Goal: Information Seeking & Learning: Learn about a topic

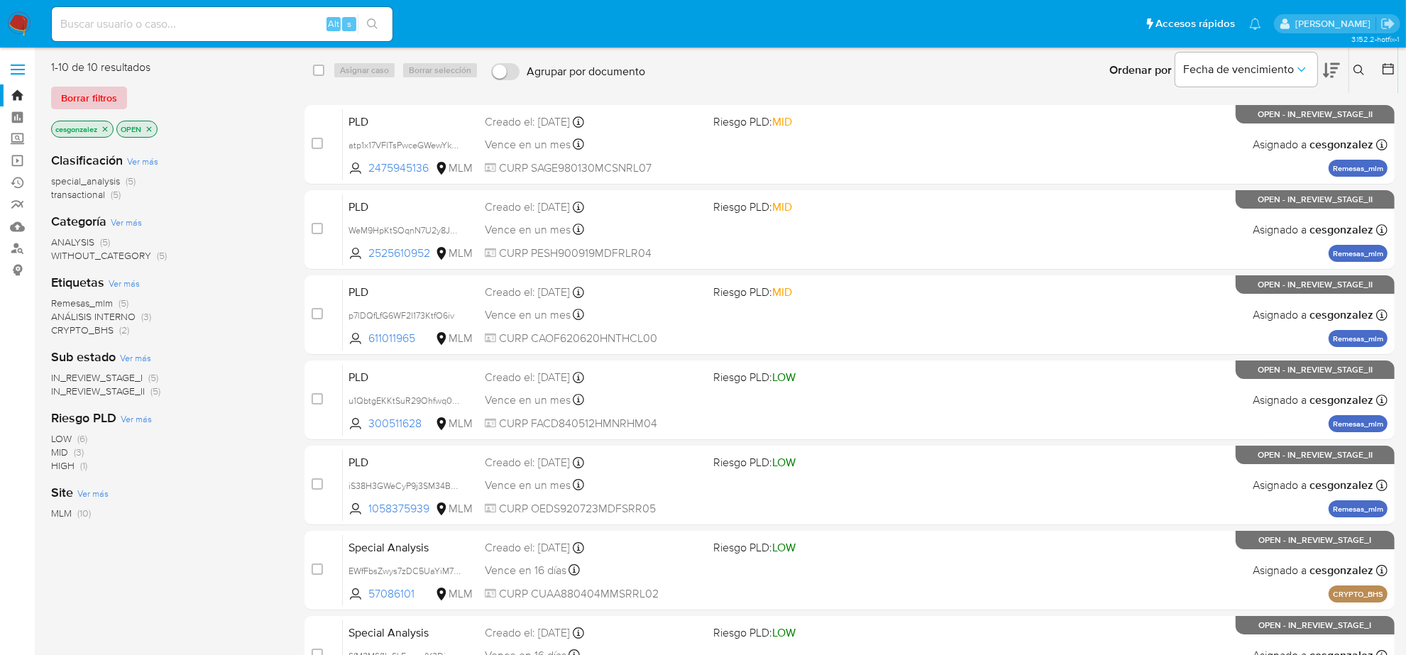
click at [92, 96] on span "Borrar filtros" at bounding box center [89, 98] width 56 height 20
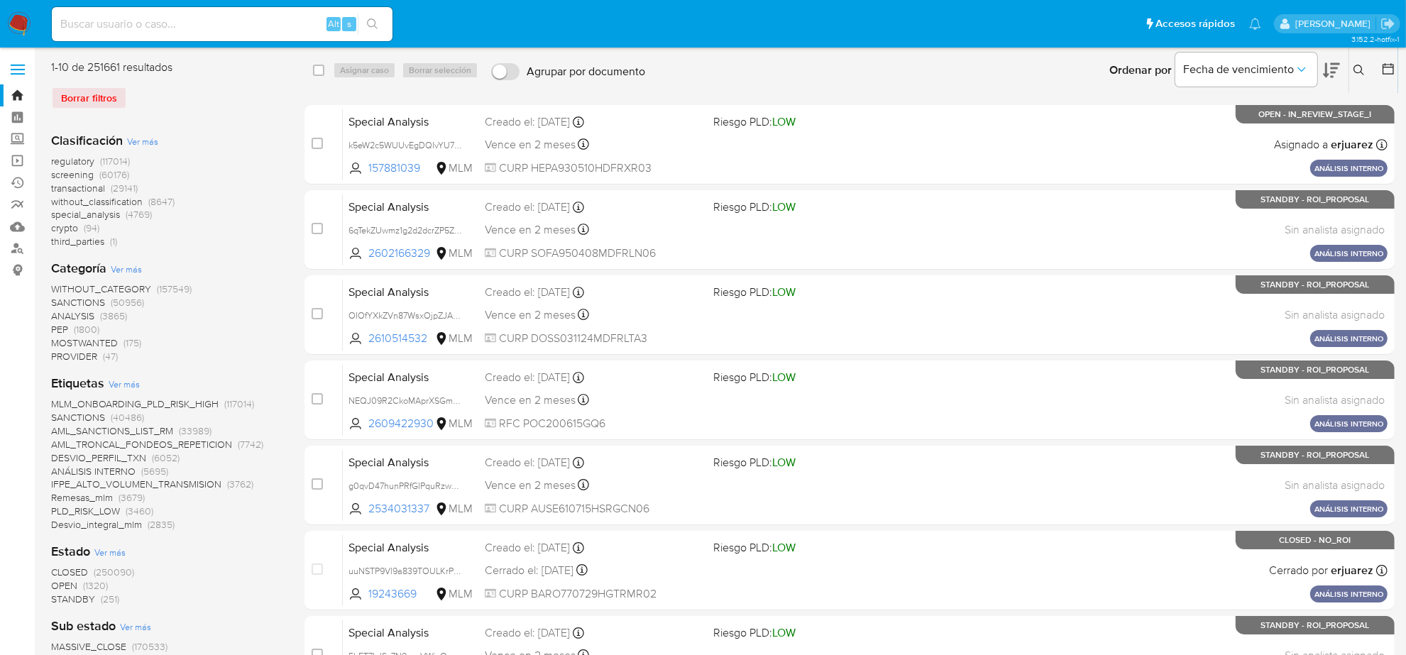
click at [14, 26] on img at bounding box center [19, 24] width 24 height 24
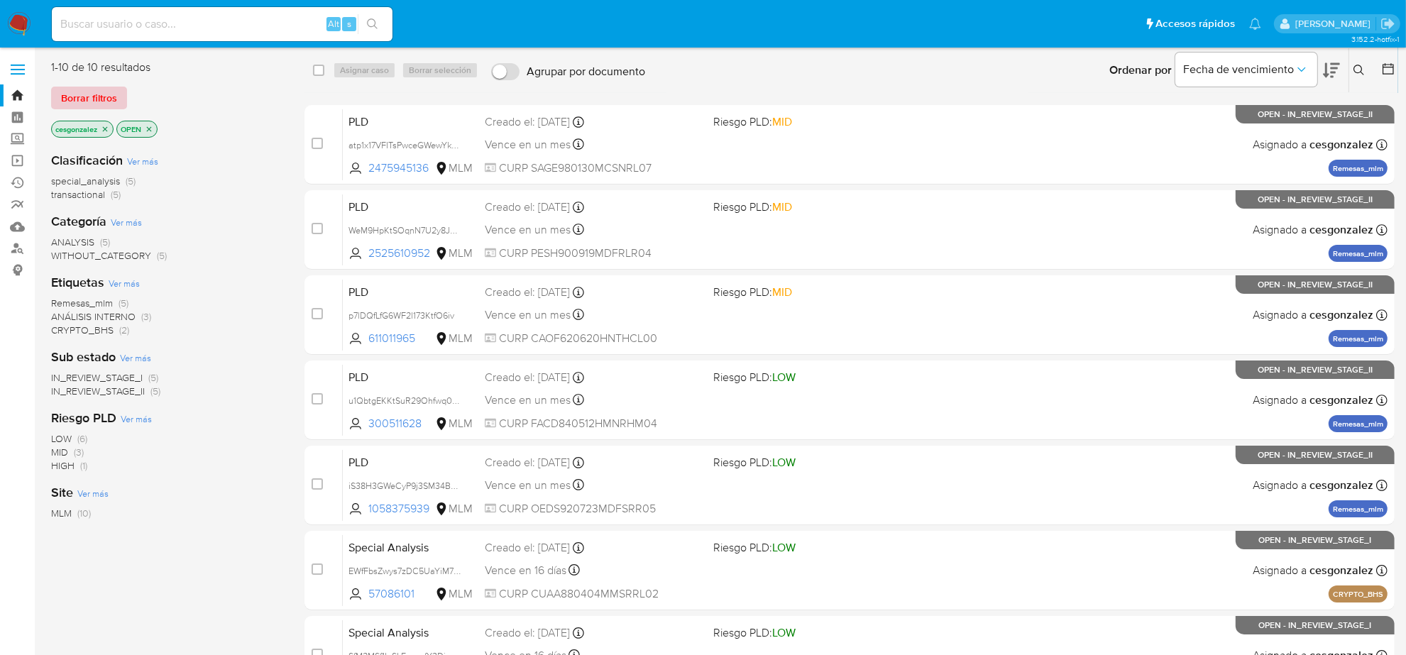
click at [70, 98] on span "Borrar filtros" at bounding box center [89, 98] width 56 height 20
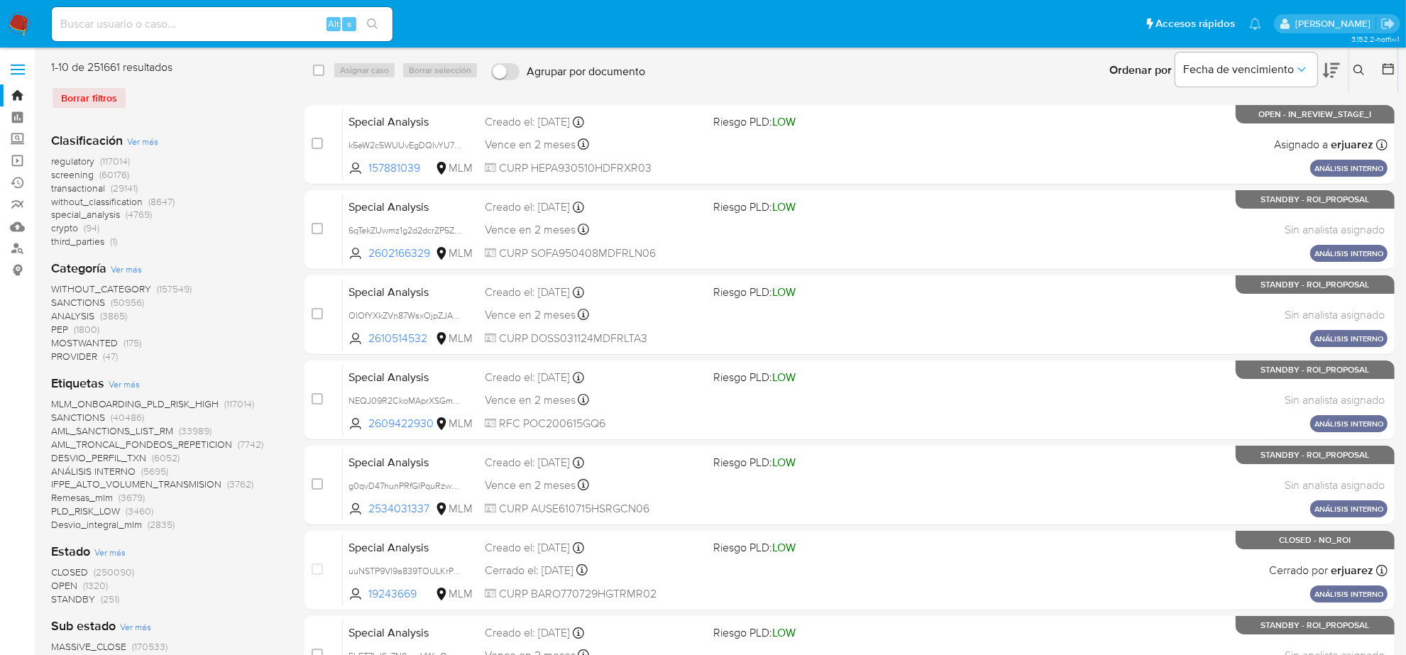
click at [1389, 66] on icon at bounding box center [1388, 69] width 14 height 14
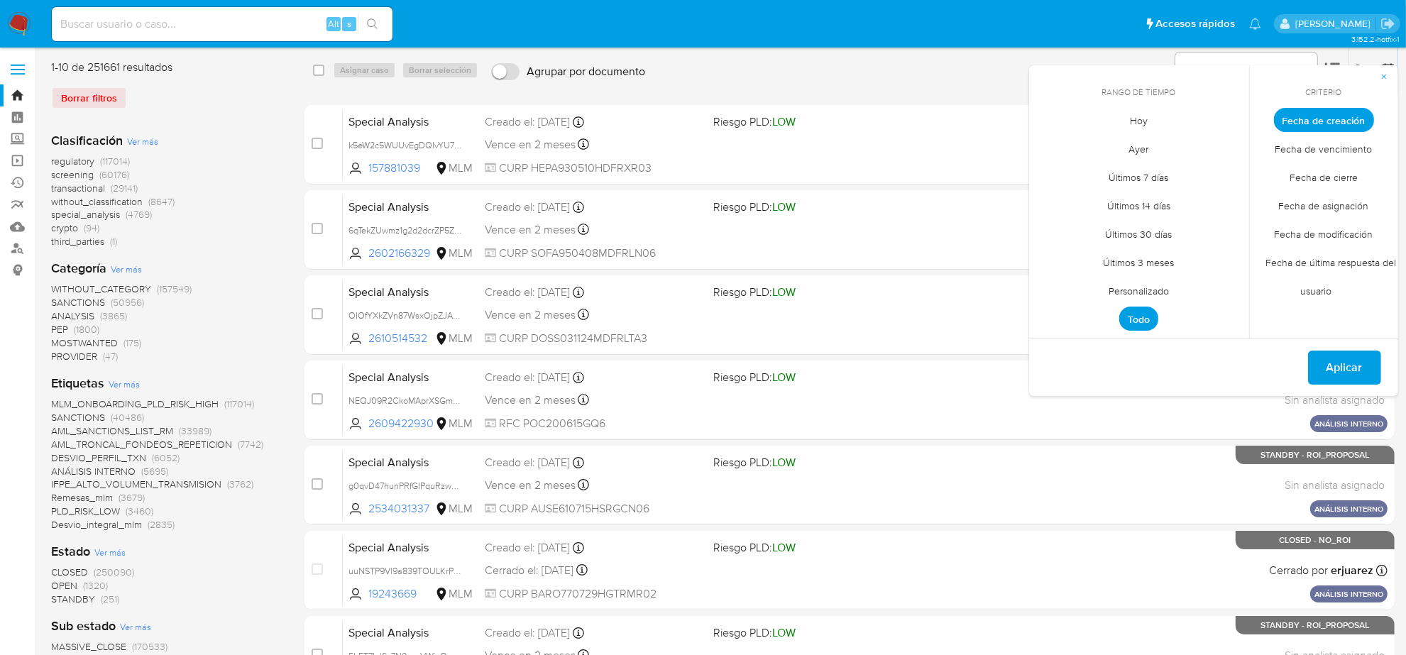
click at [1133, 285] on span "Personalizado" at bounding box center [1138, 291] width 90 height 29
click at [1049, 140] on icon "Mes anterior" at bounding box center [1050, 146] width 17 height 17
click at [1196, 225] on button "12" at bounding box center [1195, 227] width 23 height 23
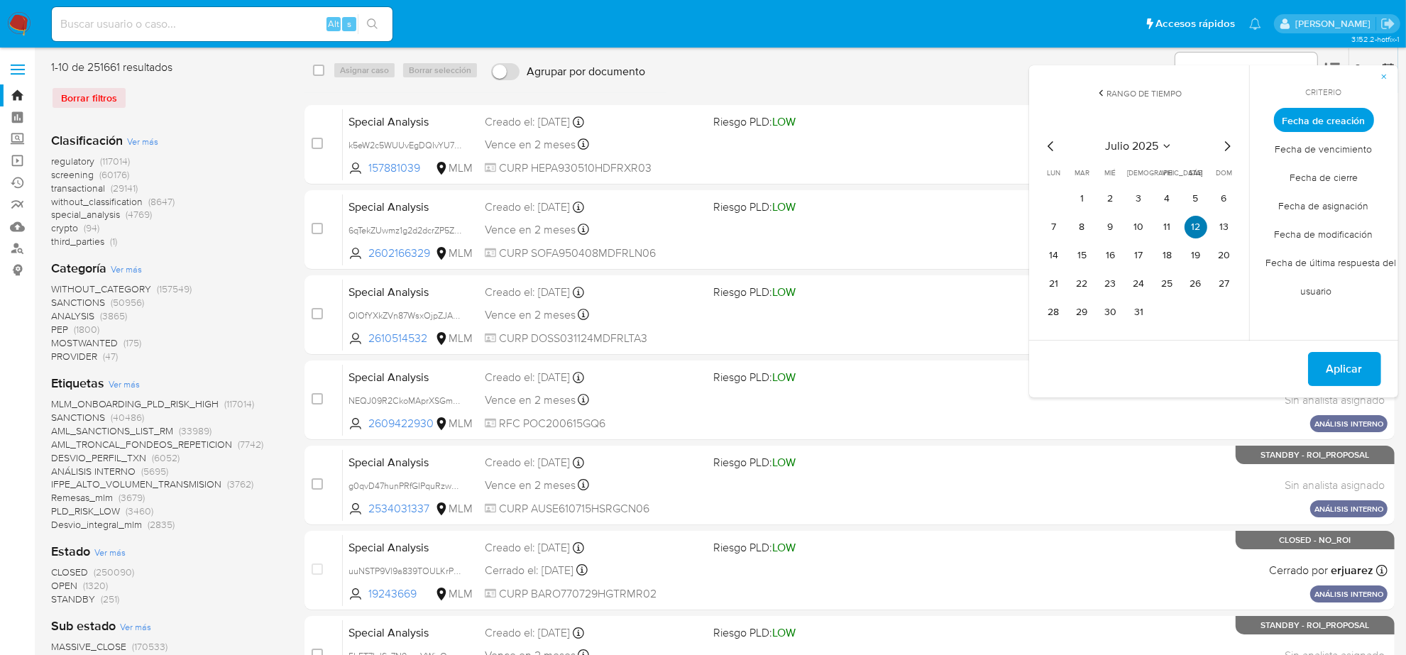
click at [1196, 225] on button "12" at bounding box center [1195, 227] width 23 height 23
click at [1350, 363] on span "Aplicar" at bounding box center [1344, 368] width 36 height 31
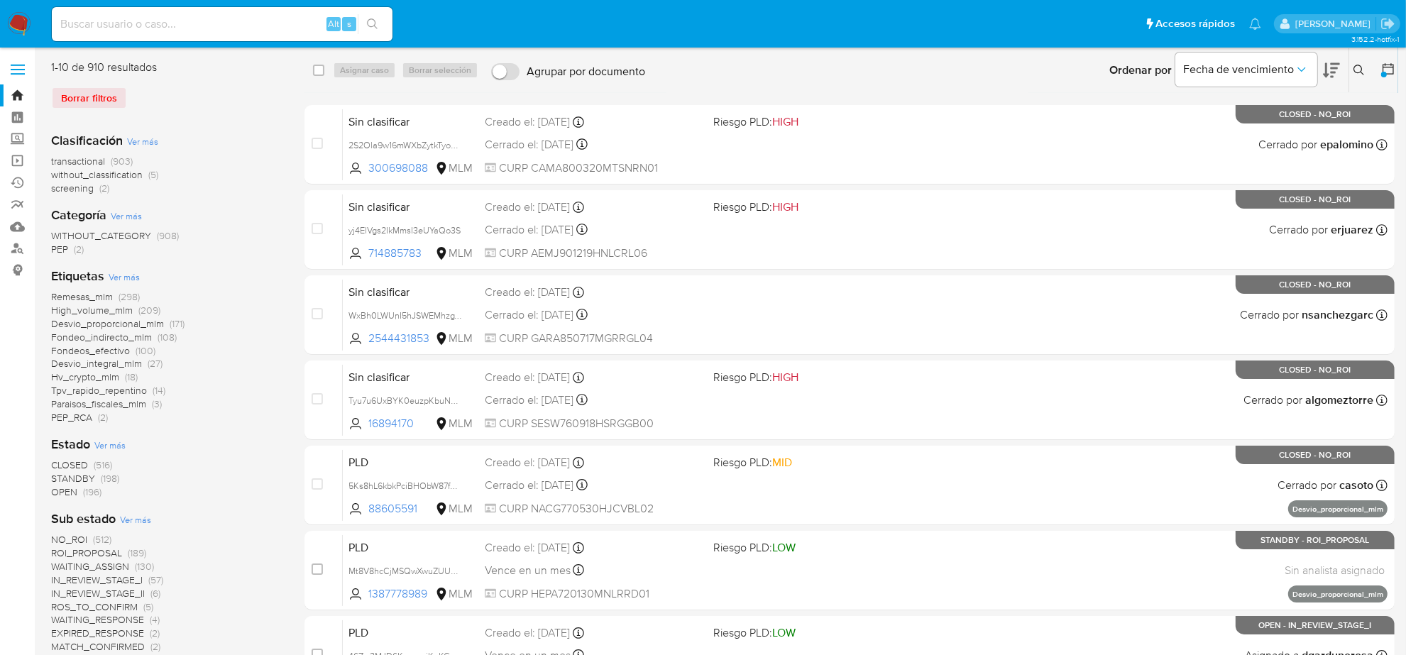
drag, startPoint x: 150, startPoint y: 529, endPoint x: 144, endPoint y: 522, distance: 9.1
click at [150, 529] on div "Sub estado Ver más NO_ROI (512) ROI_PROPOSAL (189) WAITING_ASSIGN (130) IN_REVI…" at bounding box center [166, 588] width 231 height 157
click at [89, 536] on span "NO_ROI (512)" at bounding box center [81, 539] width 60 height 13
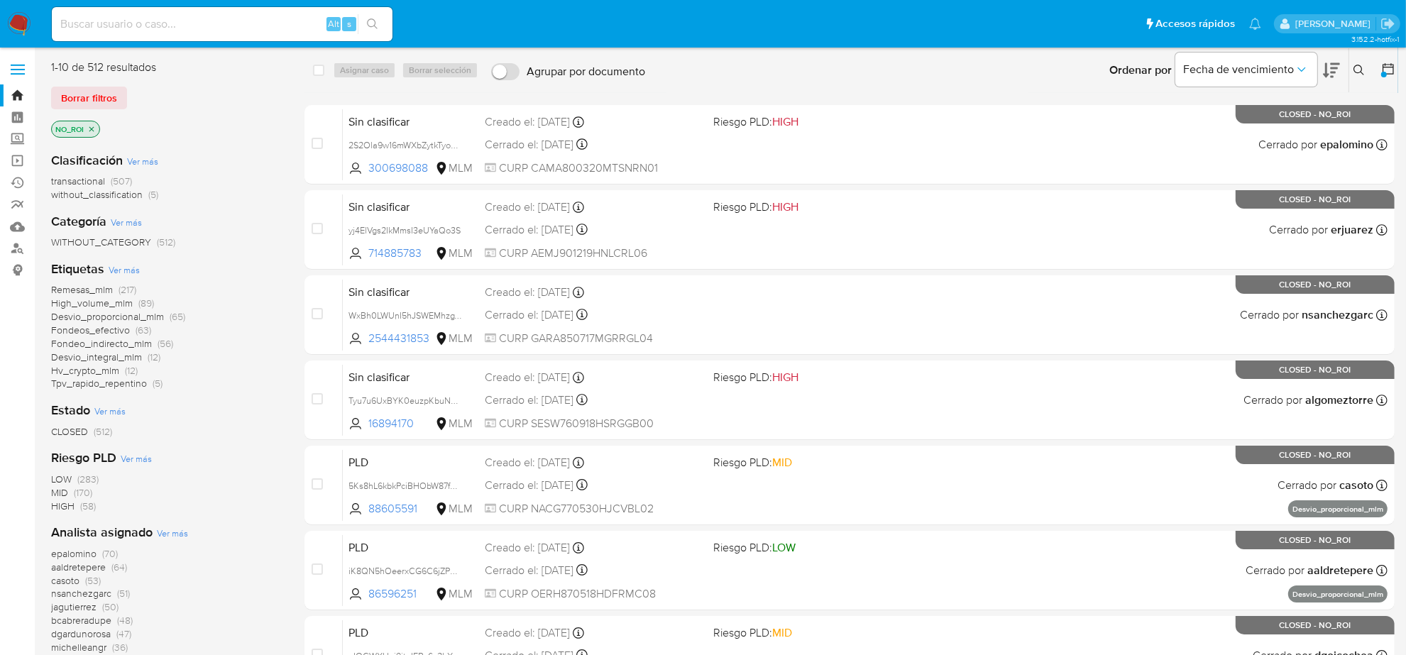
click at [167, 531] on span "Ver más" at bounding box center [172, 533] width 31 height 13
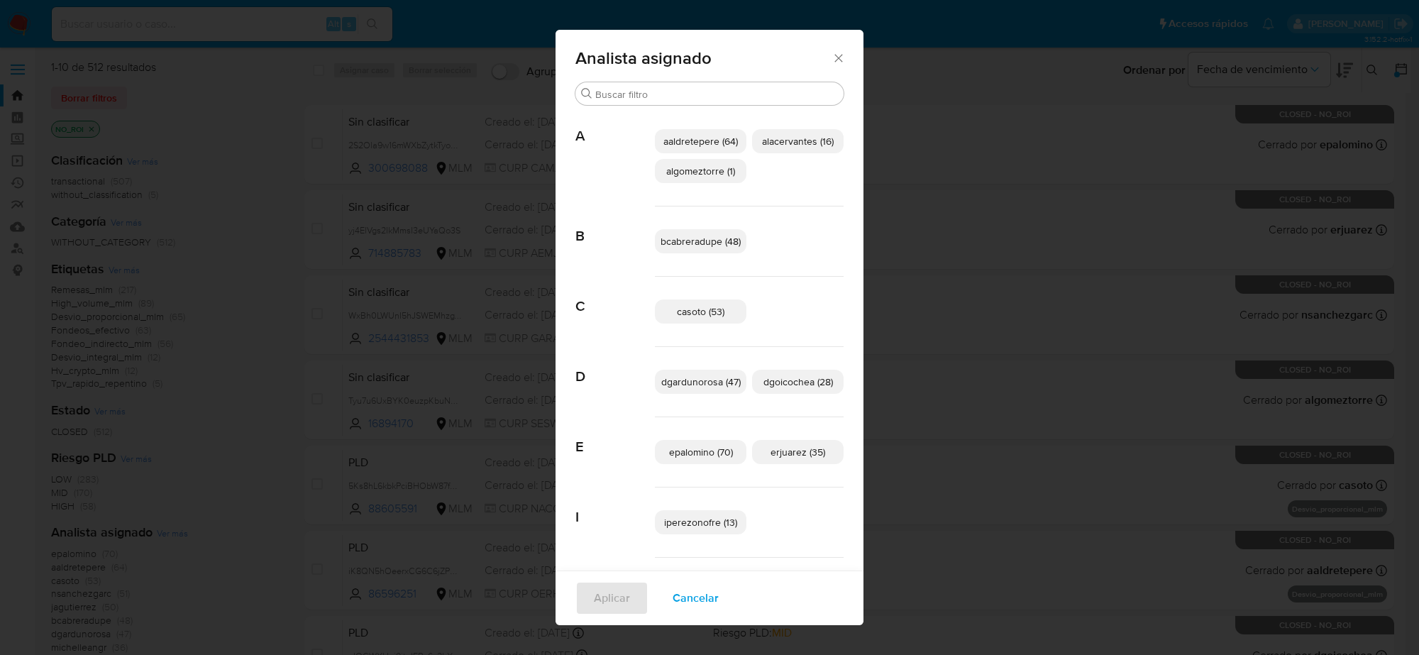
click at [832, 58] on icon "Cerrar" at bounding box center [839, 58] width 14 height 14
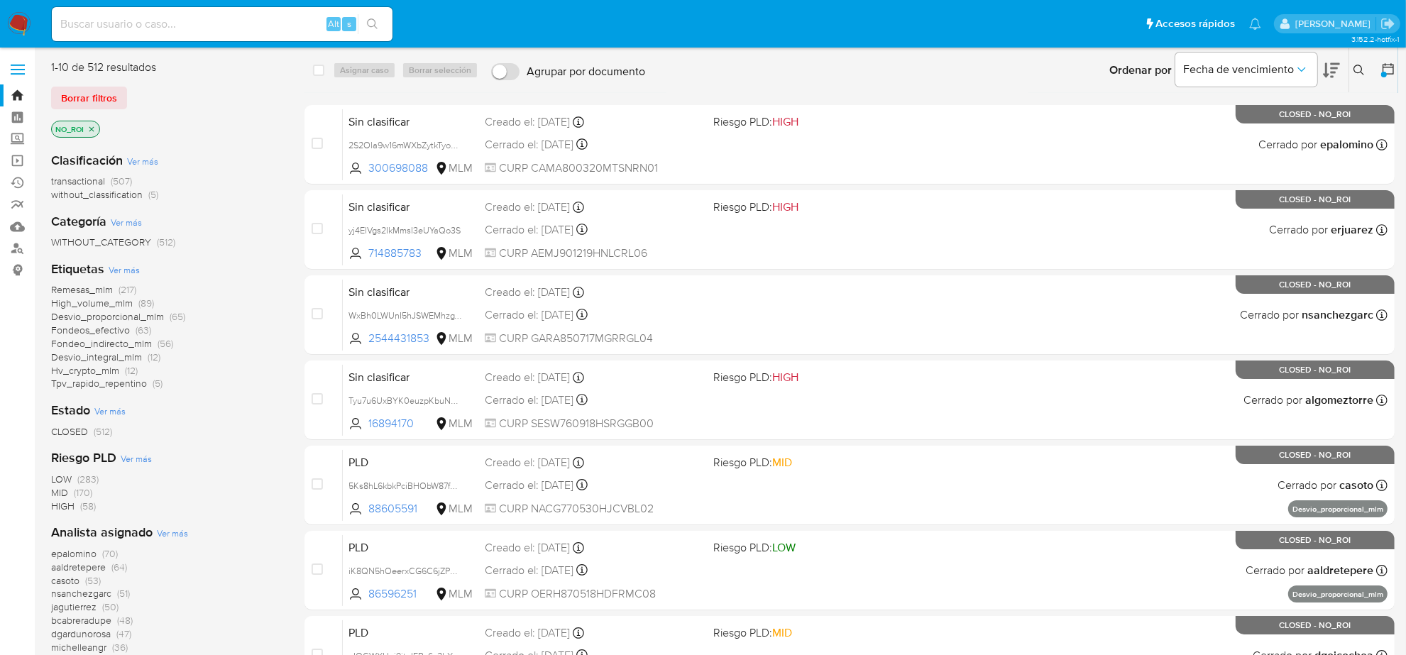
click at [83, 179] on span "transactional" at bounding box center [78, 181] width 54 height 14
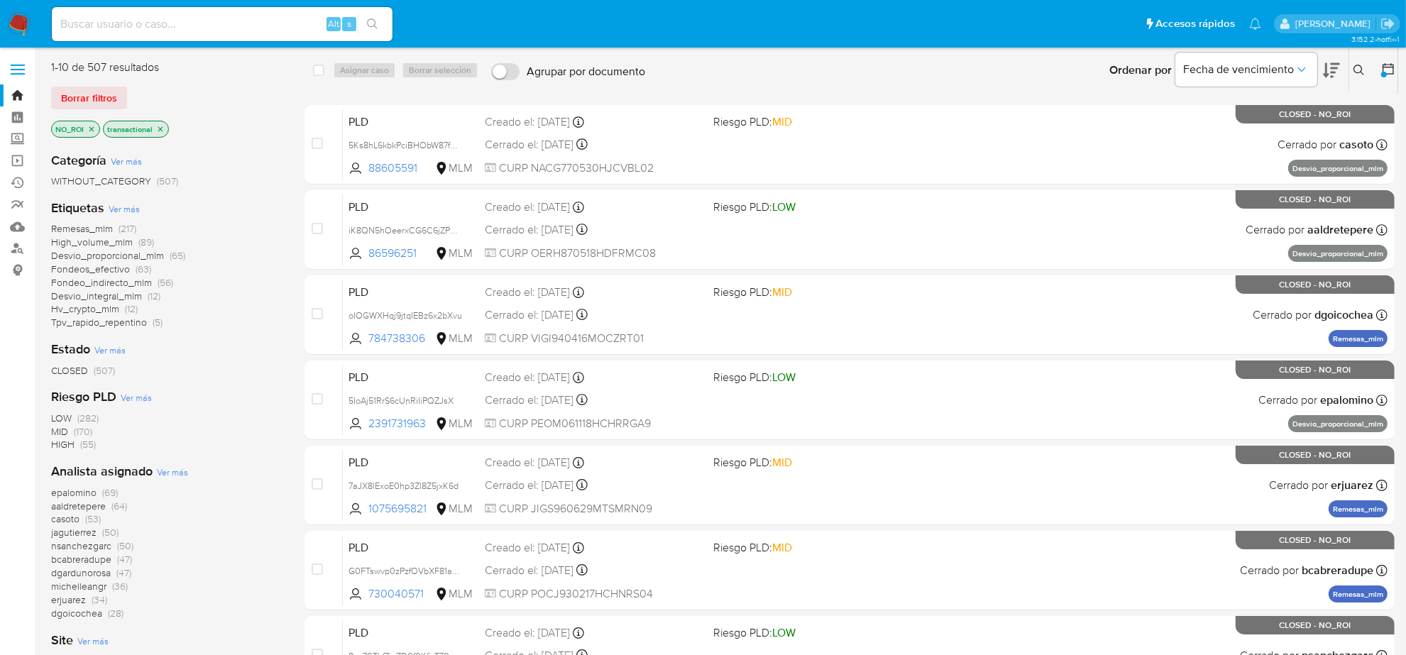
click at [175, 470] on span "Ver más" at bounding box center [172, 471] width 31 height 13
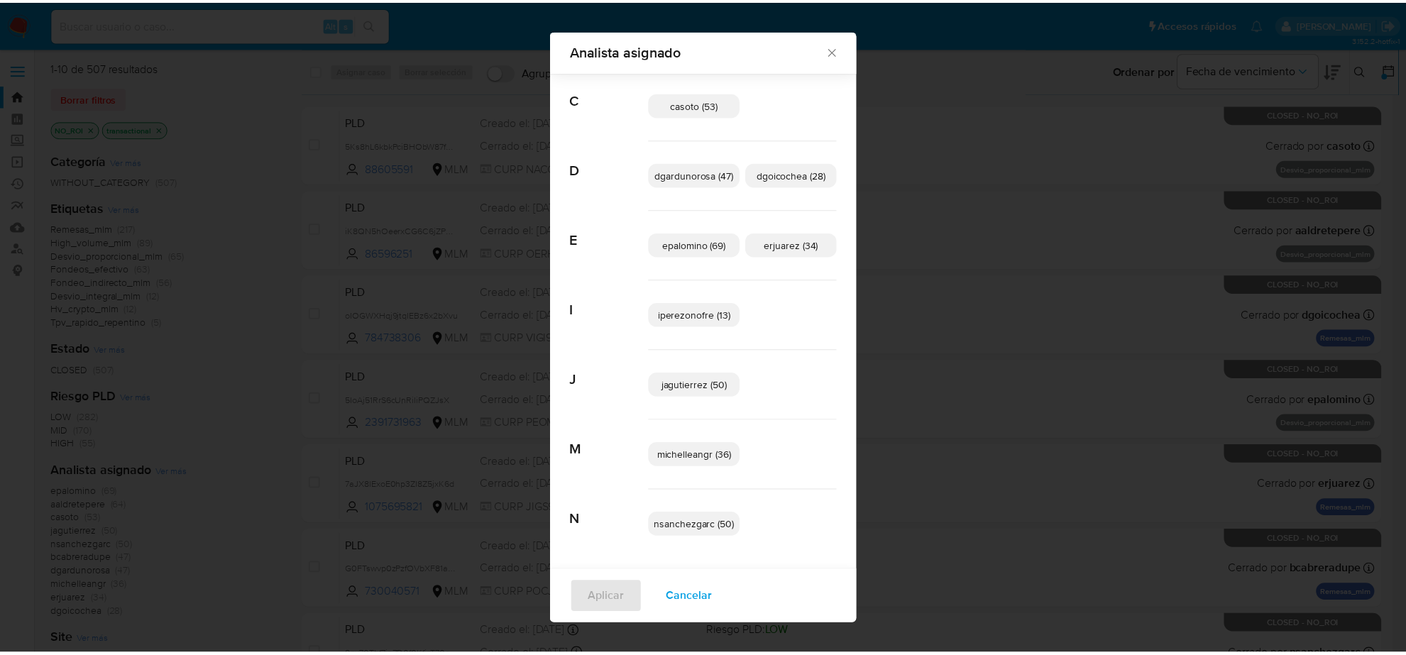
scroll to position [168, 0]
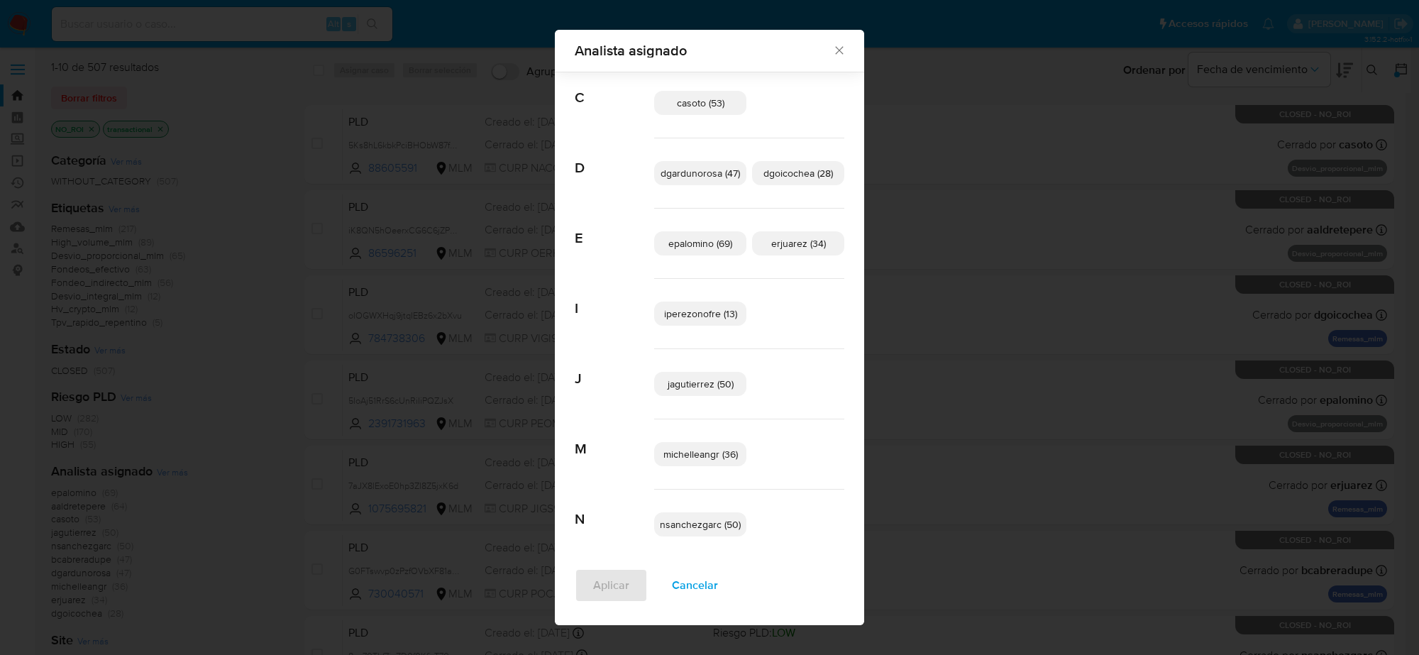
click at [827, 41] on div "Analista asignado" at bounding box center [709, 51] width 309 height 42
click at [834, 47] on icon "Cerrar" at bounding box center [839, 50] width 14 height 14
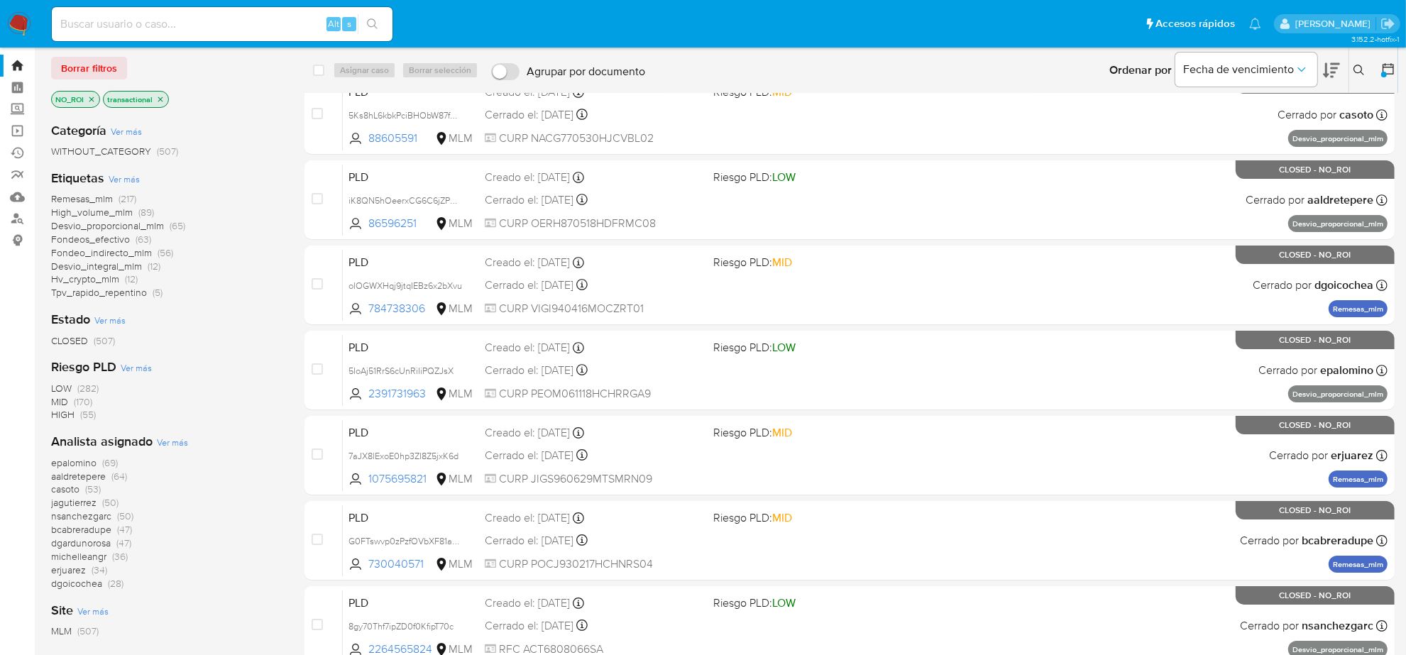
scroll to position [0, 0]
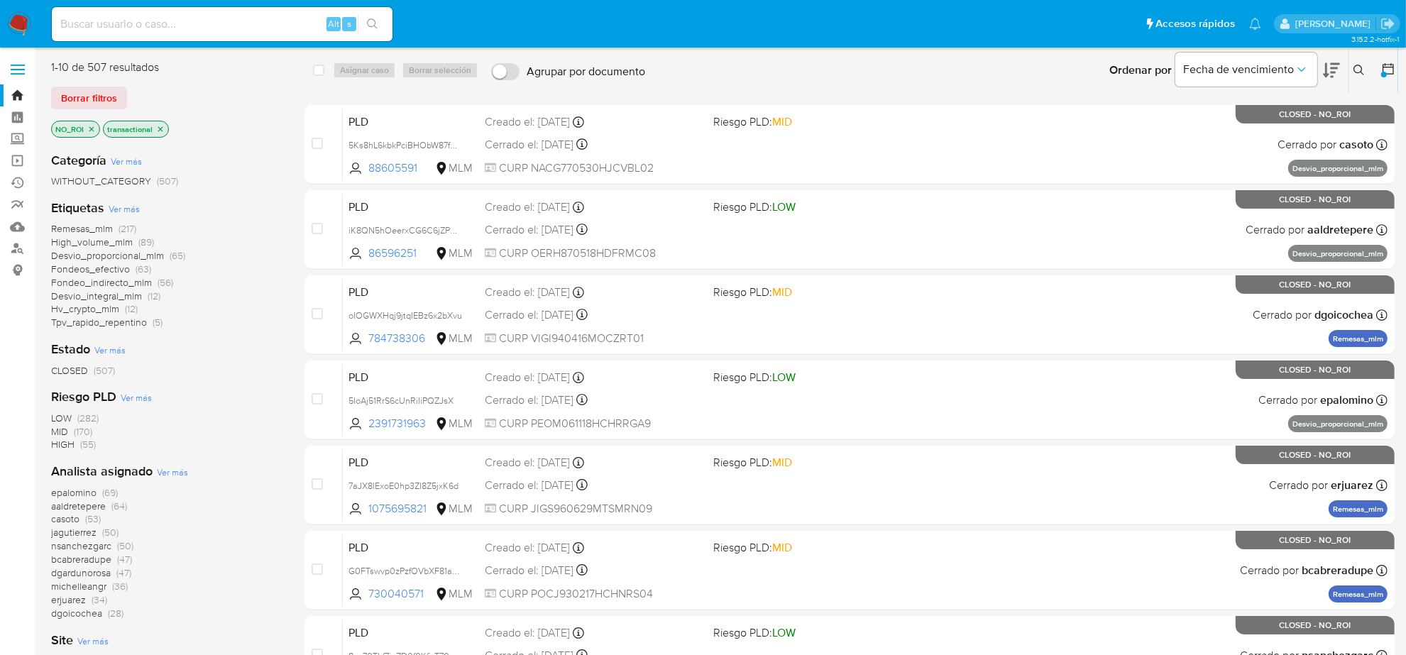
click at [87, 129] on p "NO_ROI" at bounding box center [76, 129] width 48 height 16
click at [92, 129] on icon "close-filter" at bounding box center [91, 128] width 5 height 5
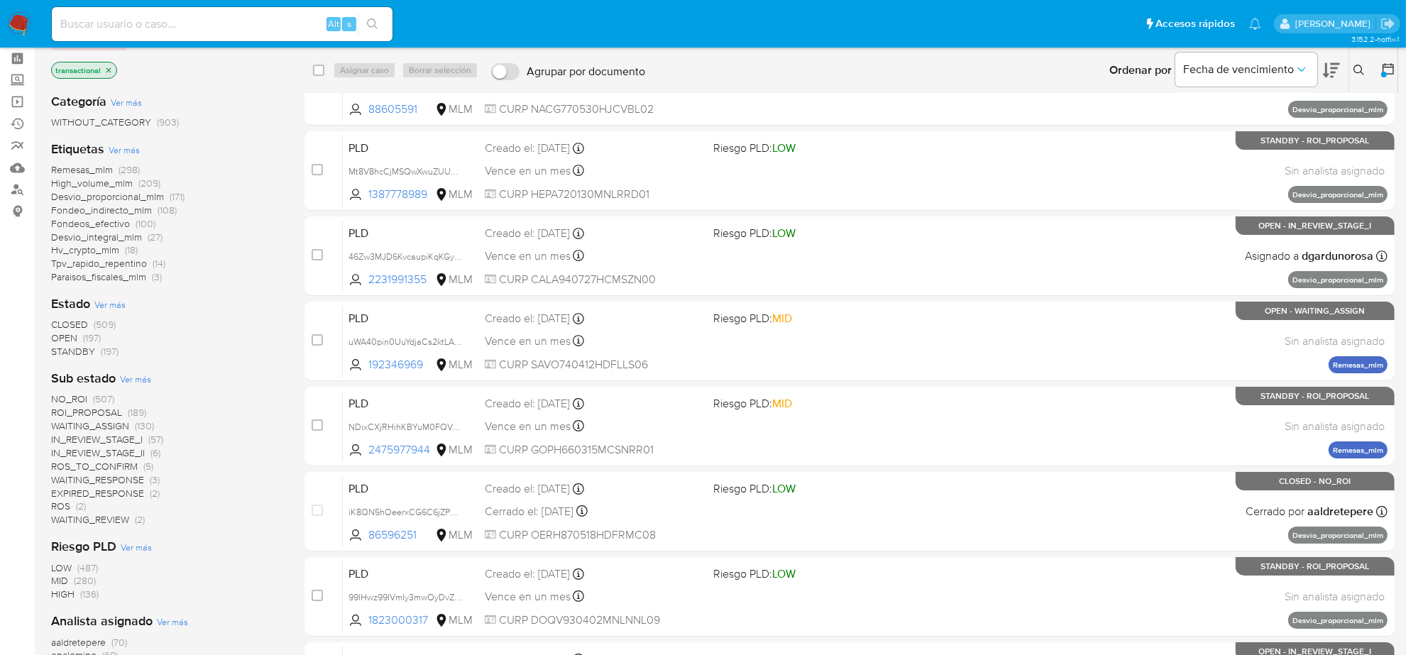
scroll to position [89, 0]
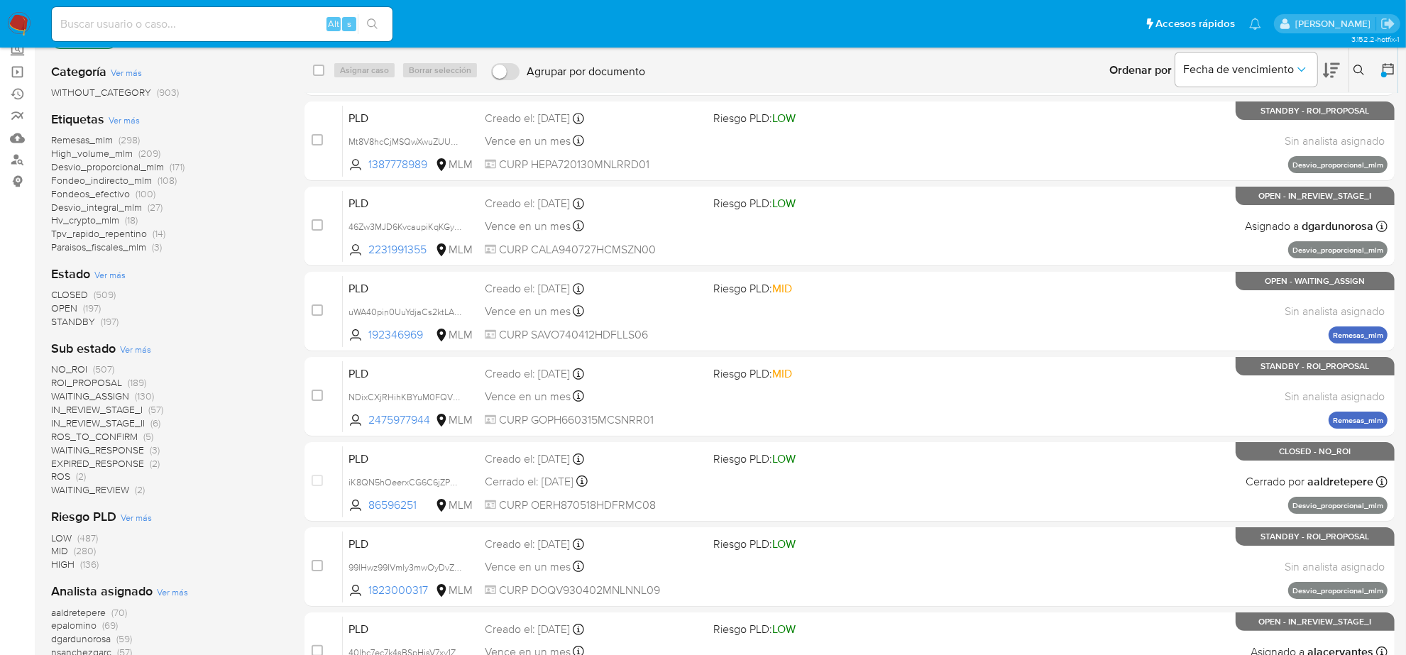
click at [131, 452] on span "WAITING_RESPONSE" at bounding box center [97, 450] width 93 height 14
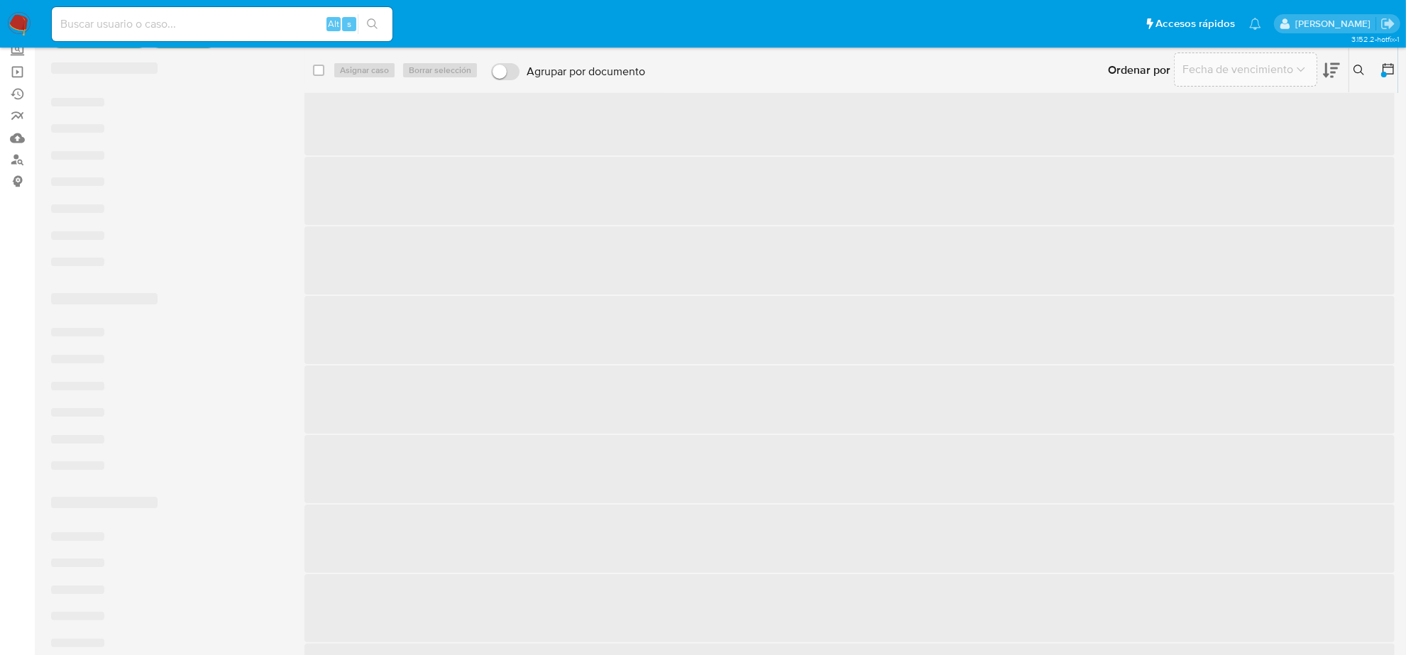
scroll to position [44, 0]
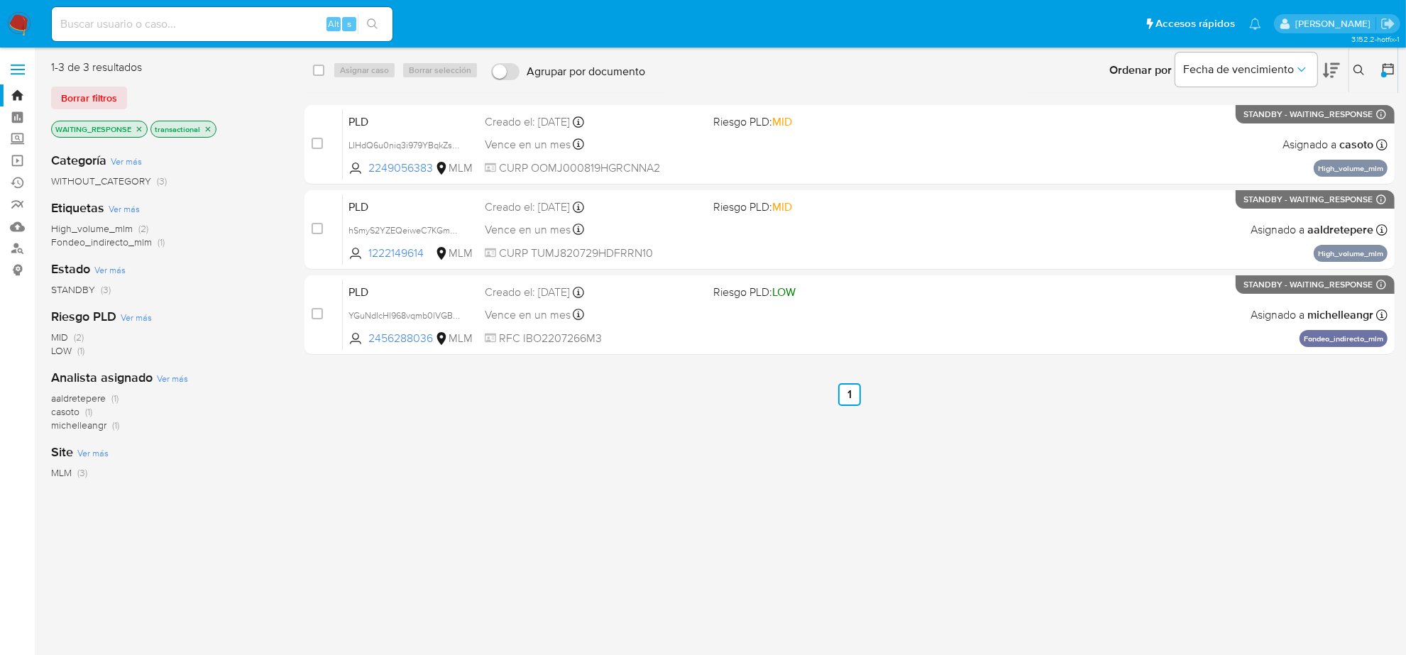
click at [140, 129] on icon "close-filter" at bounding box center [139, 129] width 9 height 9
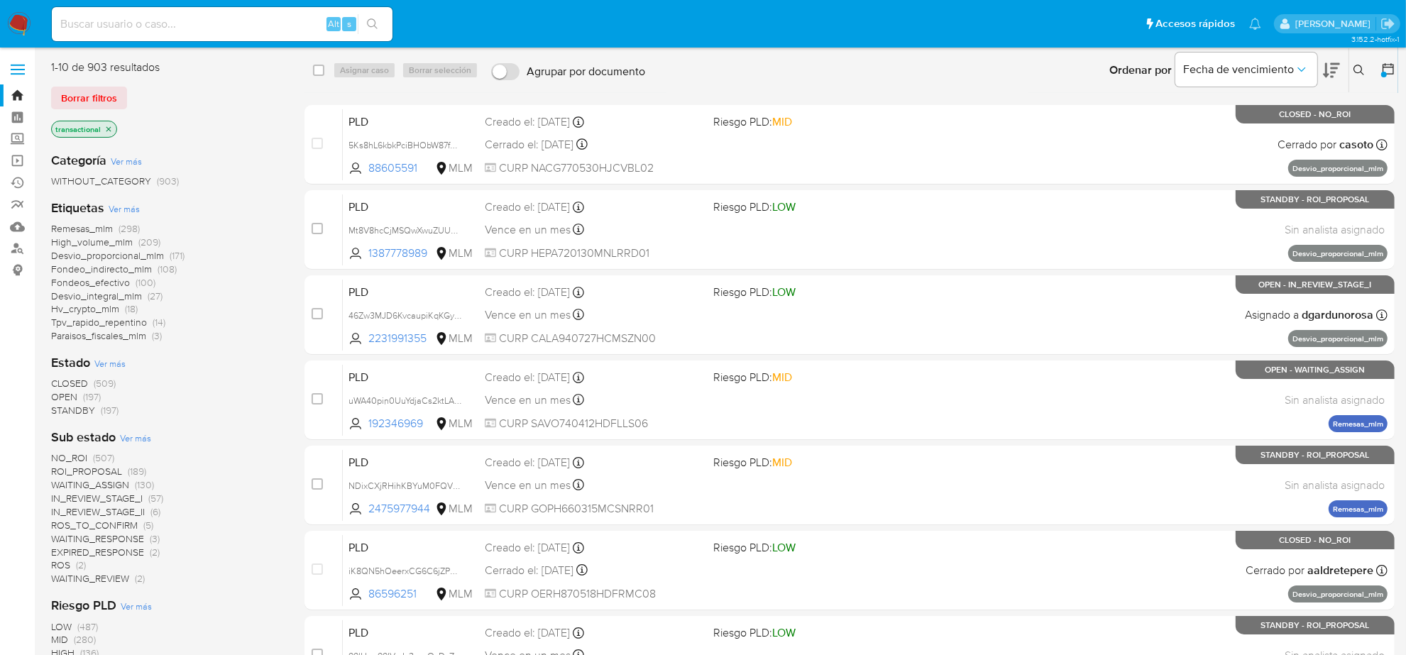
click at [94, 550] on span "EXPIRED_RESPONSE" at bounding box center [97, 552] width 93 height 14
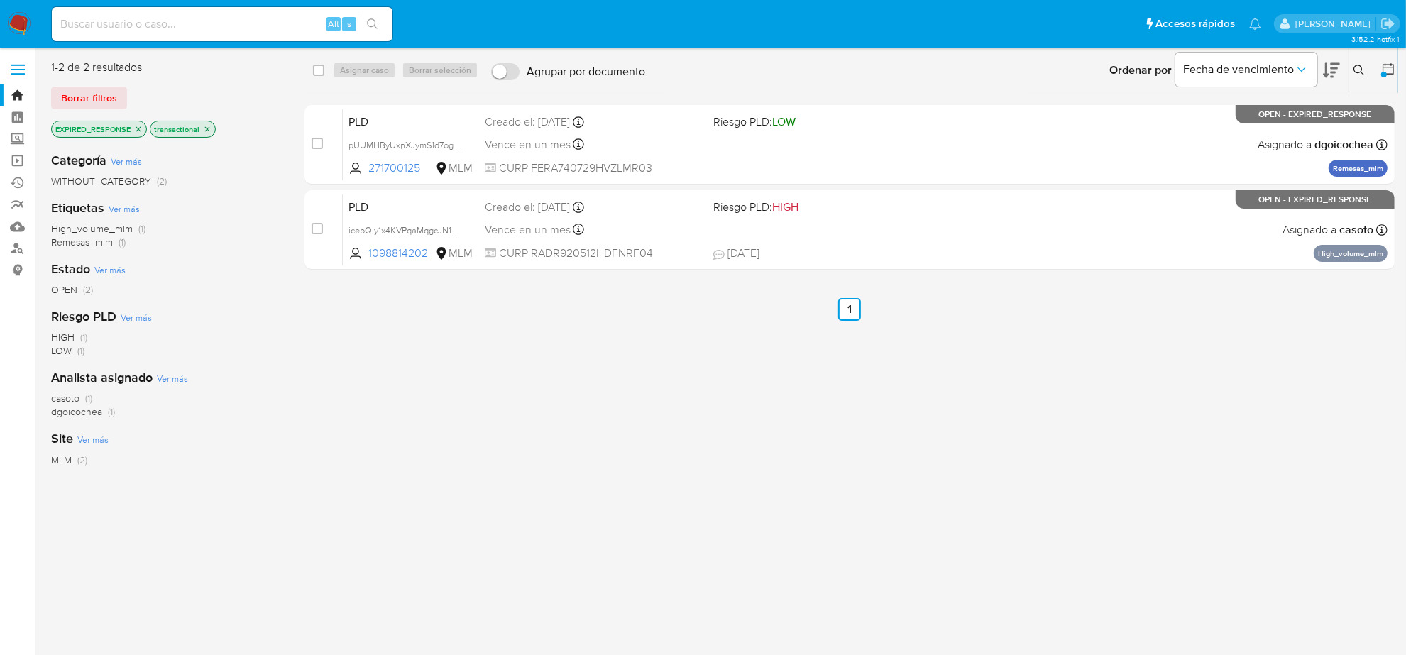
click at [134, 131] on icon "close-filter" at bounding box center [138, 129] width 9 height 9
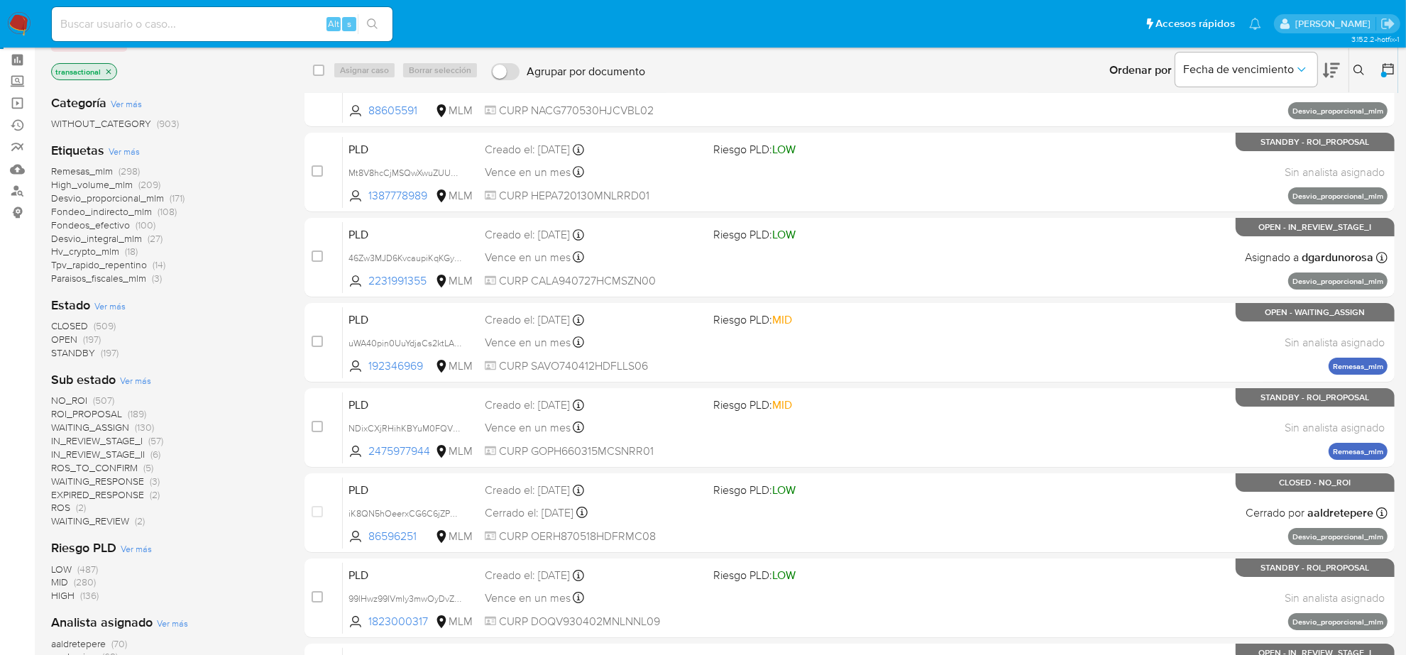
scroll to position [89, 0]
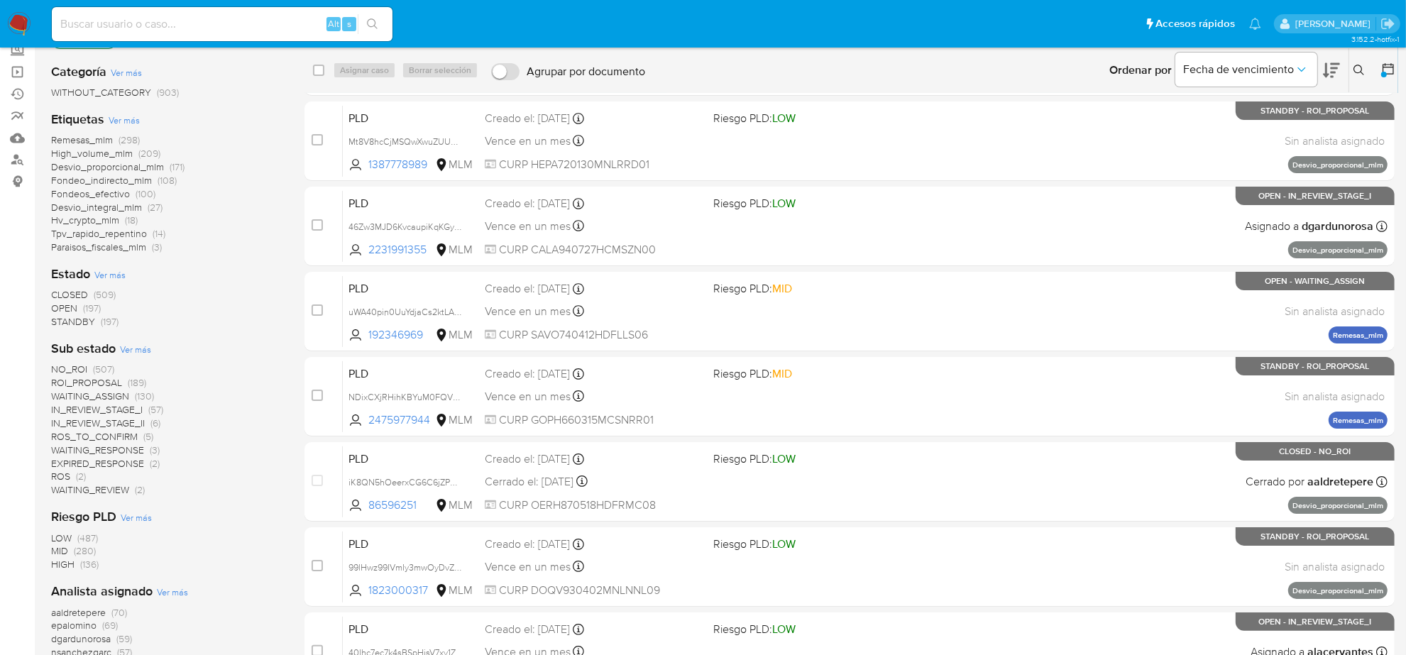
click at [112, 495] on span "WAITING_REVIEW" at bounding box center [90, 490] width 78 height 14
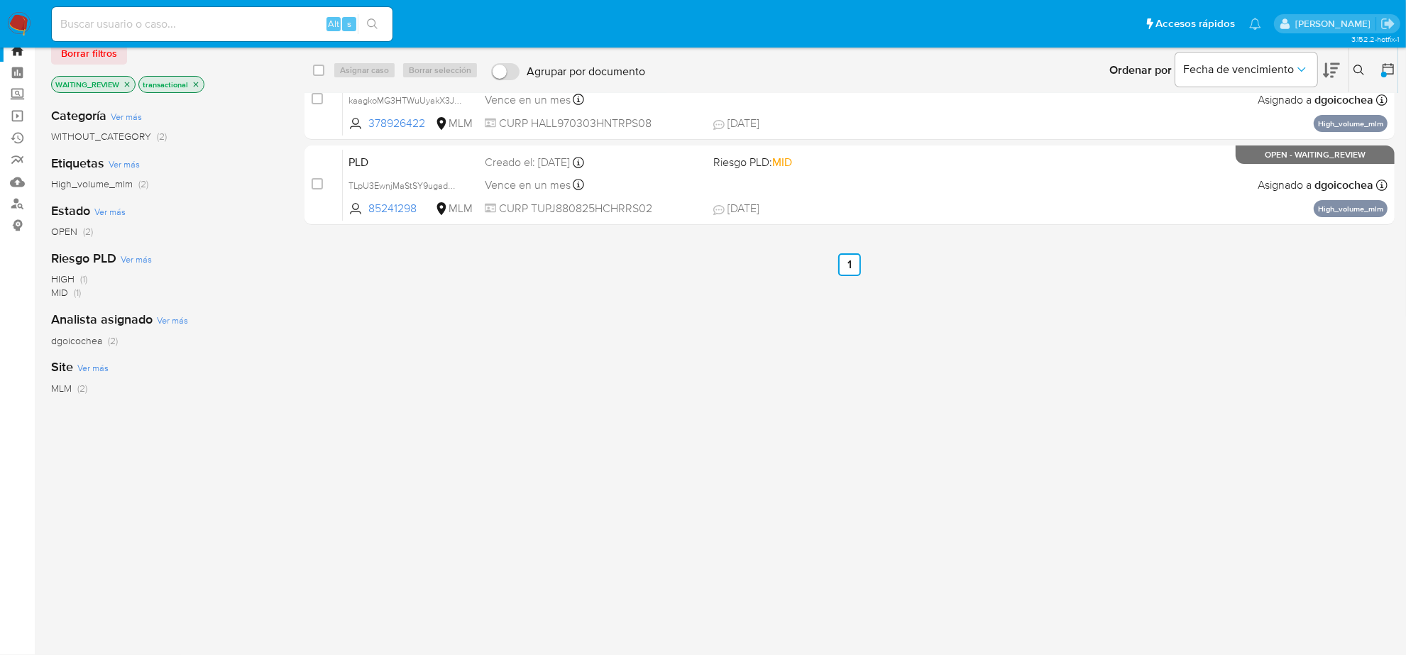
scroll to position [44, 0]
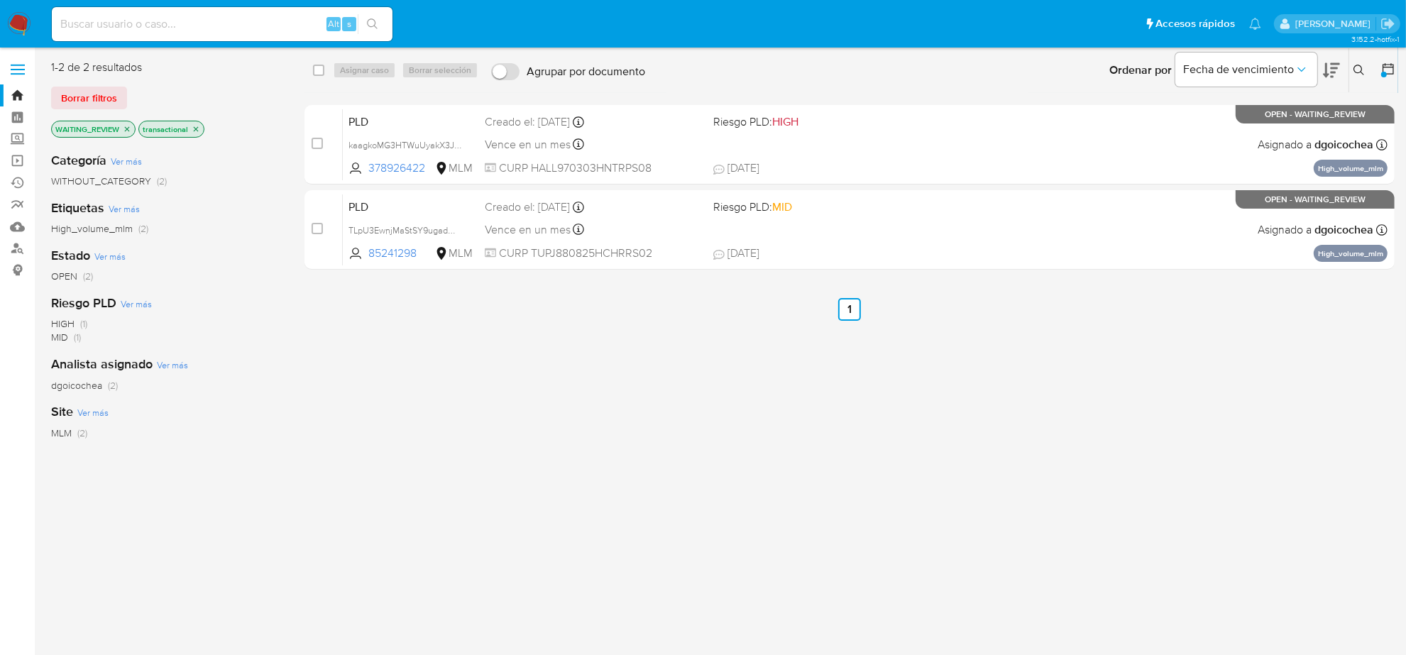
click at [98, 28] on input at bounding box center [222, 24] width 341 height 18
paste input "UlCvkxCniLYXgPpJ9kKNsUuM"
type input "UlCvkxCniLYXgPpJ9kKNsUuM"
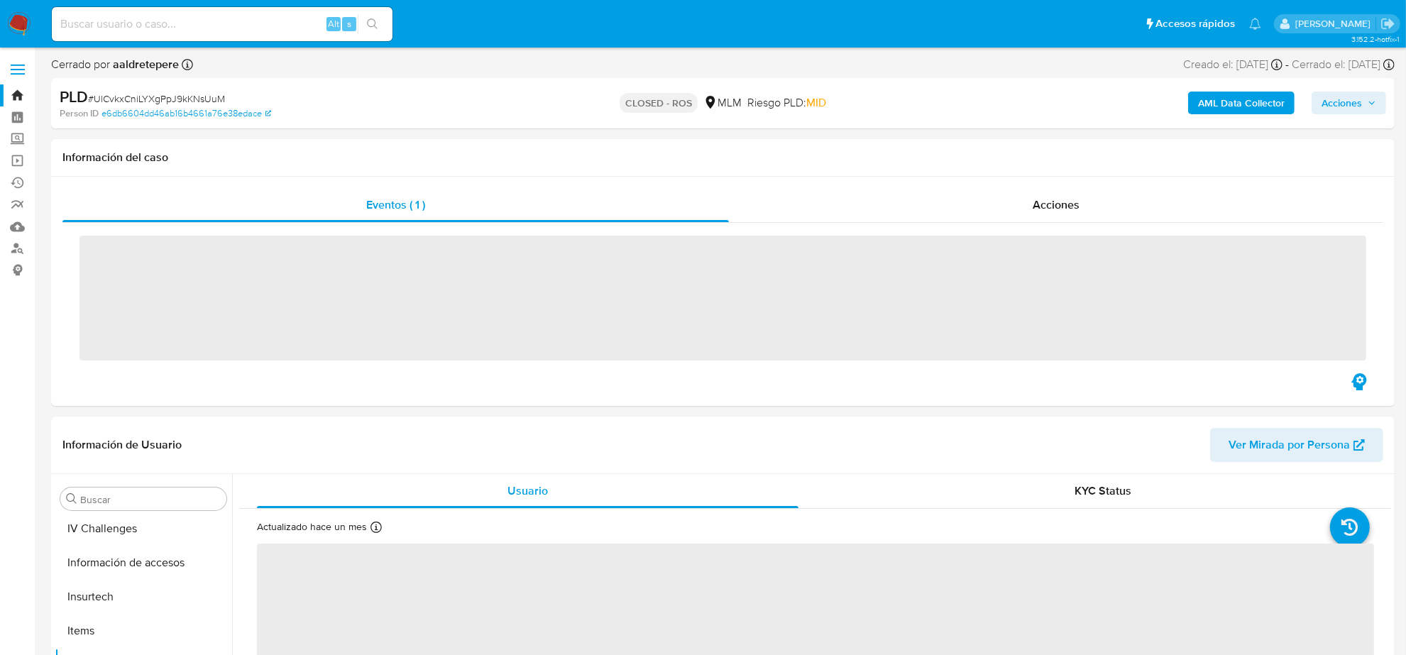
scroll to position [565, 0]
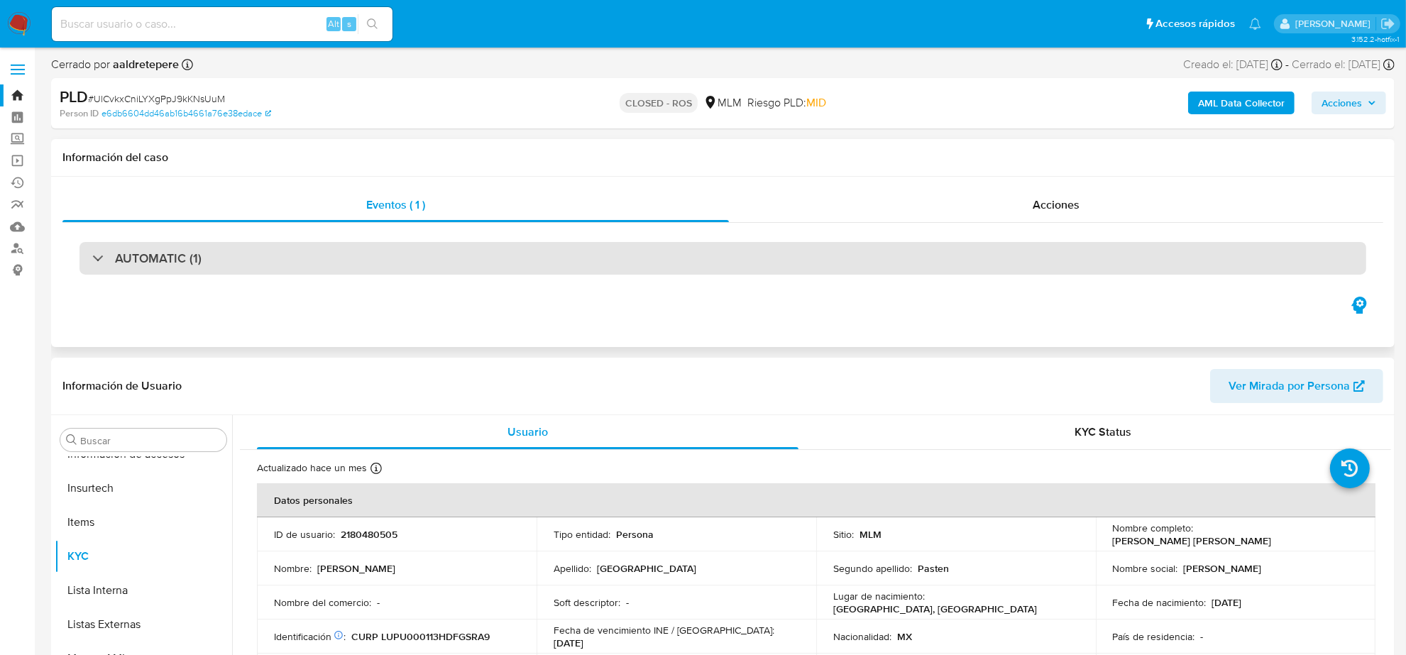
click at [309, 242] on div "AUTOMATIC (1)" at bounding box center [722, 258] width 1286 height 33
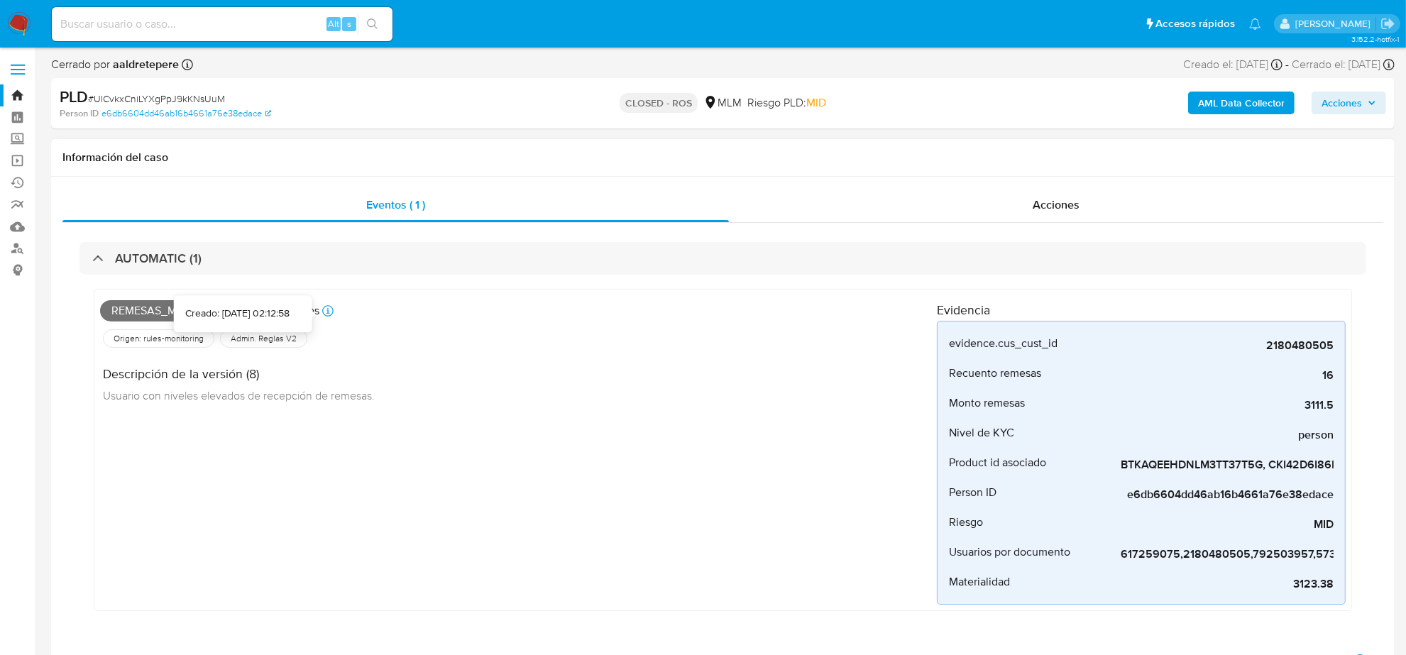
click at [326, 309] on icon at bounding box center [327, 310] width 11 height 11
select select "10"
click at [156, 26] on input at bounding box center [222, 24] width 341 height 18
paste input "ga91YRty2ey3tI1tdTdyDxvY"
type input "ga91YRty2ey3tI1tdTdyDxvY"
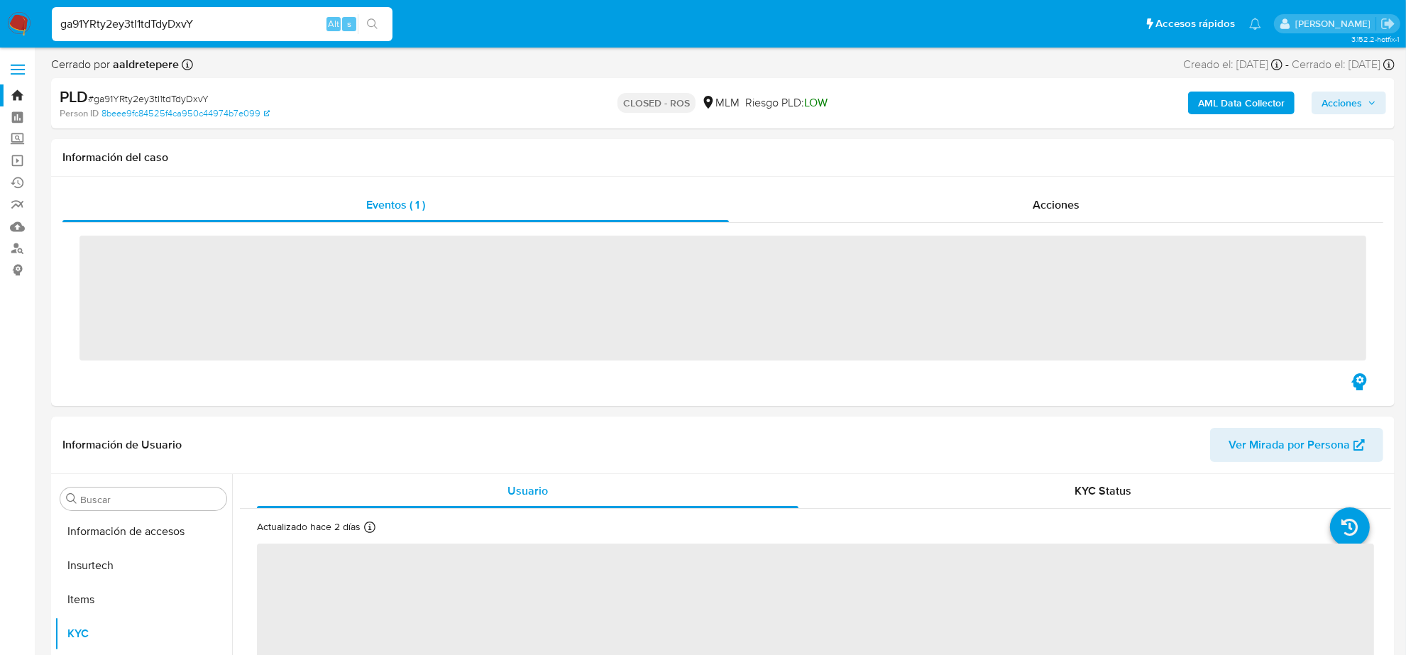
scroll to position [565, 0]
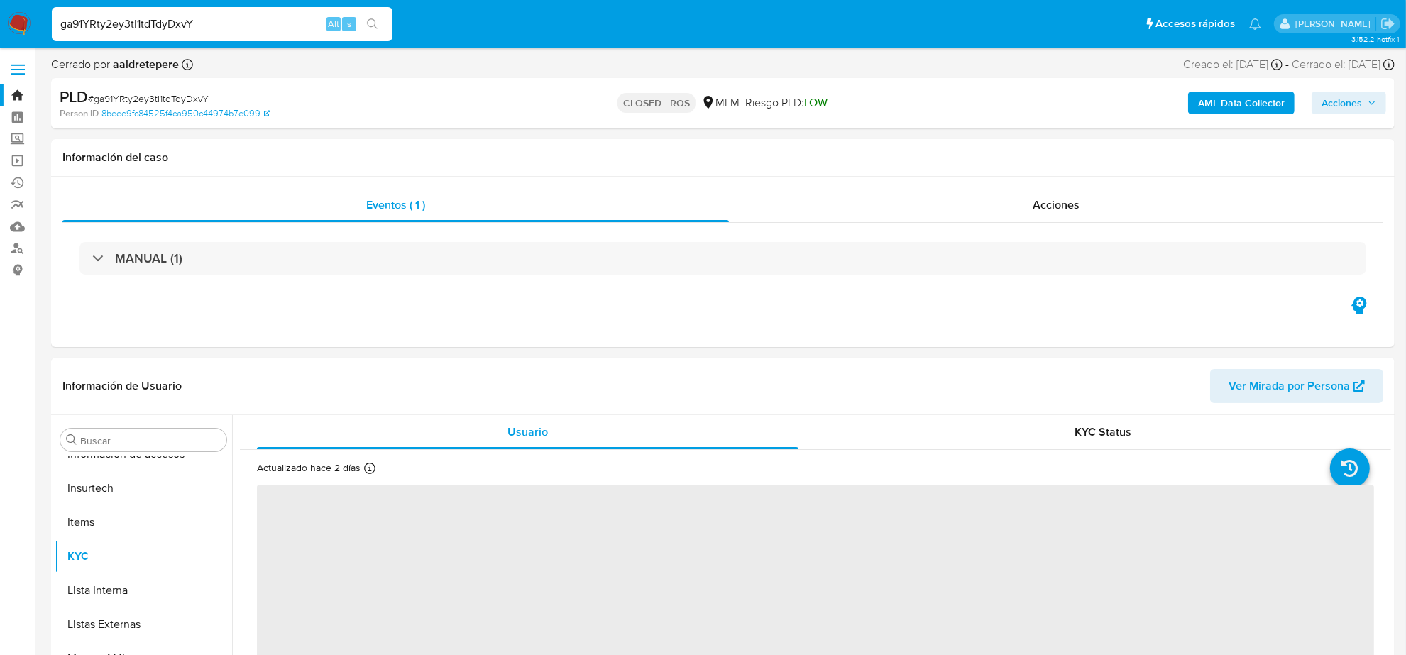
select select "10"
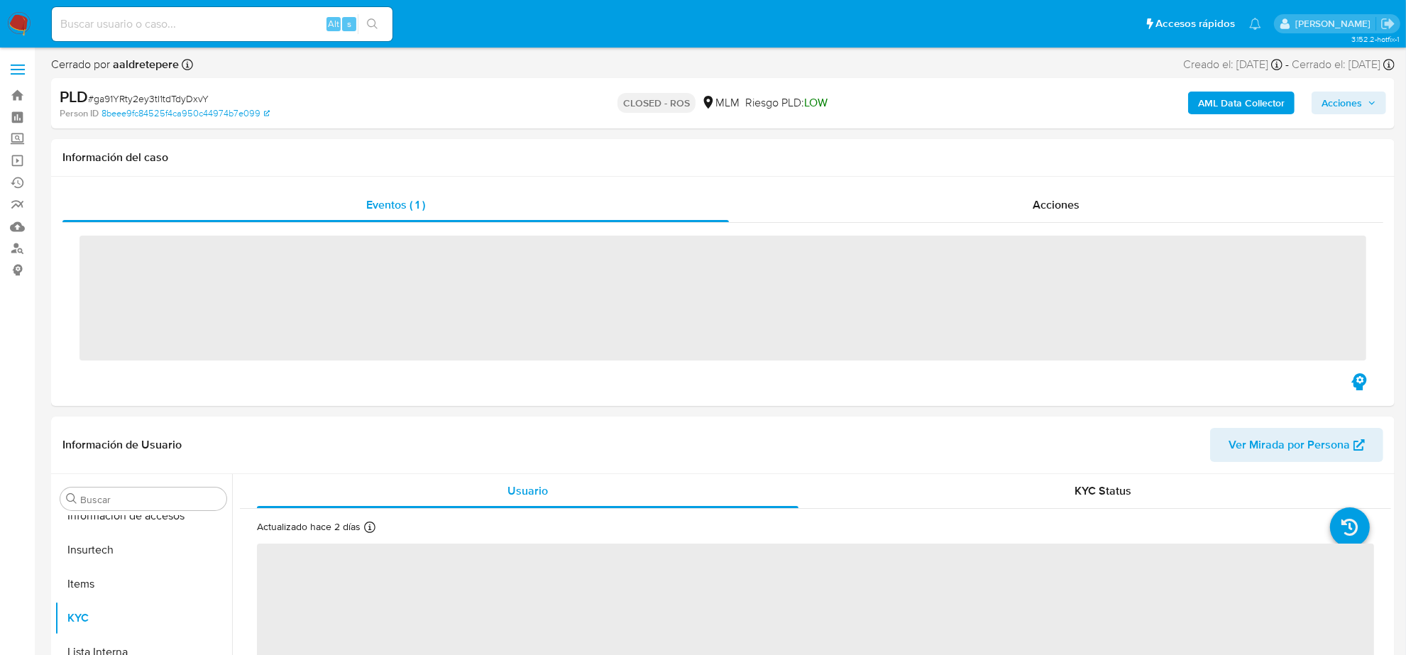
scroll to position [565, 0]
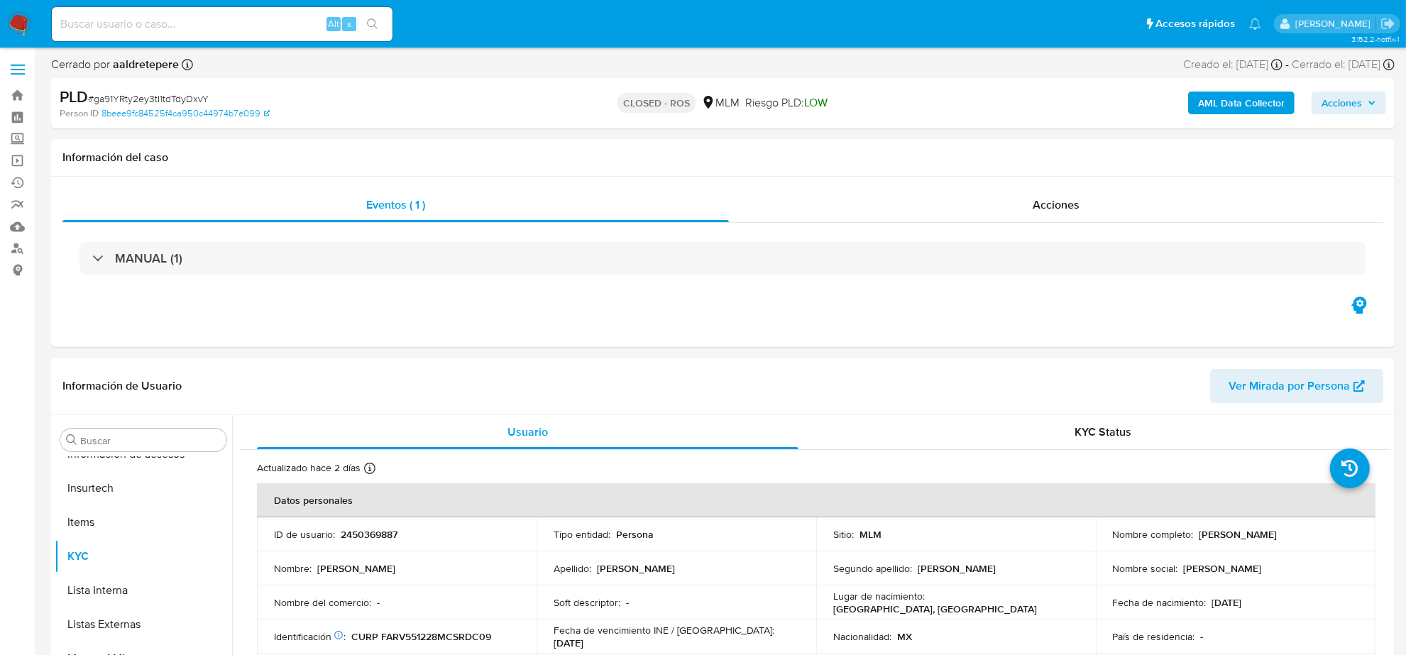
select select "10"
click at [1108, 213] on div "Acciones" at bounding box center [1056, 205] width 654 height 34
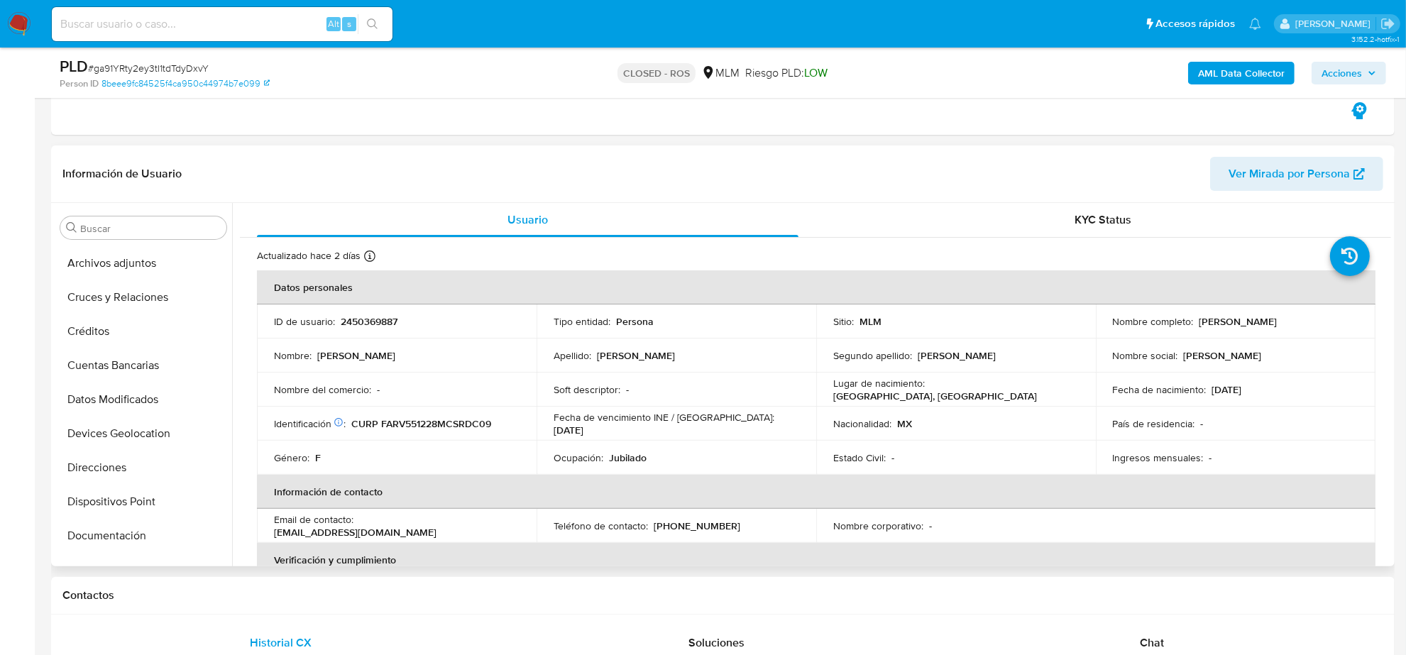
scroll to position [0, 0]
click at [145, 260] on button "Anticipos de dinero" at bounding box center [138, 262] width 166 height 34
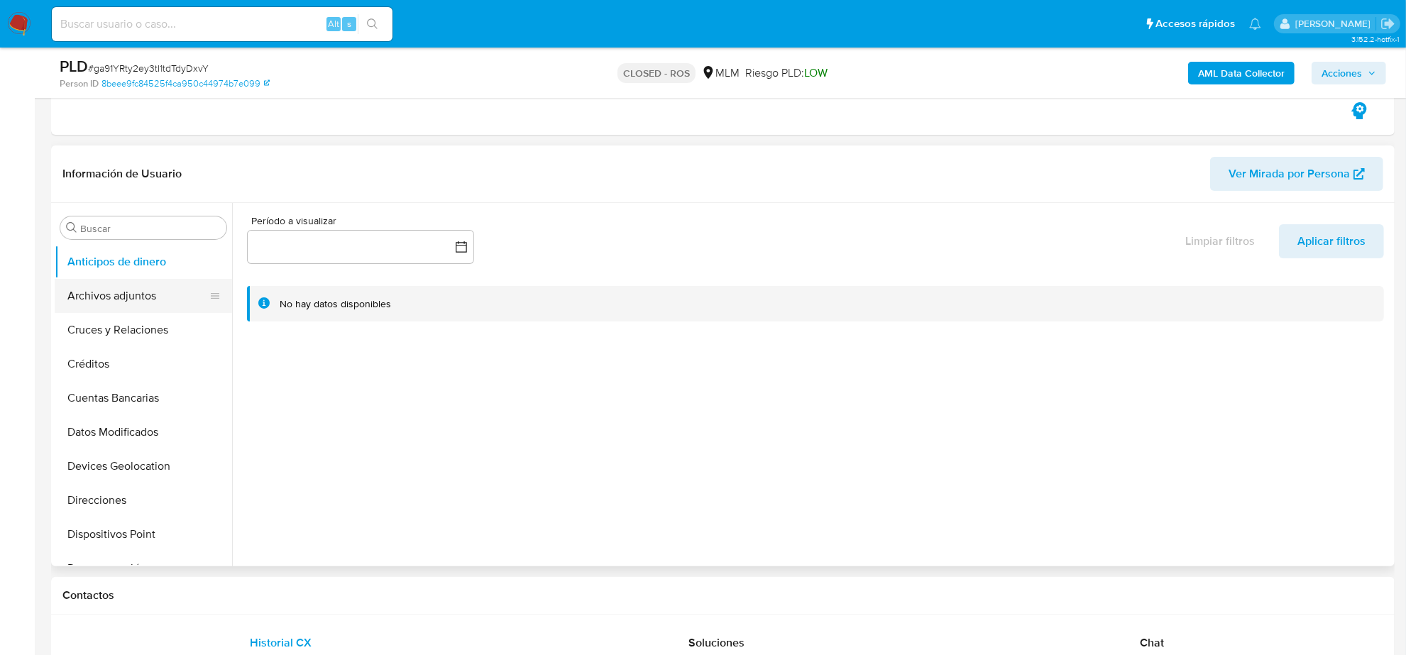
click at [143, 299] on button "Archivos adjuntos" at bounding box center [138, 296] width 166 height 34
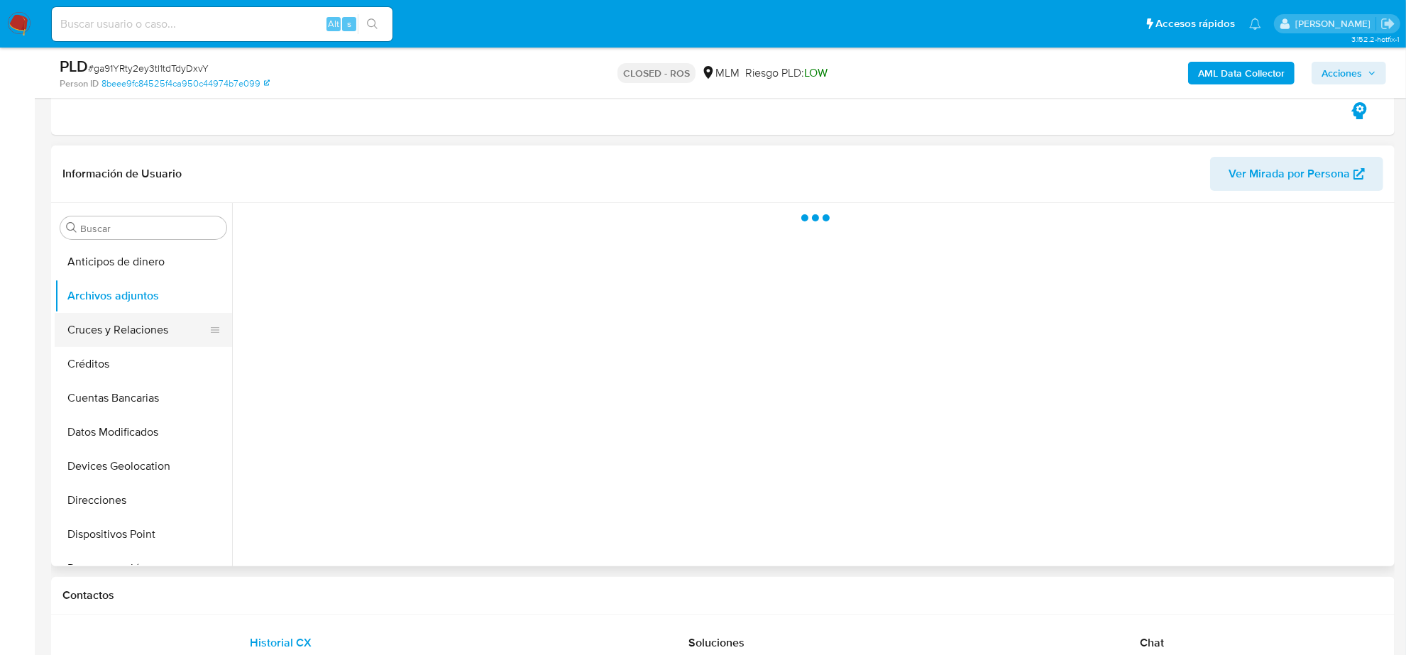
click at [135, 337] on button "Cruces y Relaciones" at bounding box center [138, 330] width 166 height 34
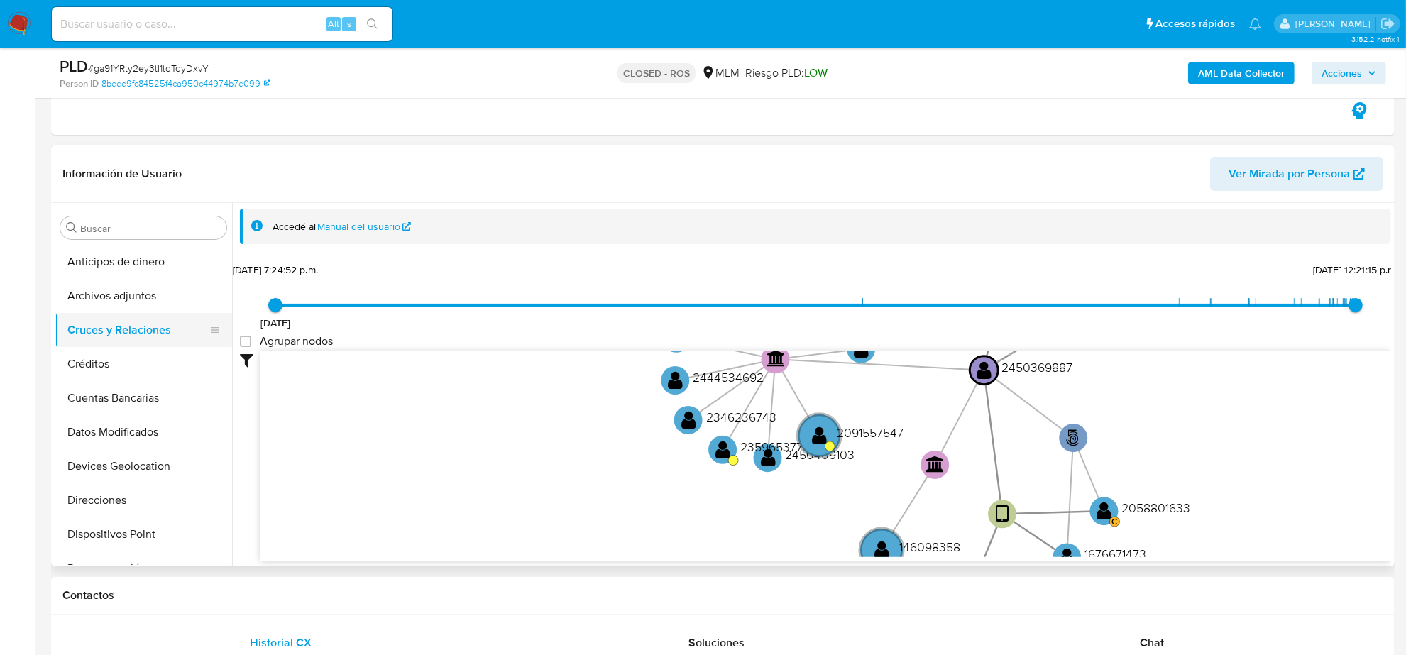
scroll to position [177, 0]
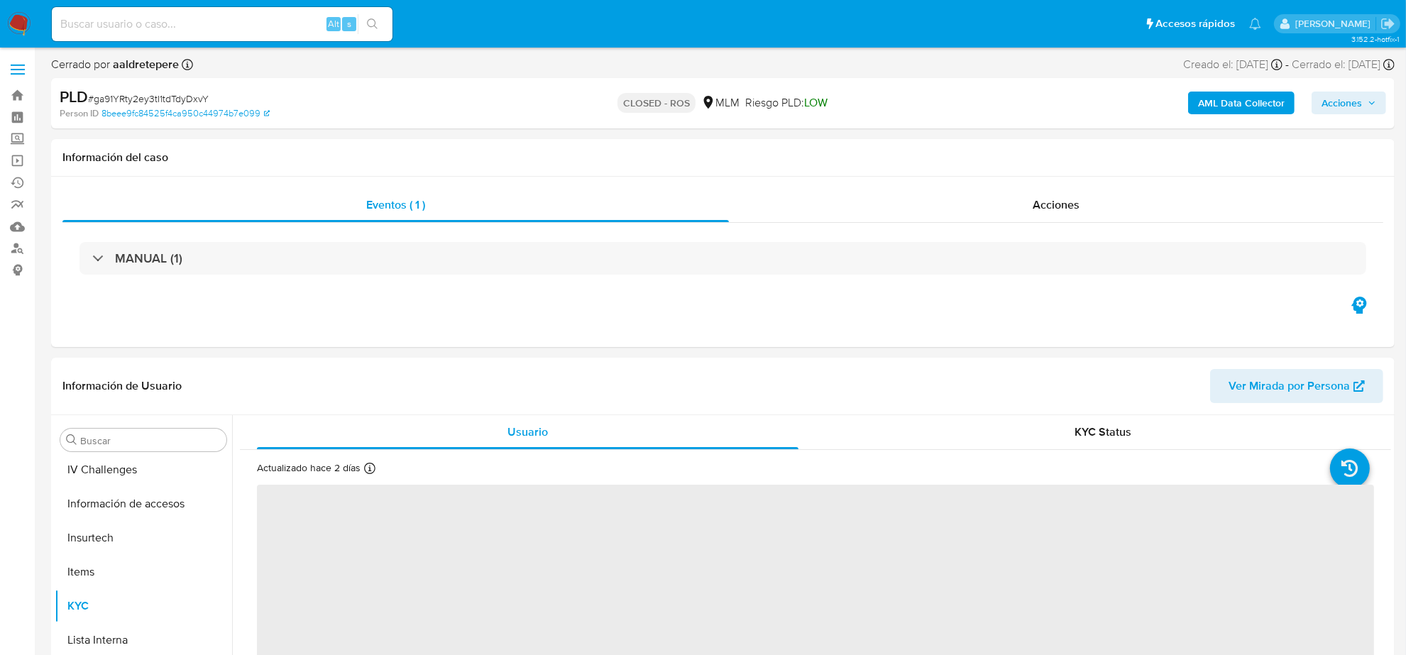
scroll to position [565, 0]
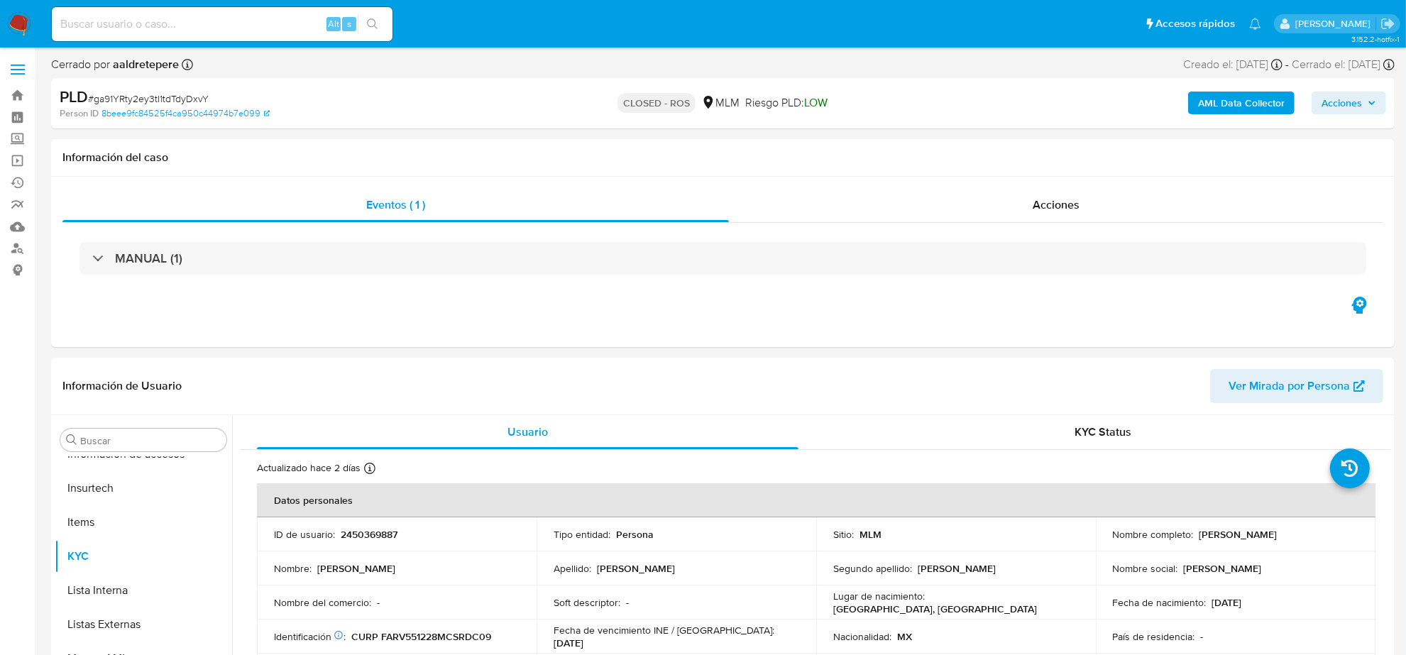
select select "10"
click at [132, 32] on input at bounding box center [222, 24] width 341 height 18
paste input "367898346"
type input "367898346"
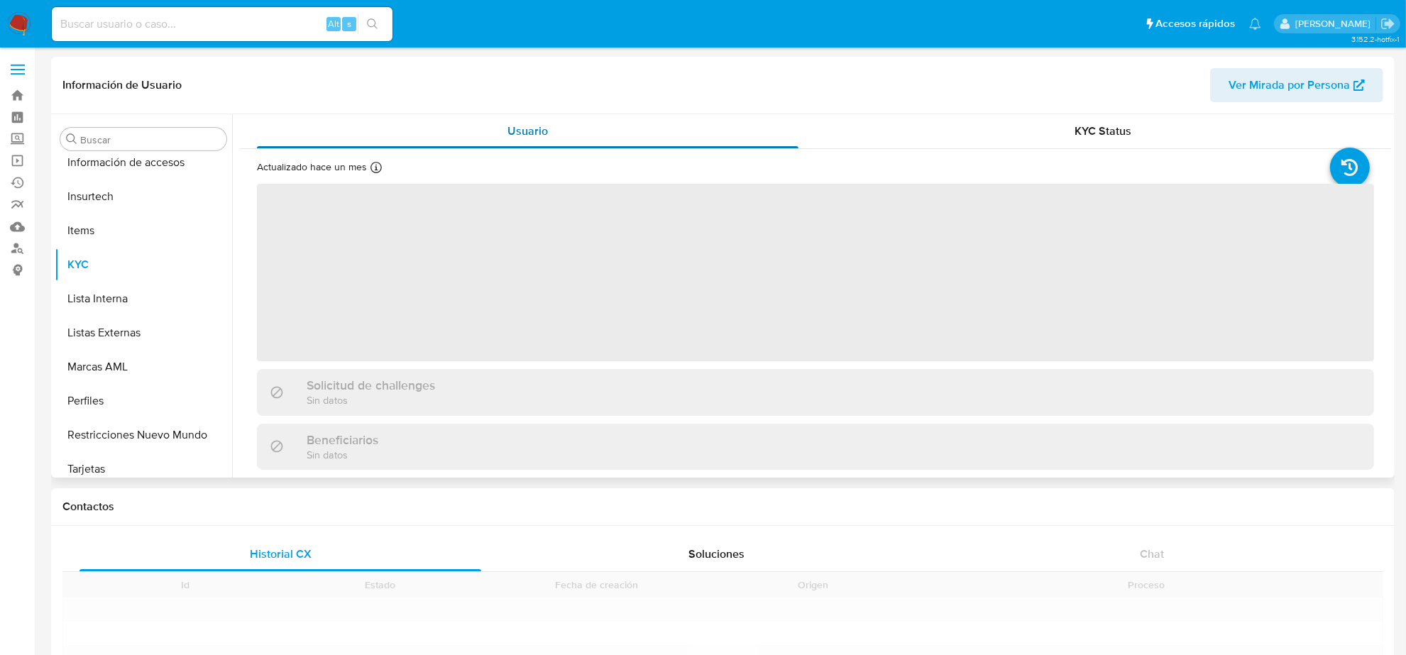
scroll to position [565, 0]
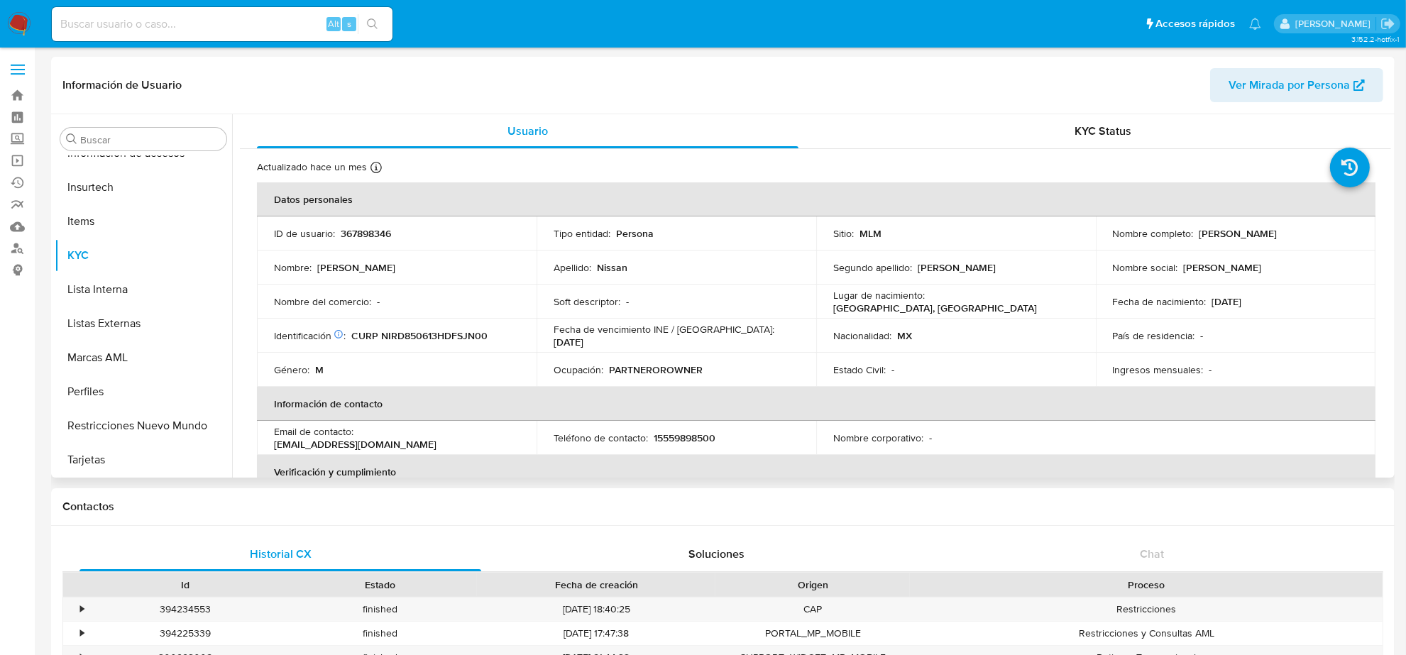
select select "10"
click at [101, 426] on button "Restricciones Nuevo Mundo" at bounding box center [138, 426] width 166 height 34
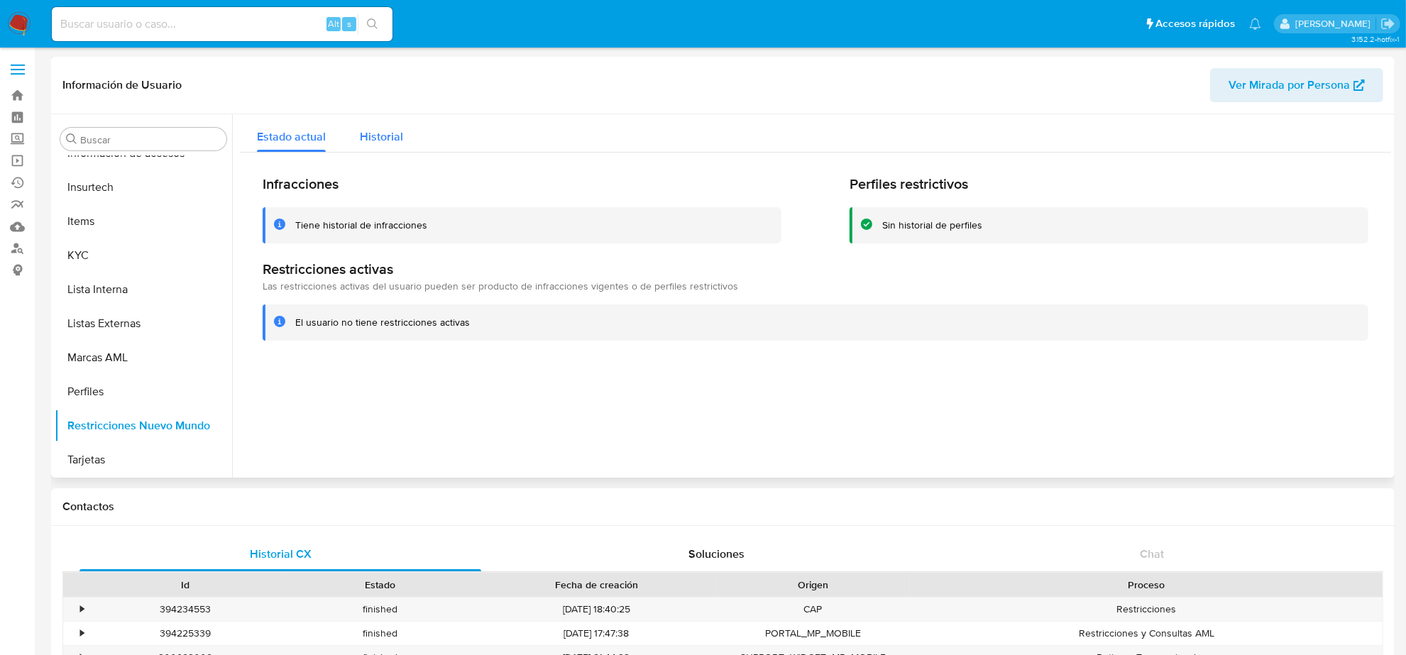
click at [396, 145] on div "Historial" at bounding box center [381, 133] width 43 height 38
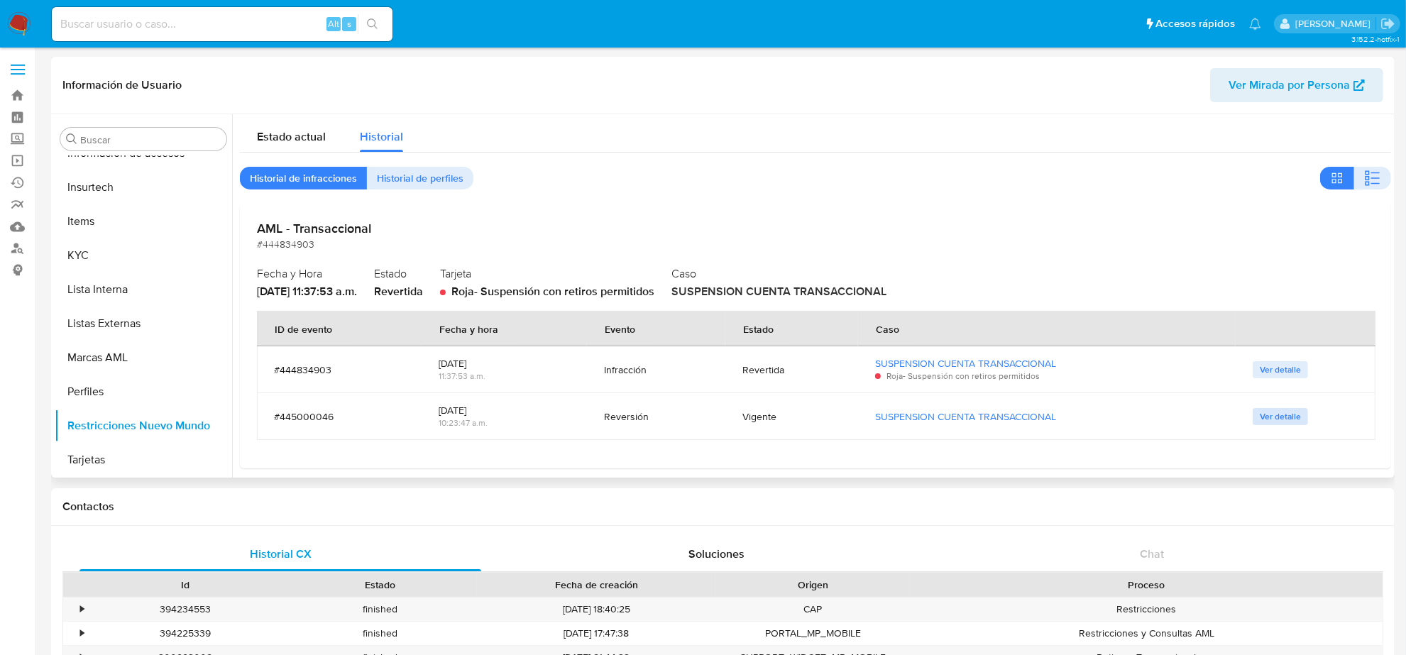
click at [1262, 419] on span "Ver detalle" at bounding box center [1280, 416] width 41 height 14
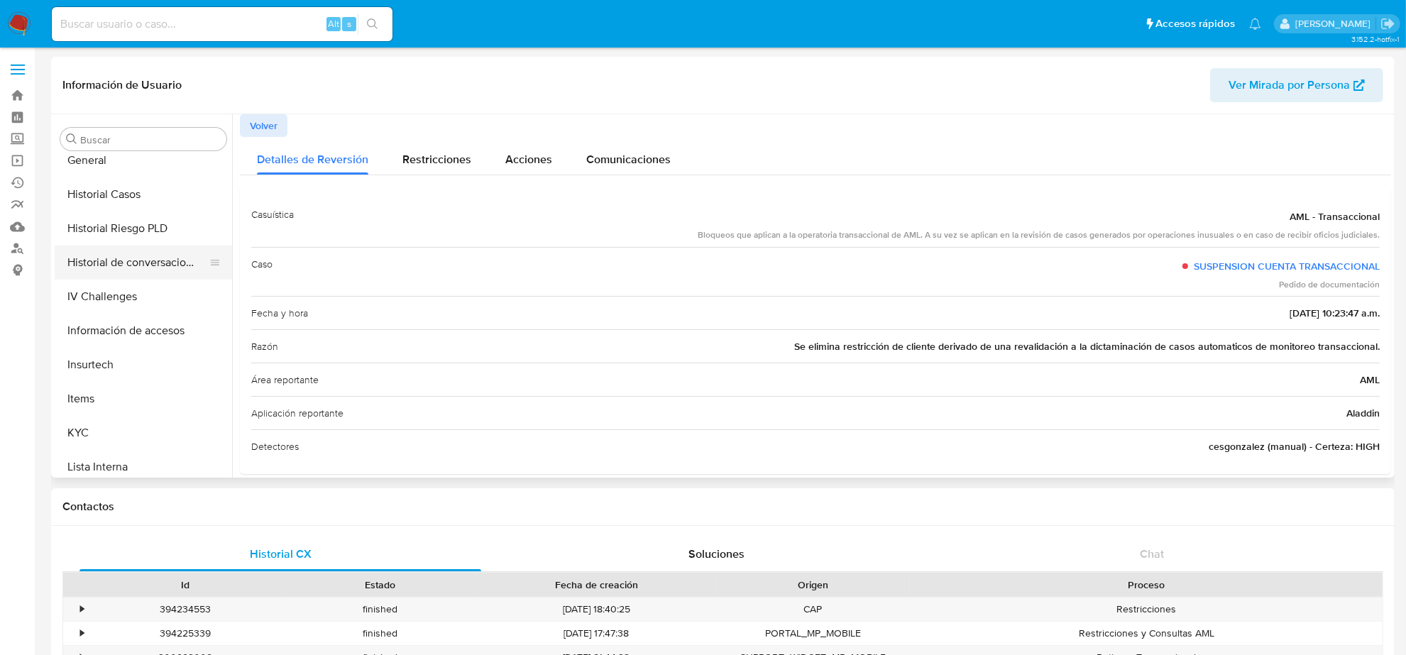
scroll to position [210, 0]
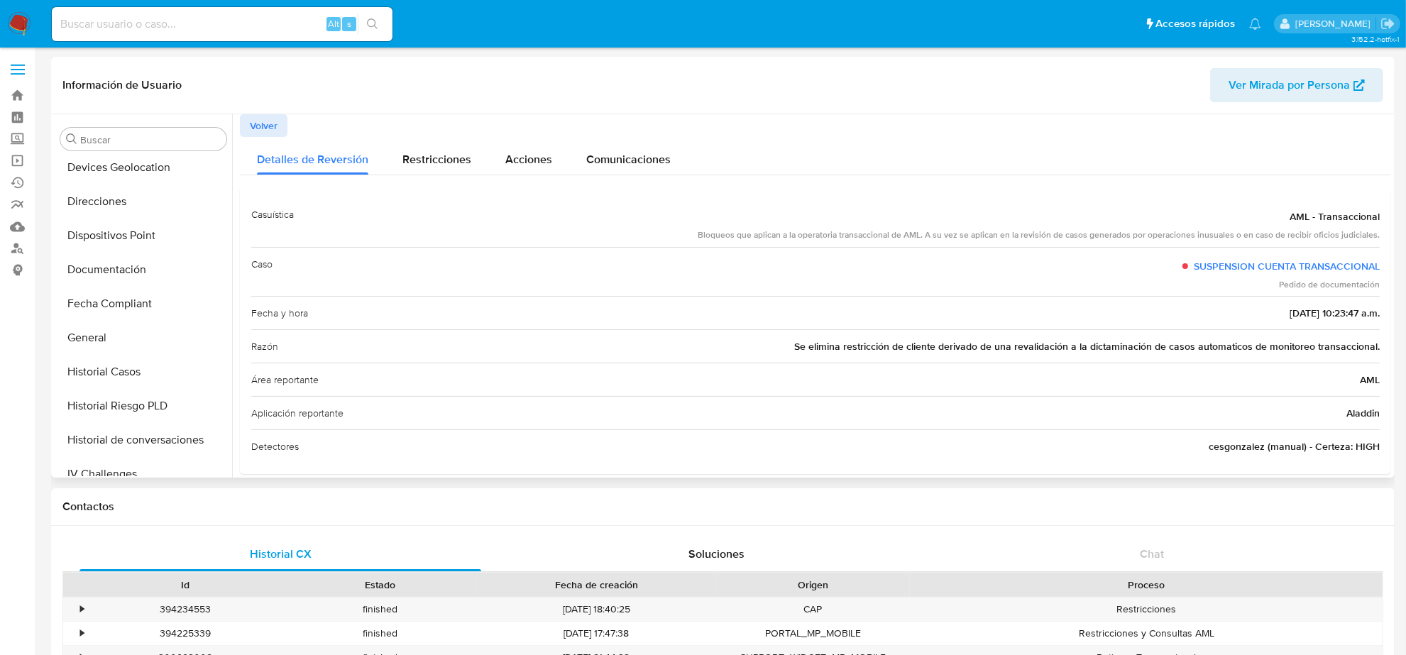
click at [274, 122] on span "Volver" at bounding box center [264, 126] width 28 height 20
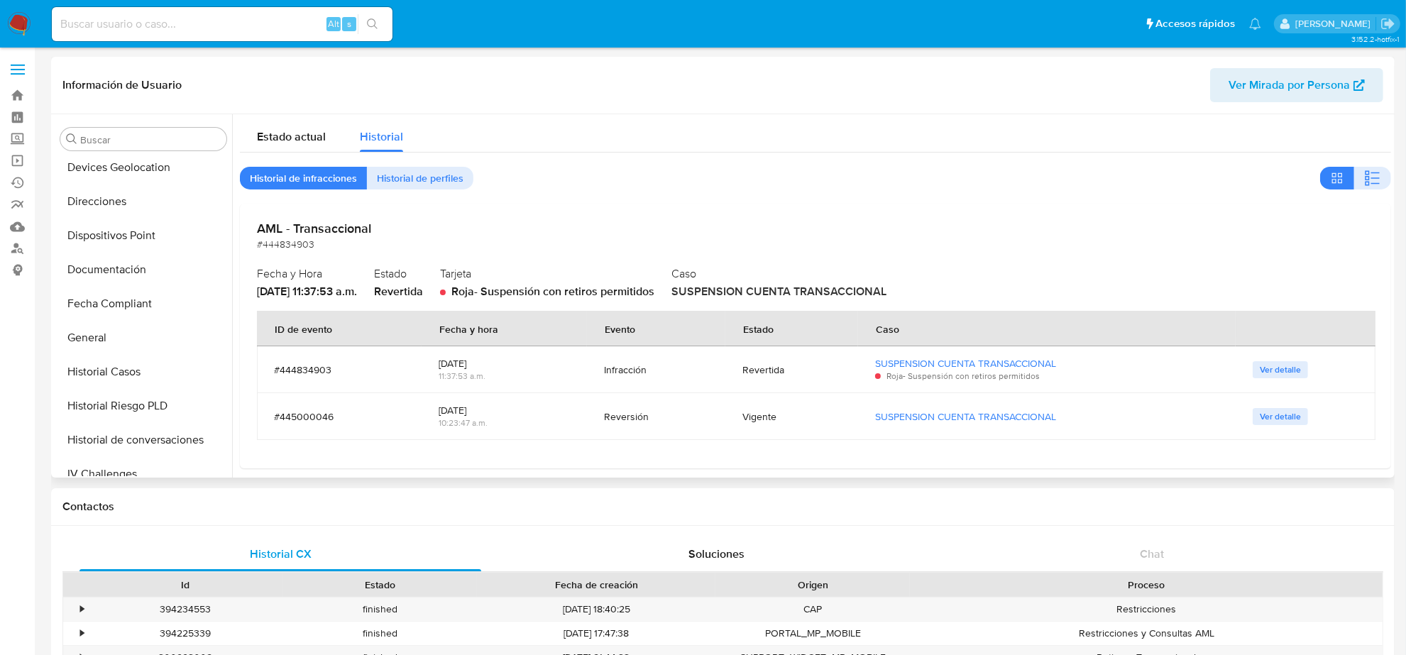
click at [1274, 373] on span "Ver detalle" at bounding box center [1280, 370] width 41 height 14
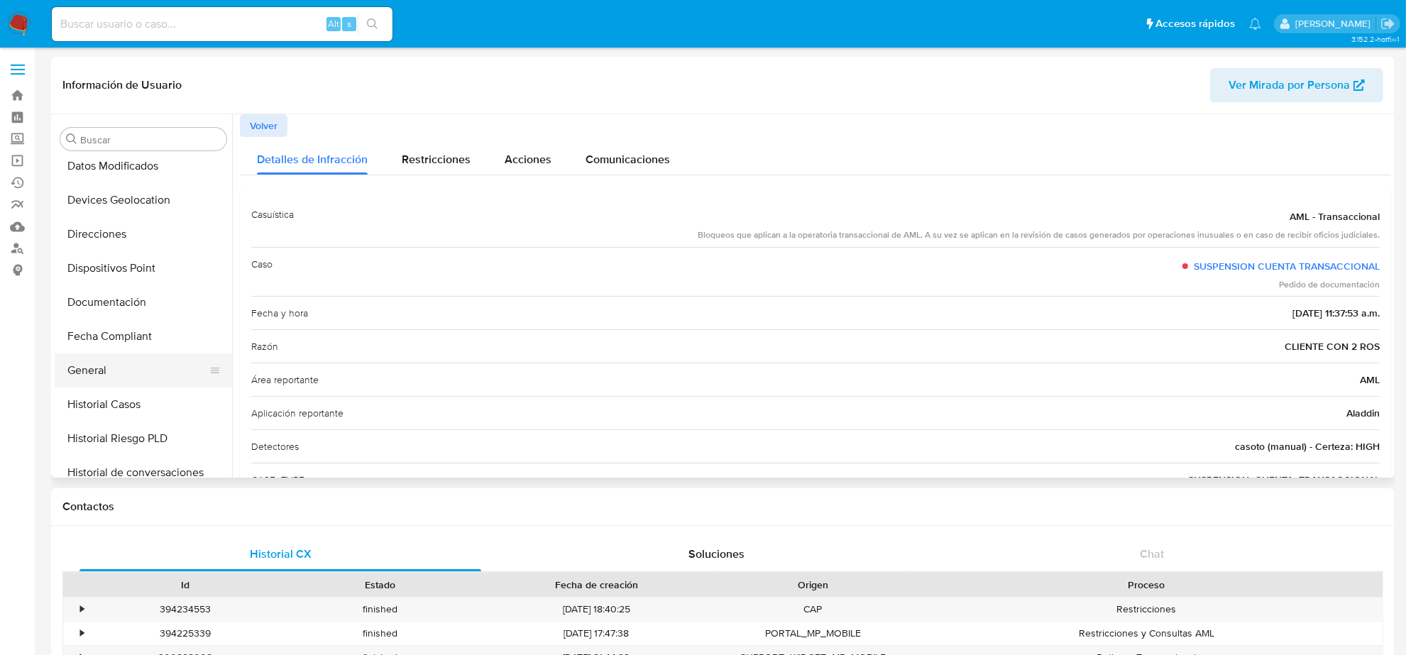
scroll to position [355, 0]
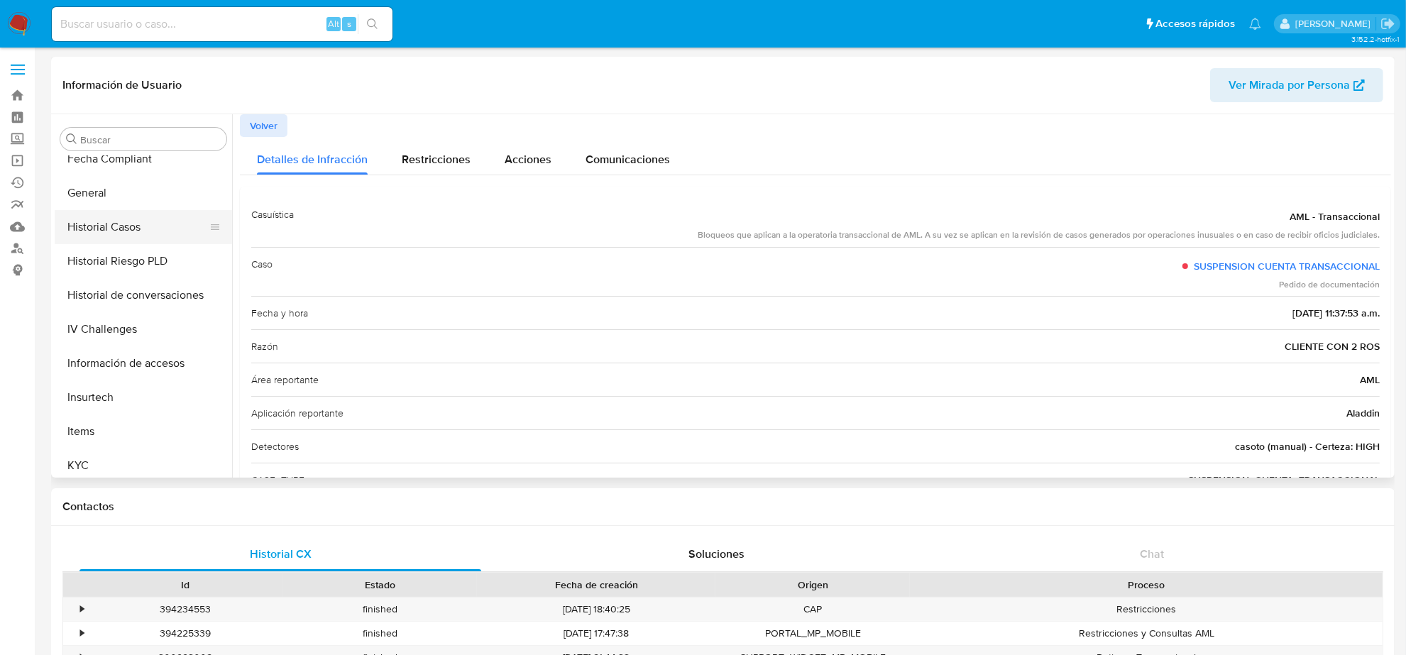
click at [131, 221] on button "Historial Casos" at bounding box center [138, 227] width 166 height 34
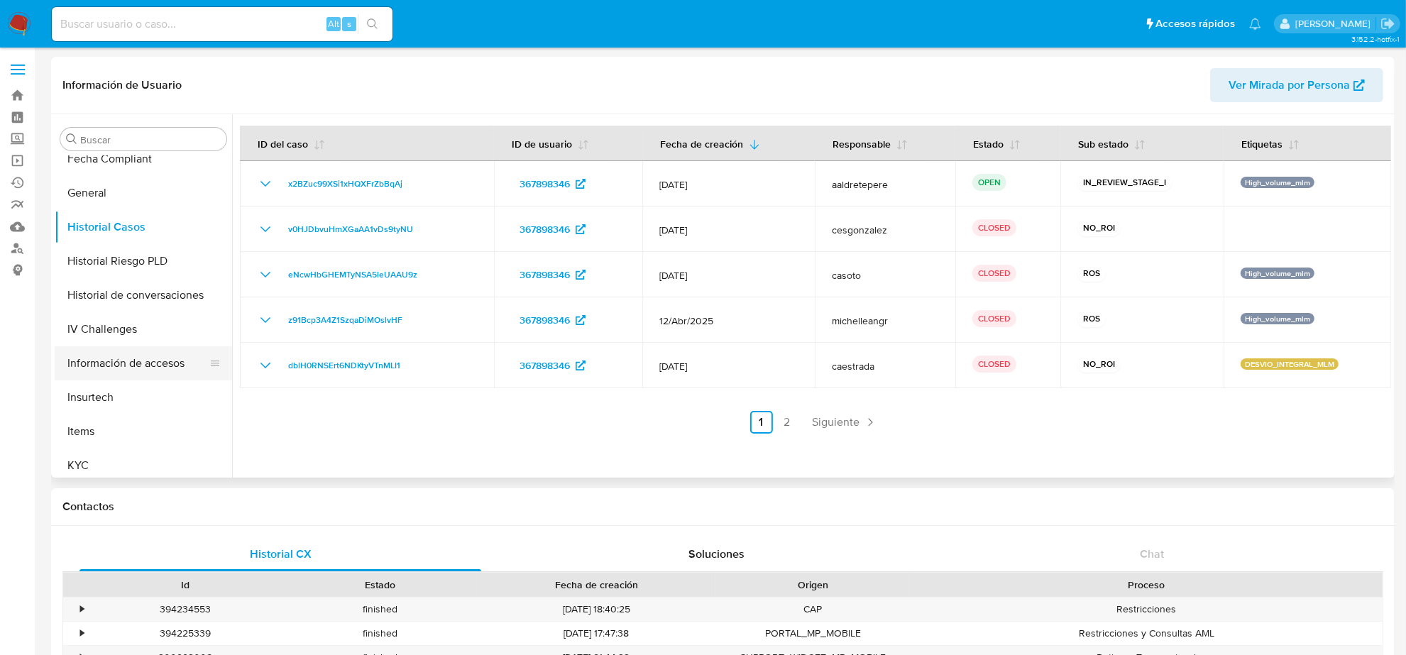
scroll to position [266, 0]
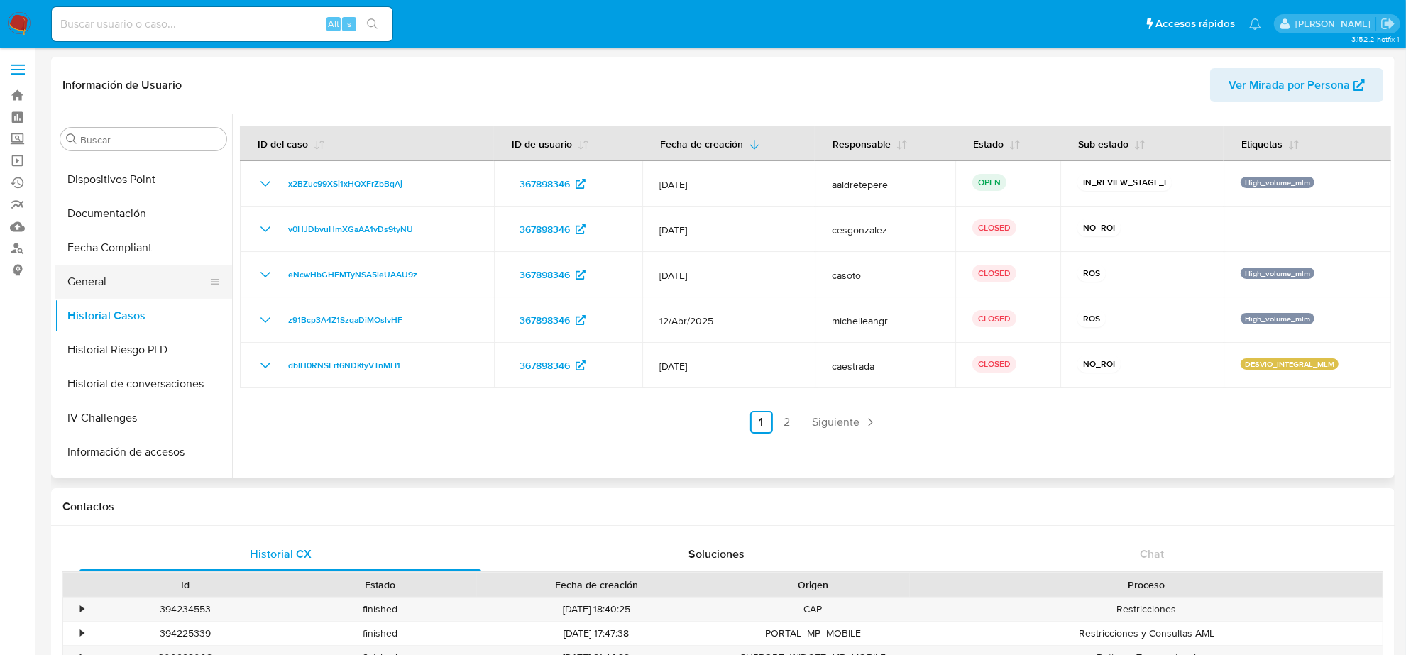
click at [119, 272] on button "General" at bounding box center [138, 282] width 166 height 34
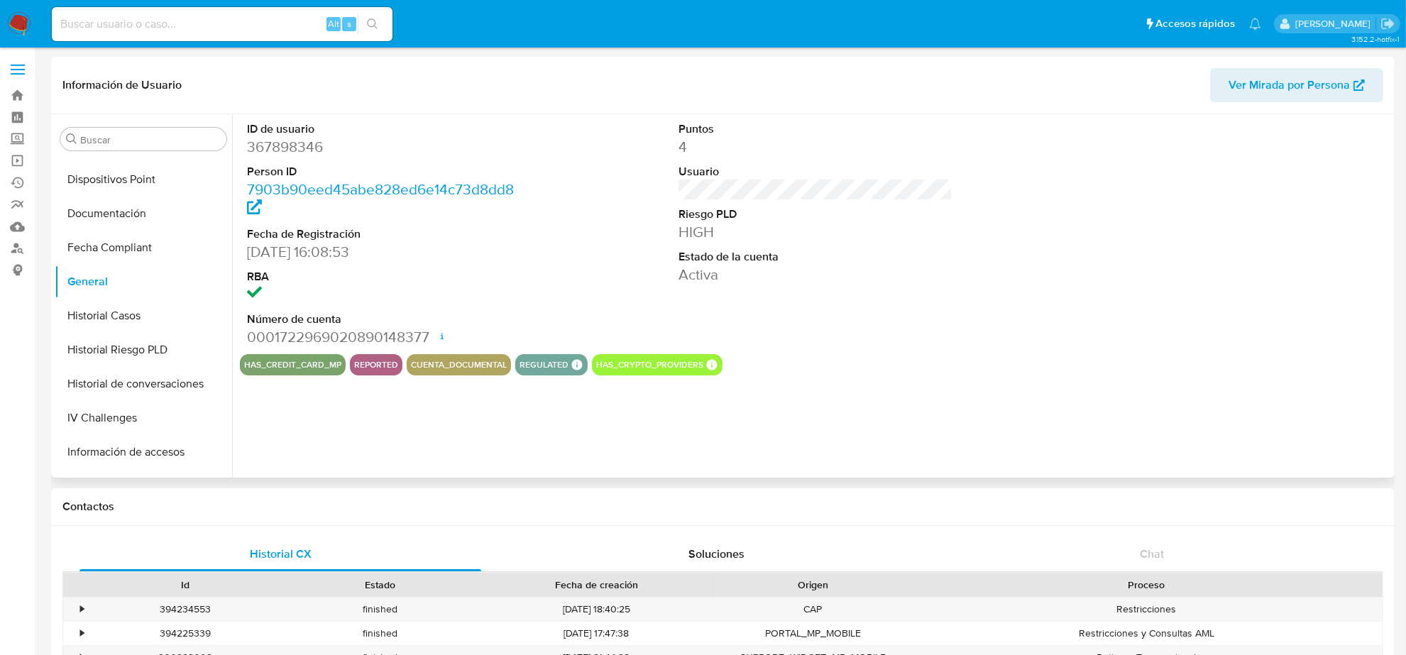
click at [324, 142] on dd "367898346" at bounding box center [384, 147] width 274 height 20
click at [314, 143] on dd "367898346" at bounding box center [384, 147] width 274 height 20
copy dd "367898346"
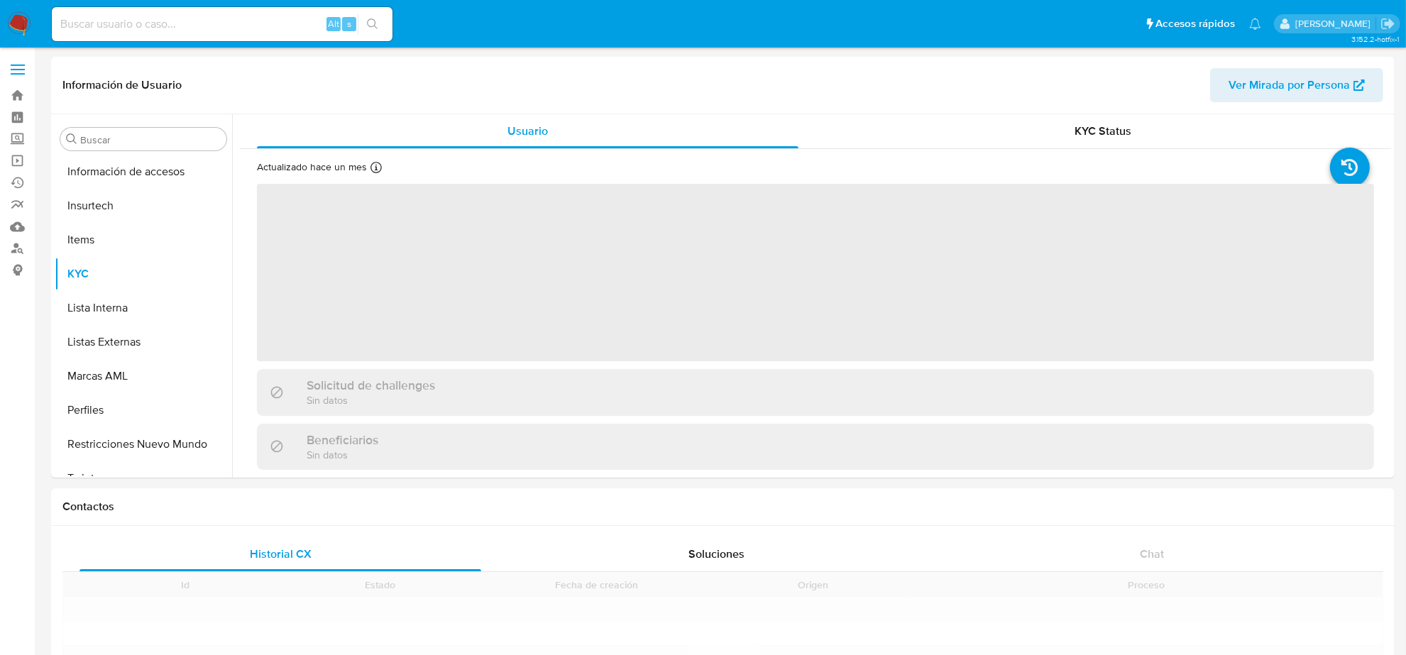
scroll to position [565, 0]
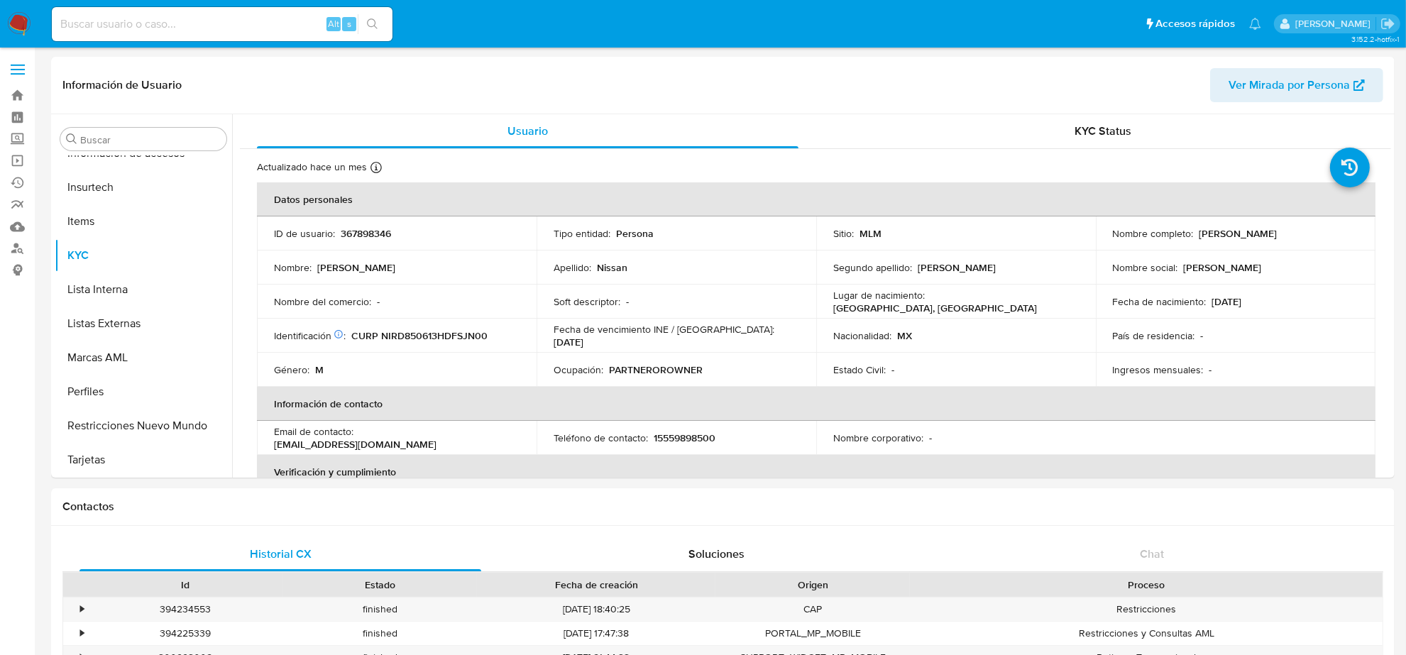
select select "10"
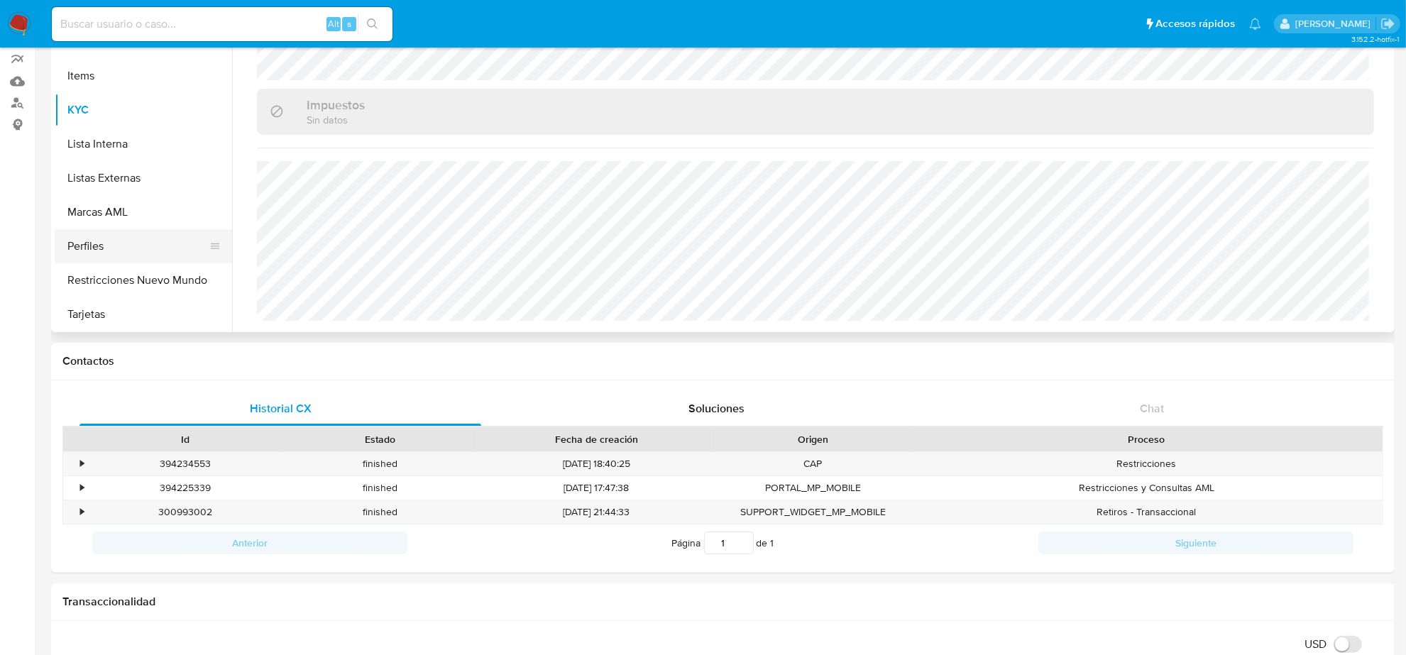
scroll to position [0, 0]
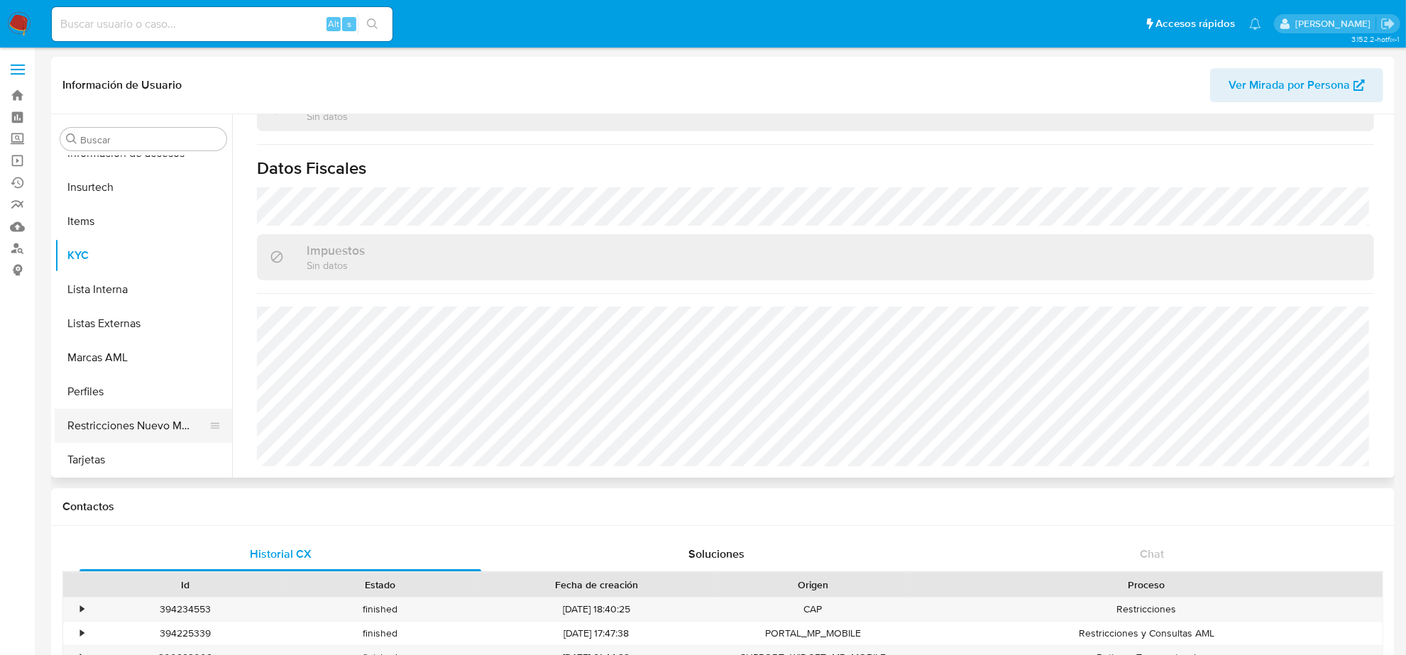
click at [171, 427] on button "Restricciones Nuevo Mundo" at bounding box center [138, 426] width 166 height 34
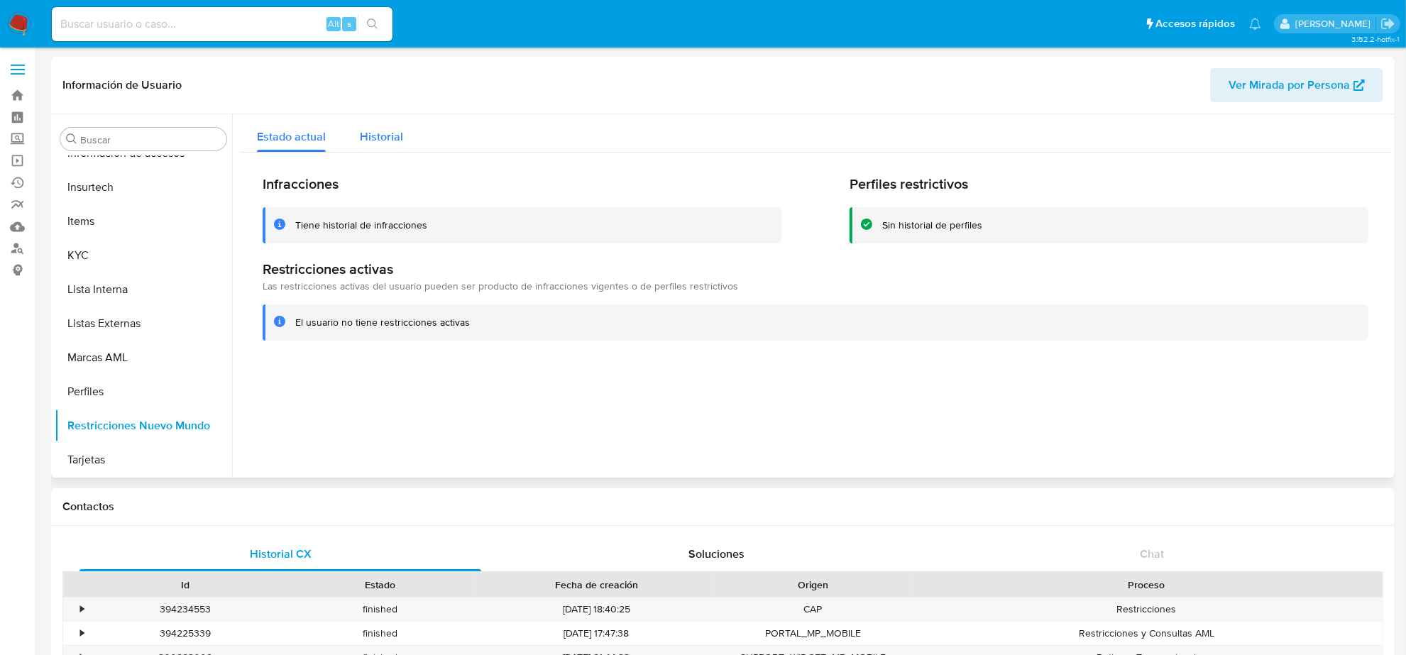
click at [371, 138] on span "Historial" at bounding box center [381, 136] width 43 height 16
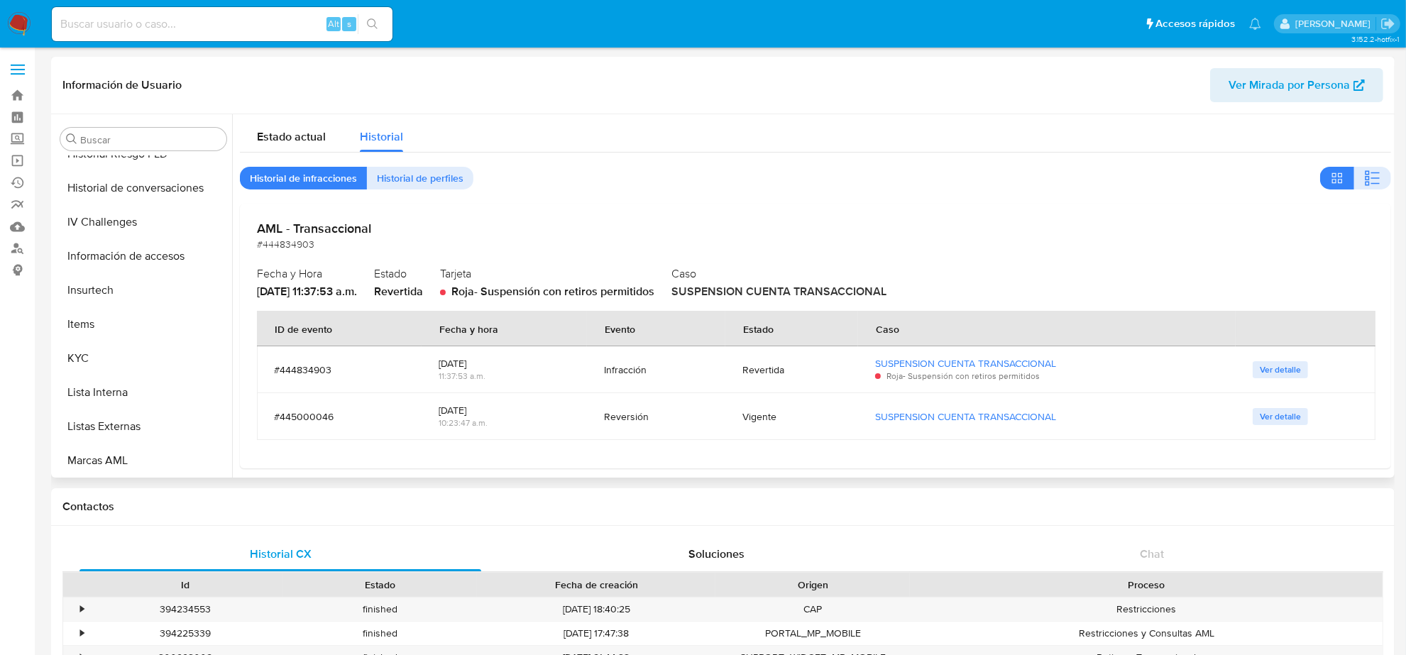
scroll to position [299, 0]
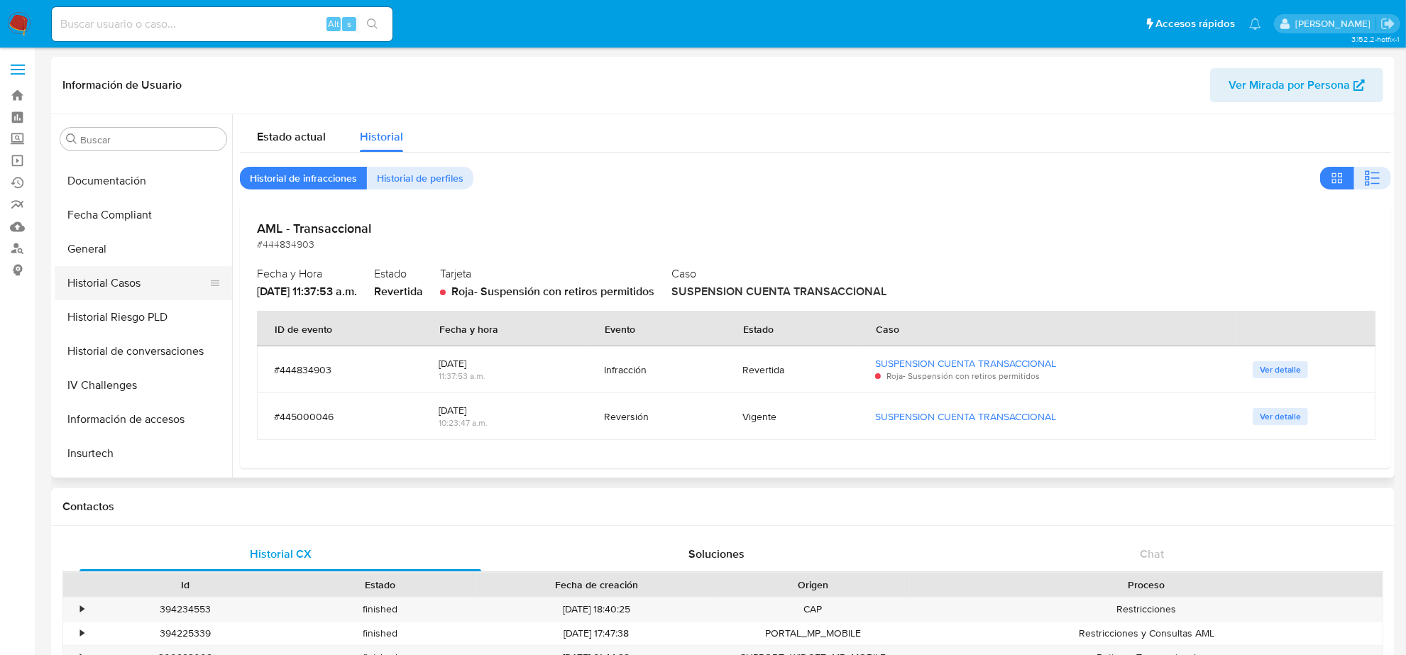
click at [135, 292] on button "Historial Casos" at bounding box center [138, 283] width 166 height 34
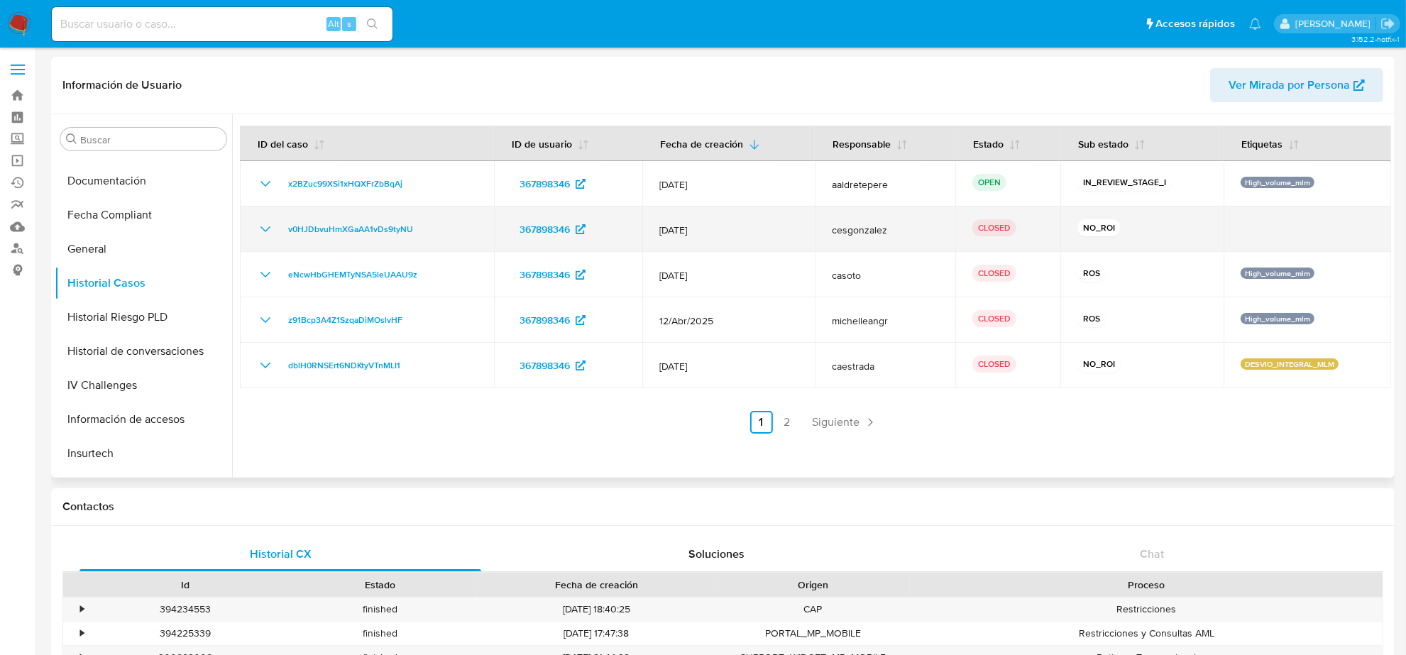
click at [270, 228] on icon "Mostrar/Ocultar" at bounding box center [265, 229] width 10 height 6
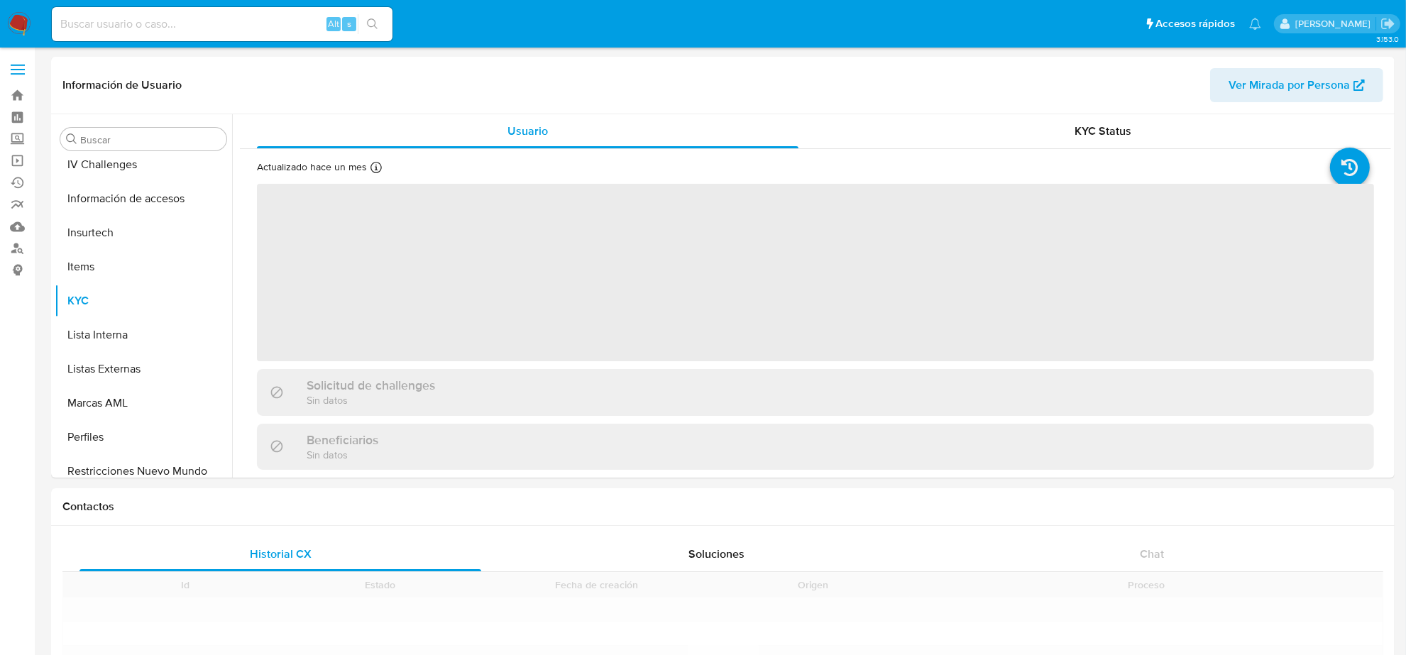
scroll to position [598, 0]
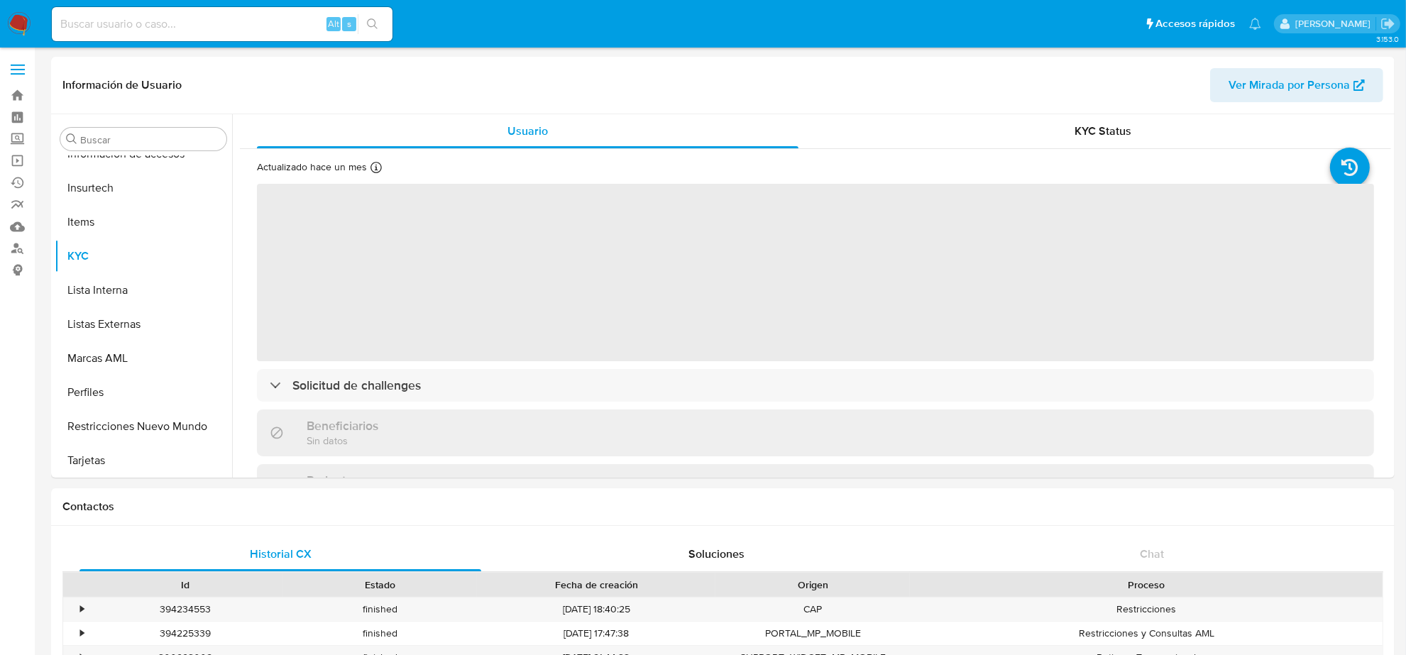
select select "10"
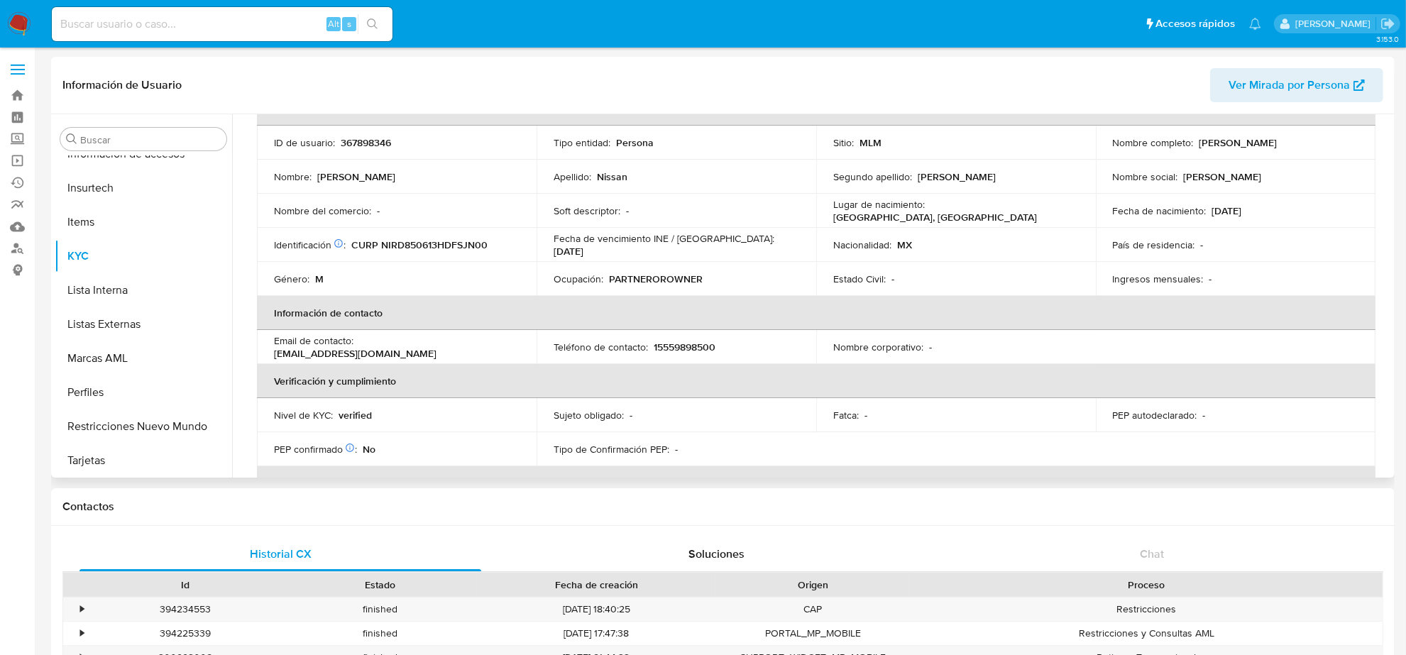
scroll to position [266, 0]
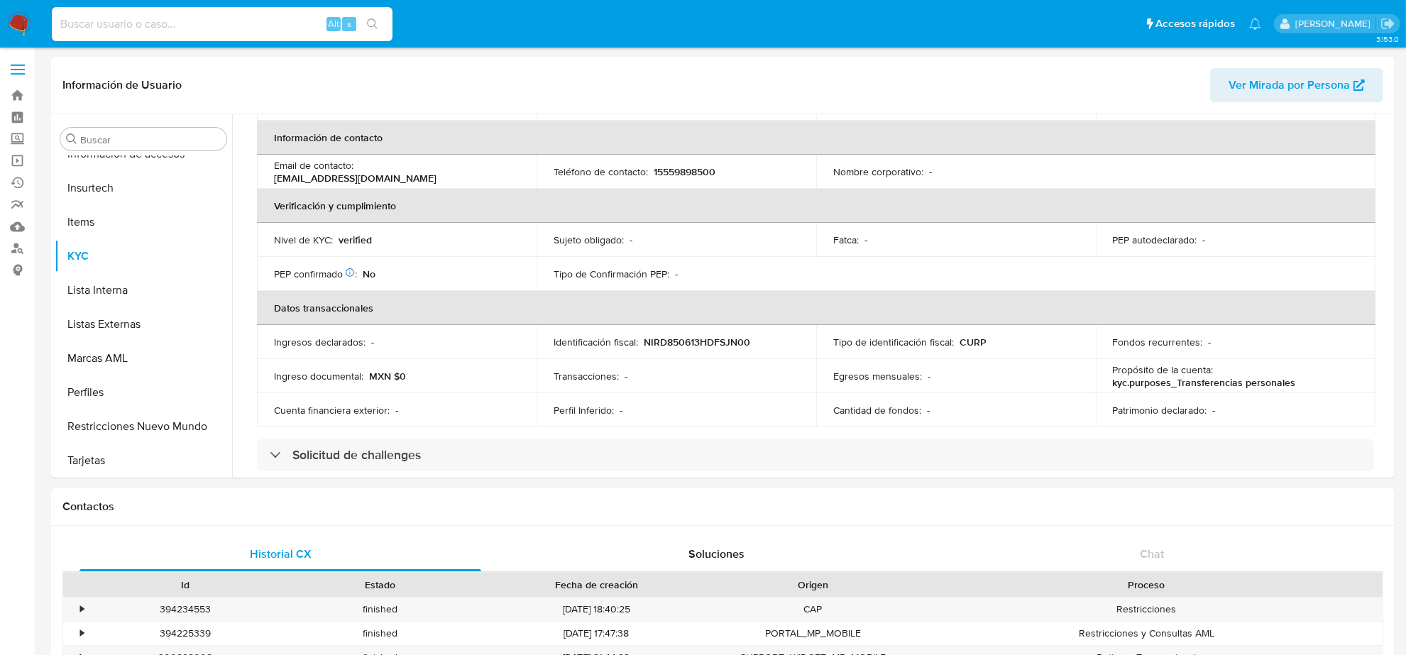
click at [172, 27] on input at bounding box center [222, 24] width 341 height 18
paste input "ga91YRty2ey3tI1tdTdyDxvY"
type input "ga91YRty2ey3tI1tdTdyDxvY"
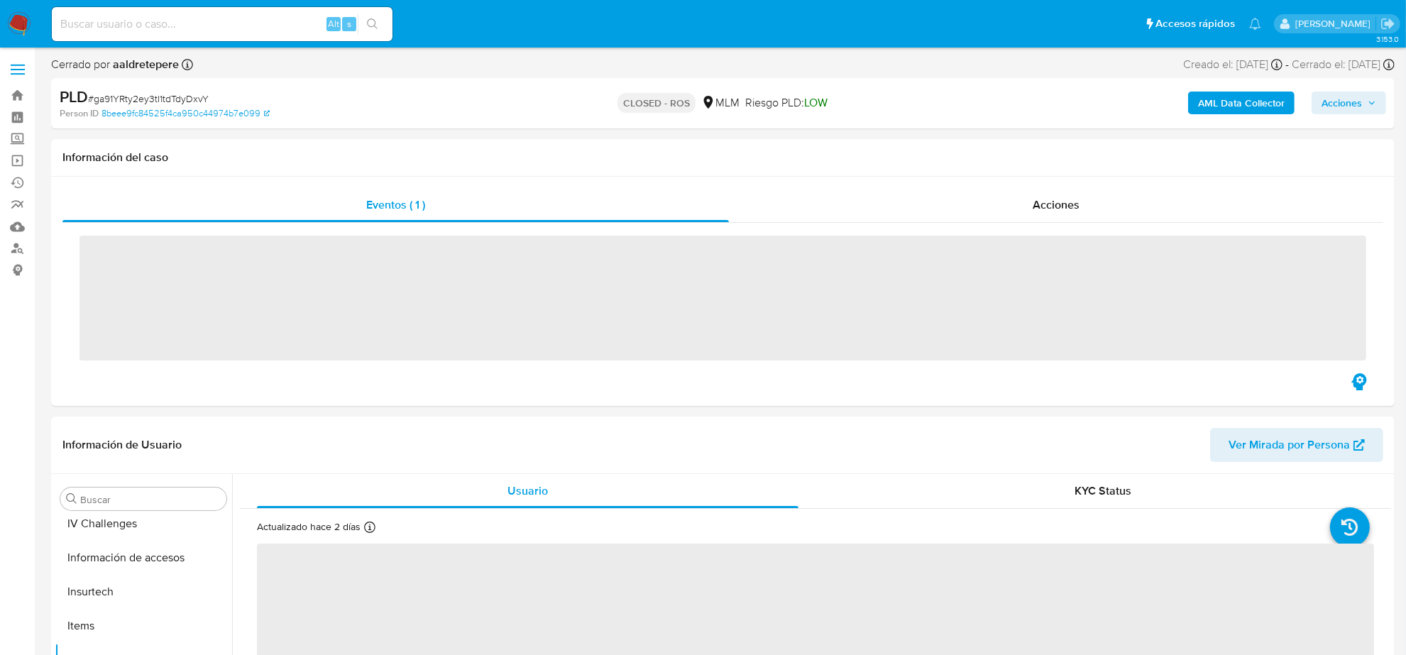
scroll to position [598, 0]
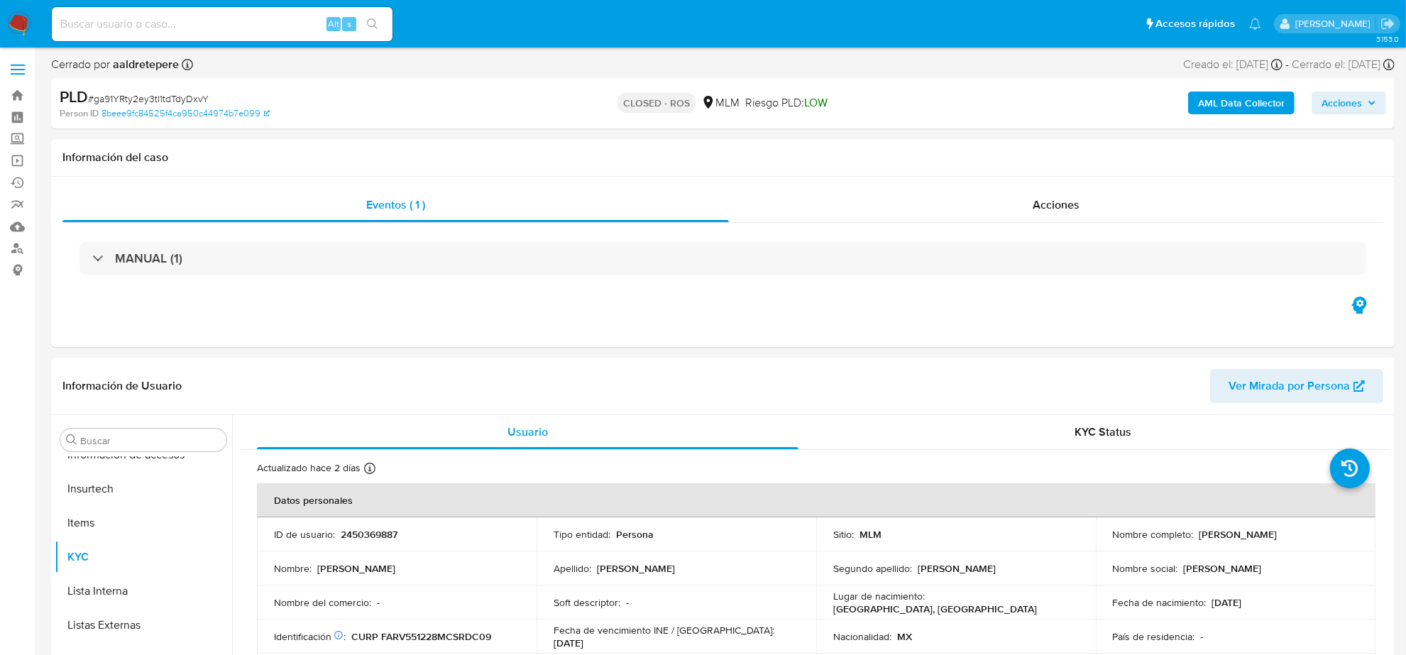
select select "10"
click at [1031, 210] on div "Acciones" at bounding box center [1056, 205] width 654 height 34
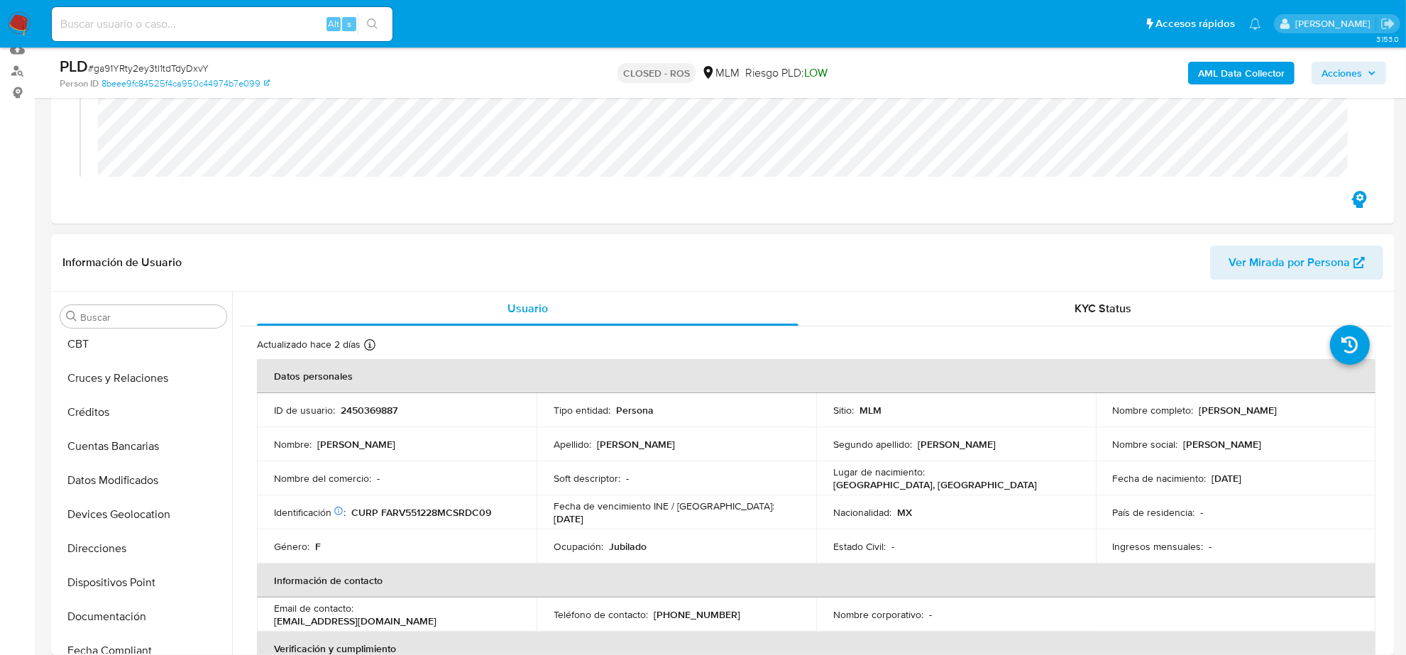
scroll to position [0, 0]
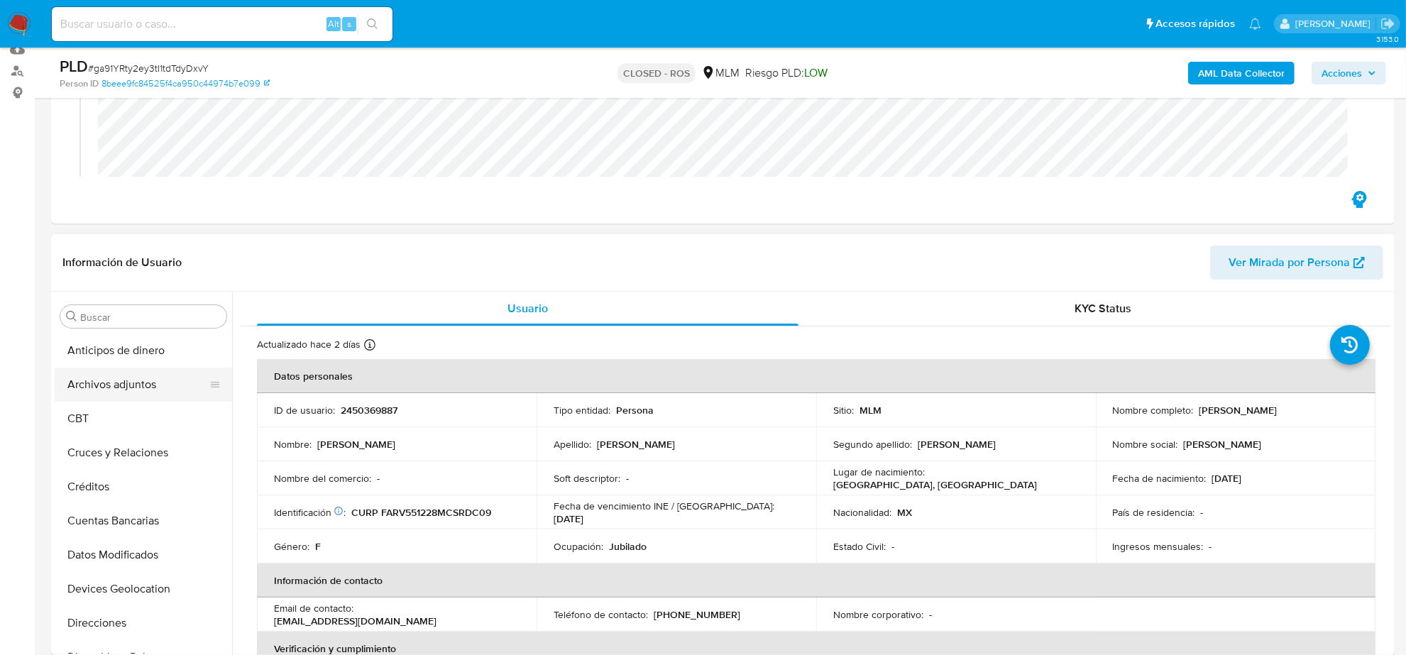
click at [119, 392] on button "Archivos adjuntos" at bounding box center [138, 385] width 166 height 34
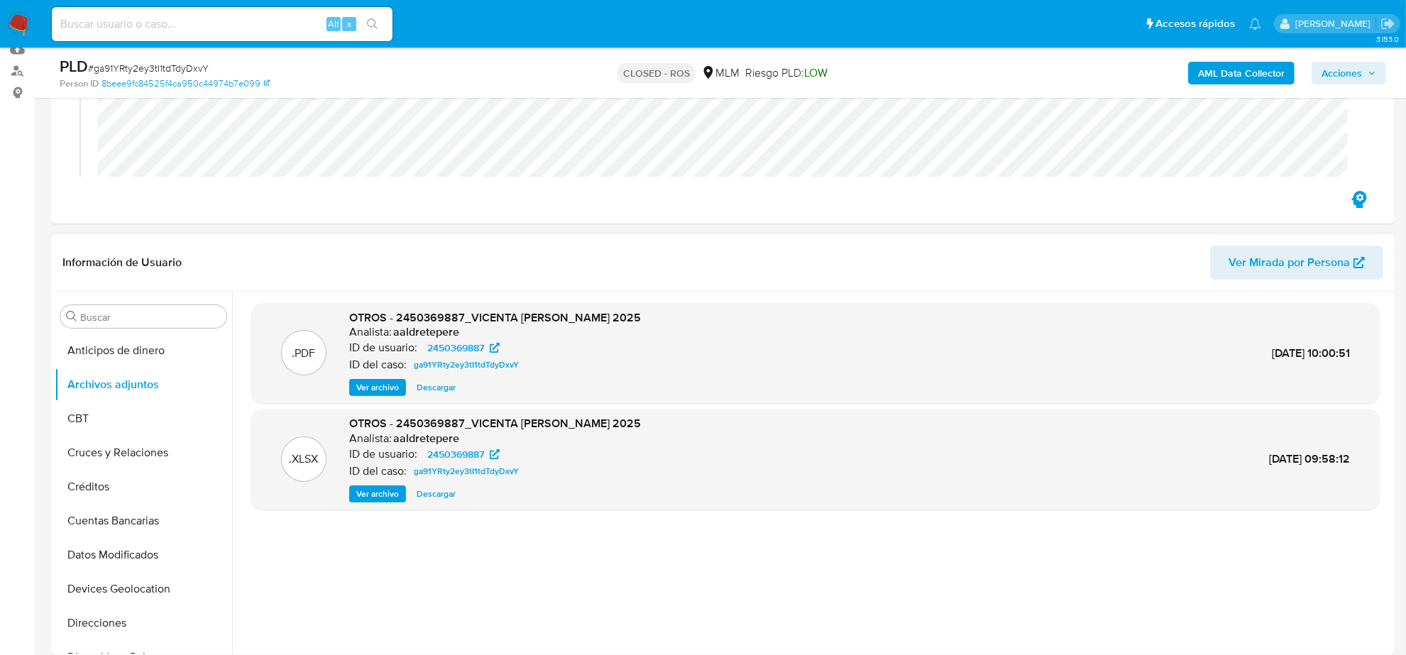
click at [378, 389] on span "Ver archivo" at bounding box center [377, 387] width 43 height 14
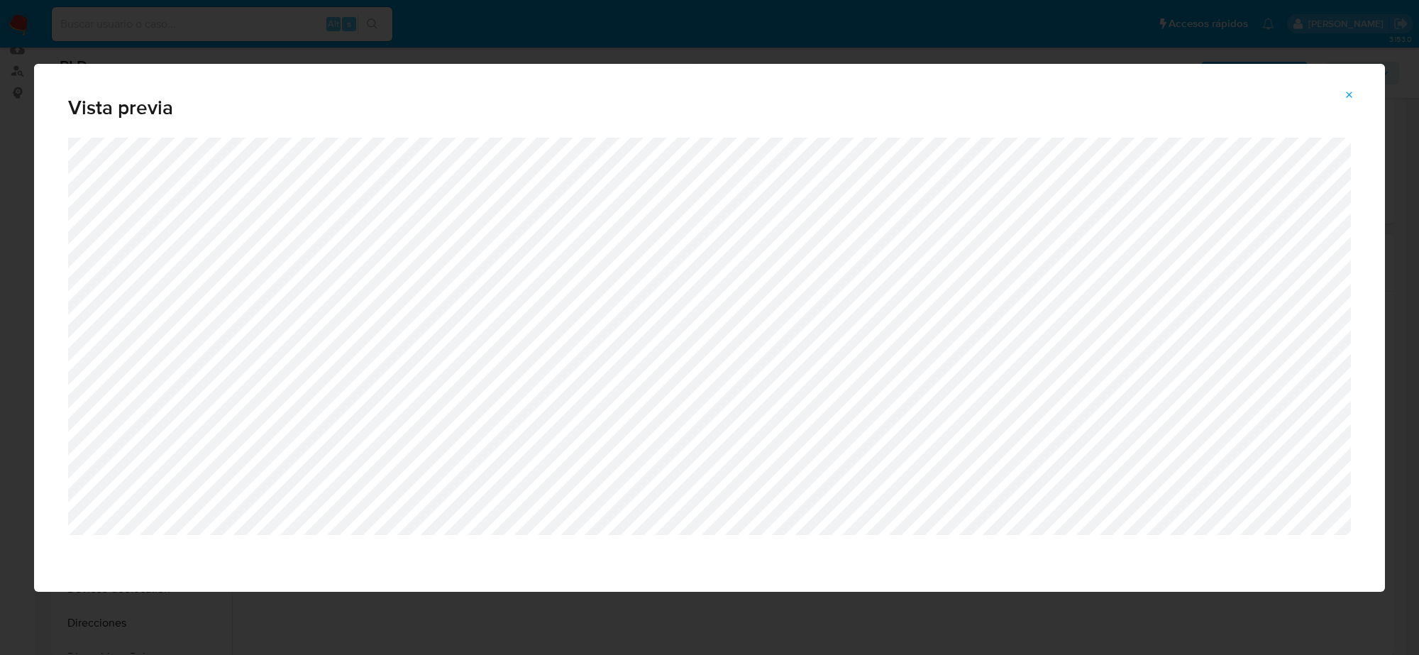
click at [1352, 93] on icon "Attachment preview" at bounding box center [1350, 95] width 6 height 6
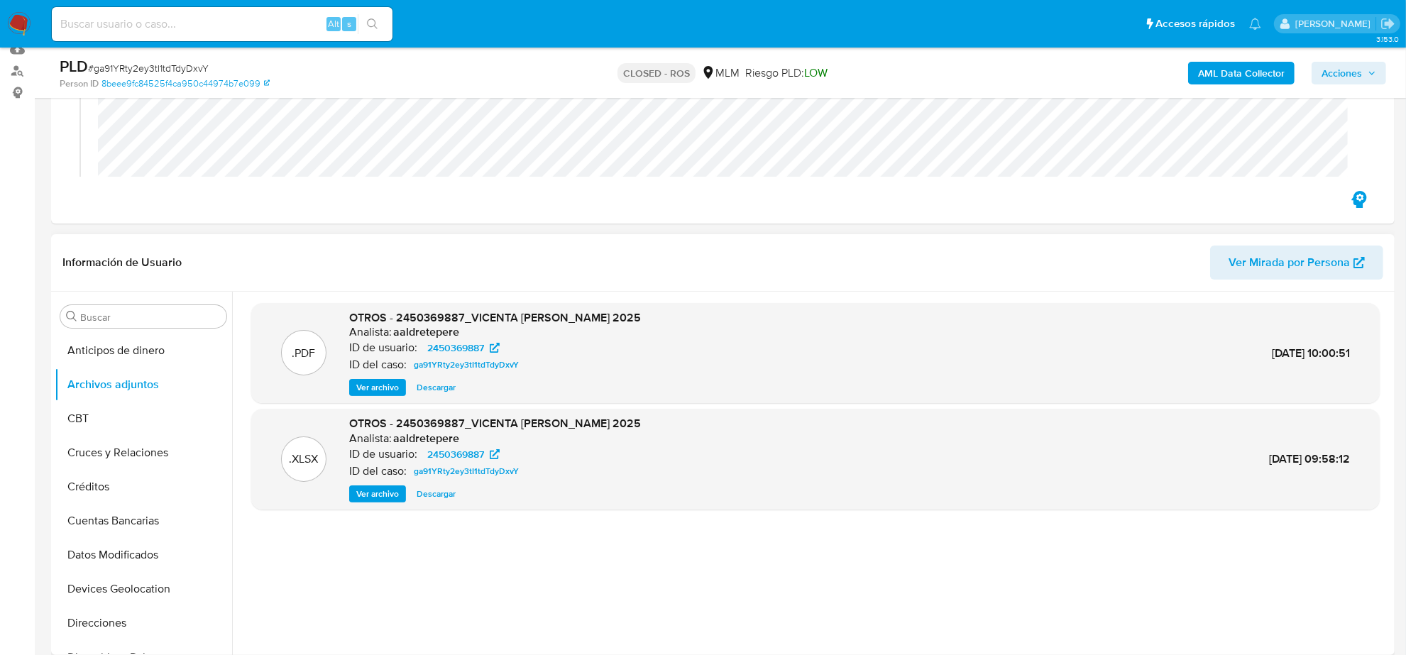
click at [190, 11] on div "Alt s" at bounding box center [222, 24] width 341 height 34
click at [188, 16] on input at bounding box center [222, 24] width 341 height 18
paste input "Bg0qy2hW4aqfU3VXqDqZkmoA"
type input "Bg0qy2hW4aqfU3VXqDqZkmoA"
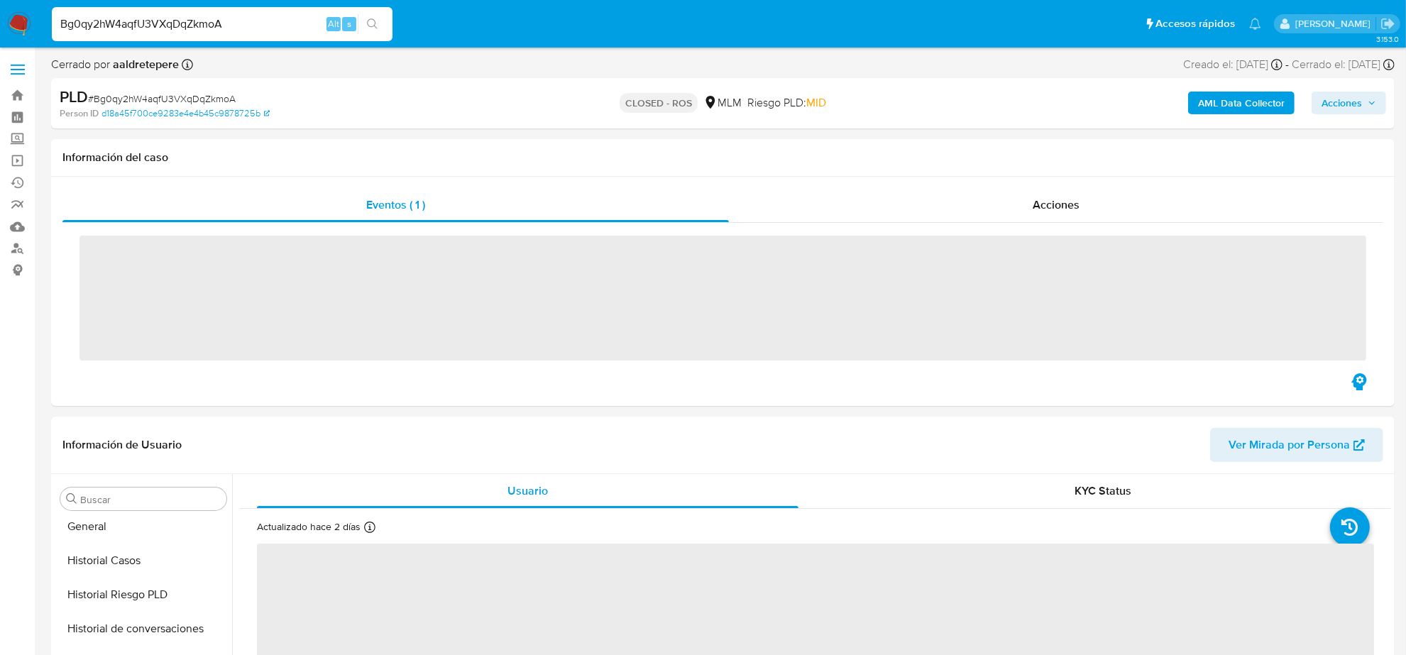
scroll to position [553, 0]
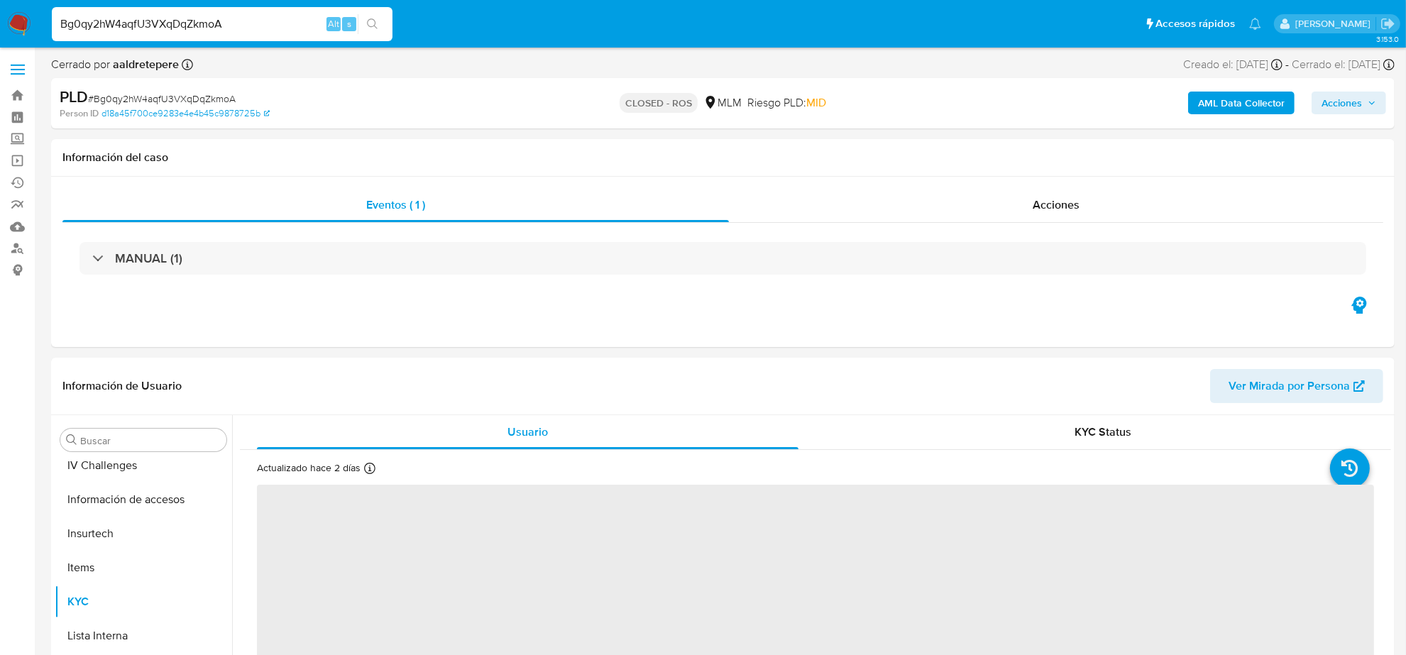
select select "10"
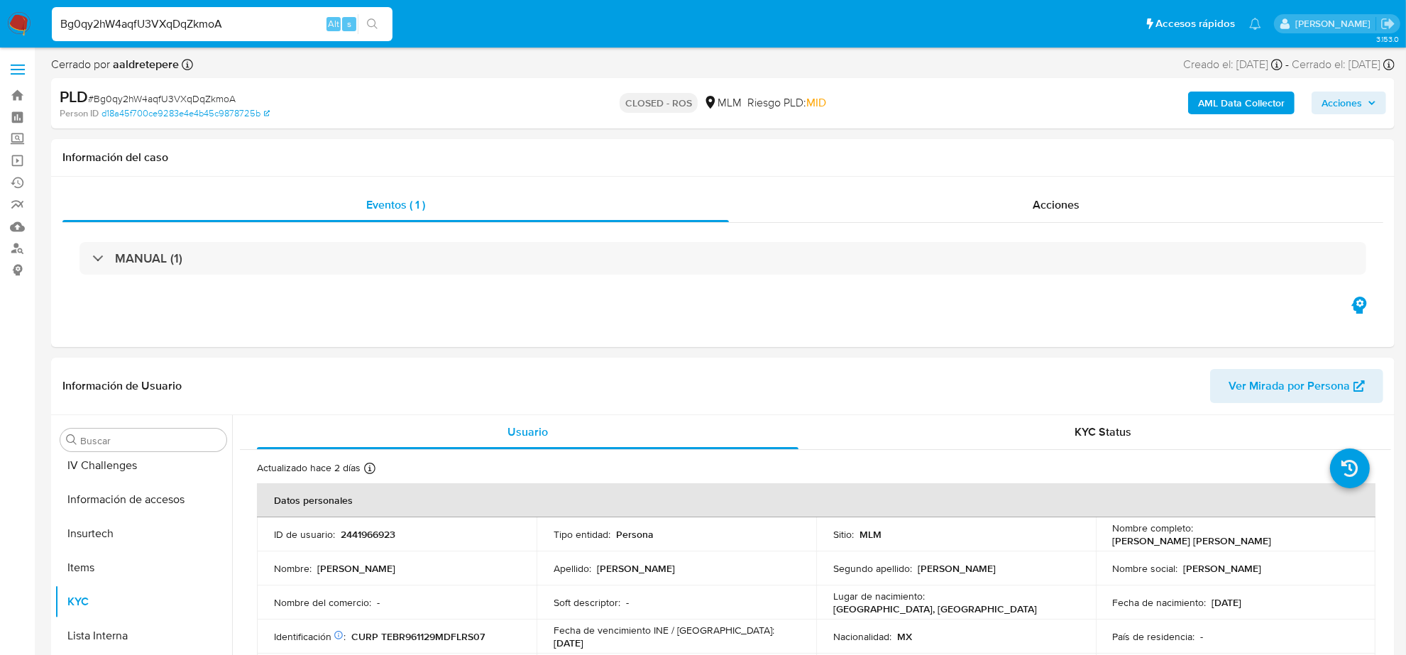
scroll to position [598, 0]
click at [1056, 204] on span "Acciones" at bounding box center [1055, 205] width 47 height 16
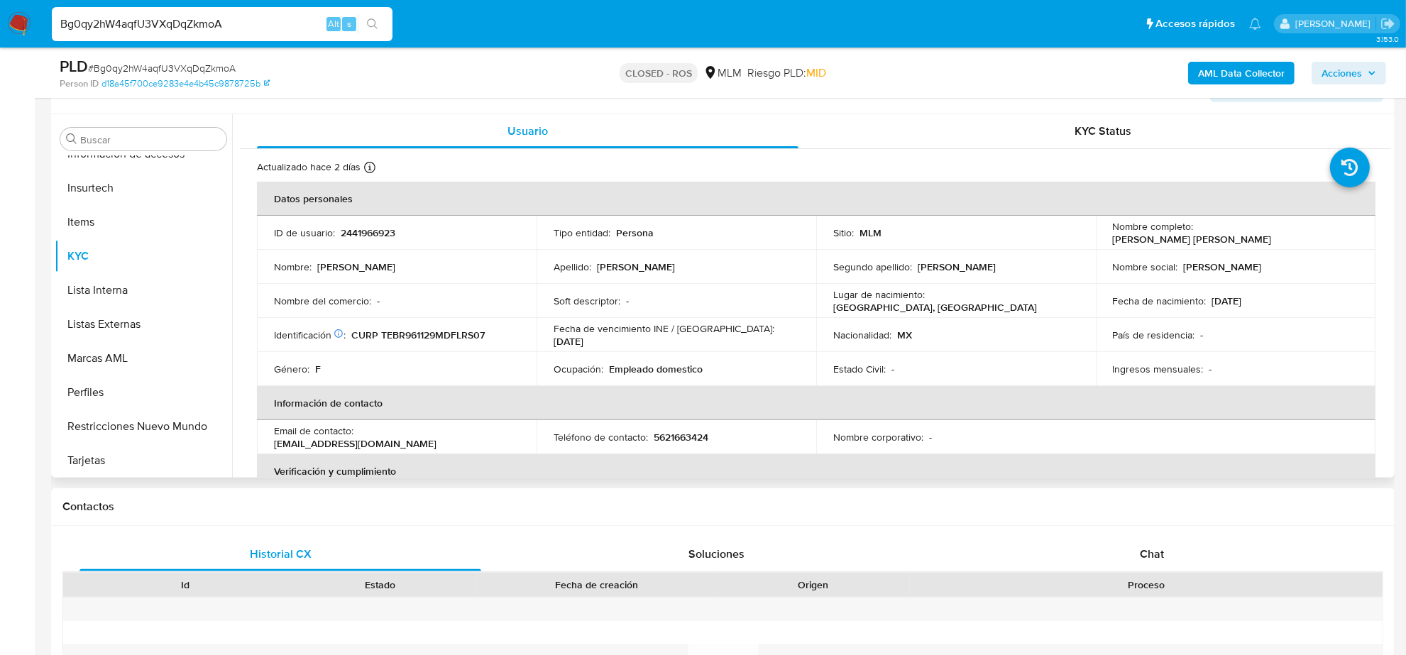
scroll to position [0, 0]
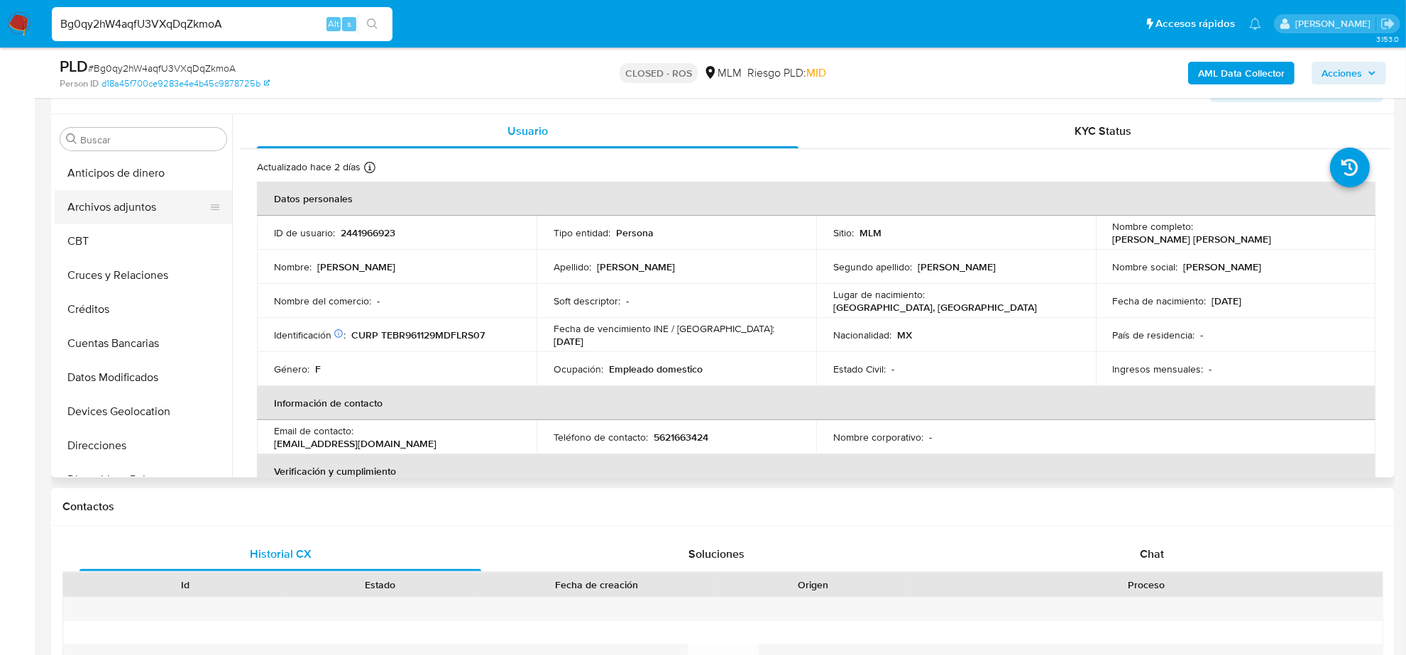
click at [124, 204] on button "Archivos adjuntos" at bounding box center [138, 207] width 166 height 34
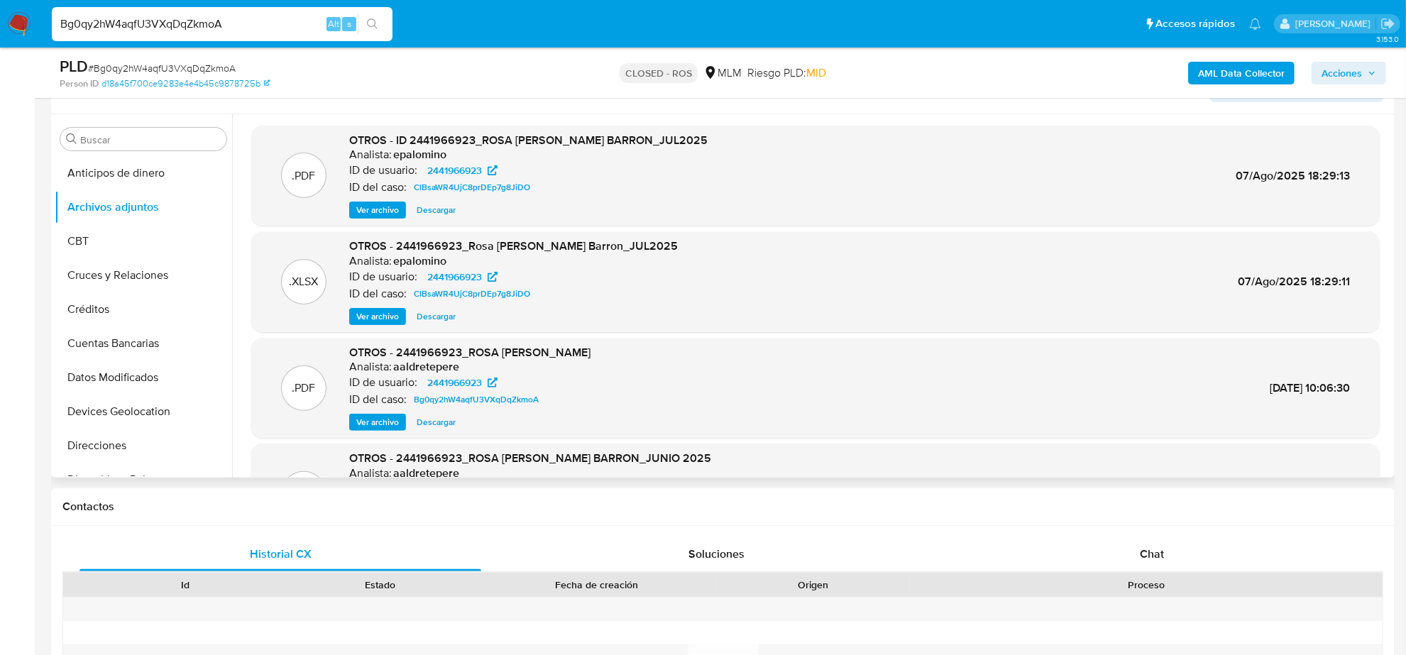
scroll to position [79, 0]
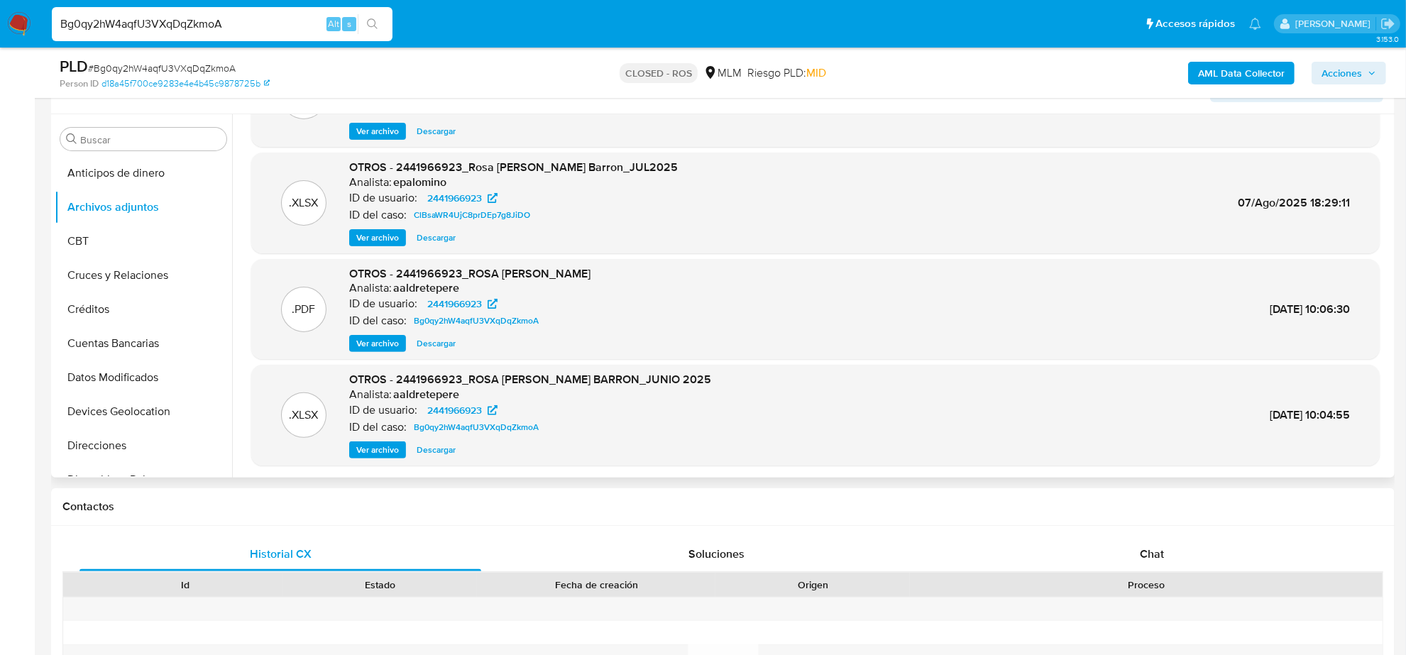
click at [441, 453] on span "Descargar" at bounding box center [436, 450] width 39 height 14
click at [378, 345] on span "Ver archivo" at bounding box center [377, 343] width 43 height 14
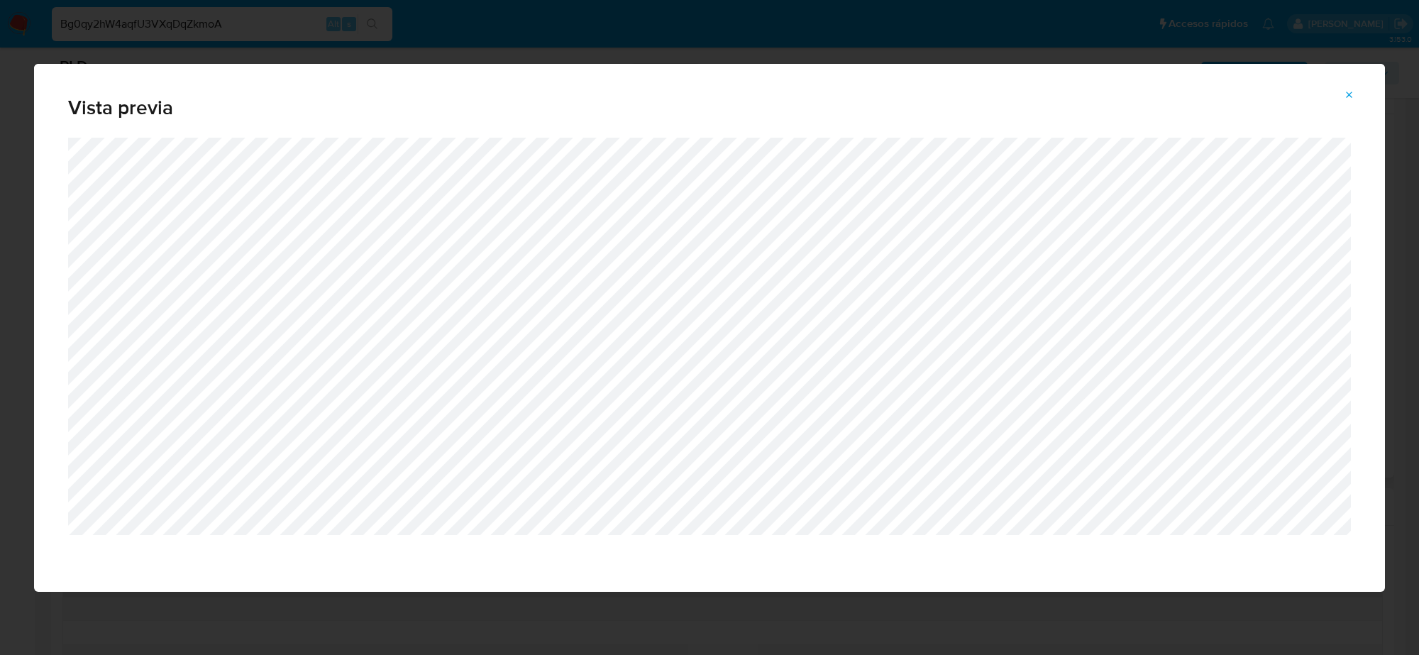
click at [1352, 94] on icon "Attachment preview" at bounding box center [1349, 94] width 11 height 11
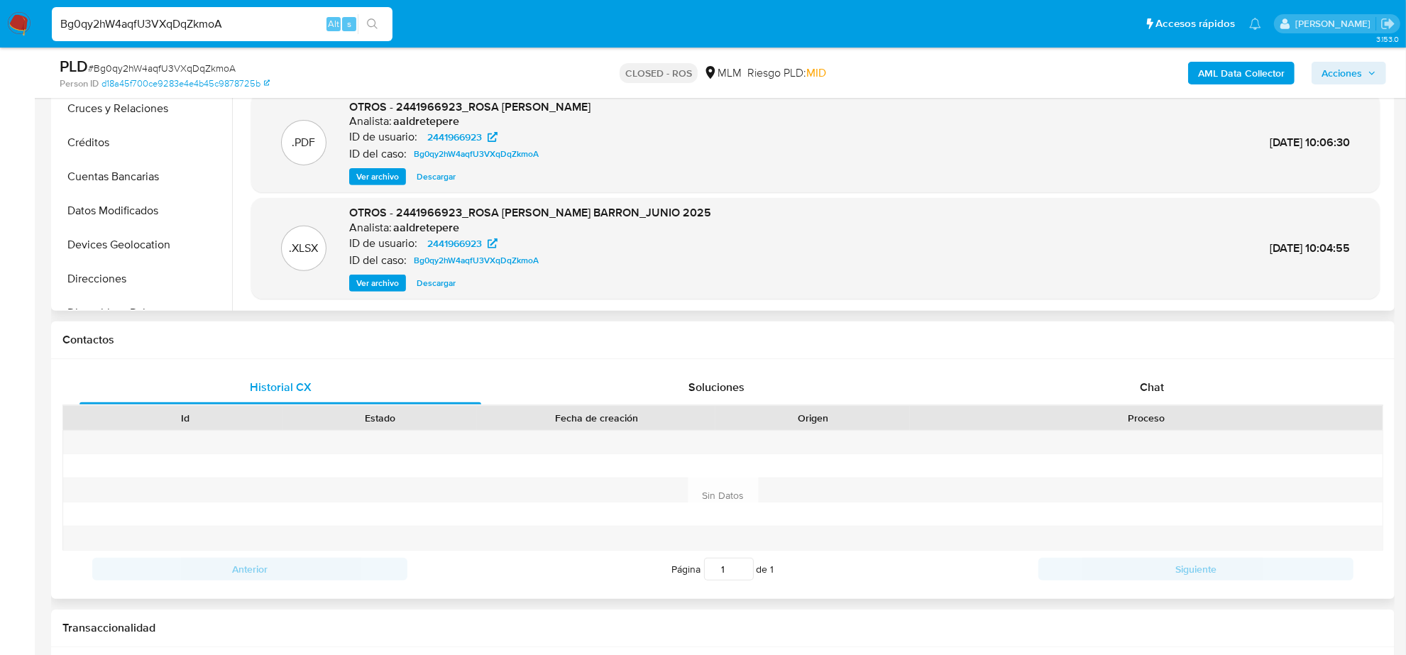
scroll to position [710, 0]
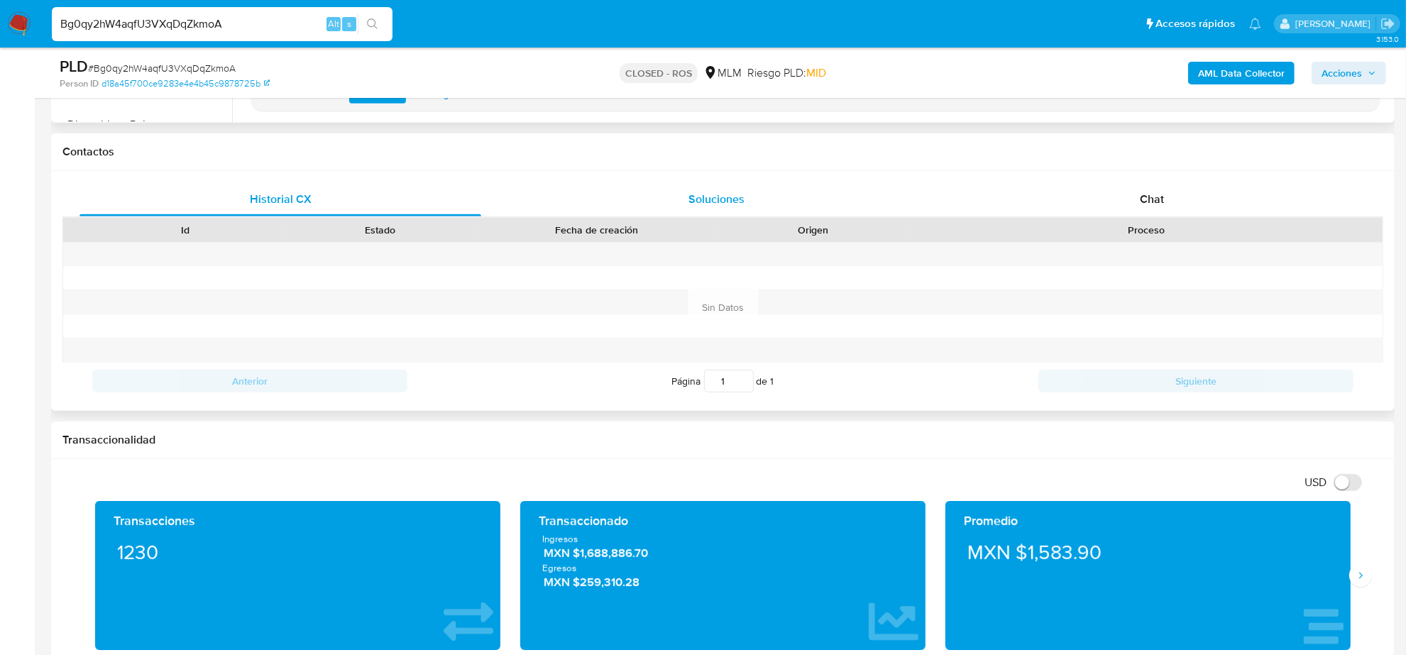
click at [720, 208] on div "Soluciones" at bounding box center [716, 199] width 402 height 34
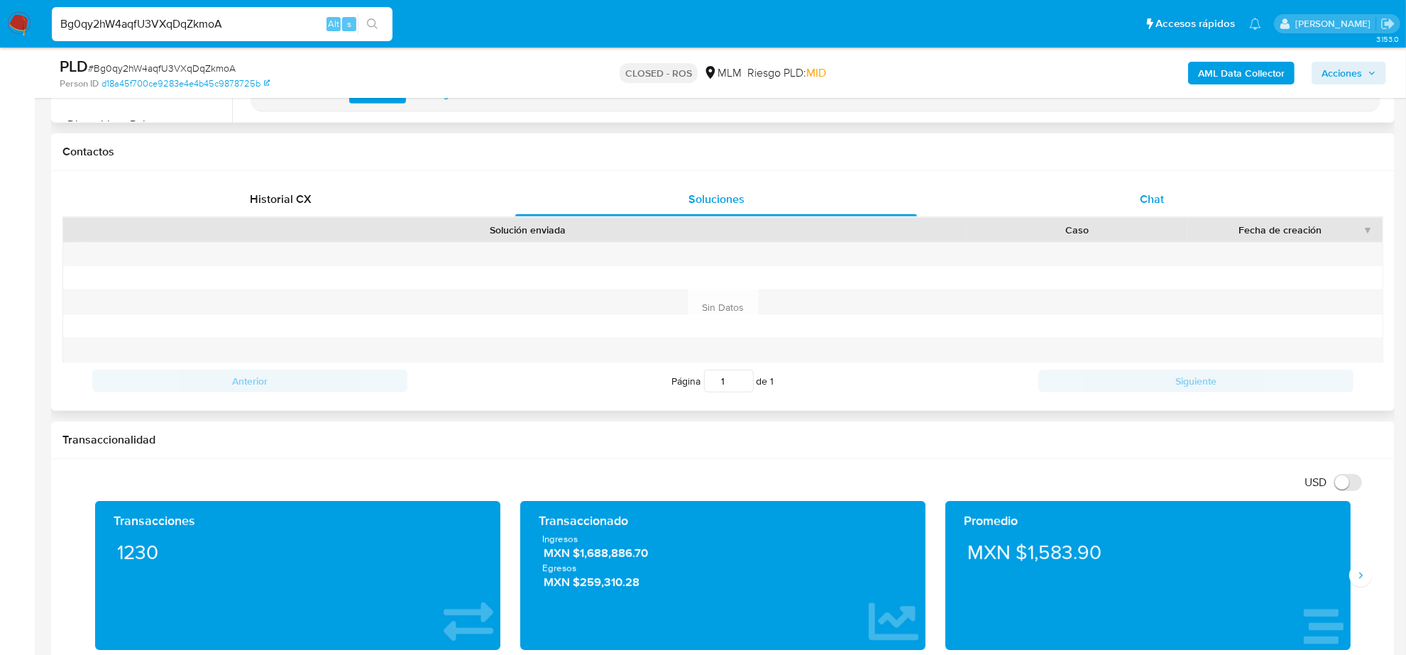
click at [1154, 196] on span "Chat" at bounding box center [1152, 199] width 24 height 16
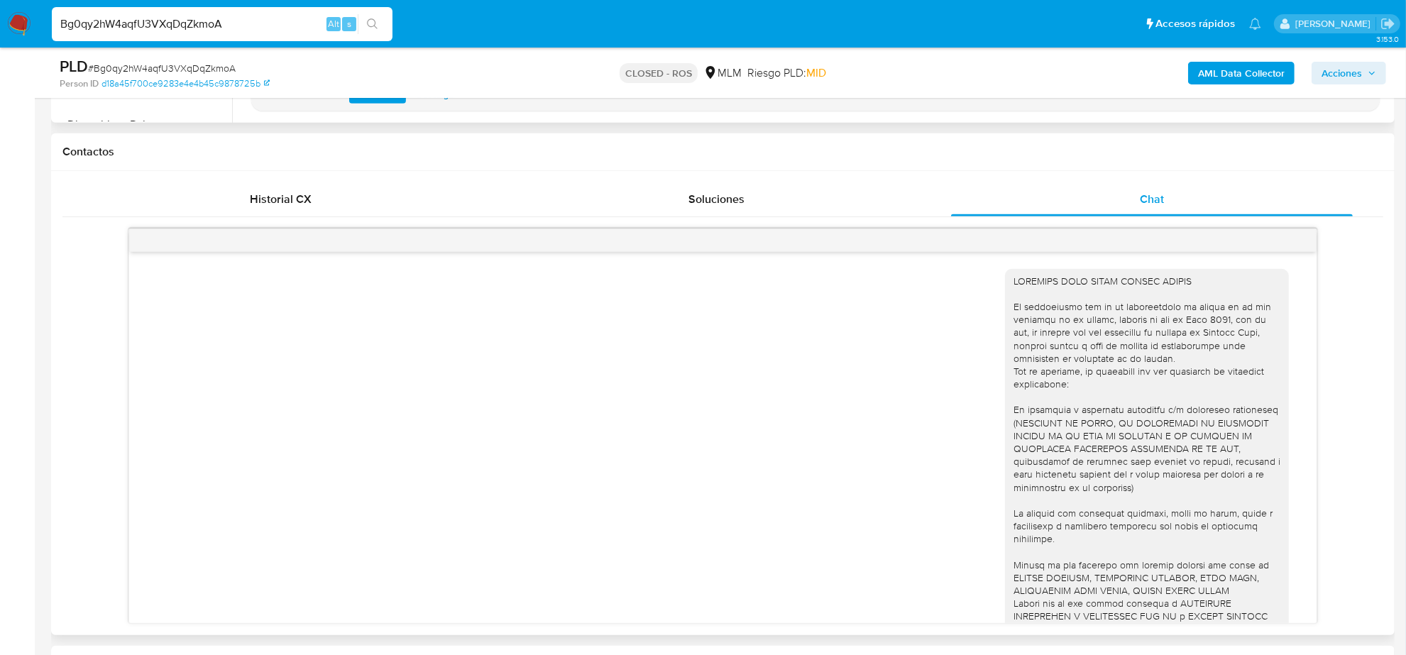
scroll to position [97, 0]
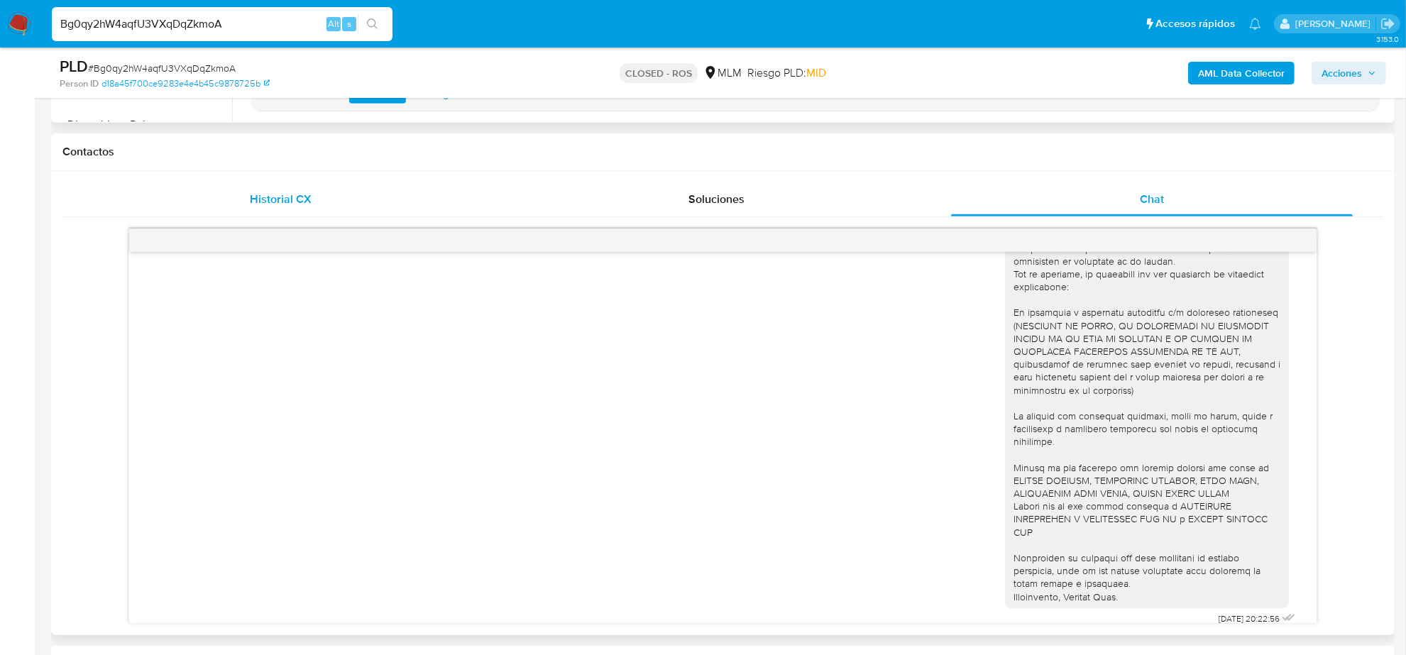
click at [248, 209] on div "Historial CX" at bounding box center [280, 199] width 402 height 34
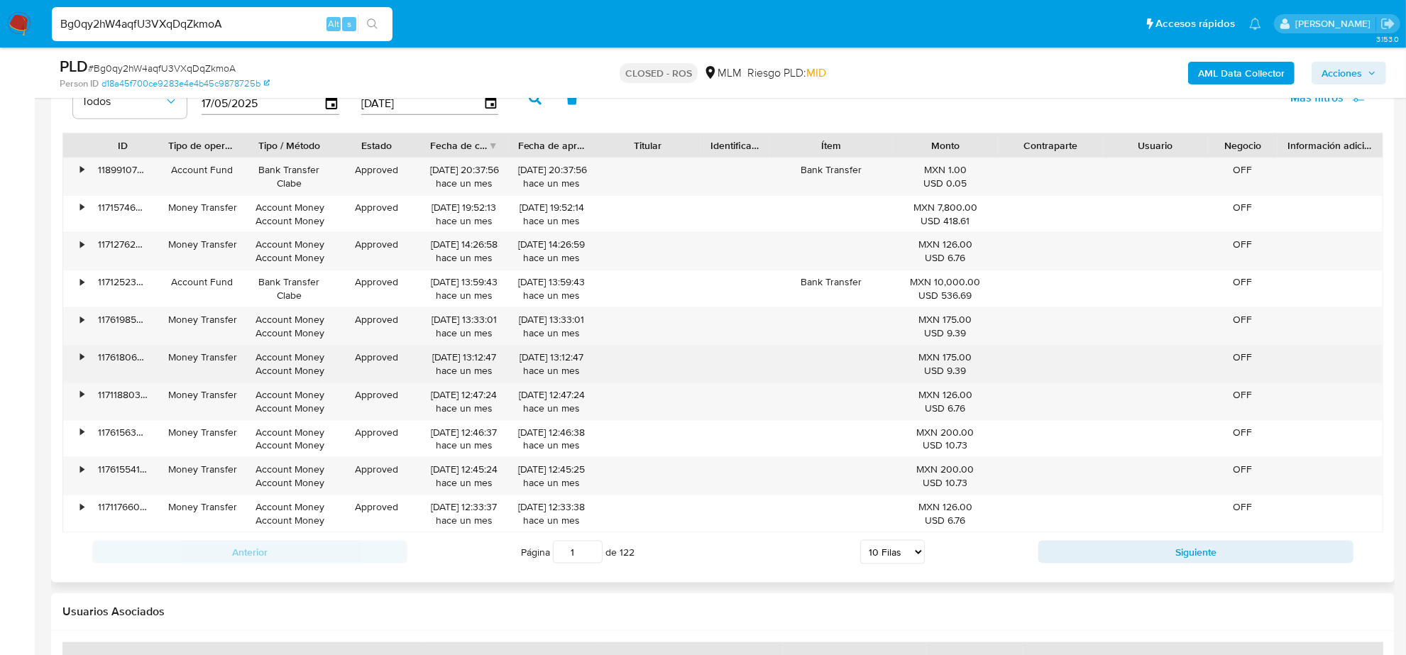
scroll to position [1597, 0]
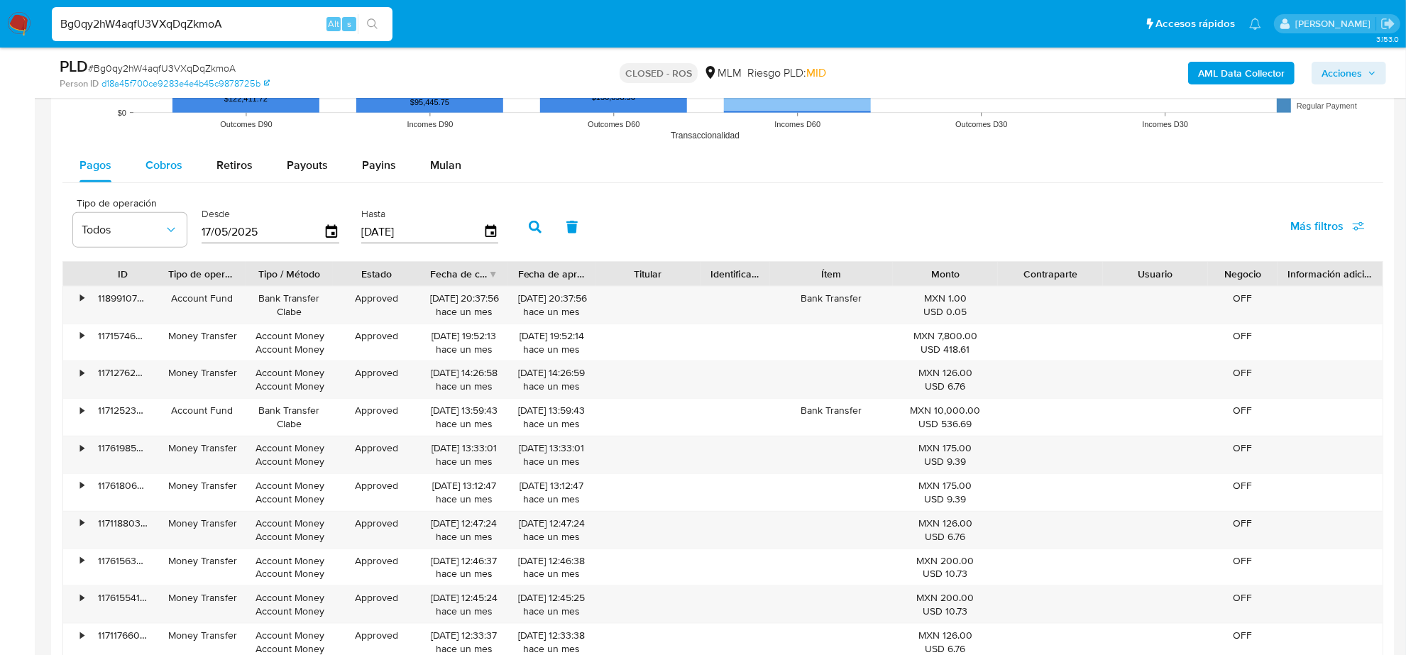
click at [183, 158] on button "Cobros" at bounding box center [163, 165] width 71 height 34
select select "10"
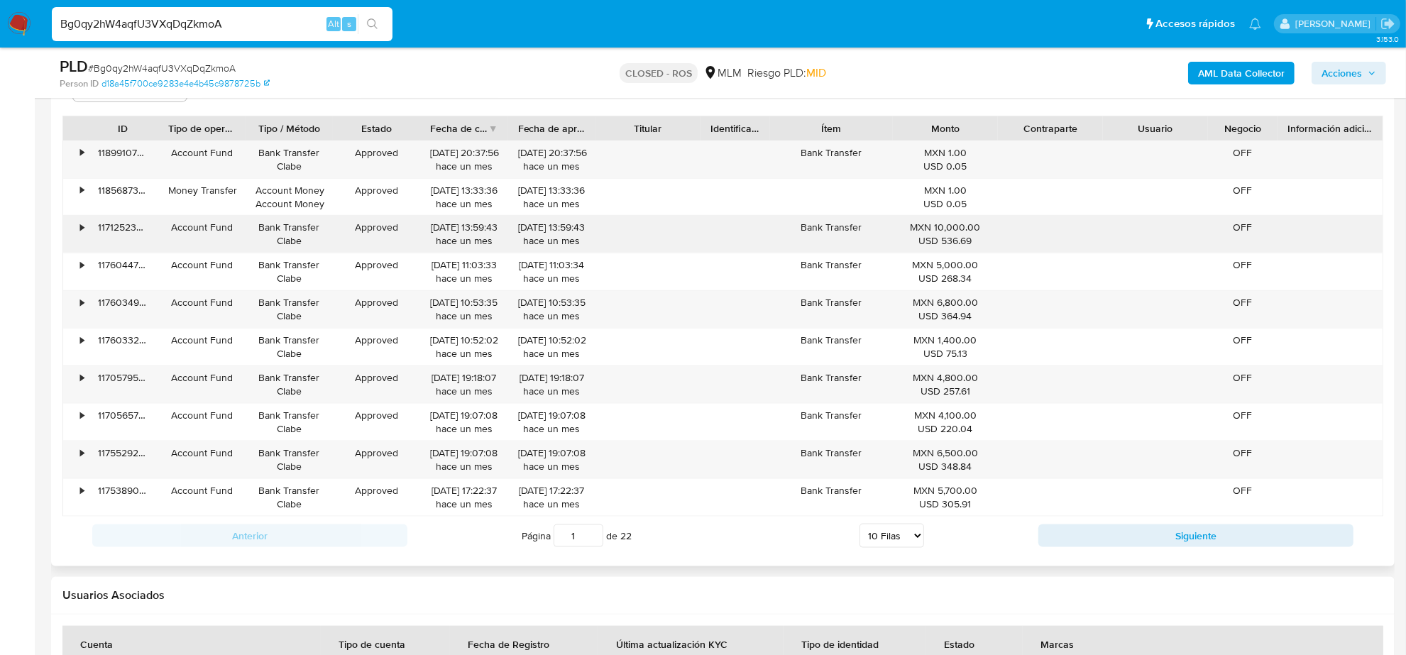
scroll to position [1774, 0]
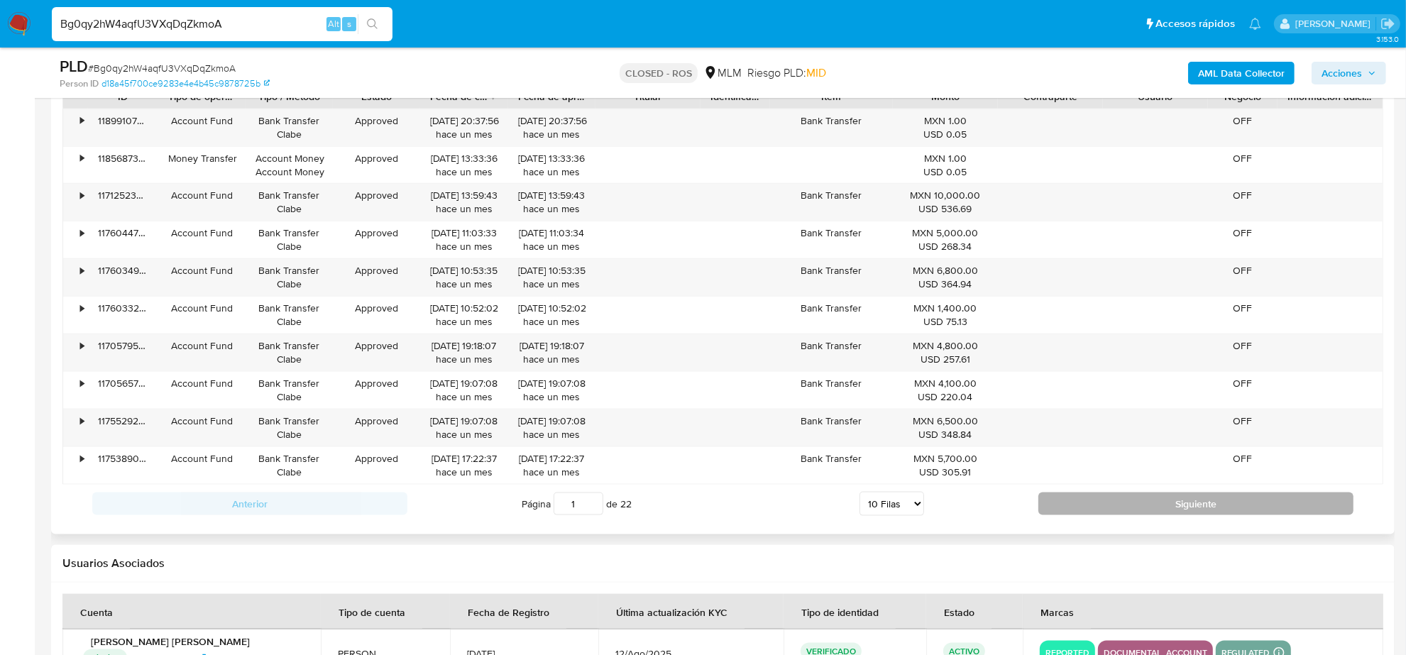
click at [1116, 514] on button "Siguiente" at bounding box center [1195, 503] width 315 height 23
type input "2"
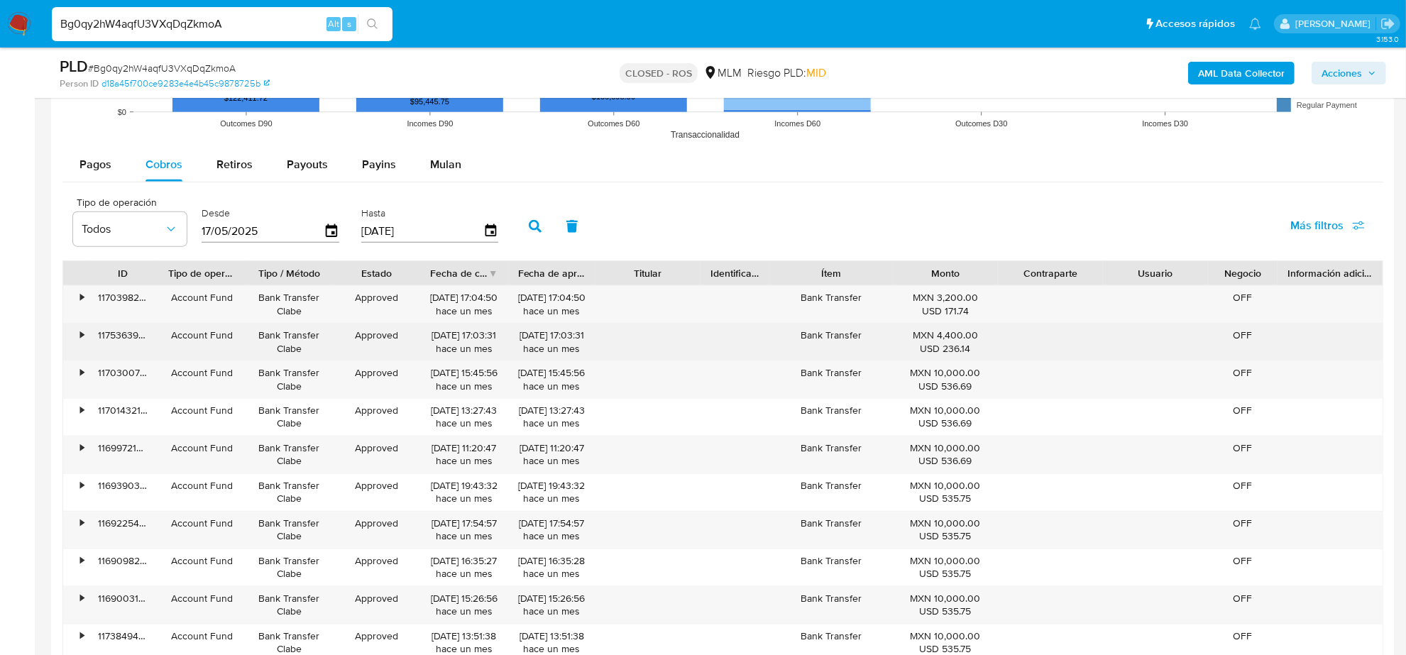
scroll to position [1597, 0]
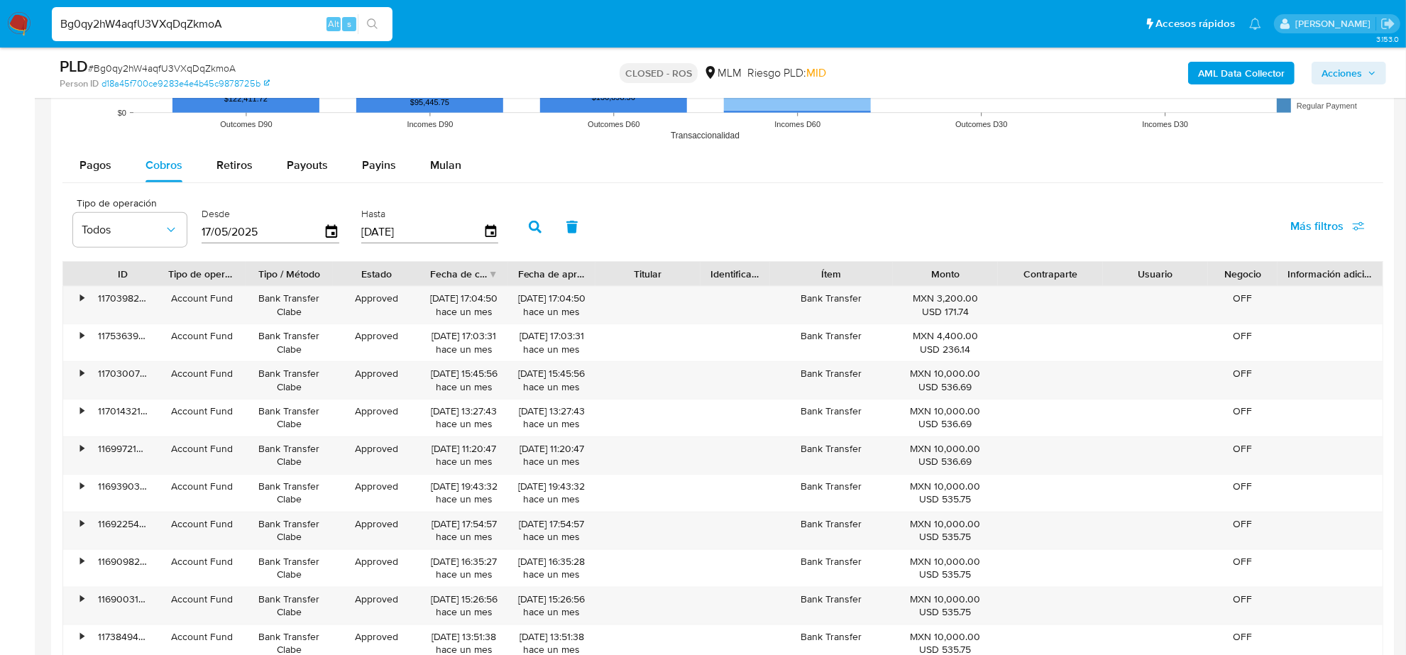
click at [235, 9] on div "Bg0qy2hW4aqfU3VXqDqZkmoA Alt s" at bounding box center [222, 24] width 341 height 34
click at [235, 18] on input "Bg0qy2hW4aqfU3VXqDqZkmoA" at bounding box center [222, 24] width 341 height 18
paste input "rMLS5Mw7Tr6uWQ2jqwwfCsTT"
type input "rMLS5Mw7Tr6uWQ2jqwwfCsTT"
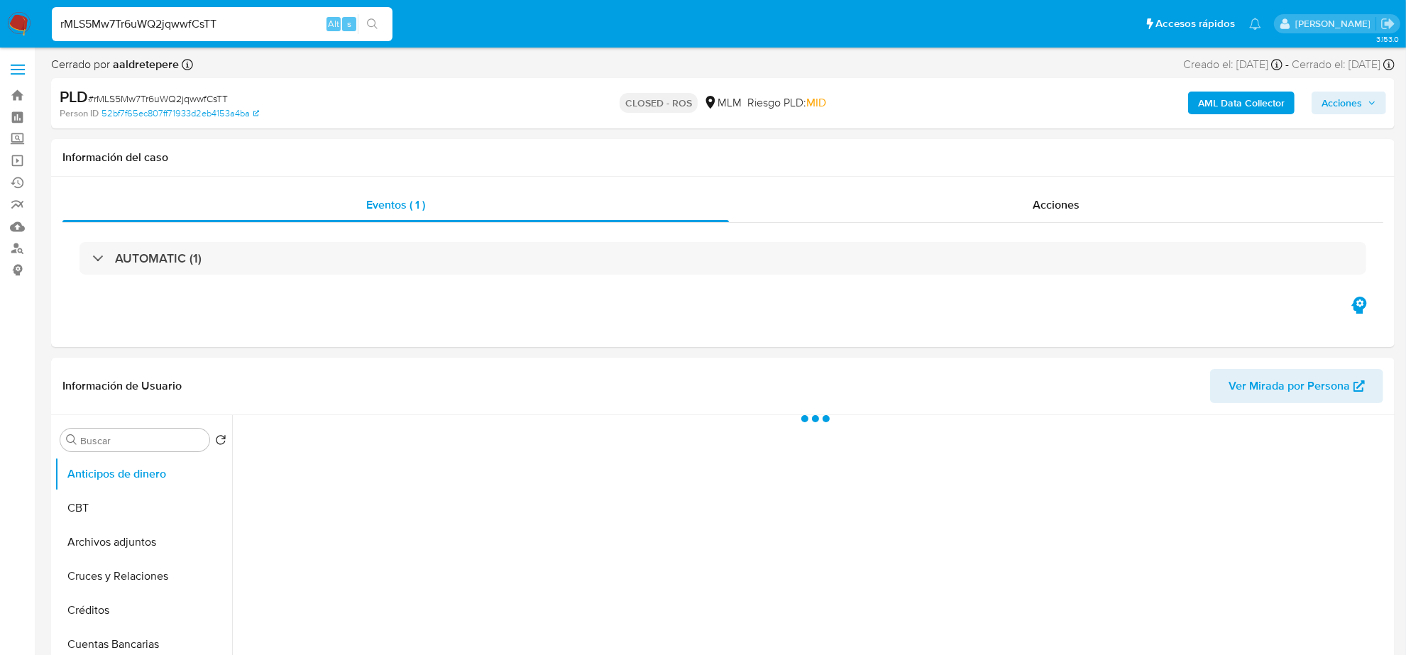
select select "10"
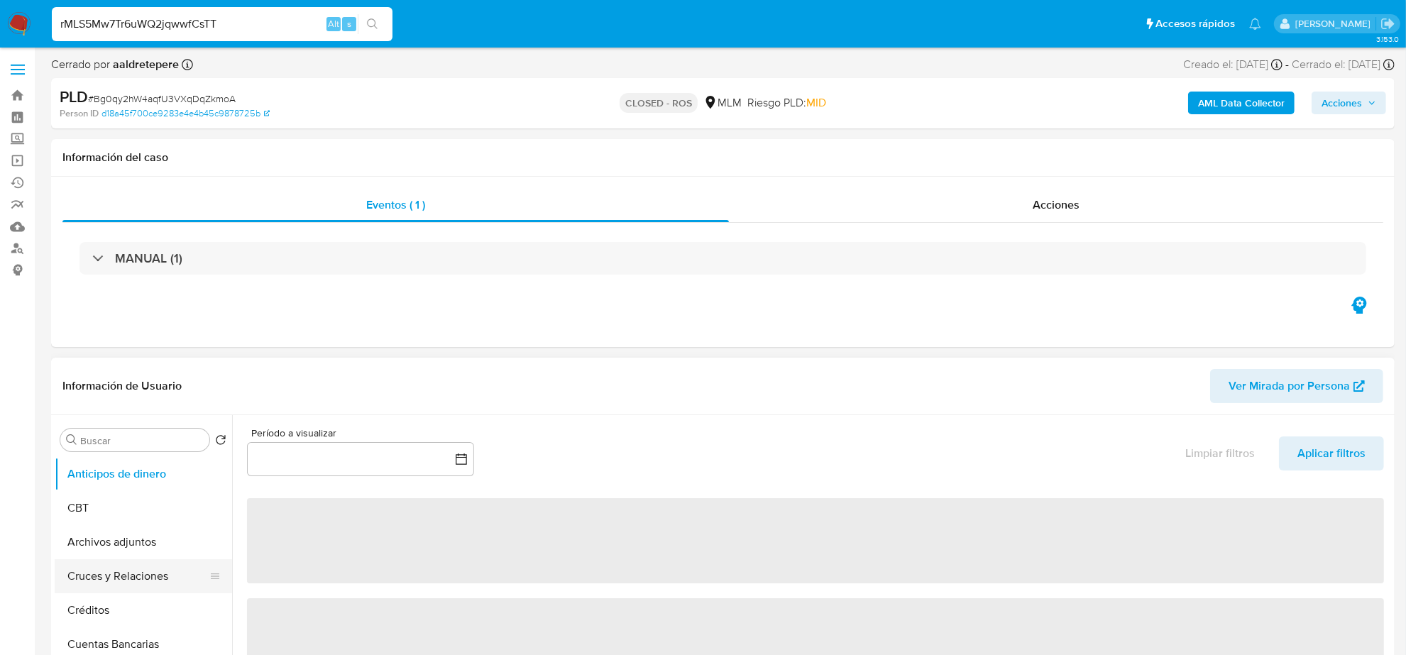
select select "10"
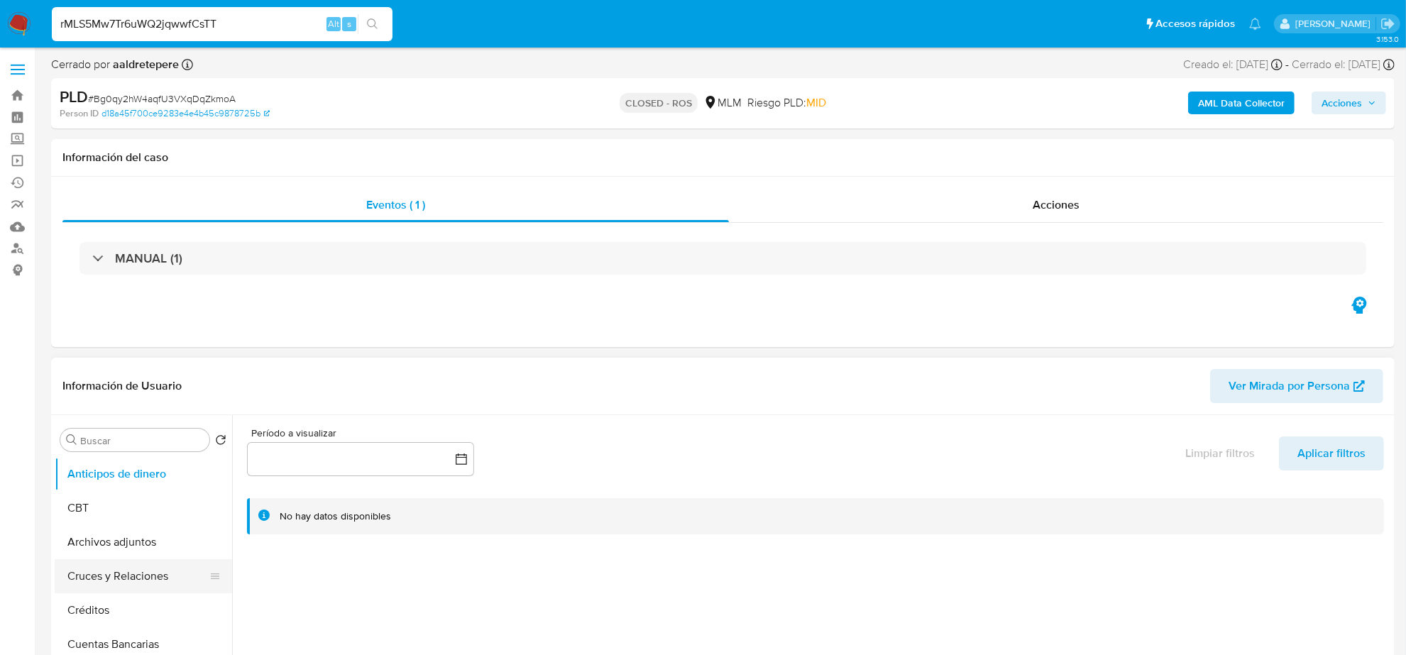
click at [117, 568] on button "Cruces y Relaciones" at bounding box center [138, 576] width 166 height 34
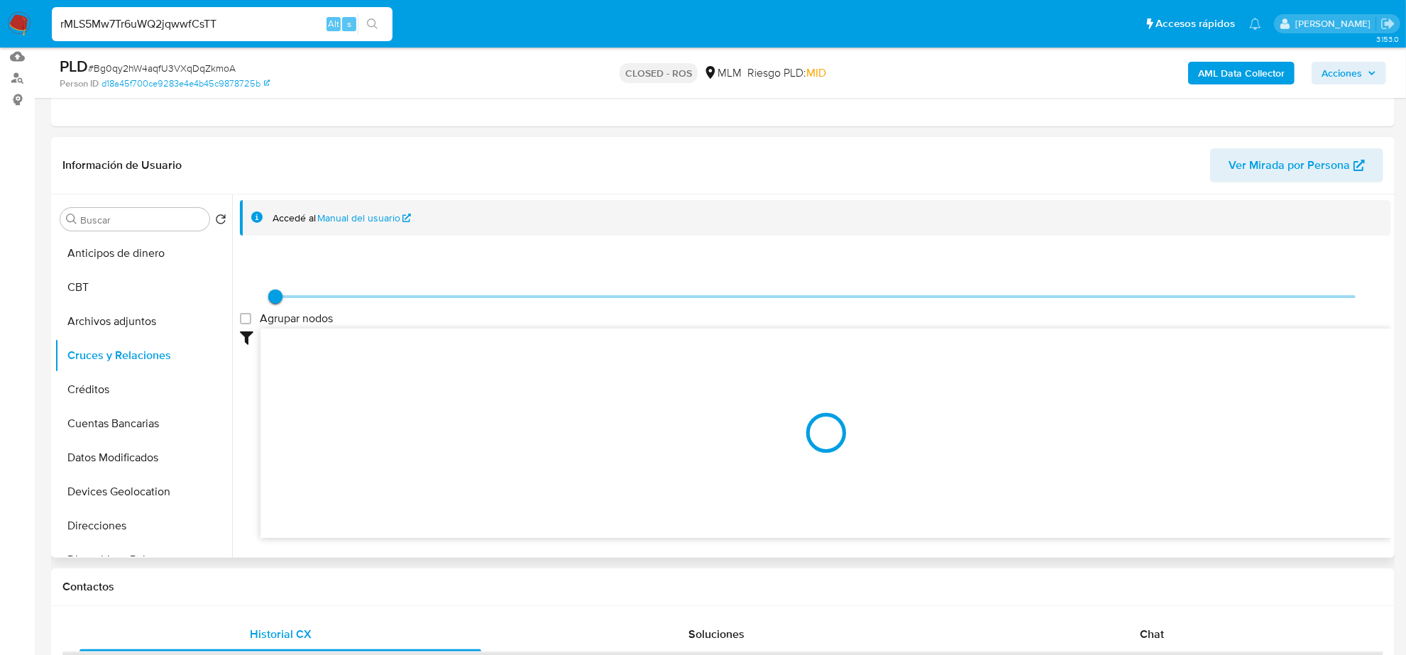
scroll to position [177, 0]
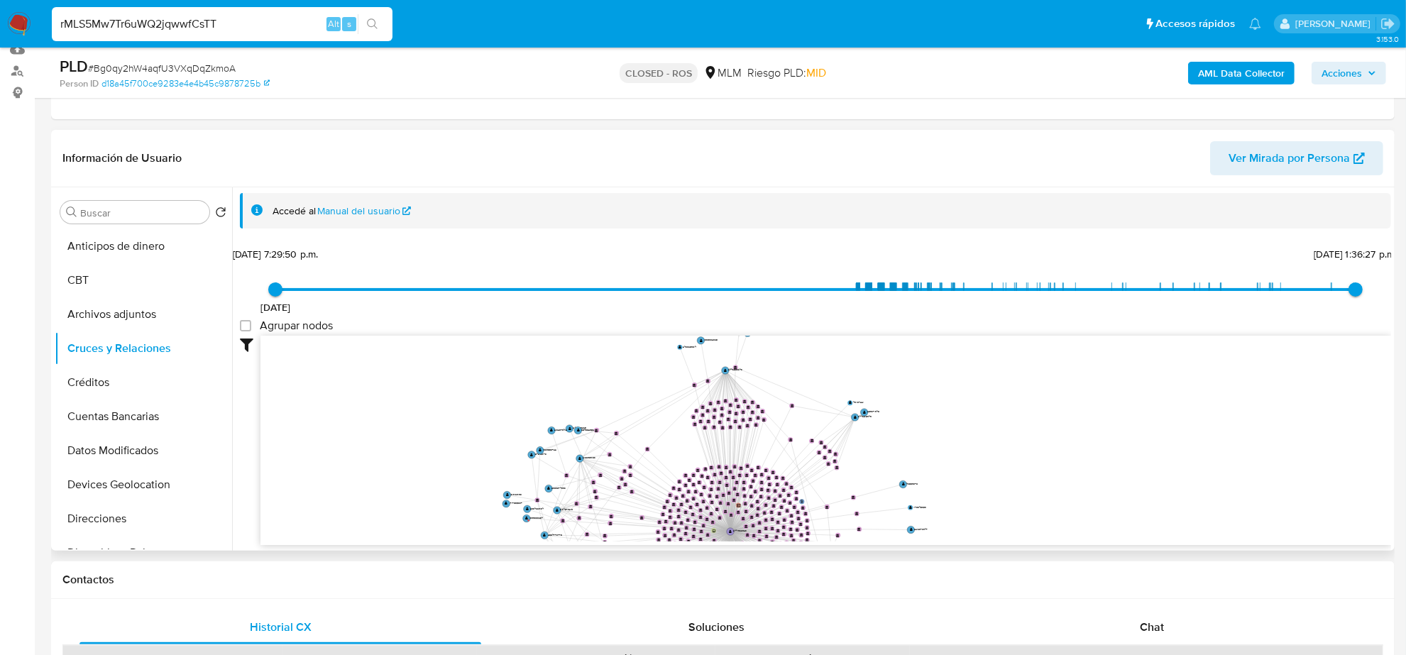
drag, startPoint x: 442, startPoint y: 430, endPoint x: 426, endPoint y: 512, distance: 83.8
click at [438, 515] on icon "user-2441966923  2441966923 phone-0d5d6c1a15d2c192e0086208be5f717e  person-d1…" at bounding box center [825, 439] width 1130 height 206
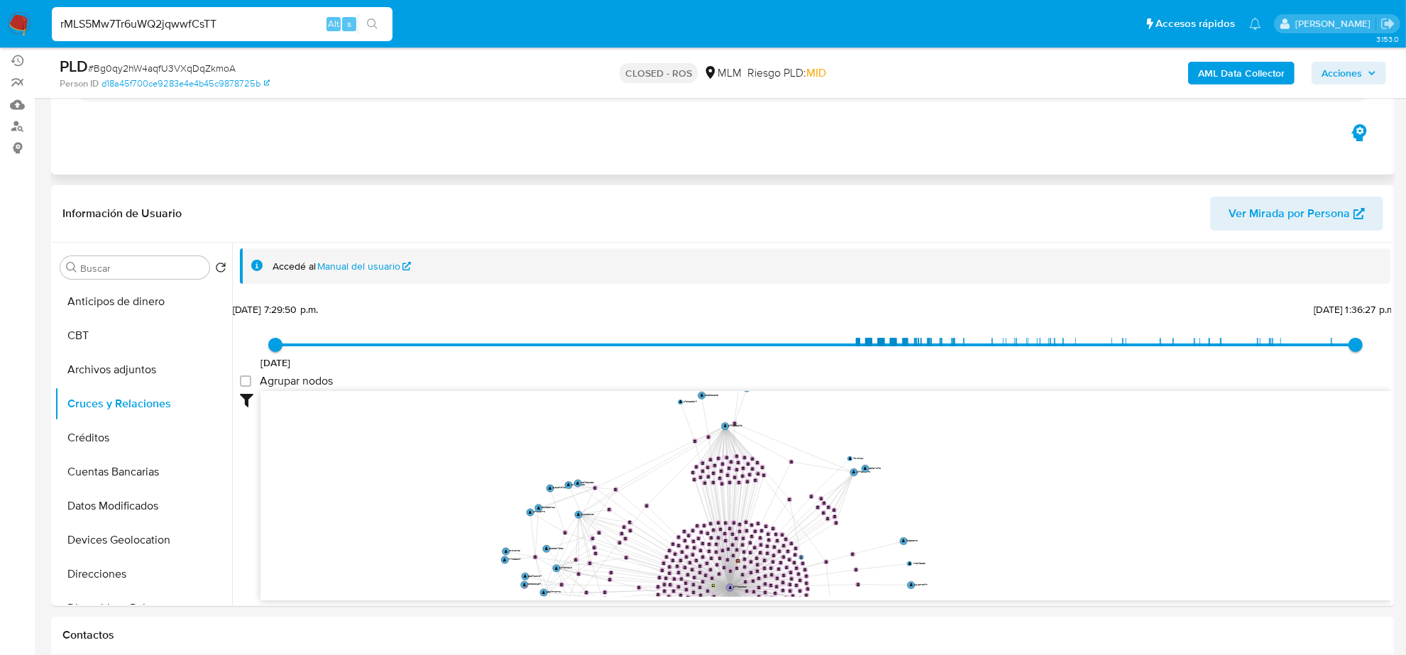
scroll to position [0, 0]
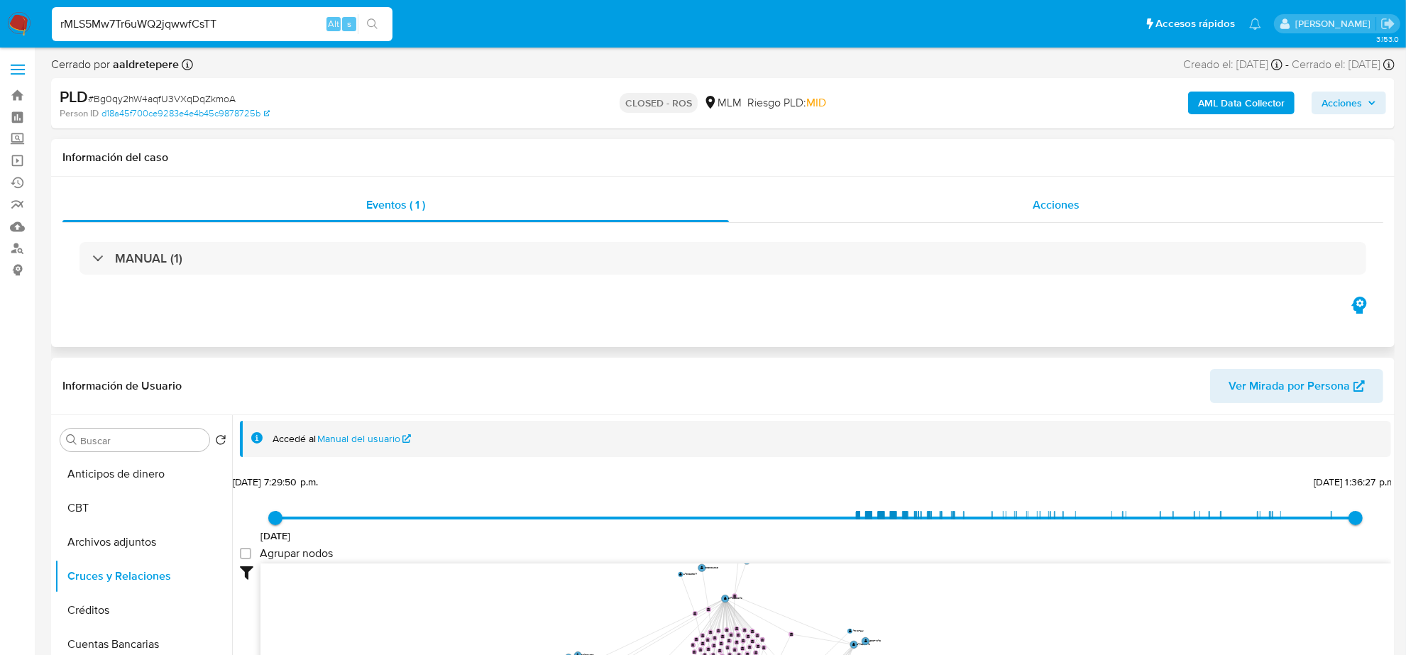
click at [1061, 217] on div "Acciones" at bounding box center [1056, 205] width 654 height 34
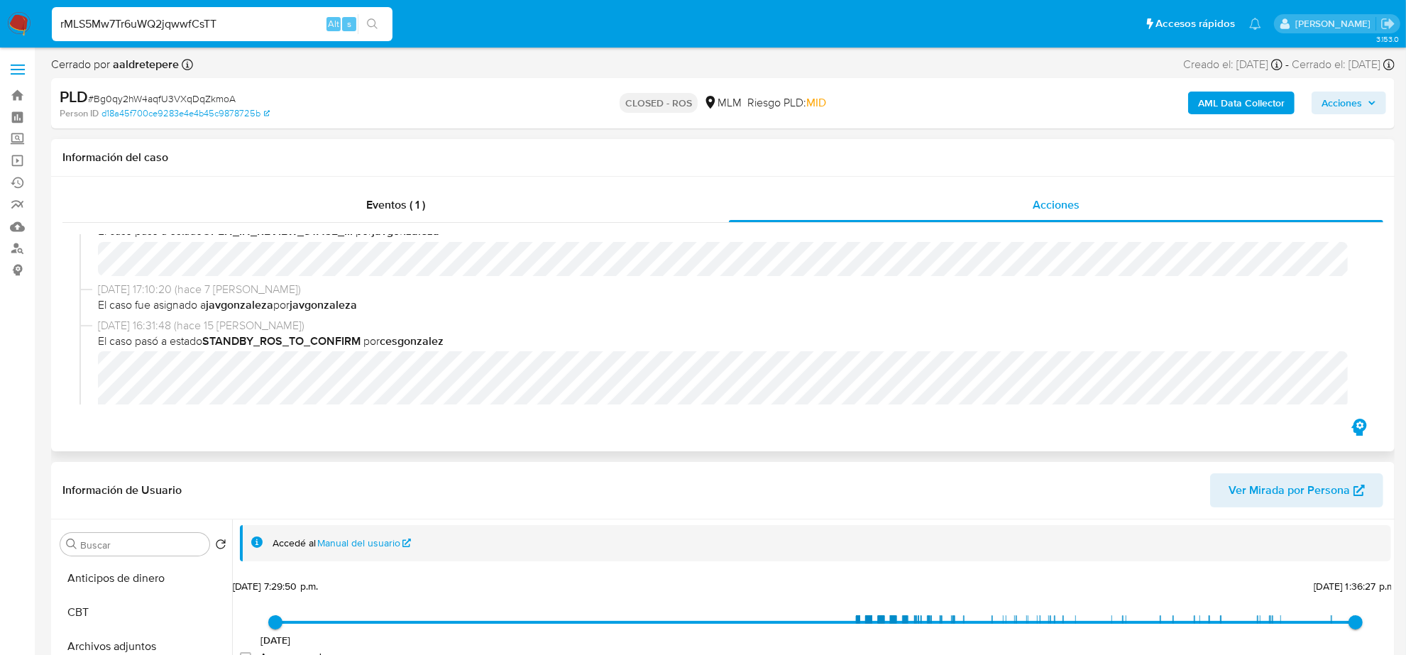
scroll to position [272, 0]
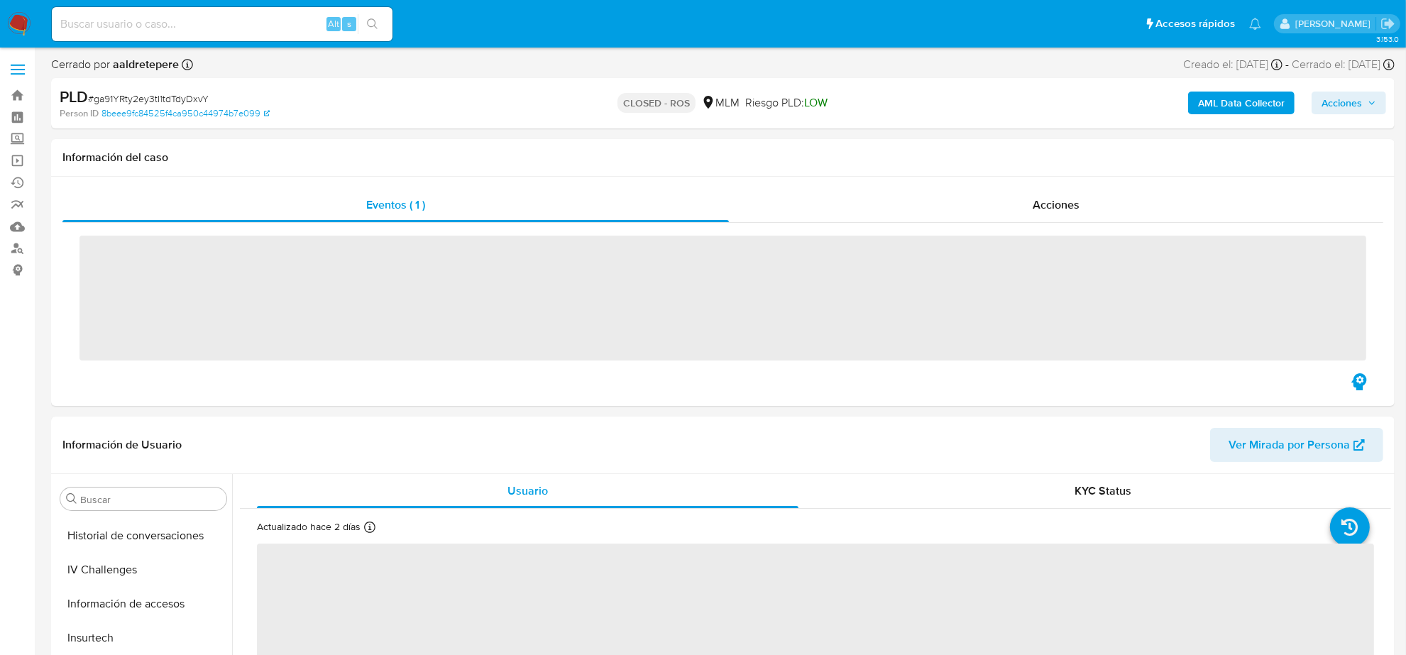
scroll to position [598, 0]
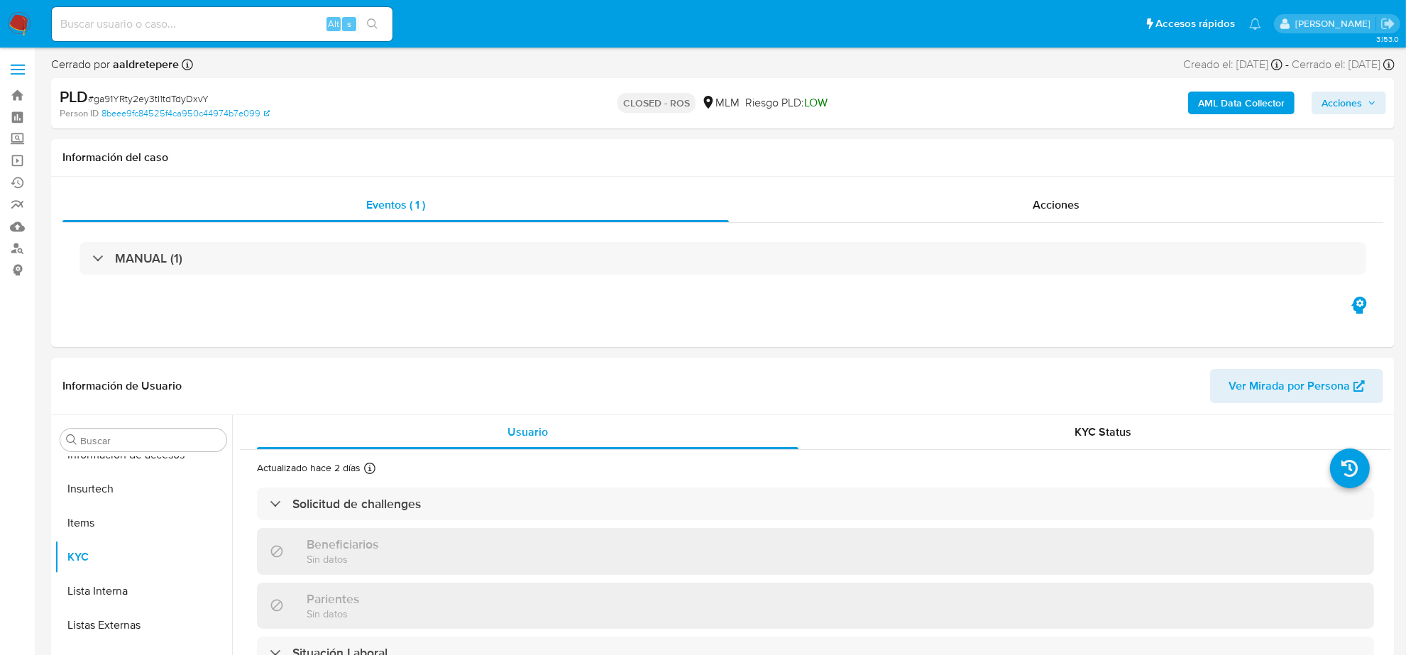
select select "10"
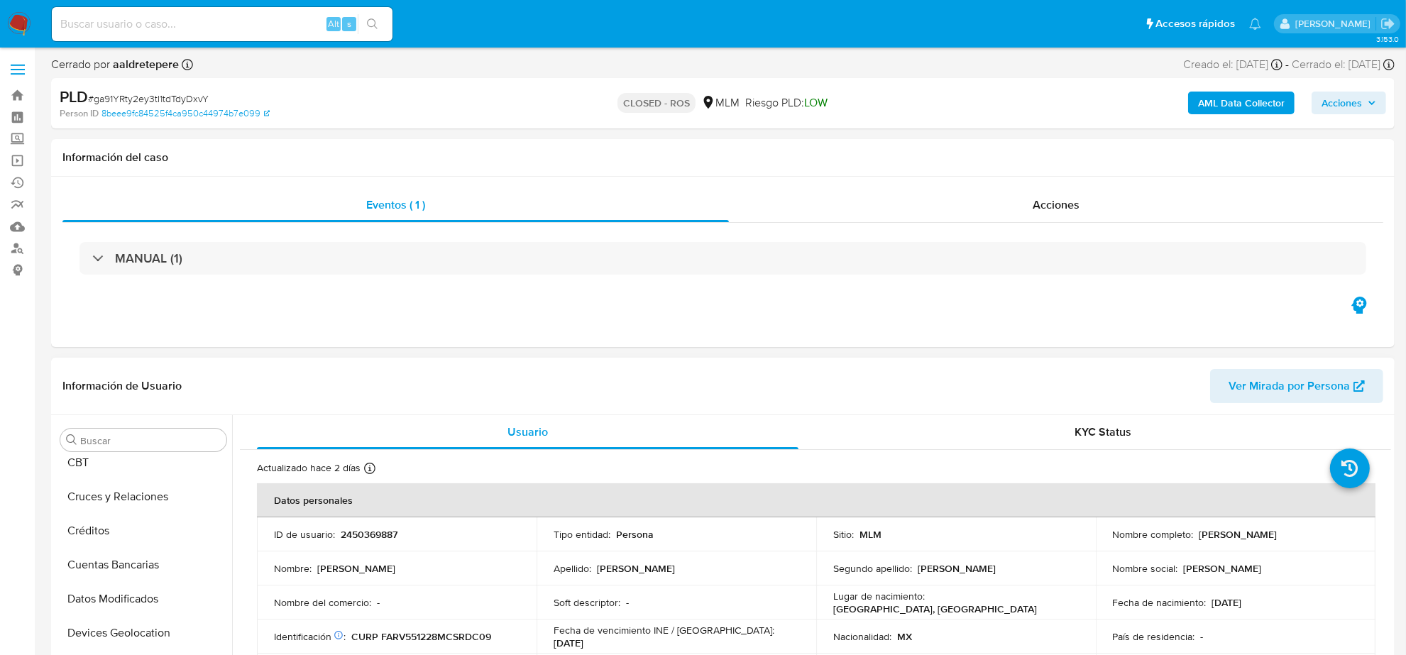
scroll to position [0, 0]
click at [139, 578] on button "Cruces y Relaciones" at bounding box center [138, 576] width 166 height 34
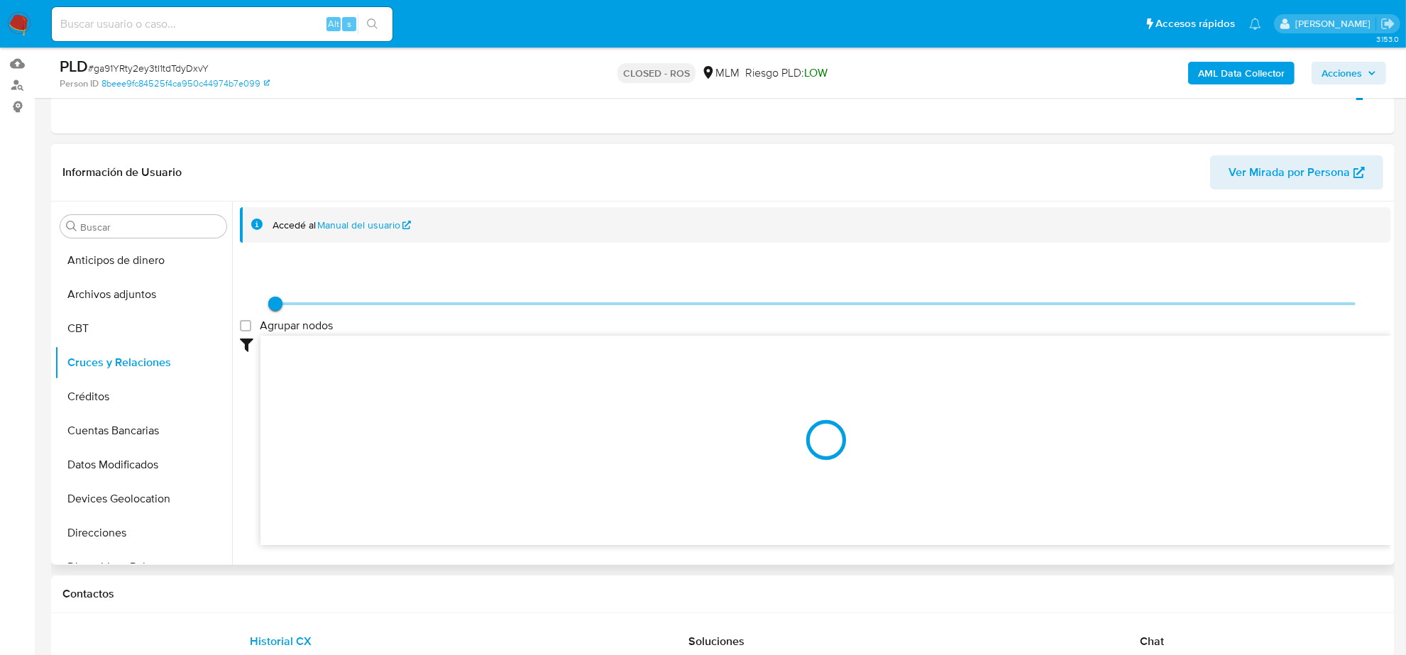
scroll to position [177, 0]
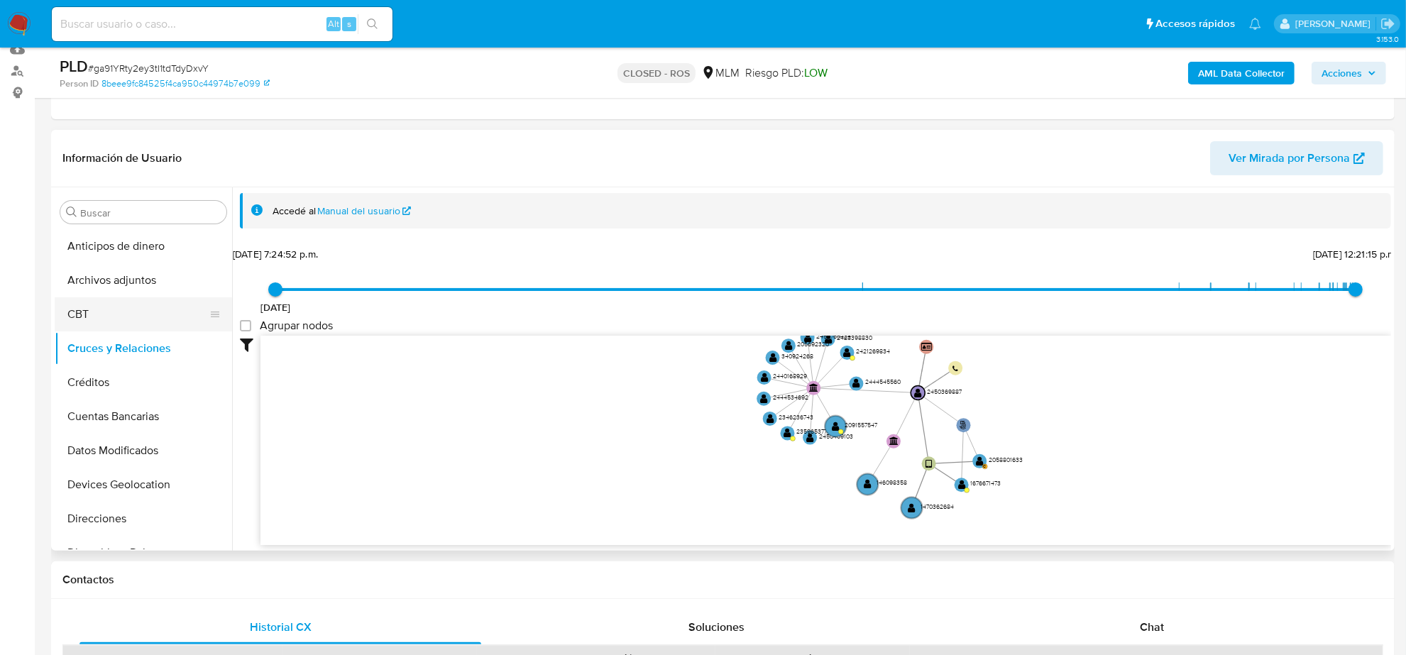
click at [82, 314] on button "CBT" at bounding box center [138, 314] width 166 height 34
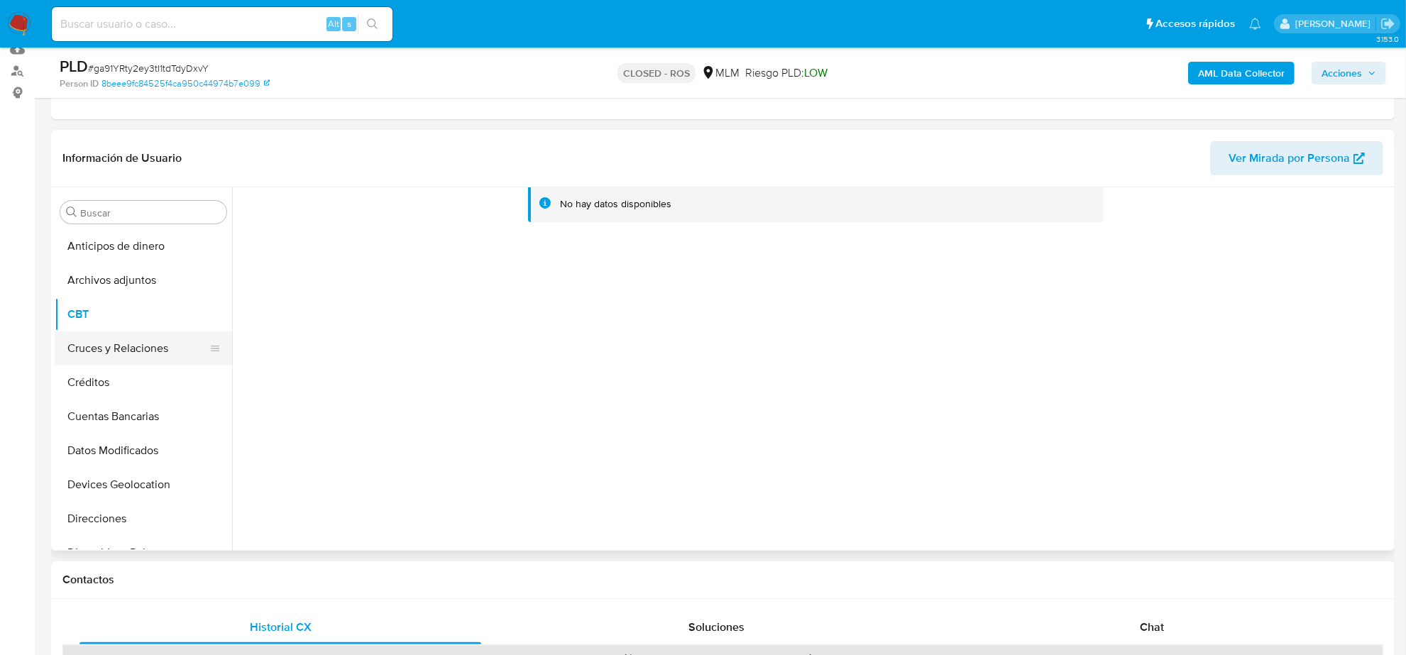
scroll to position [89, 0]
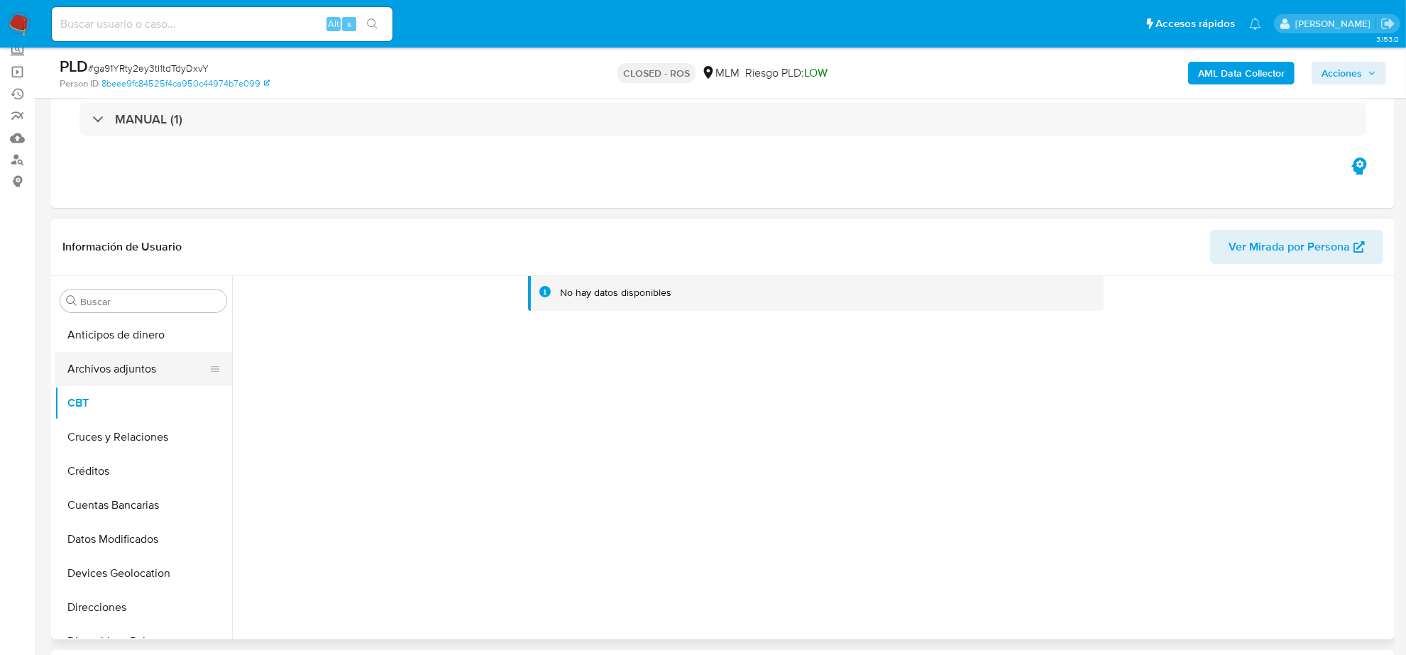
click at [136, 365] on button "Archivos adjuntos" at bounding box center [138, 369] width 166 height 34
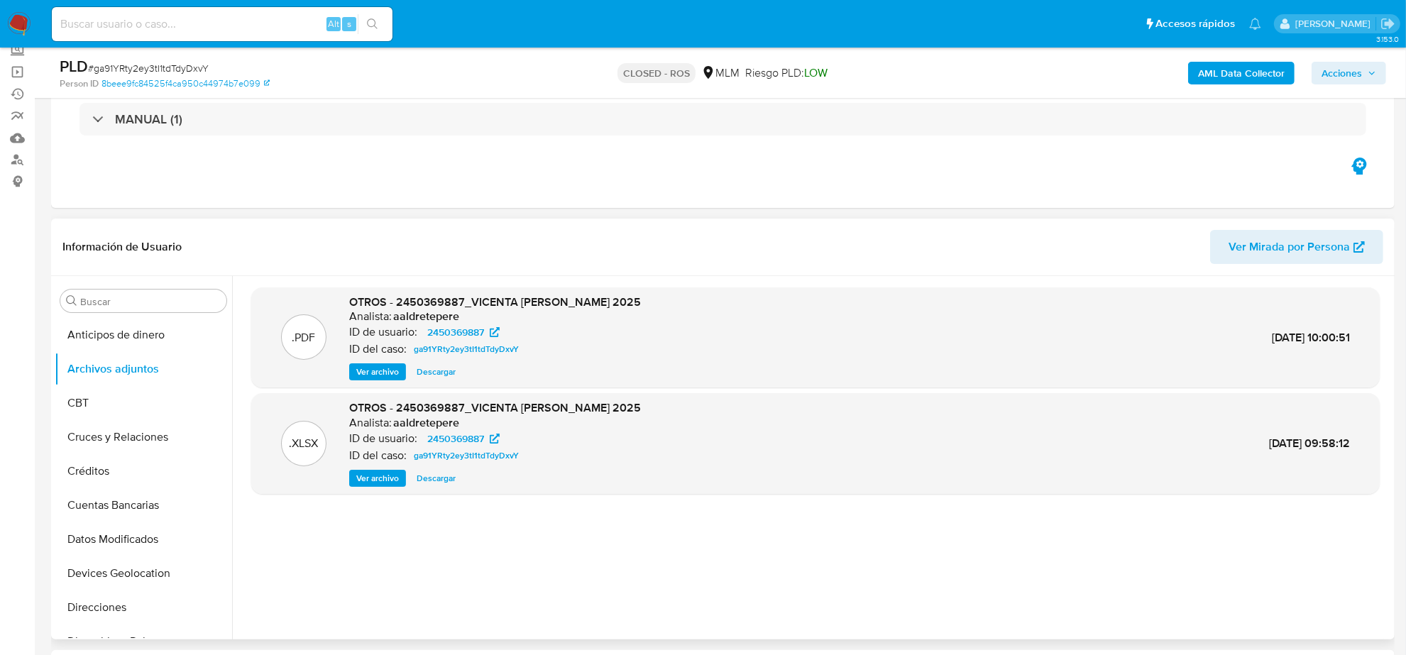
click at [439, 476] on span "Descargar" at bounding box center [436, 478] width 39 height 14
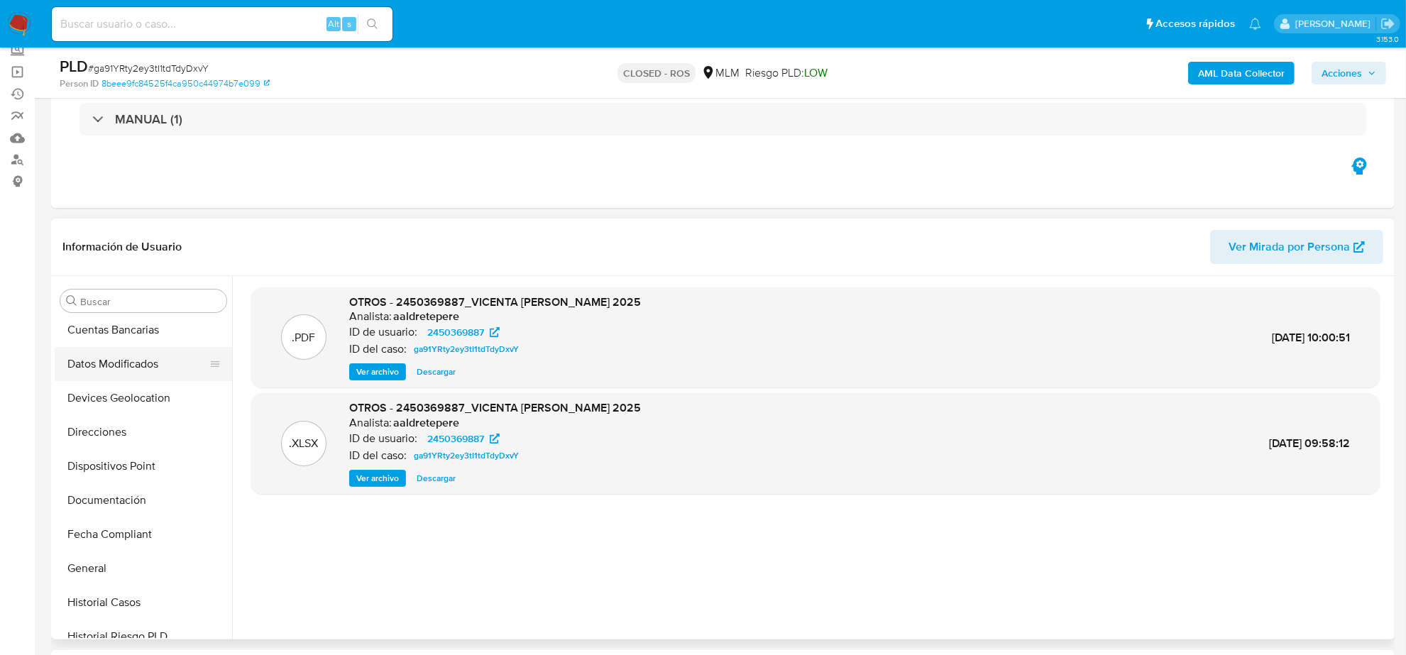
scroll to position [177, 0]
click at [122, 505] on button "Documentación" at bounding box center [138, 498] width 166 height 34
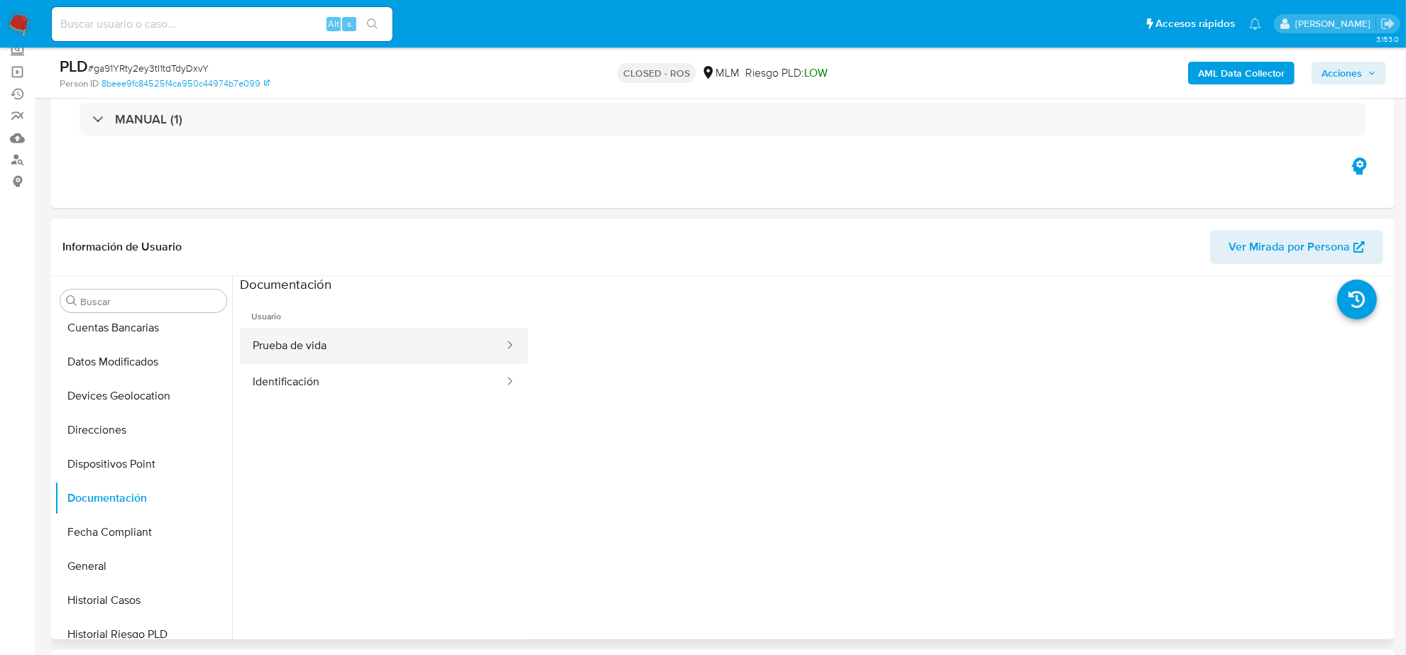
click at [378, 346] on button "Prueba de vida" at bounding box center [372, 346] width 265 height 36
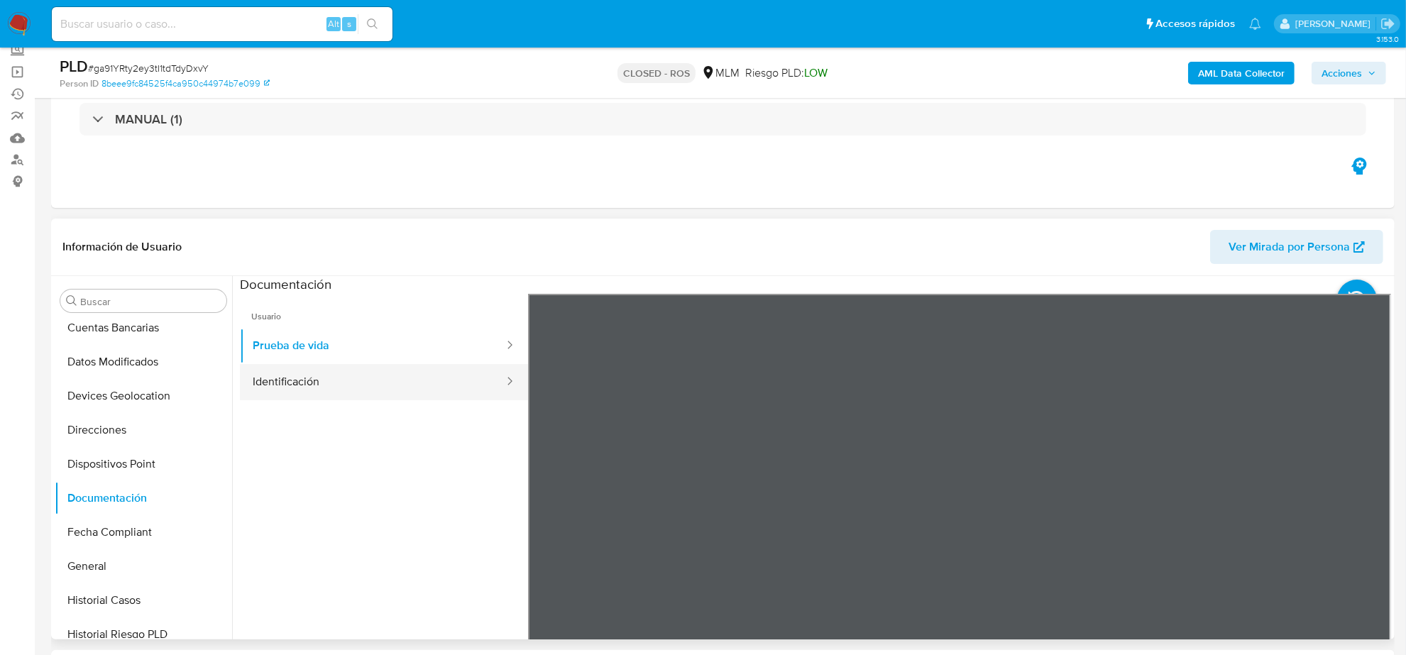
click at [403, 378] on button "Identificación" at bounding box center [372, 382] width 265 height 36
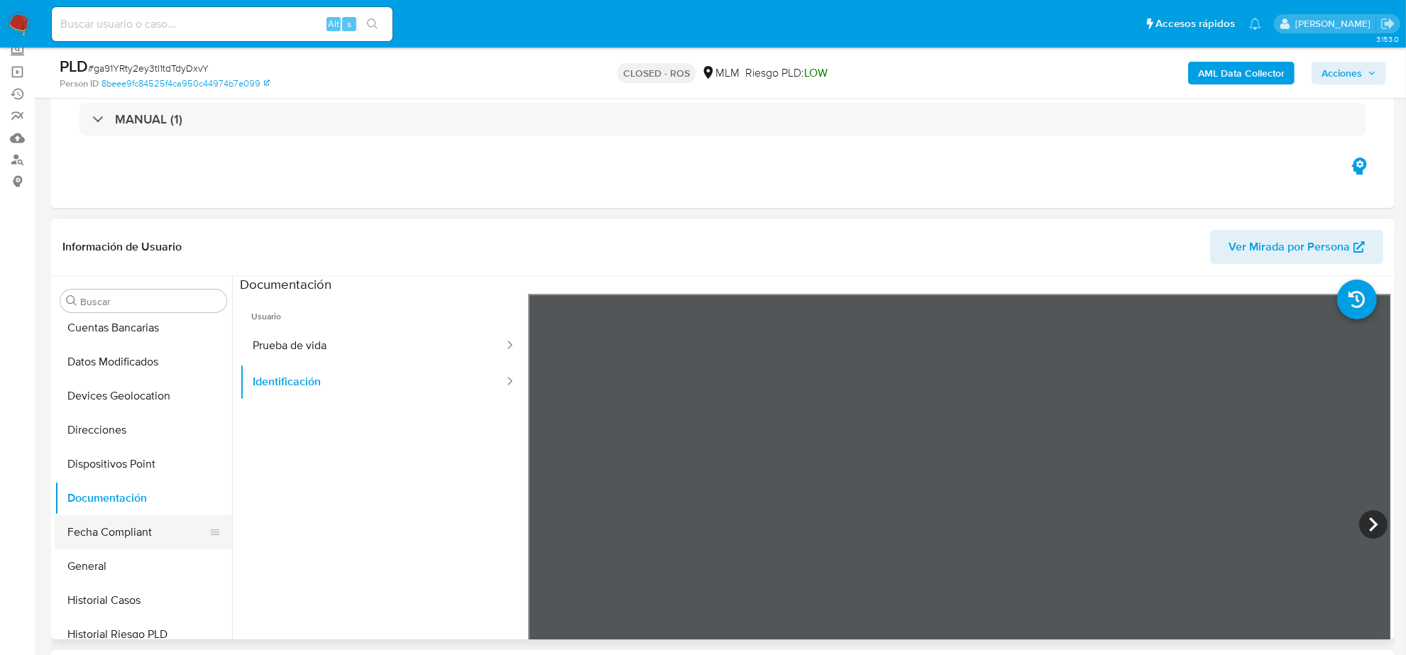
click at [133, 533] on button "Fecha Compliant" at bounding box center [138, 532] width 166 height 34
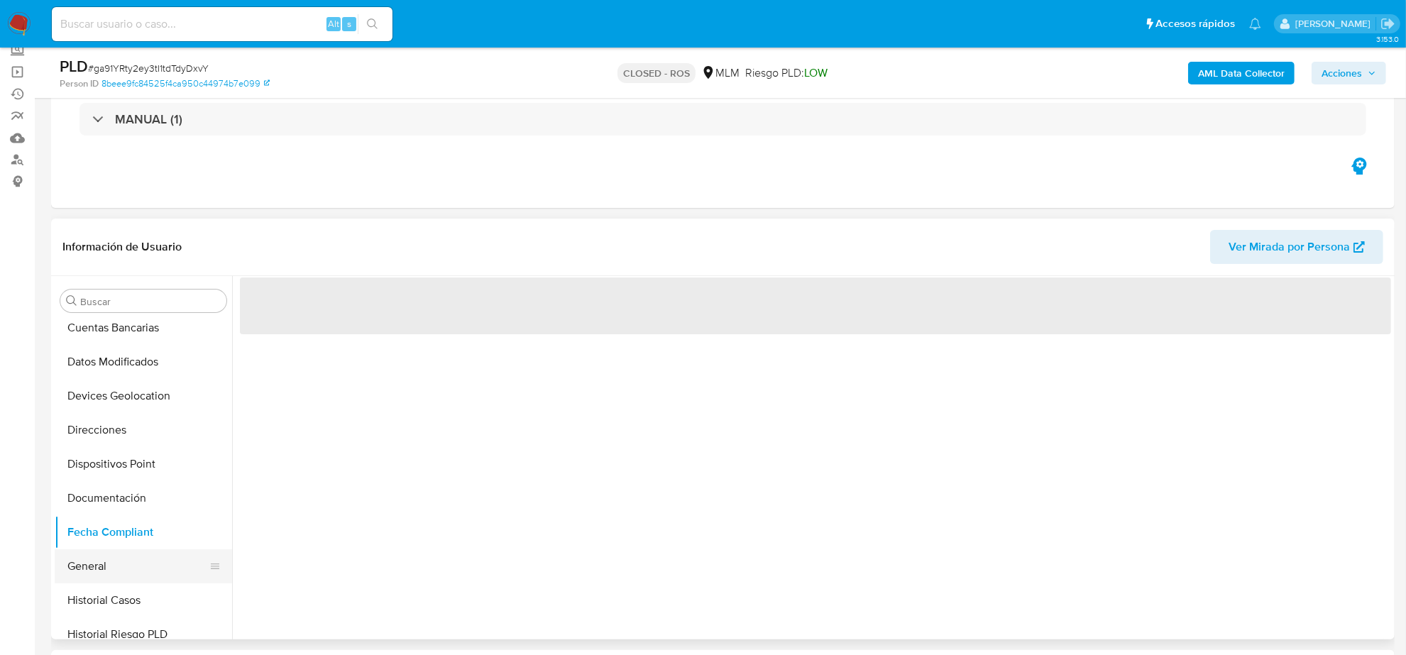
click at [104, 580] on button "General" at bounding box center [138, 566] width 166 height 34
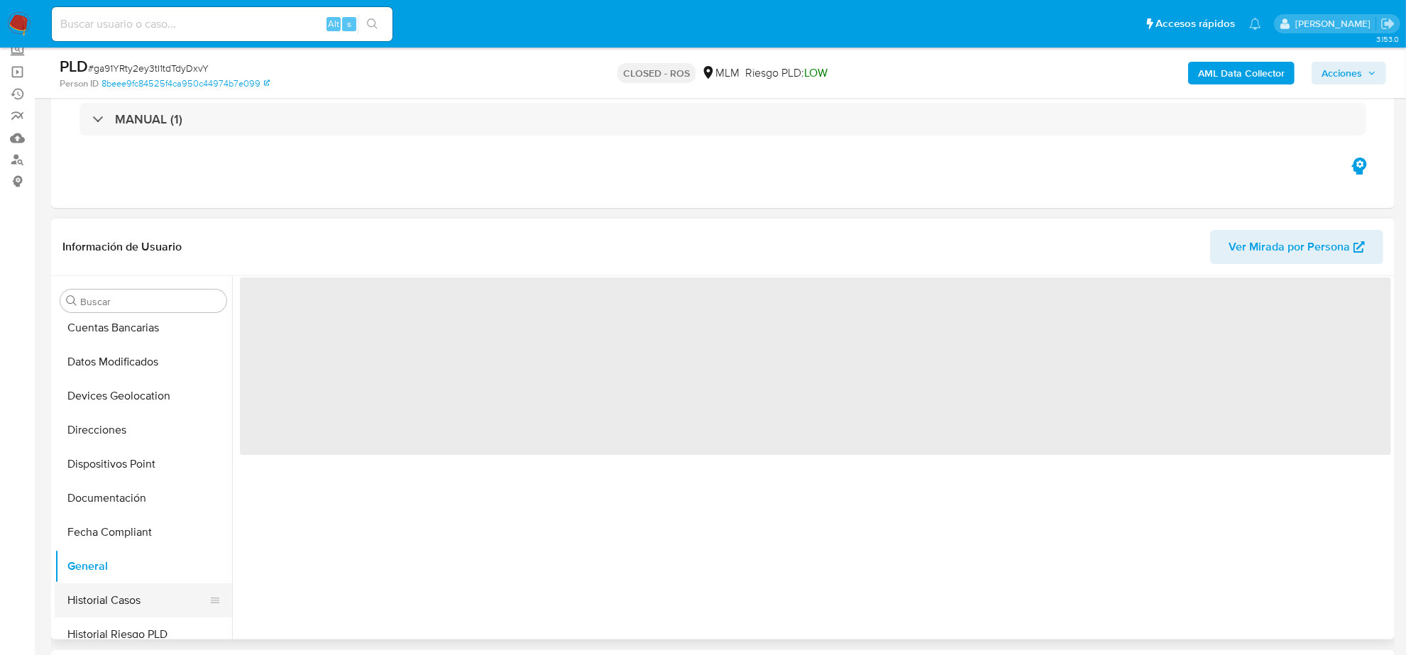
click at [100, 607] on button "Historial Casos" at bounding box center [138, 600] width 166 height 34
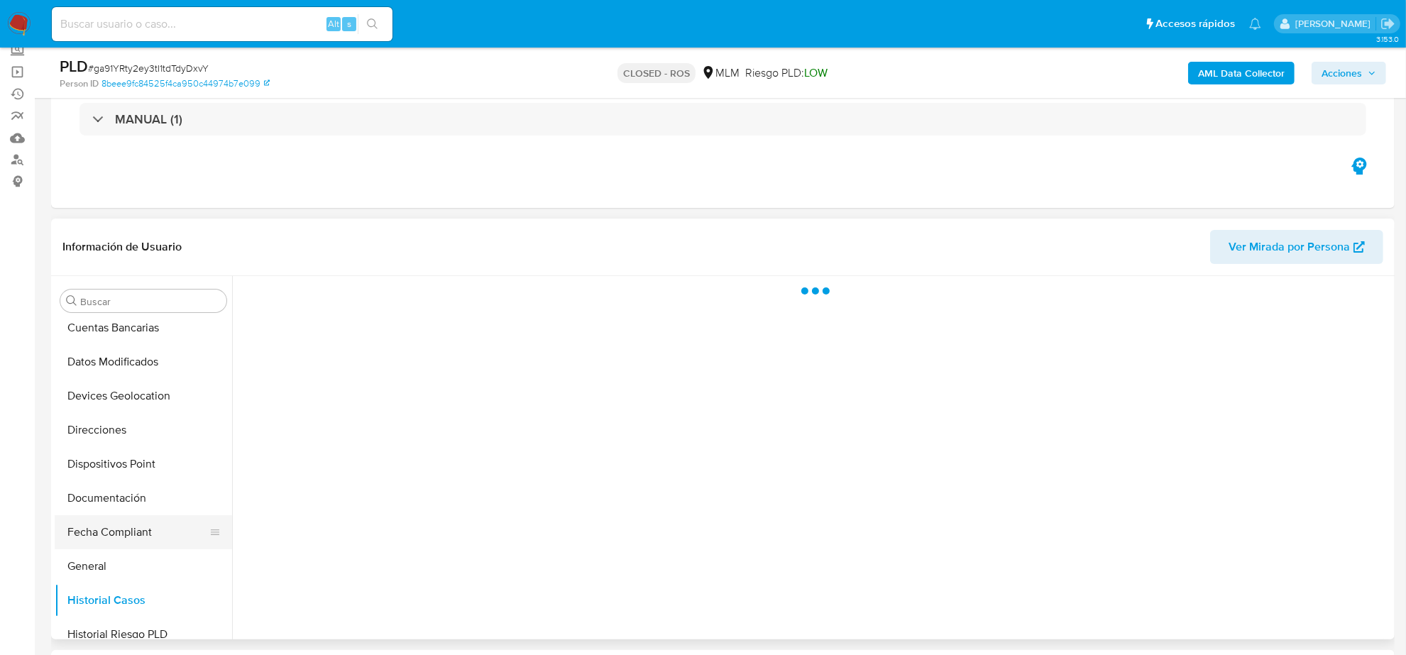
scroll to position [532, 0]
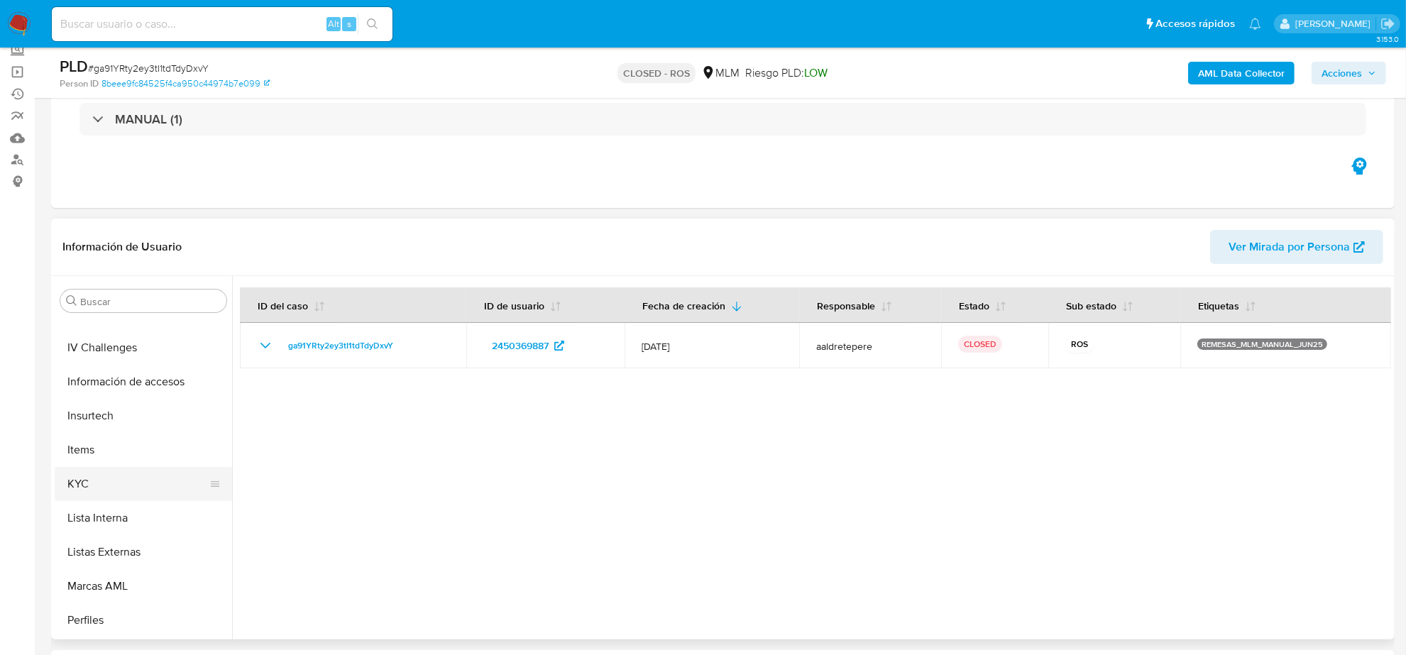
click at [87, 487] on button "KYC" at bounding box center [138, 484] width 166 height 34
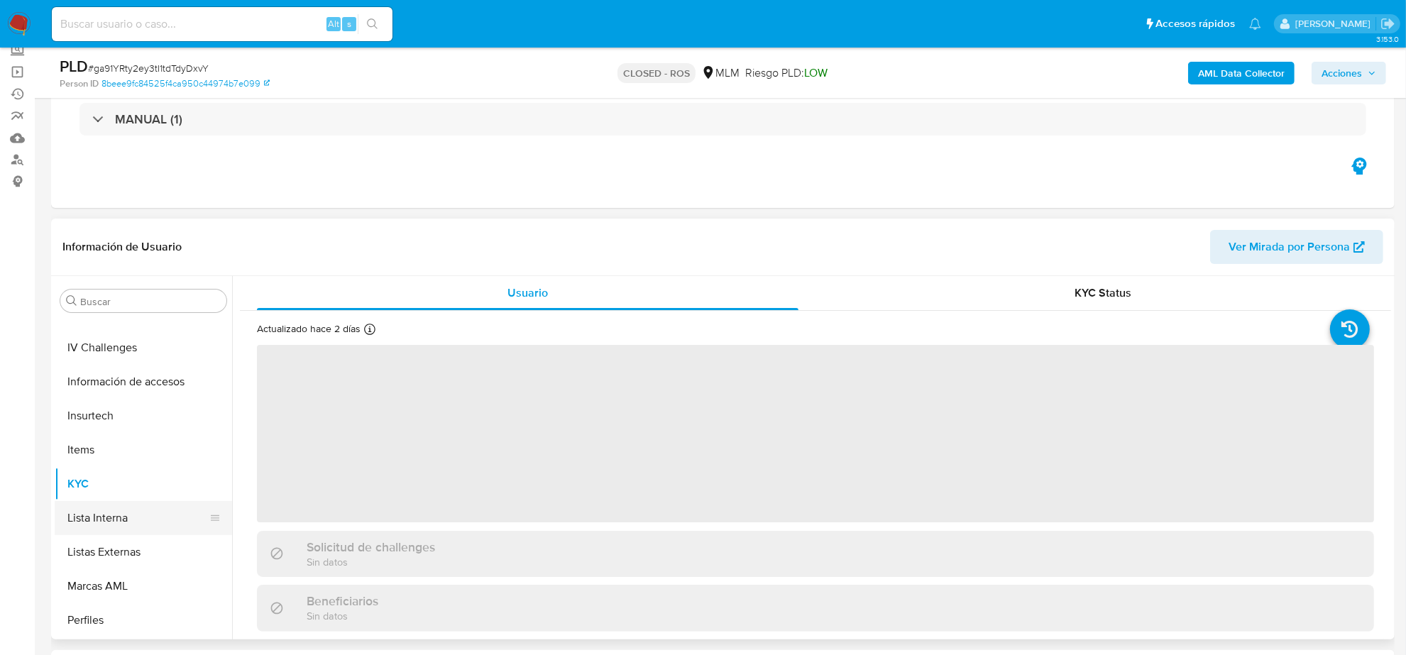
click at [100, 527] on button "Lista Interna" at bounding box center [138, 518] width 166 height 34
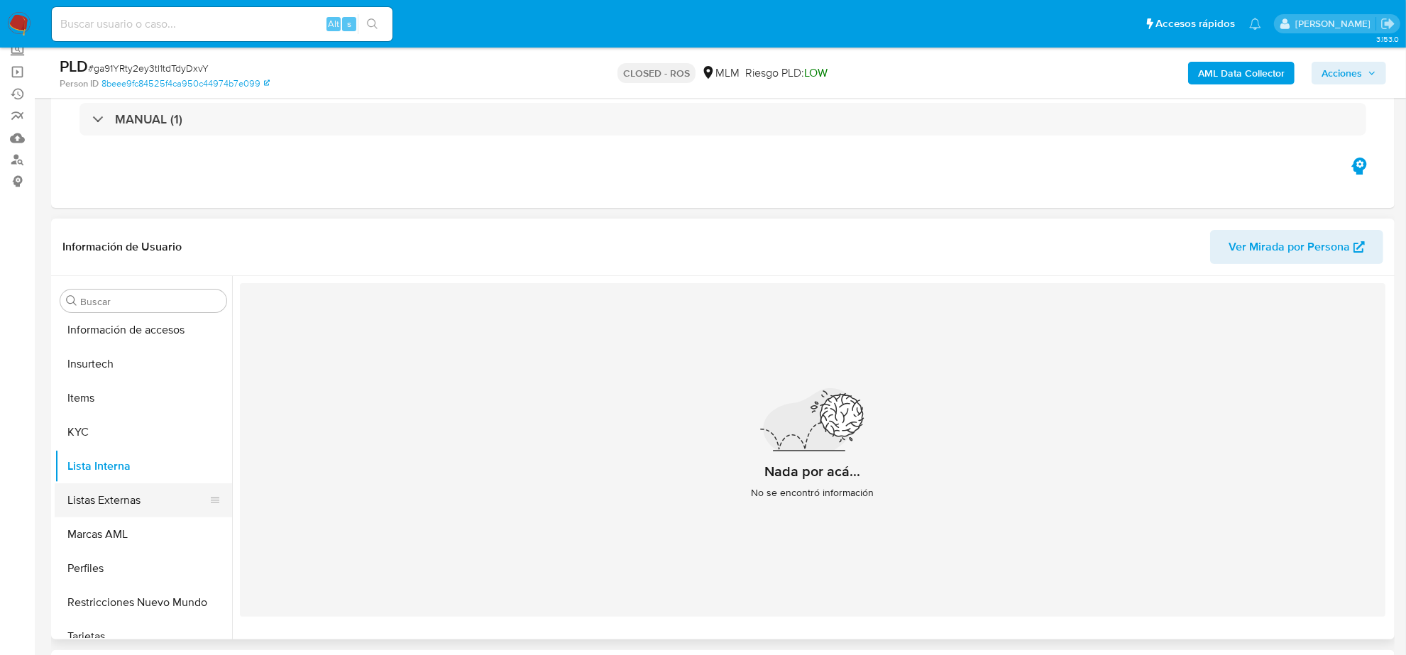
scroll to position [598, 0]
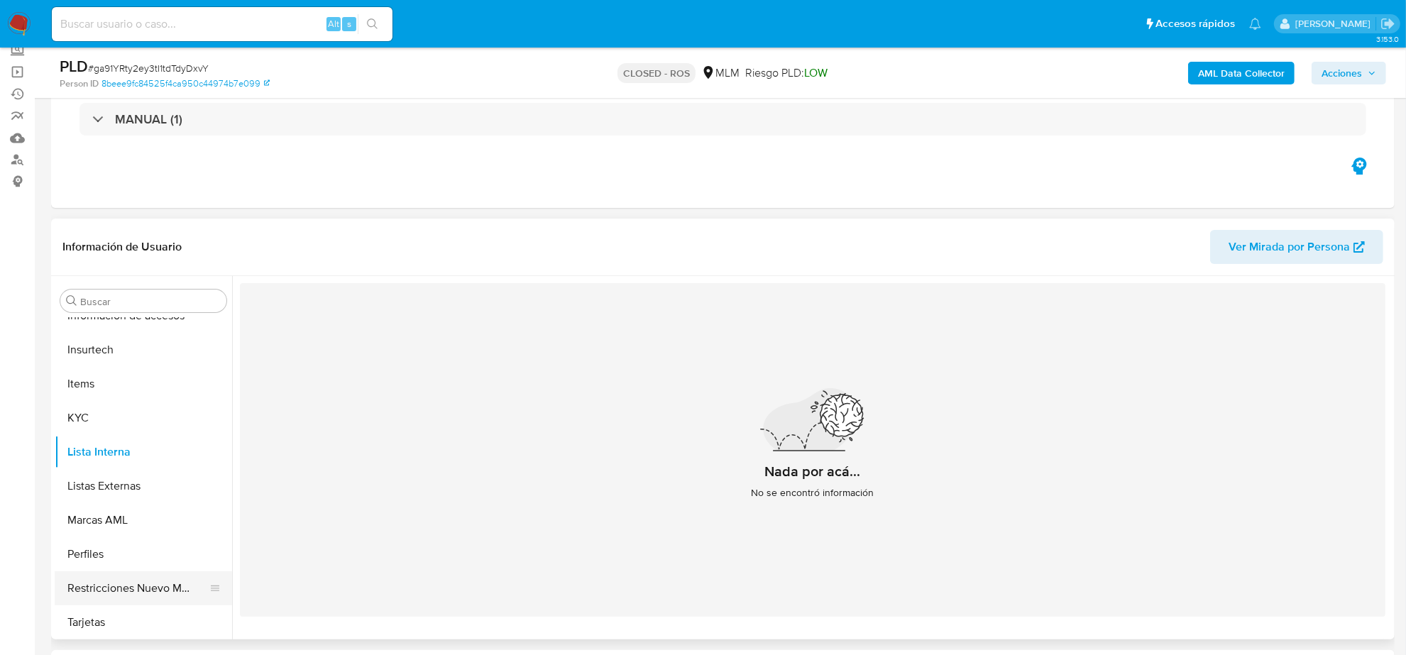
click at [128, 593] on button "Restricciones Nuevo Mundo" at bounding box center [138, 588] width 166 height 34
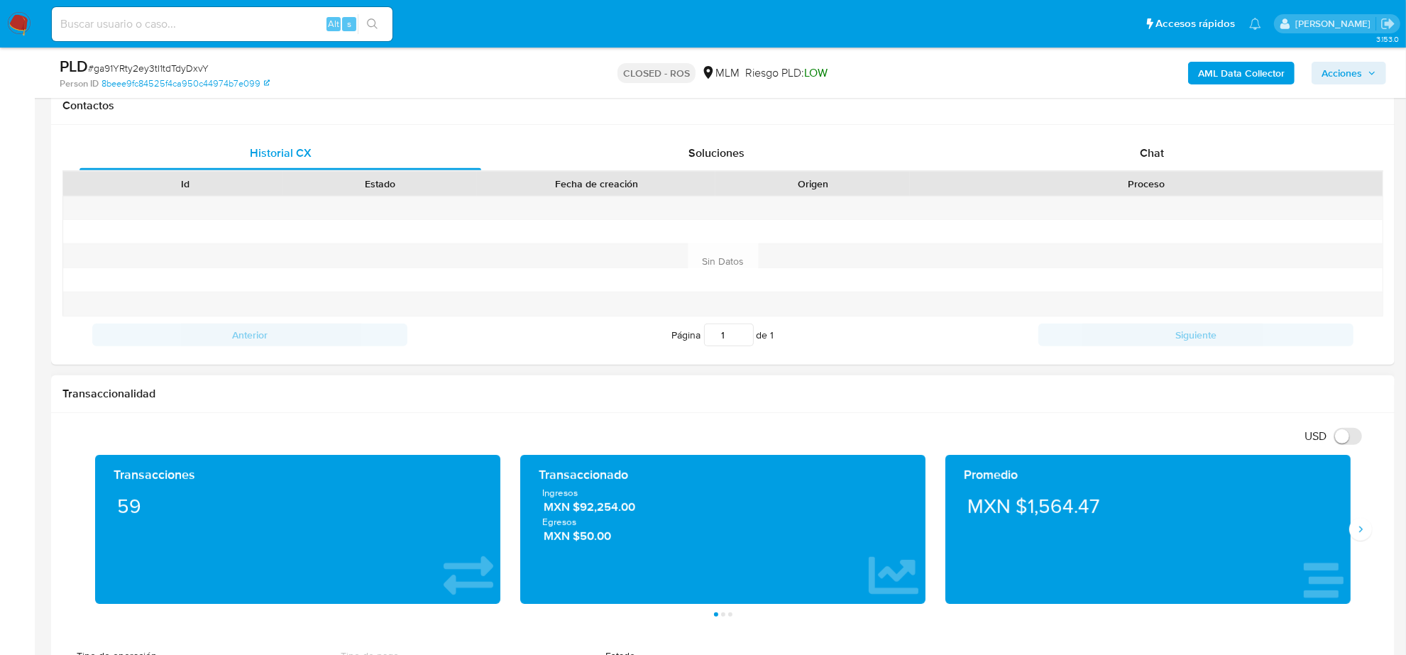
scroll to position [621, 0]
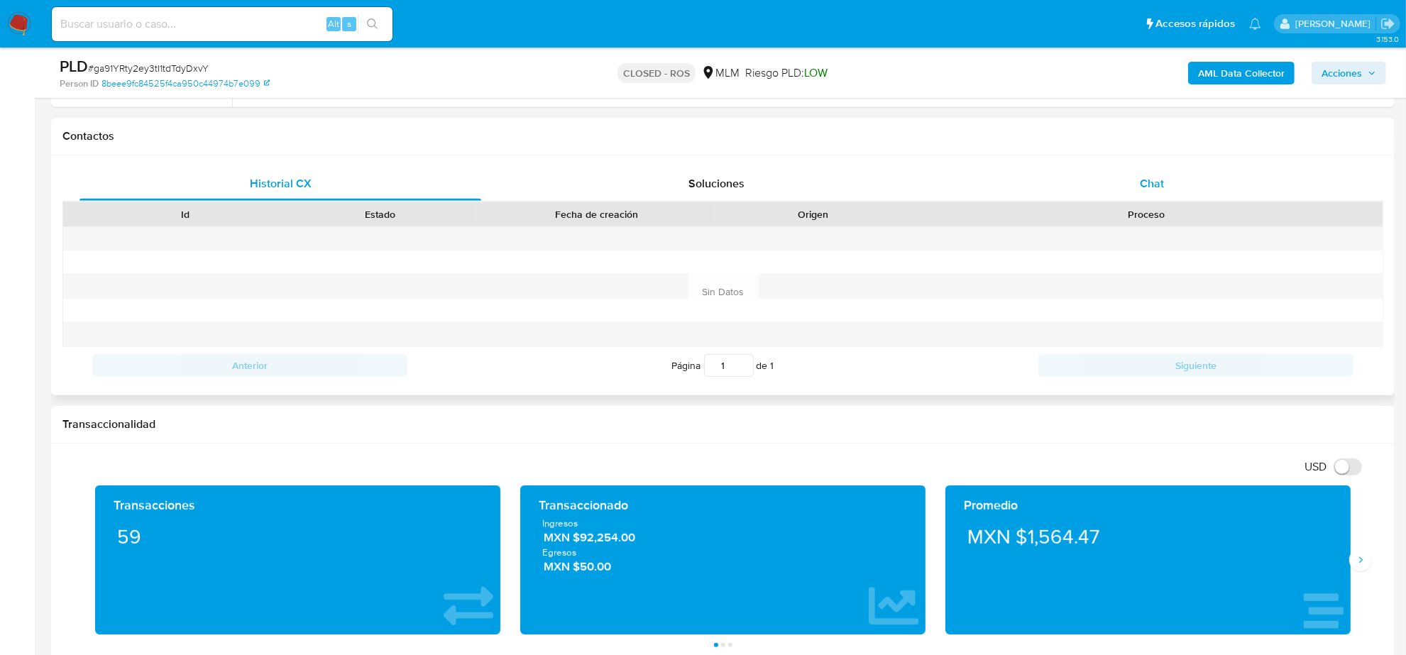
click at [1154, 192] on div "Chat" at bounding box center [1152, 184] width 402 height 34
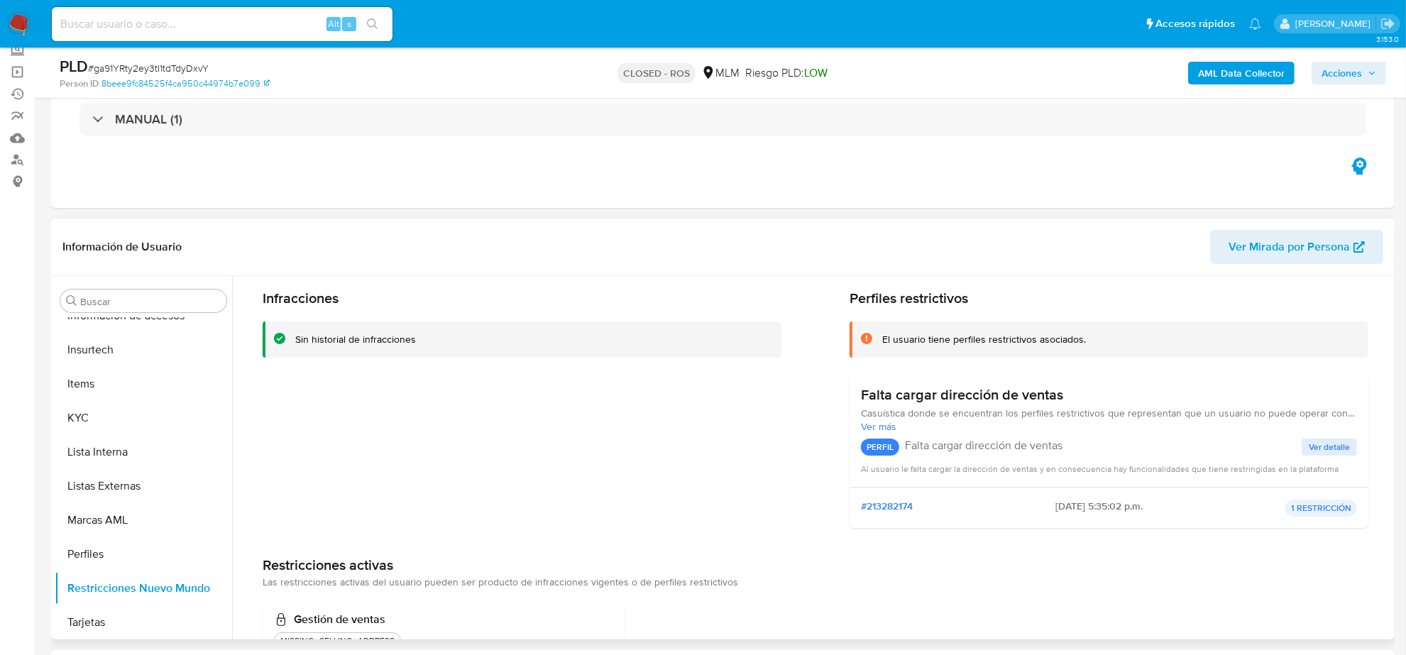
scroll to position [0, 0]
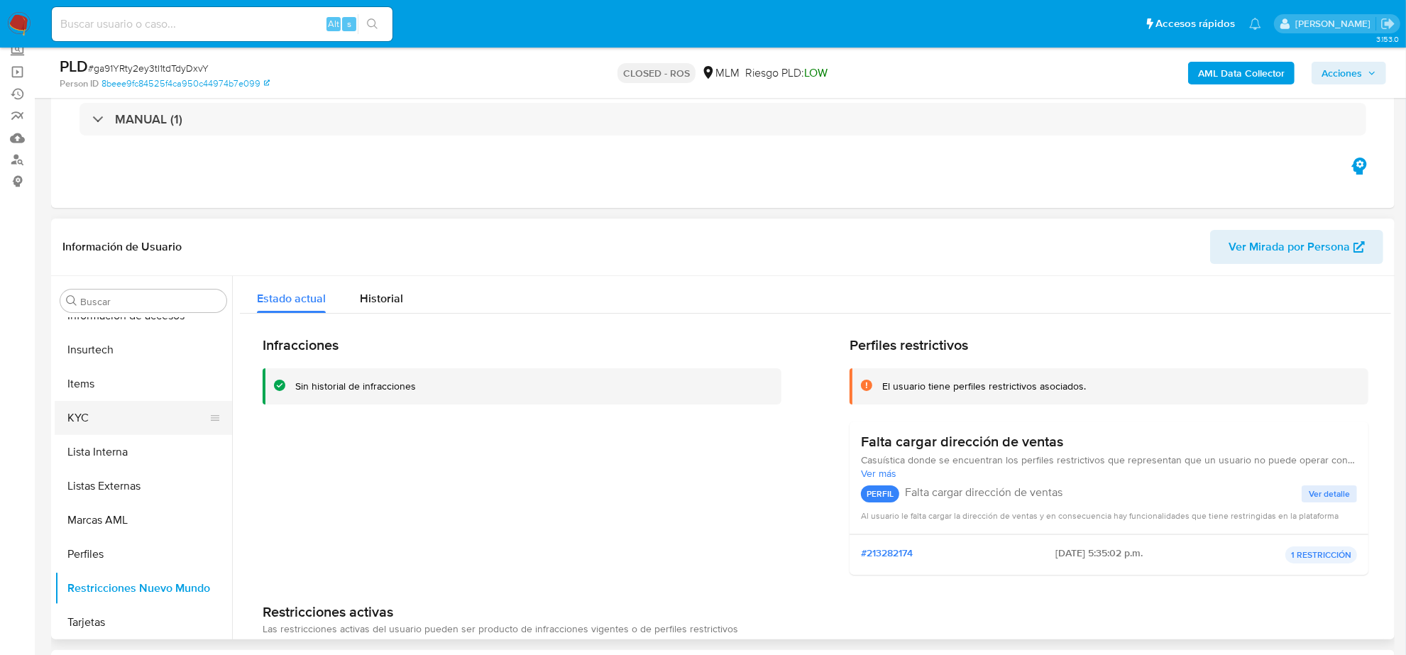
click at [132, 413] on button "KYC" at bounding box center [138, 418] width 166 height 34
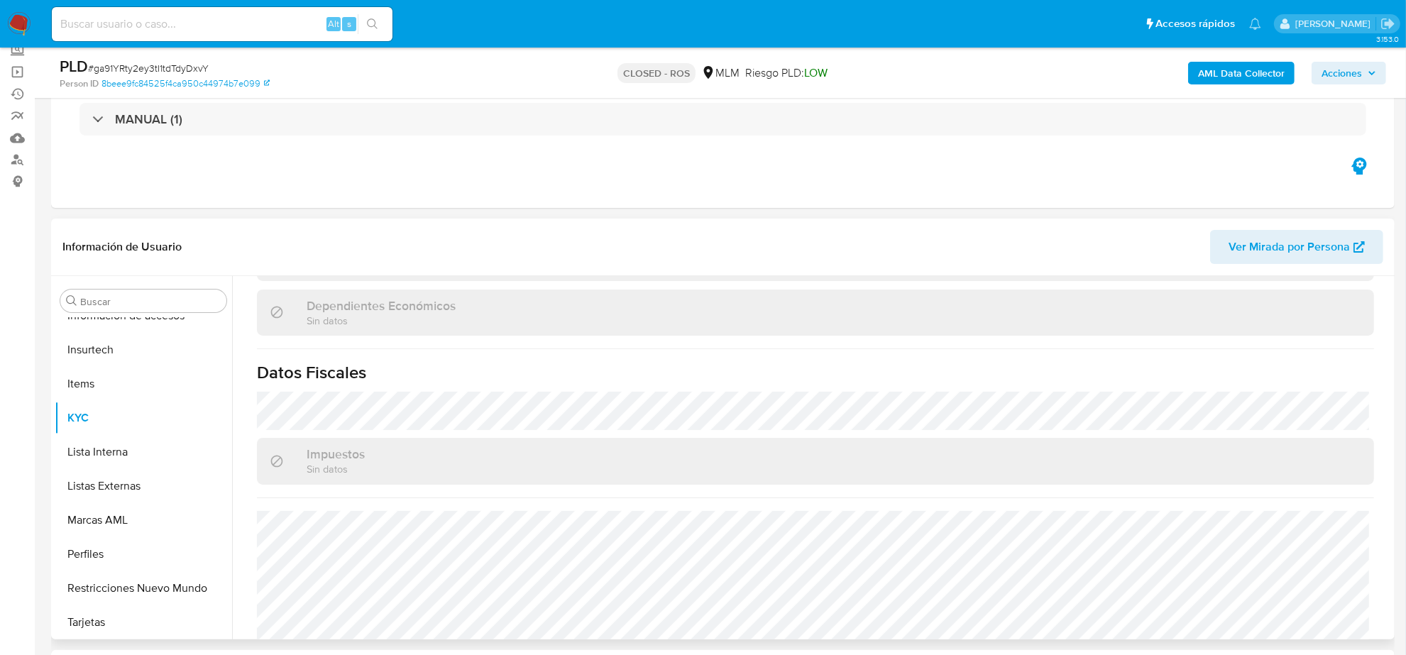
scroll to position [864, 0]
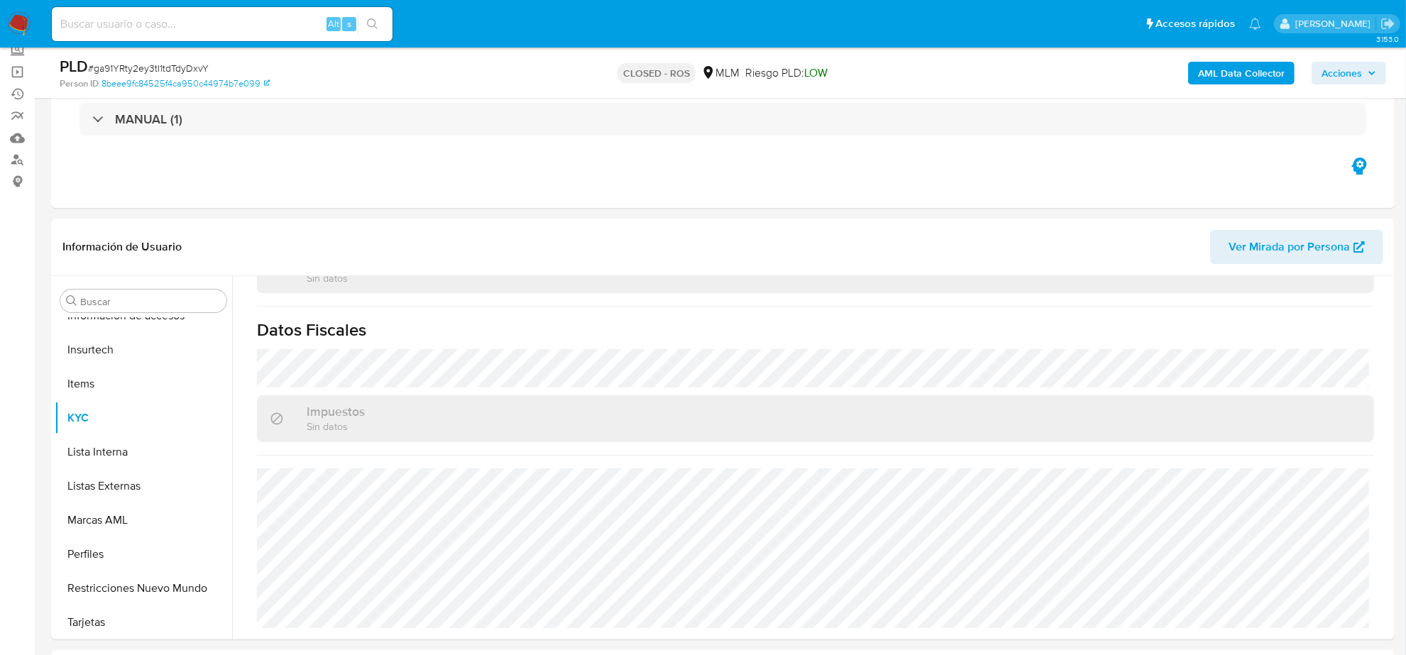
click at [160, 35] on div "Alt s" at bounding box center [222, 24] width 341 height 34
click at [156, 31] on input at bounding box center [222, 24] width 341 height 18
paste input "Bg0qy2hW4aqfU3VXqDqZkmoA"
type input "Bg0qy2hW4aqfU3VXqDqZkmoA"
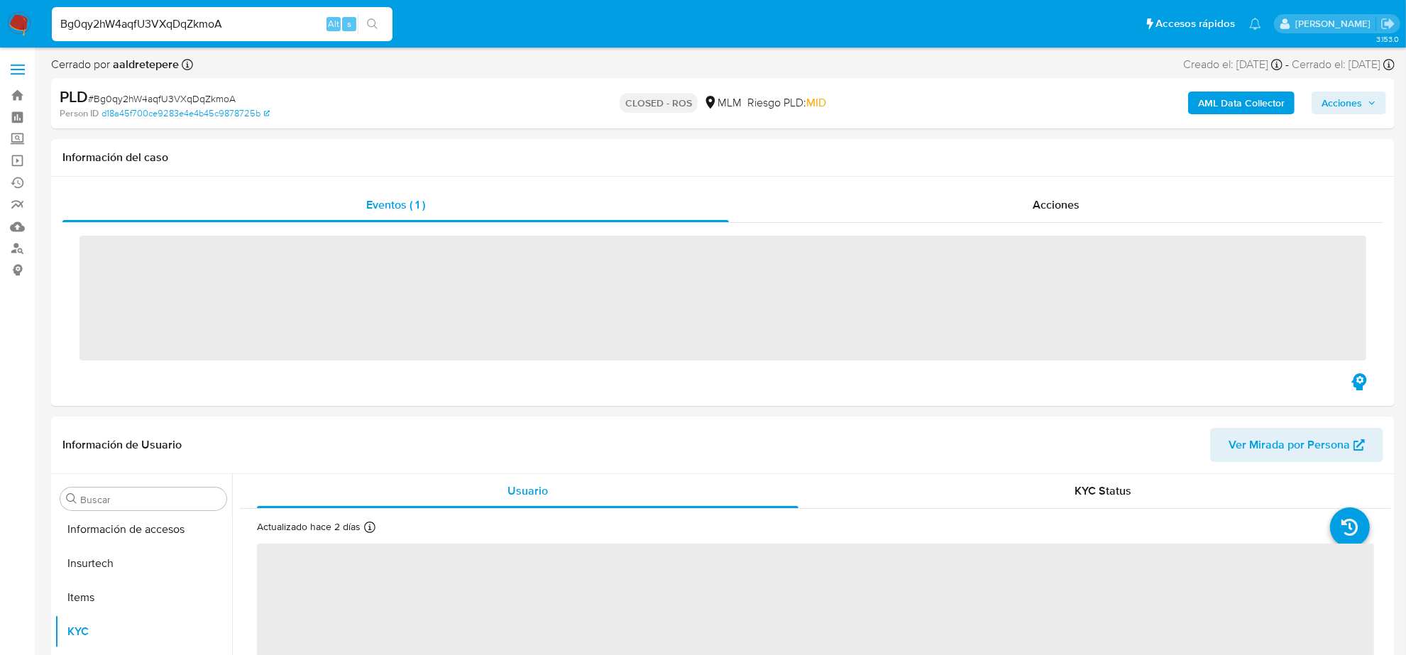
scroll to position [598, 0]
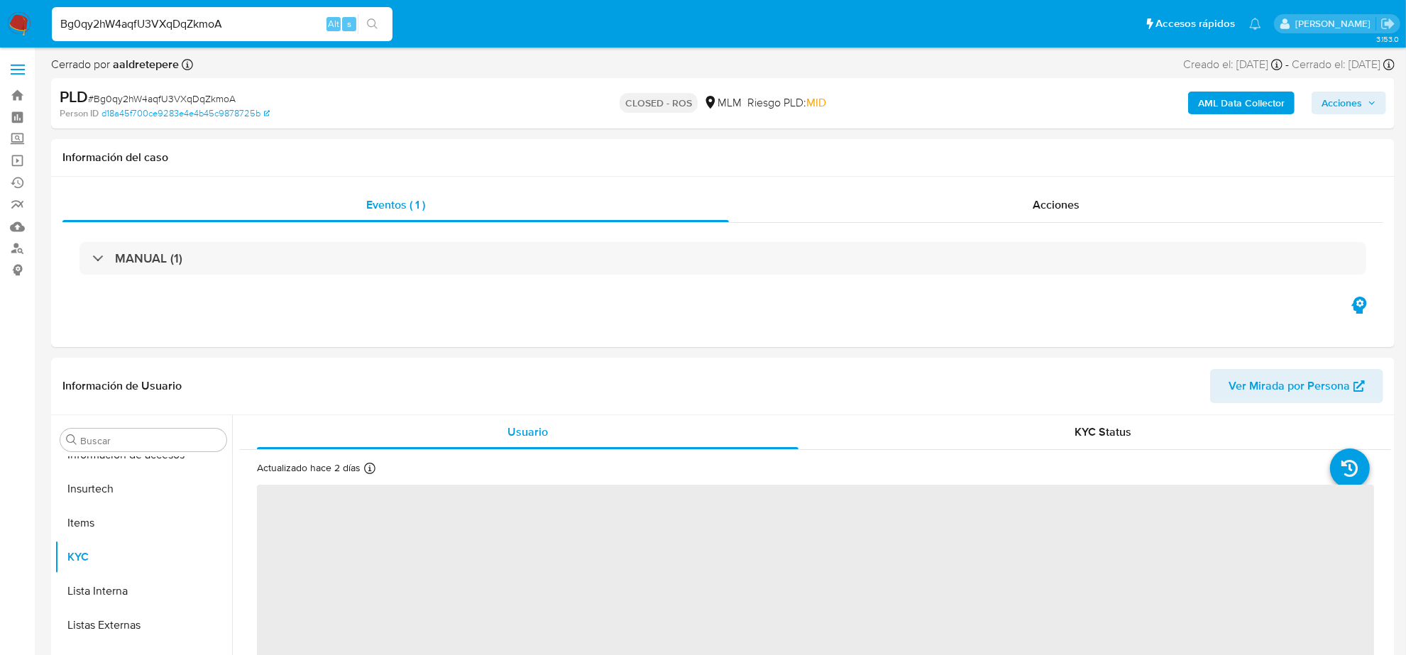
select select "10"
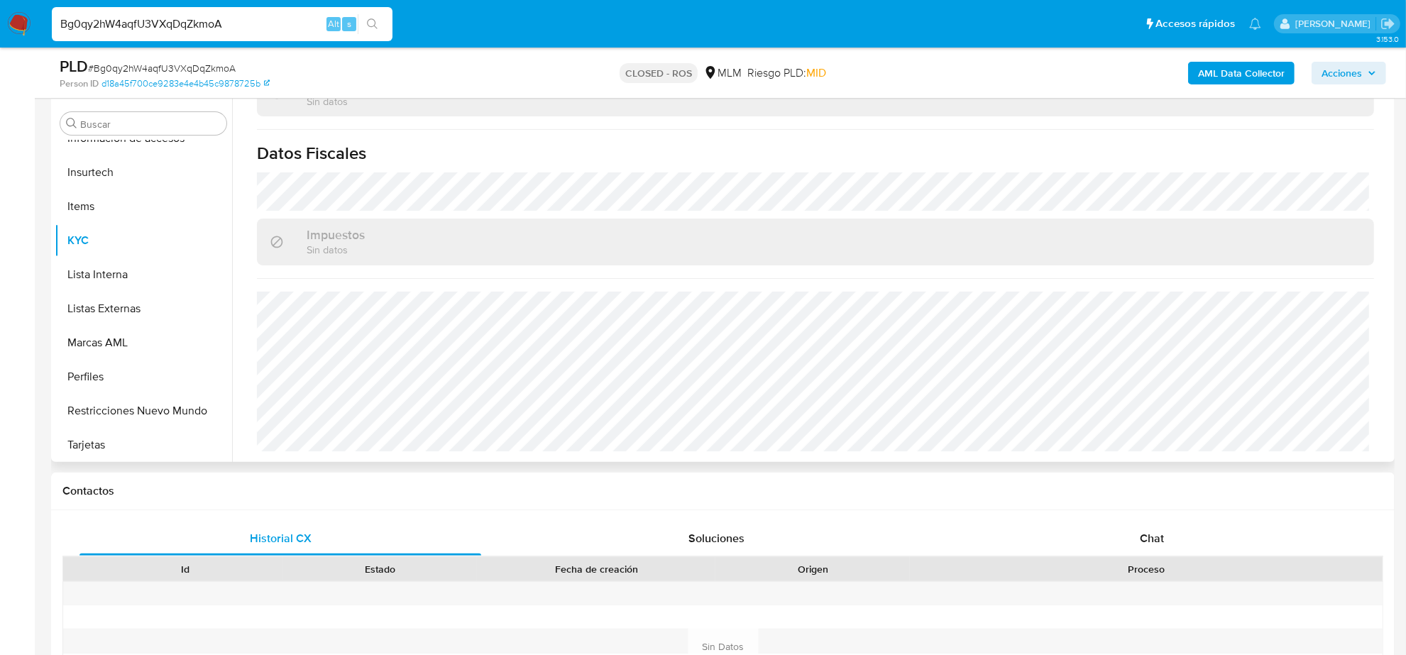
scroll to position [864, 0]
click at [1139, 541] on div "Chat" at bounding box center [1152, 539] width 402 height 34
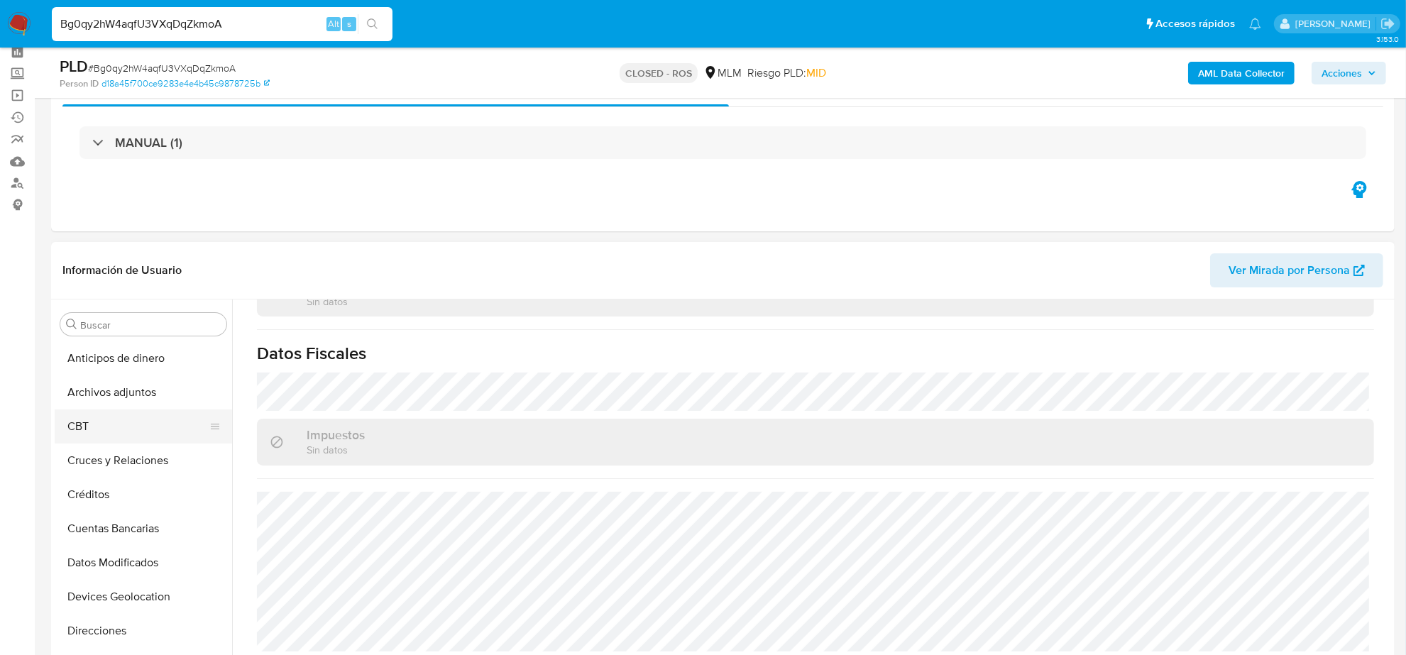
scroll to position [0, 0]
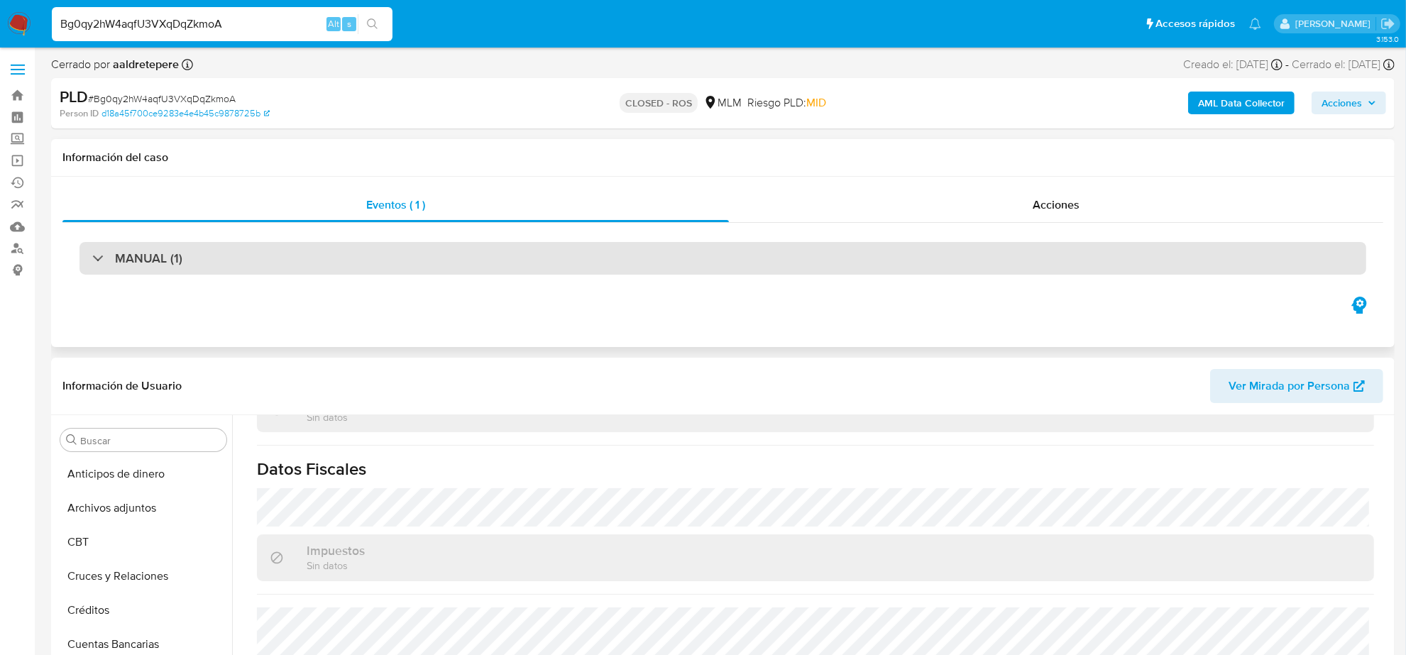
click at [172, 260] on h3 "MANUAL (1)" at bounding box center [148, 258] width 67 height 16
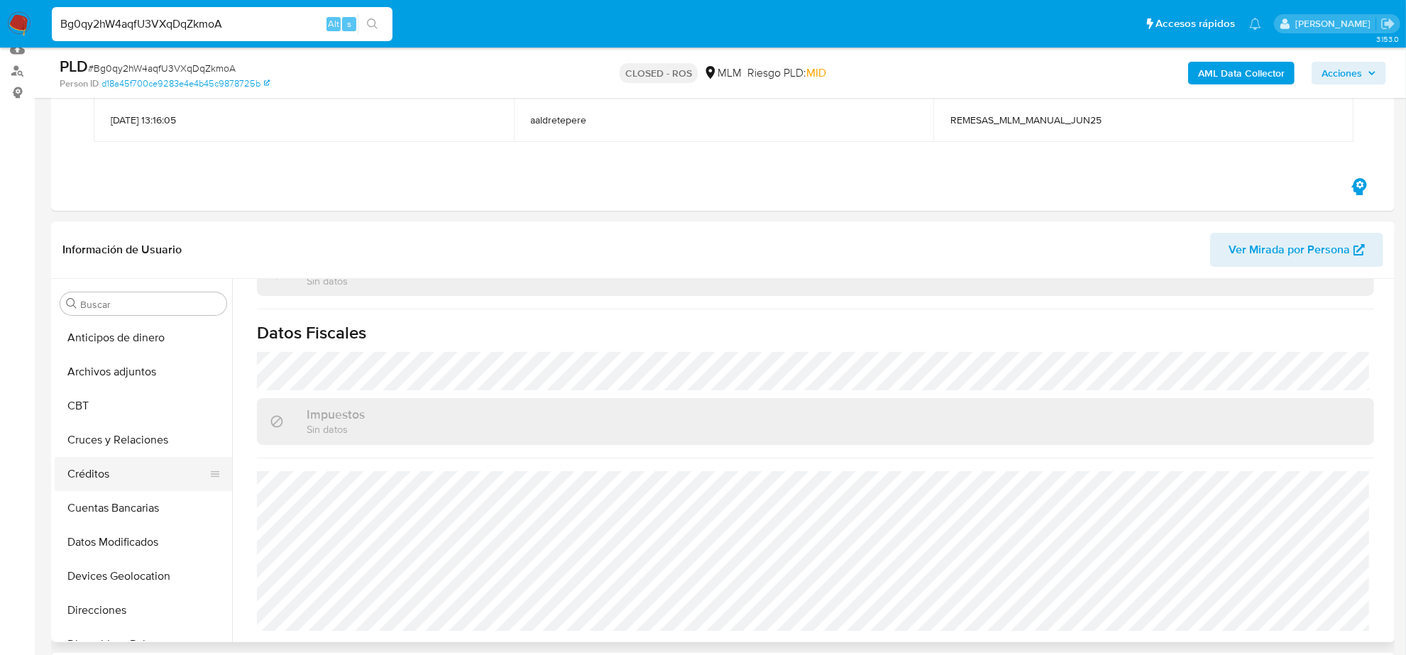
scroll to position [89, 0]
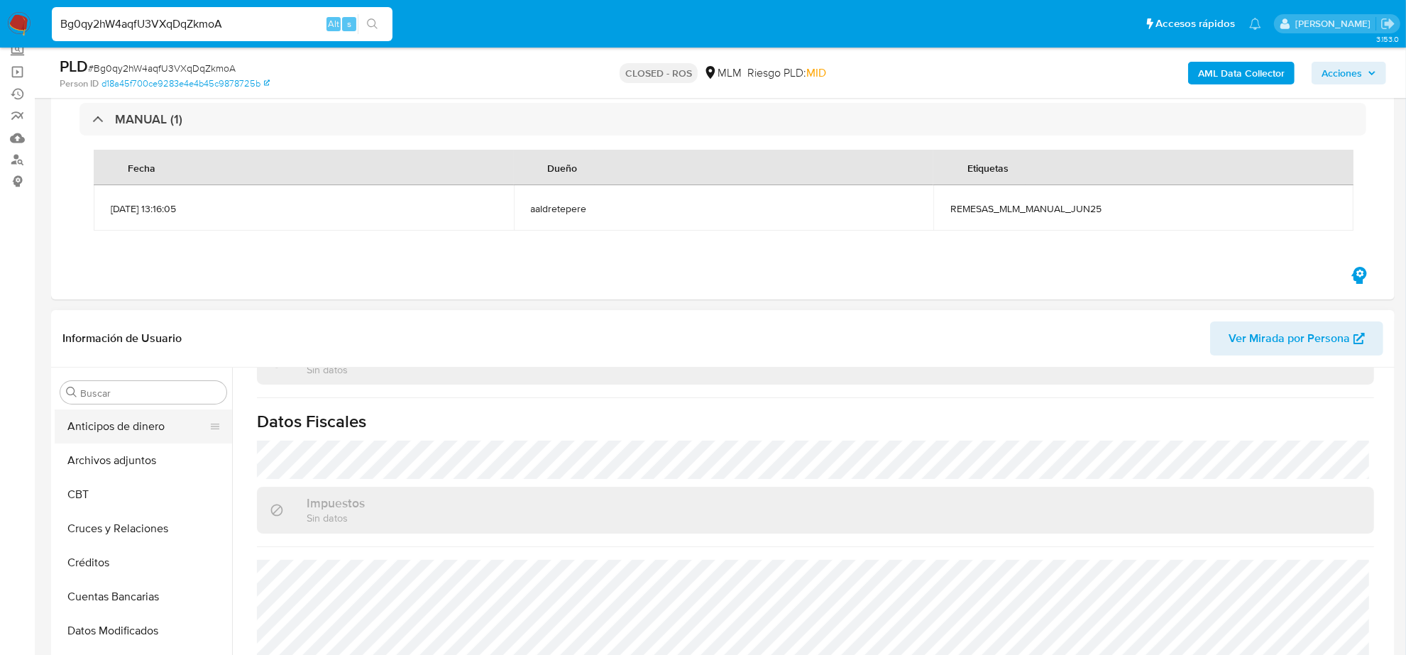
click at [128, 429] on button "Anticipos de dinero" at bounding box center [138, 426] width 166 height 34
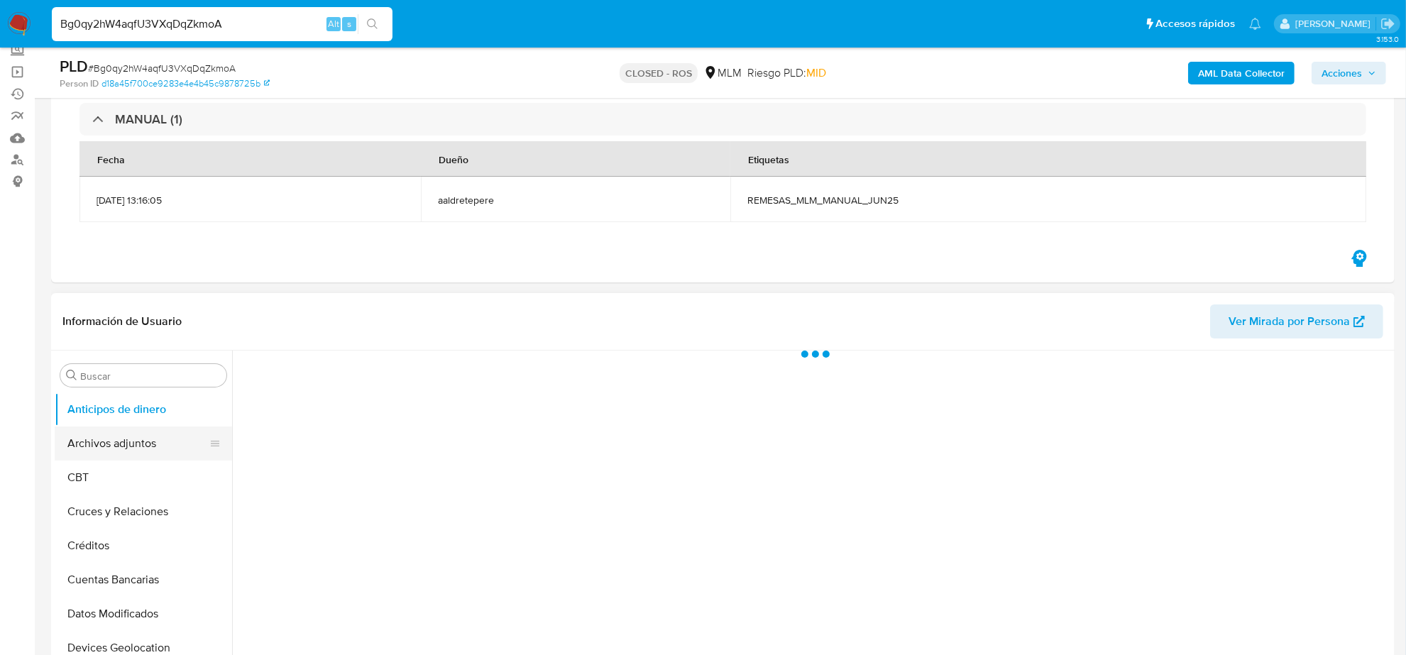
scroll to position [0, 0]
click at [130, 456] on button "Archivos adjuntos" at bounding box center [138, 443] width 166 height 34
click at [110, 512] on button "Cruces y Relaciones" at bounding box center [138, 512] width 166 height 34
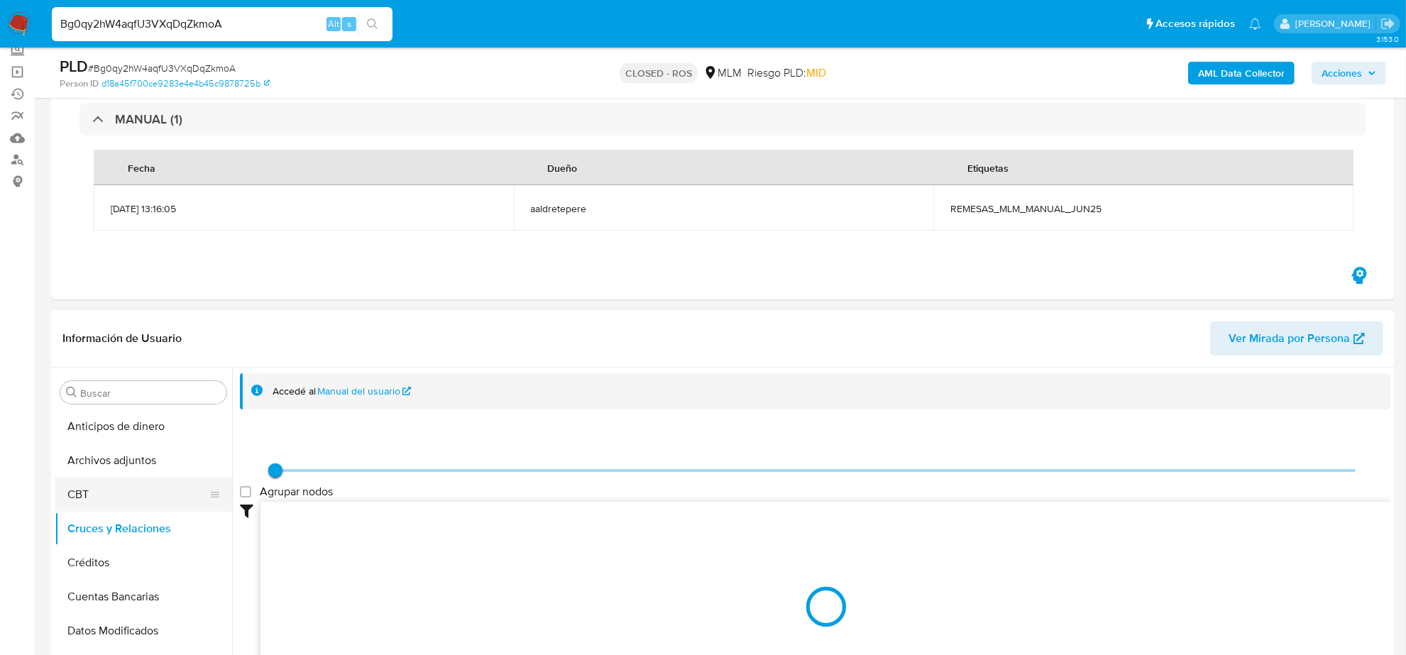
click at [79, 493] on button "CBT" at bounding box center [138, 495] width 166 height 34
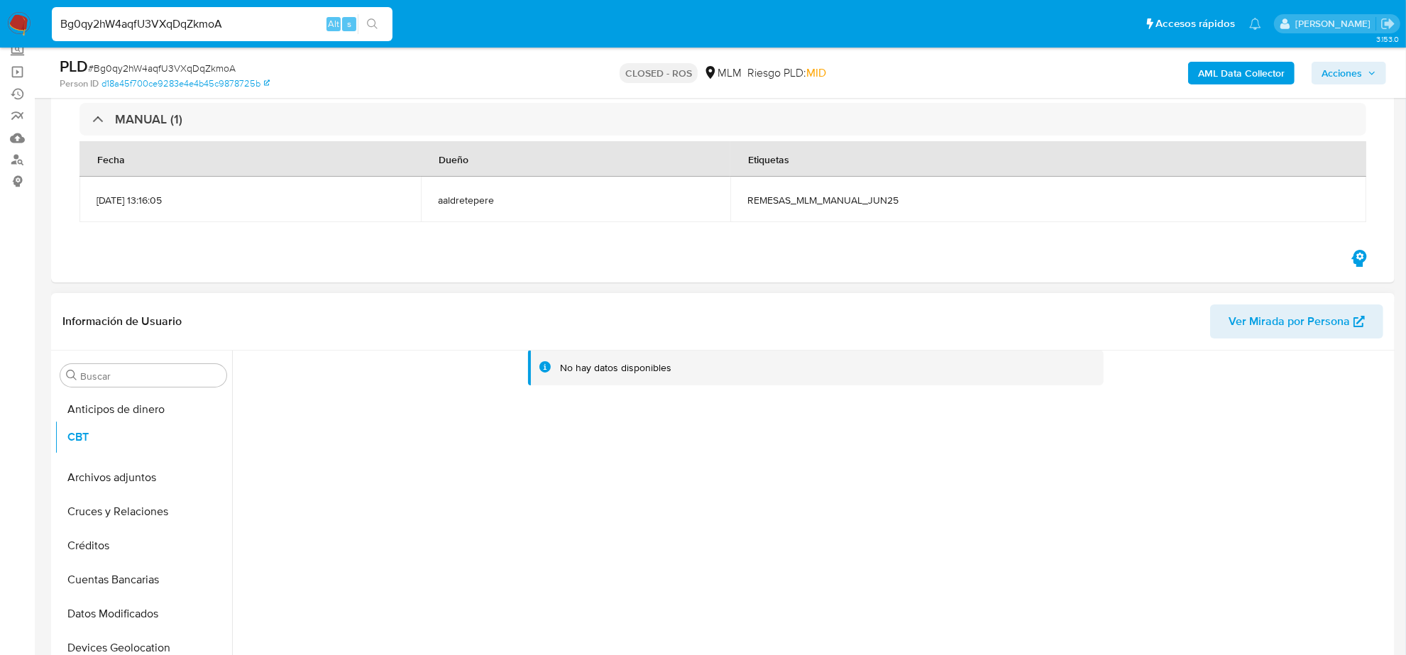
drag, startPoint x: 207, startPoint y: 479, endPoint x: 199, endPoint y: 439, distance: 41.3
click at [199, 439] on ul "Anticipos de dinero Archivos adjuntos CBT Cruces y Relaciones Créditos Cuentas …" at bounding box center [143, 552] width 177 height 320
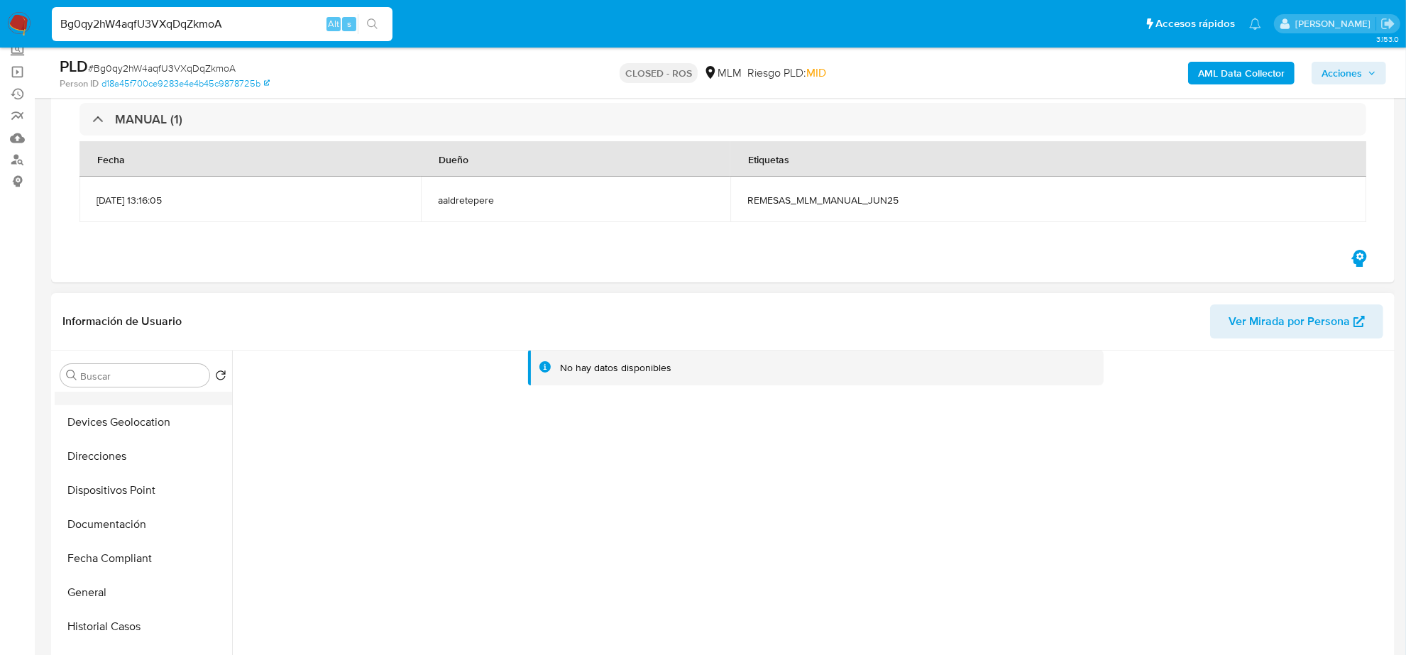
scroll to position [266, 0]
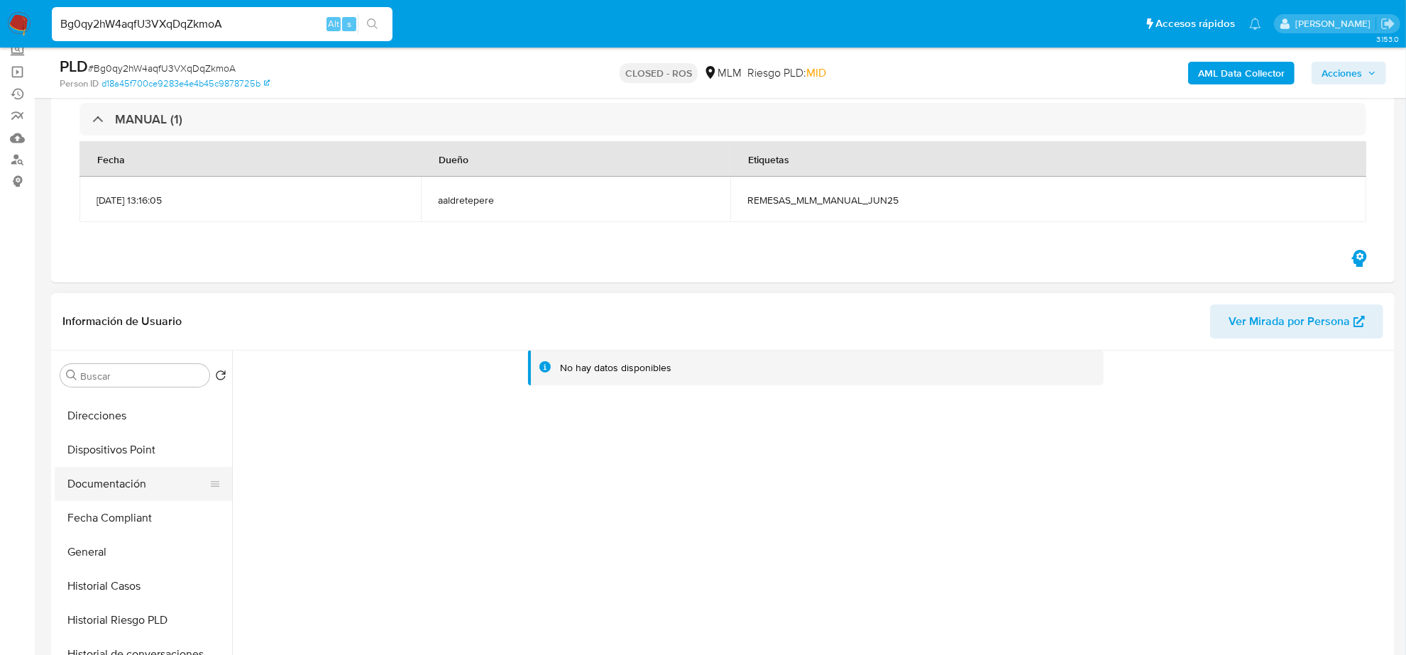
click at [128, 493] on button "Documentación" at bounding box center [138, 484] width 166 height 34
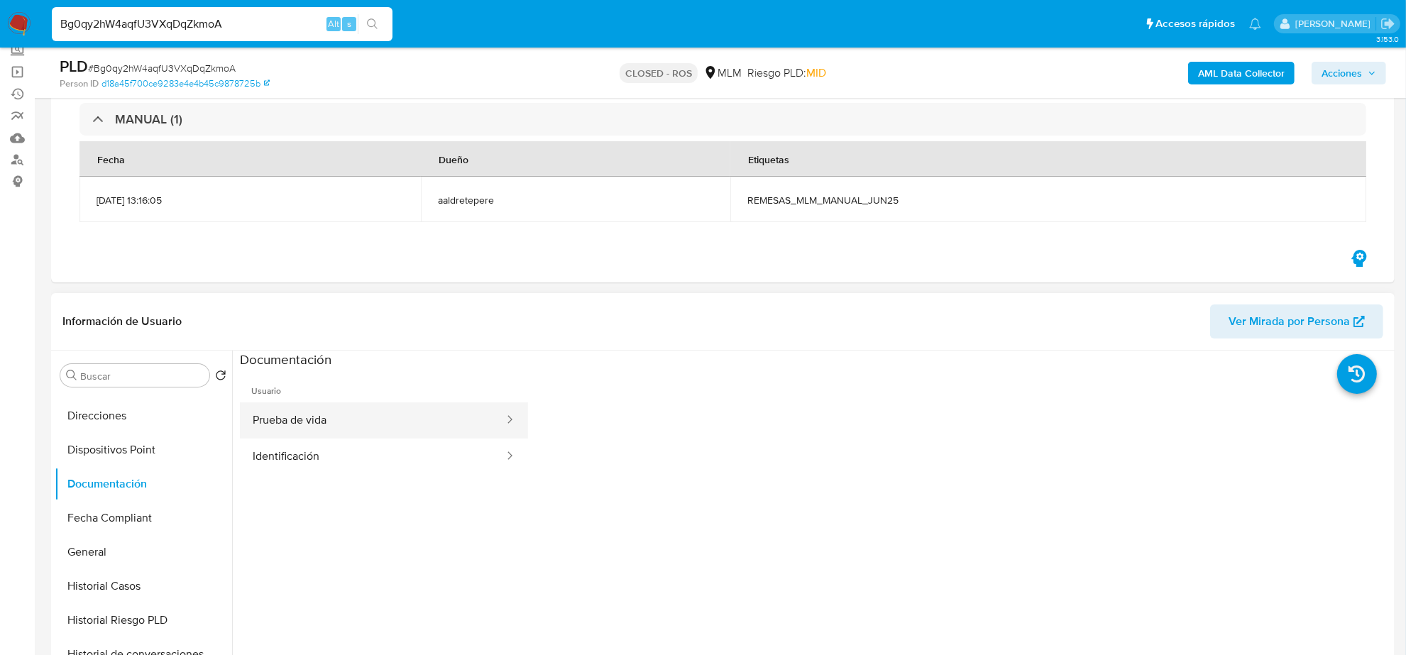
click at [403, 409] on button "Prueba de vida" at bounding box center [372, 420] width 265 height 36
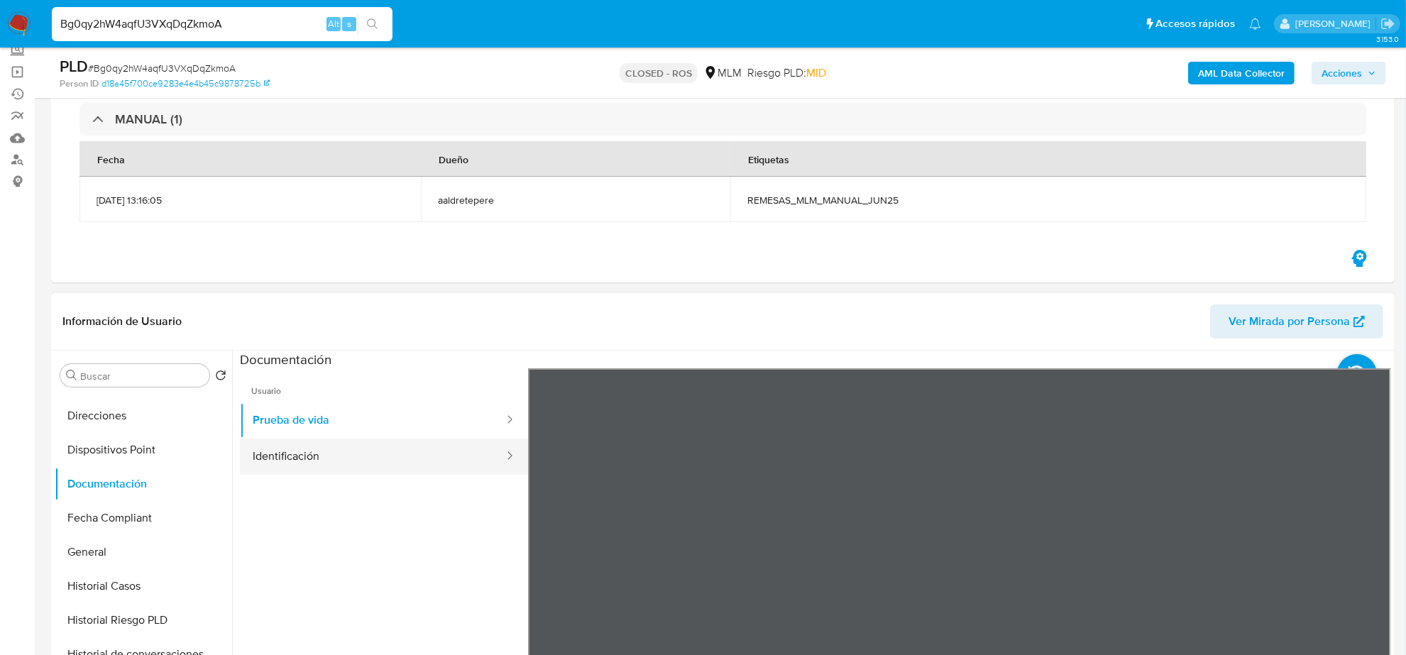
click at [319, 456] on button "Identificación" at bounding box center [372, 457] width 265 height 36
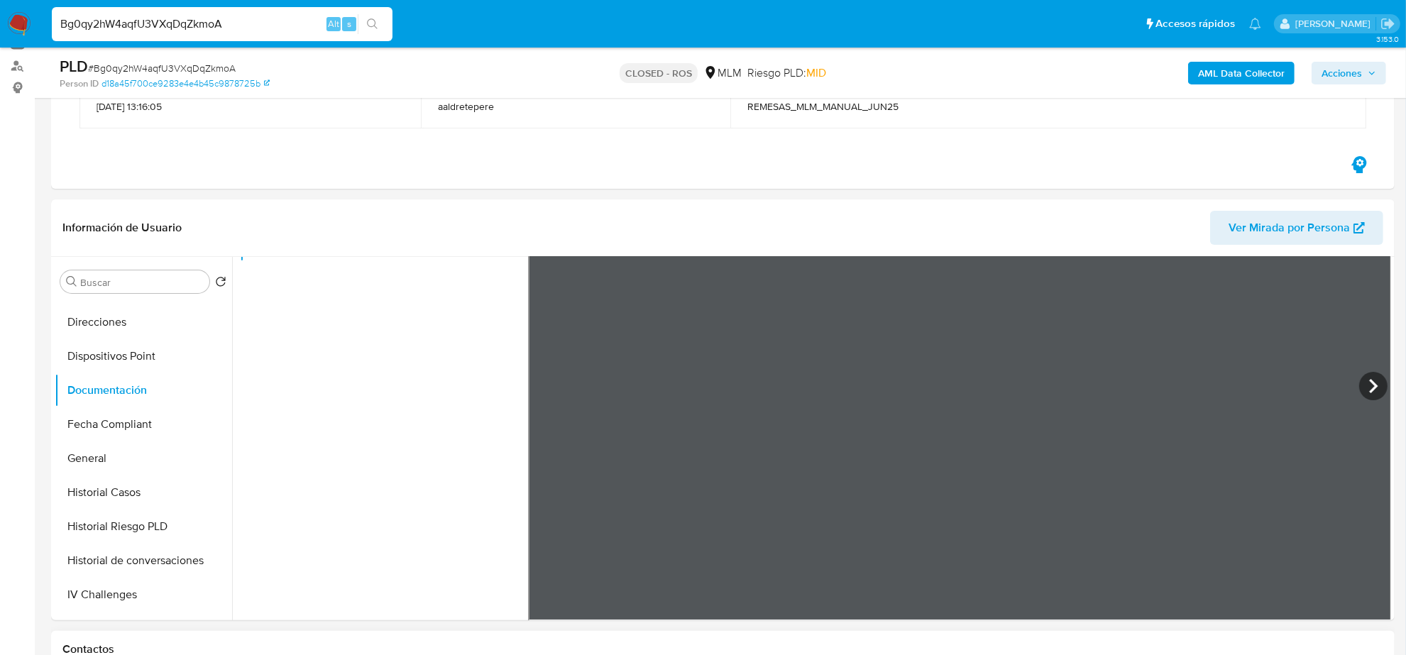
scroll to position [177, 0]
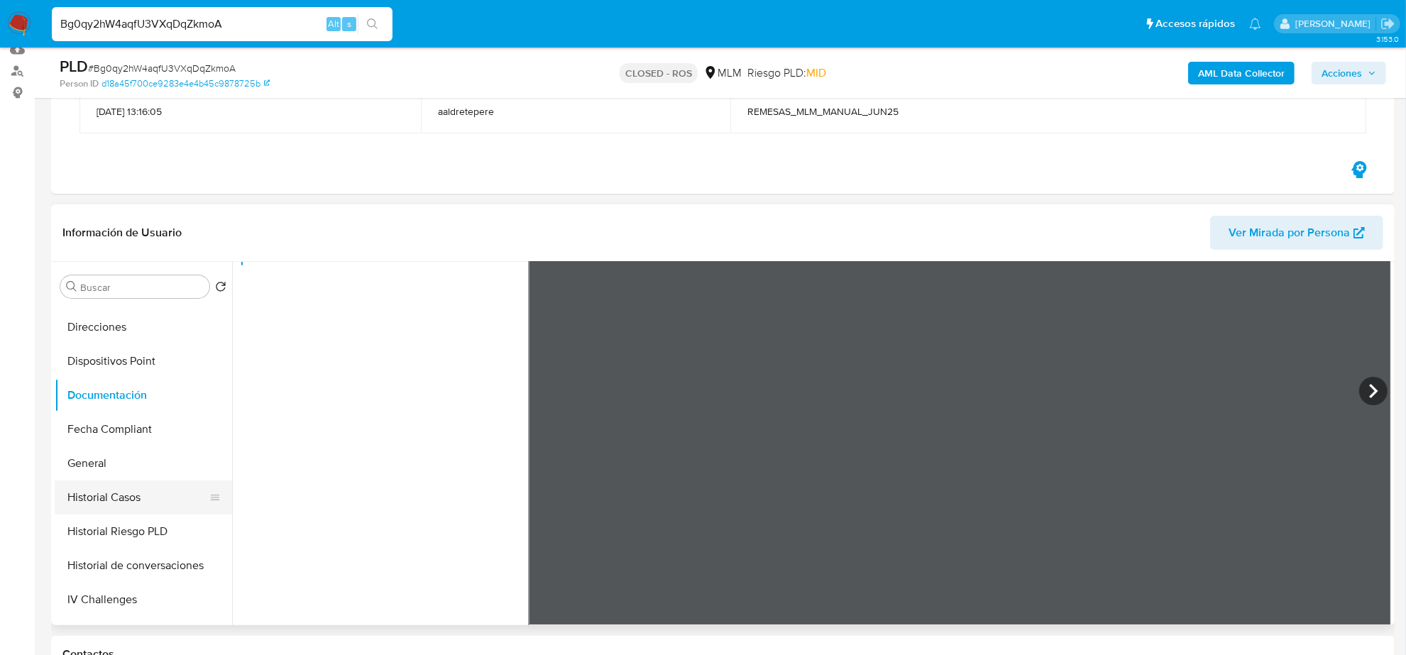
click at [107, 493] on button "Historial Casos" at bounding box center [138, 497] width 166 height 34
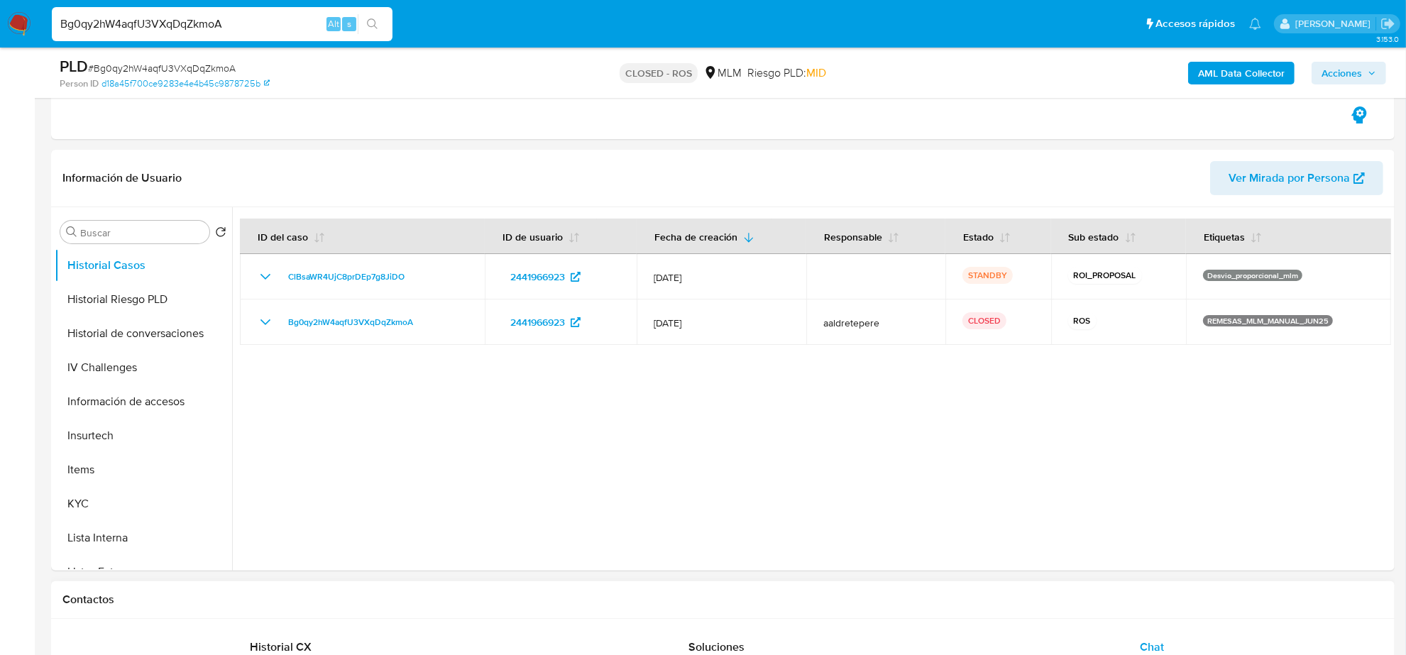
scroll to position [27, 0]
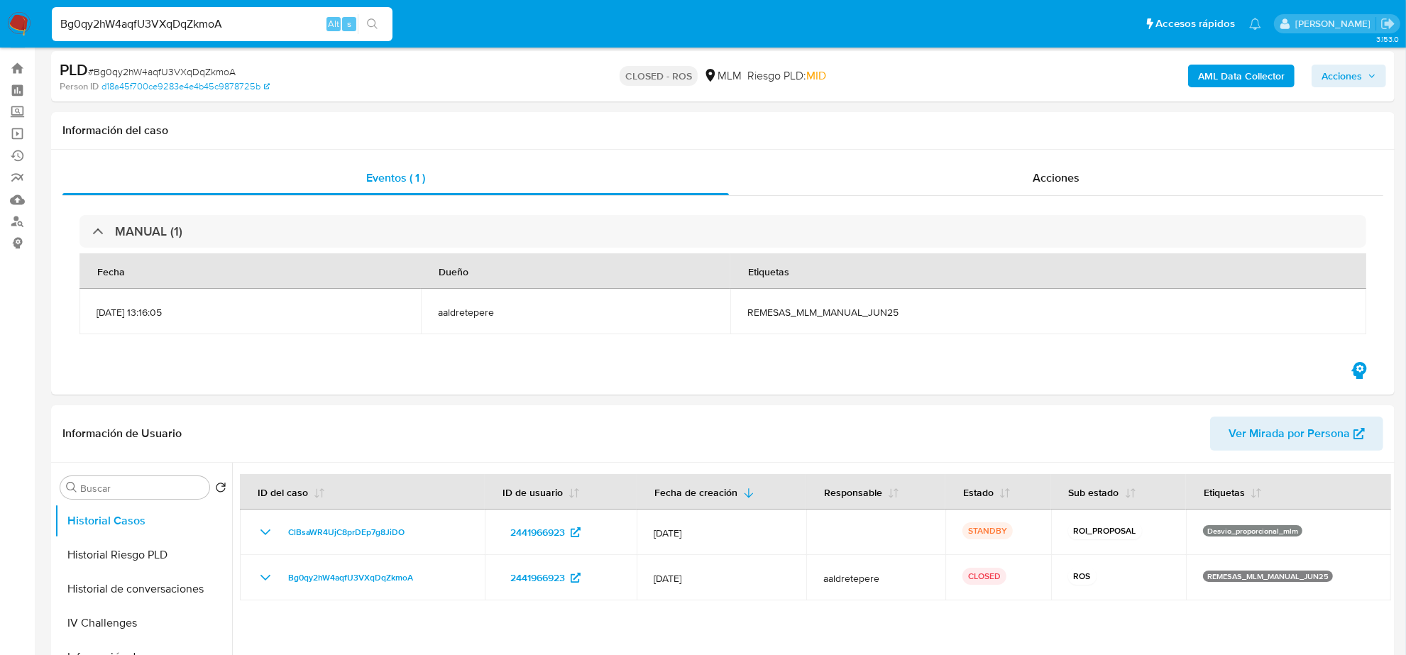
click at [131, 28] on input "Bg0qy2hW4aqfU3VXqDqZkmoA" at bounding box center [222, 24] width 341 height 18
paste input "rMLS5Mw7Tr6uWQ2jqwwfCsTT"
type input "rMLS5Mw7Tr6uWQ2jqwwfCsTT"
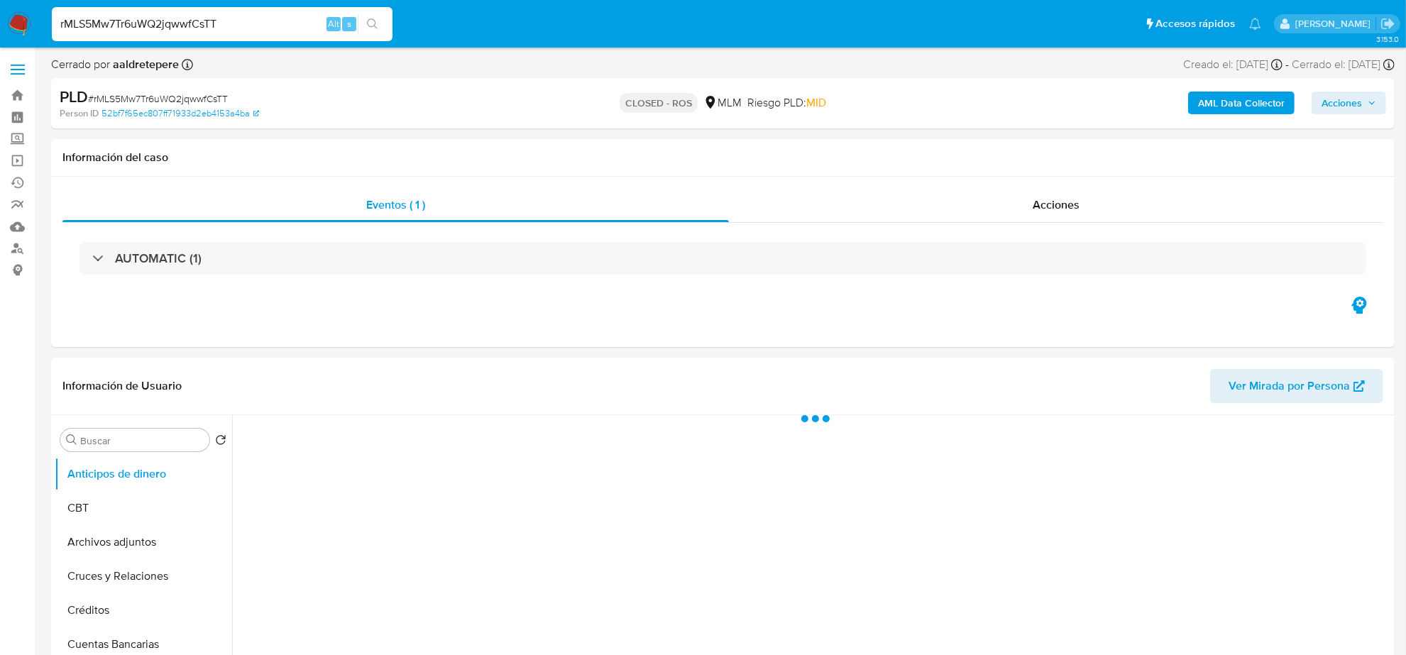
select select "10"
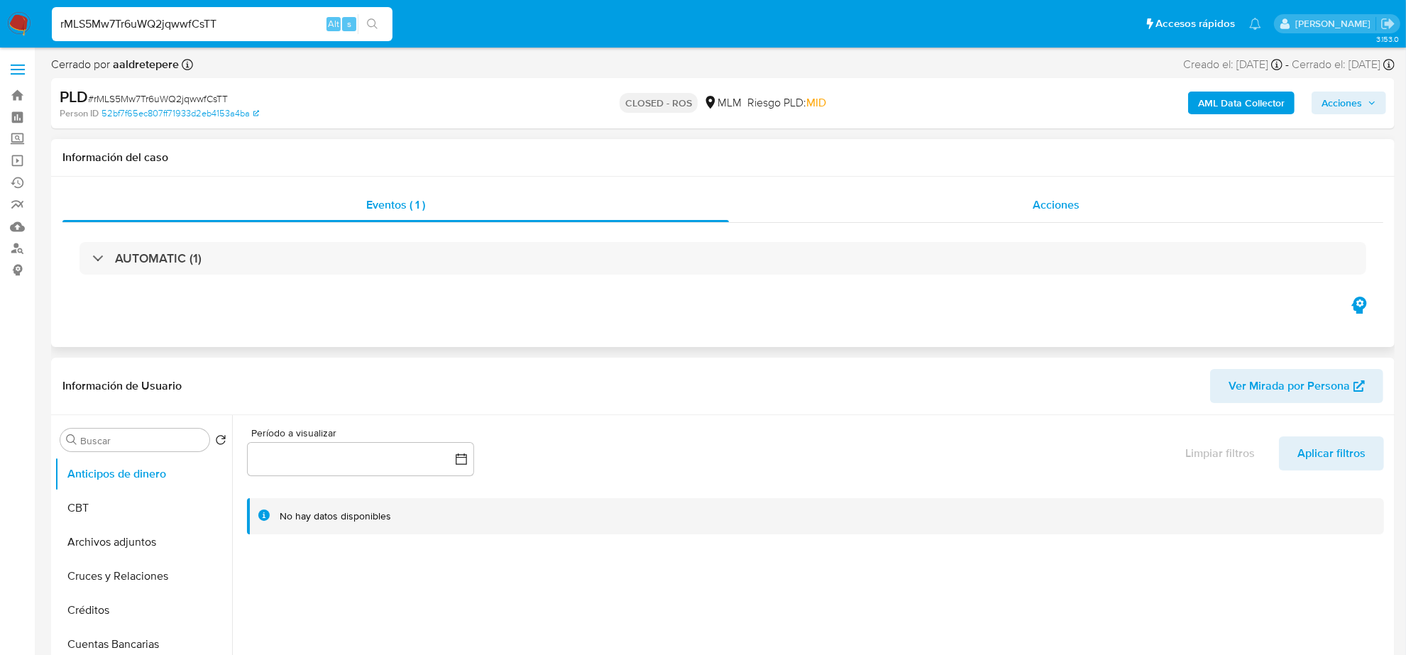
click at [1056, 207] on span "Acciones" at bounding box center [1055, 205] width 47 height 16
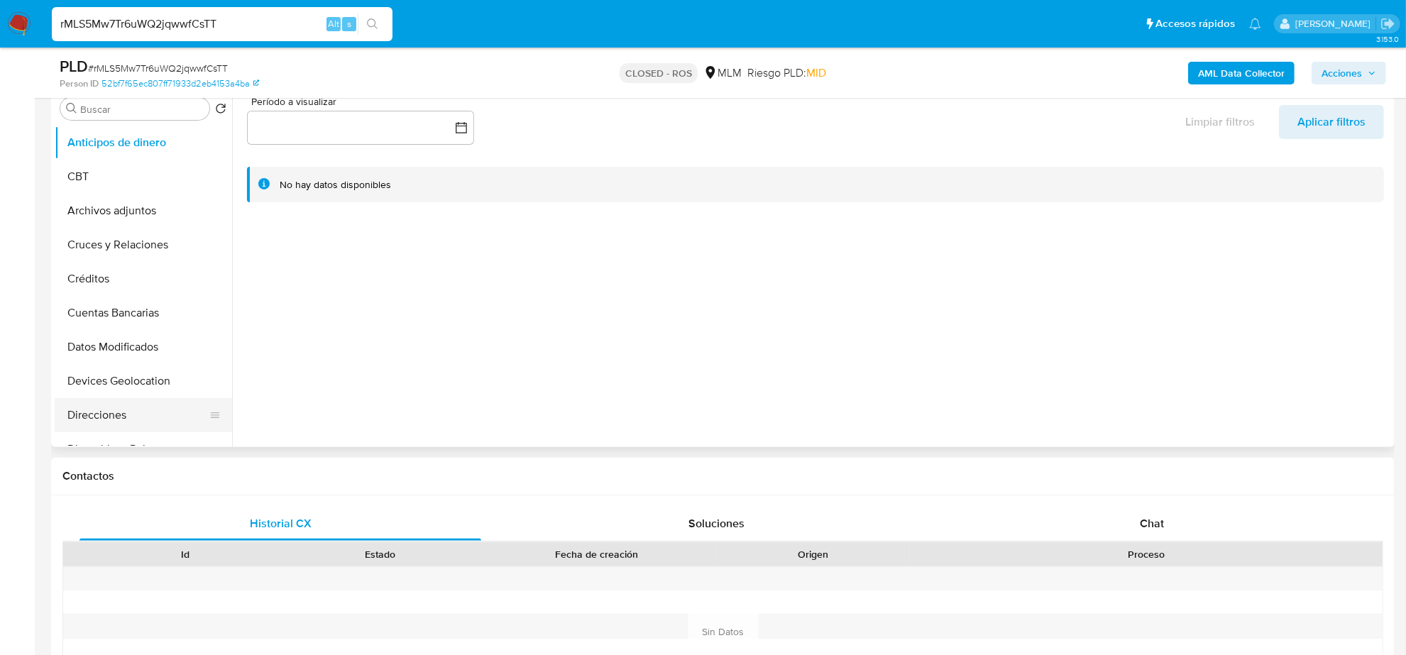
scroll to position [355, 0]
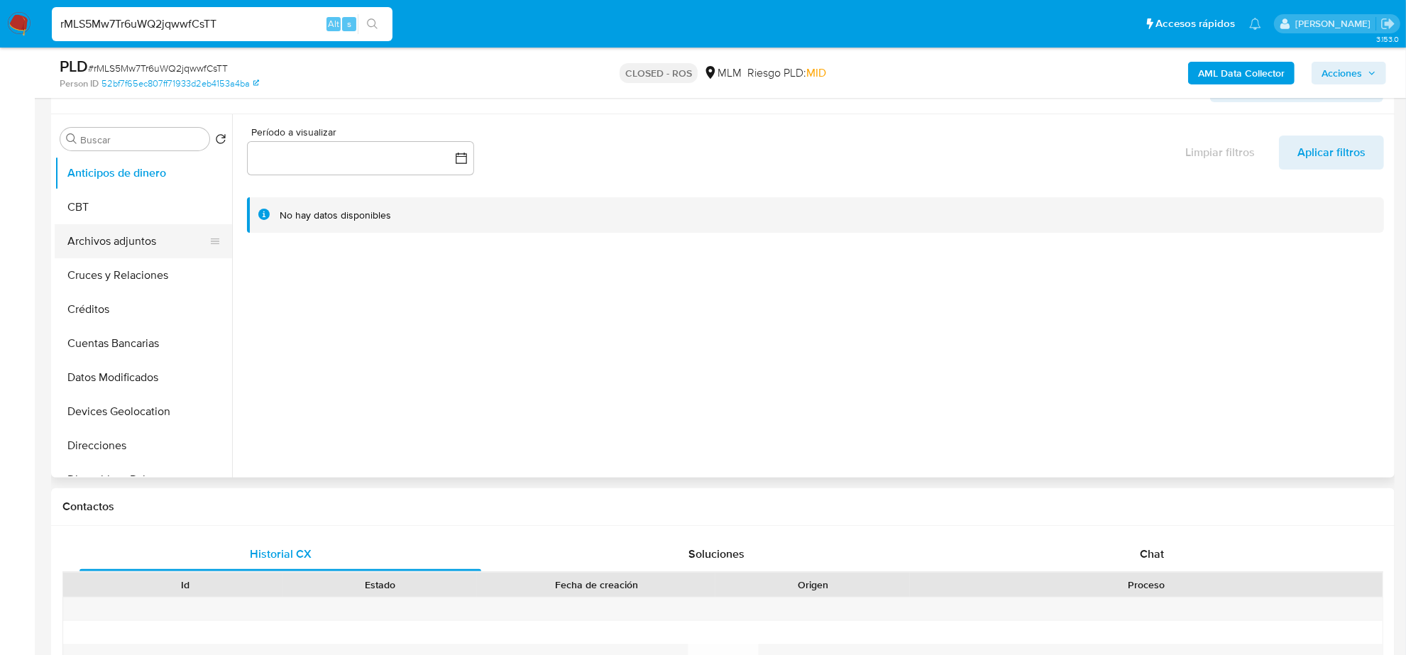
click at [114, 252] on button "Archivos adjuntos" at bounding box center [138, 241] width 166 height 34
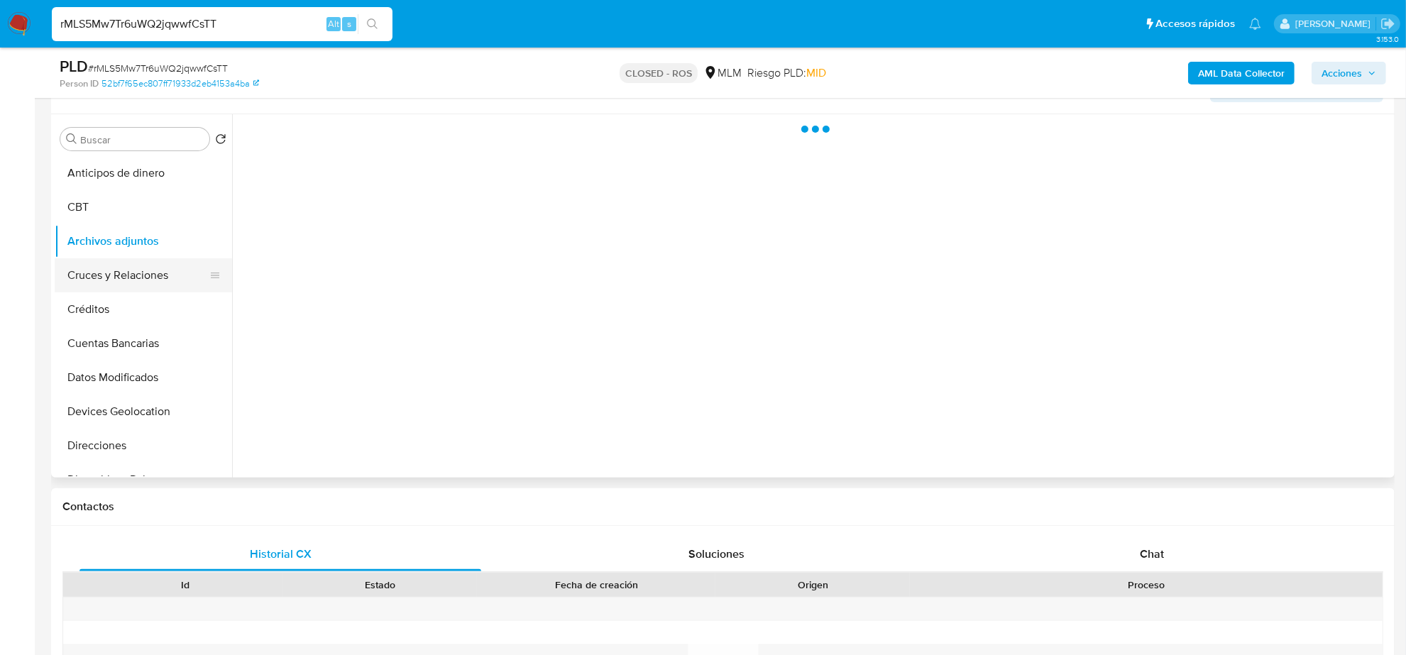
click at [103, 268] on button "Cruces y Relaciones" at bounding box center [138, 275] width 166 height 34
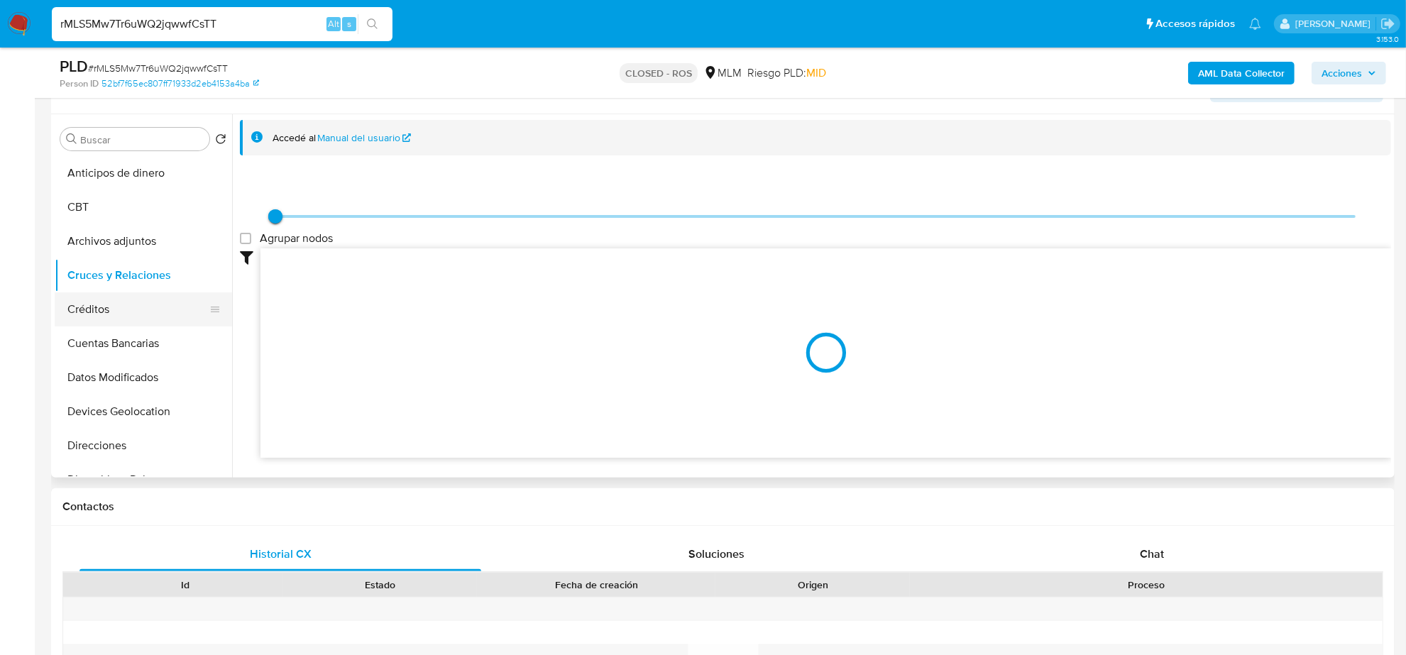
click at [104, 316] on button "Créditos" at bounding box center [138, 309] width 166 height 34
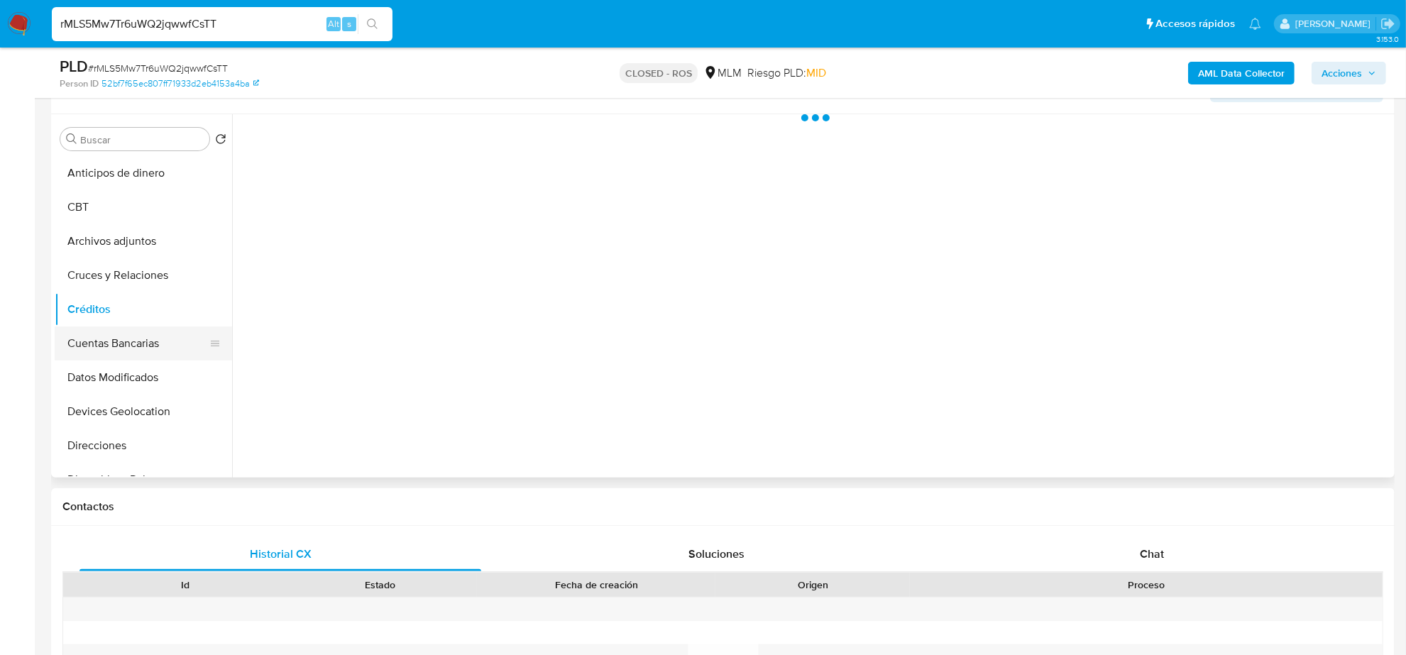
click at [98, 343] on button "Cuentas Bancarias" at bounding box center [138, 343] width 166 height 34
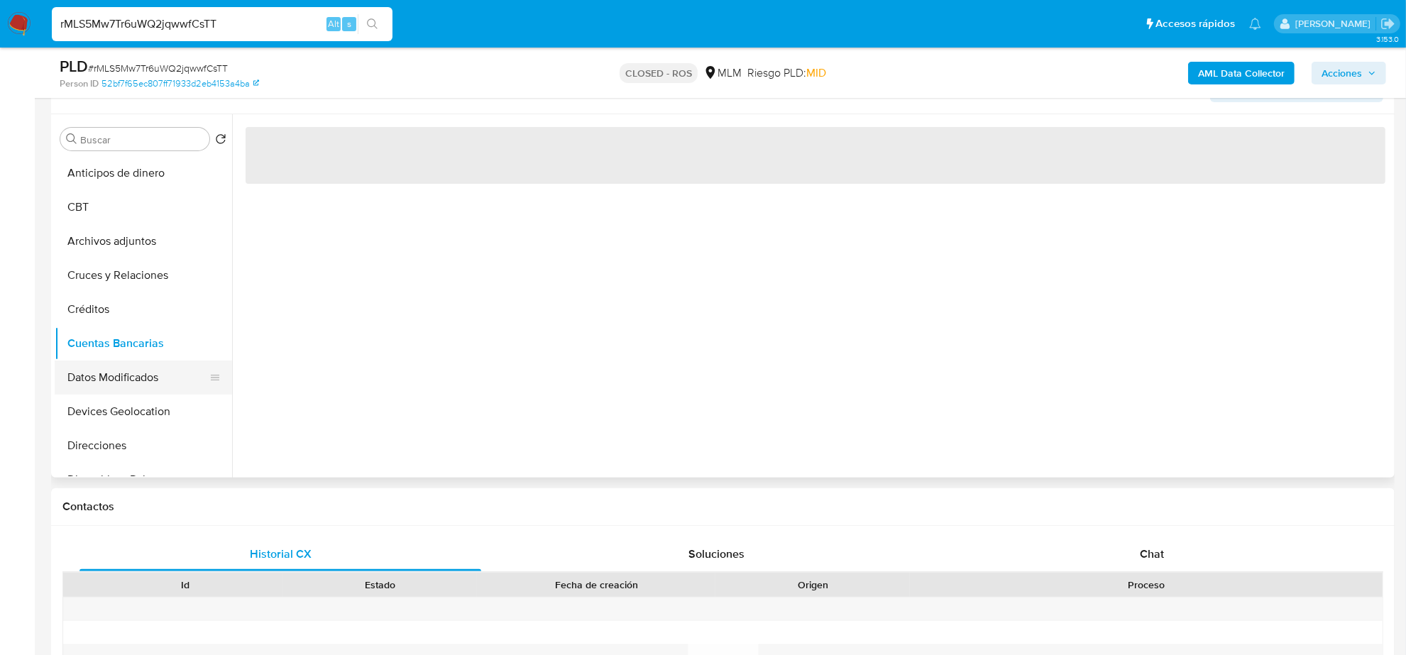
click at [100, 374] on button "Datos Modificados" at bounding box center [138, 377] width 166 height 34
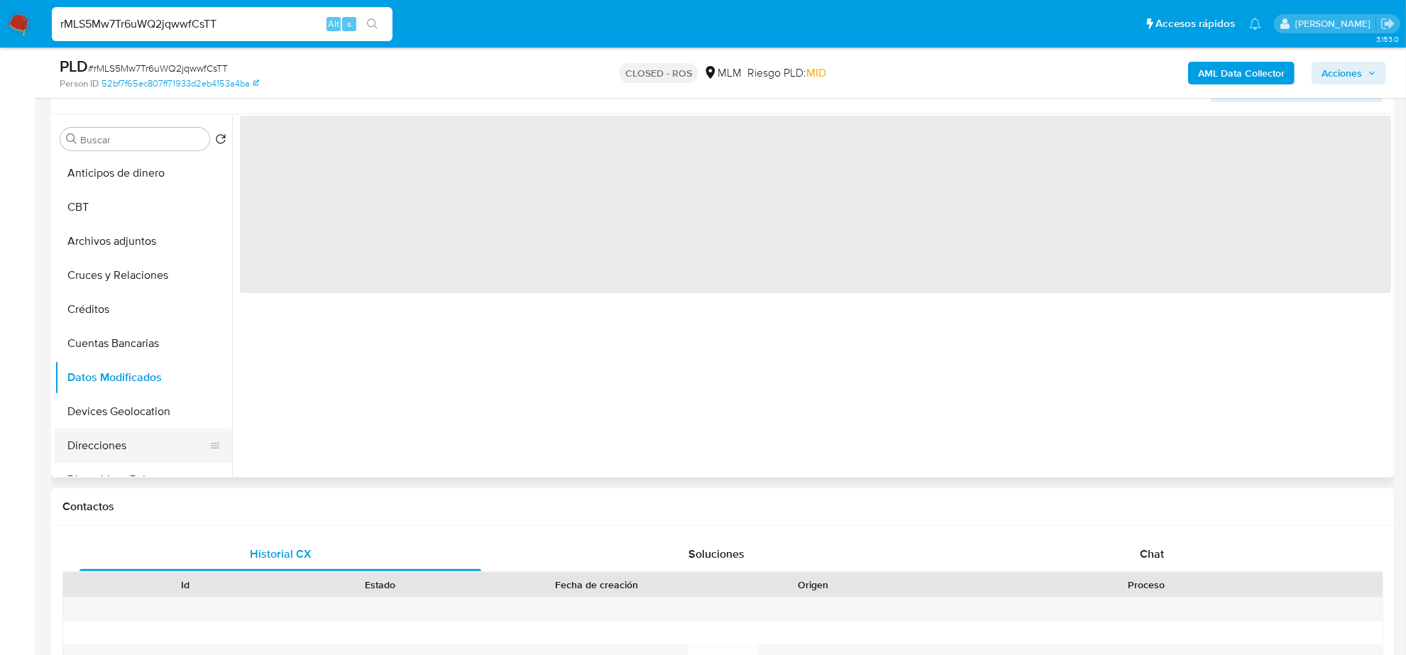
drag, startPoint x: 98, startPoint y: 409, endPoint x: 98, endPoint y: 431, distance: 21.3
click at [98, 410] on button "Devices Geolocation" at bounding box center [143, 412] width 177 height 34
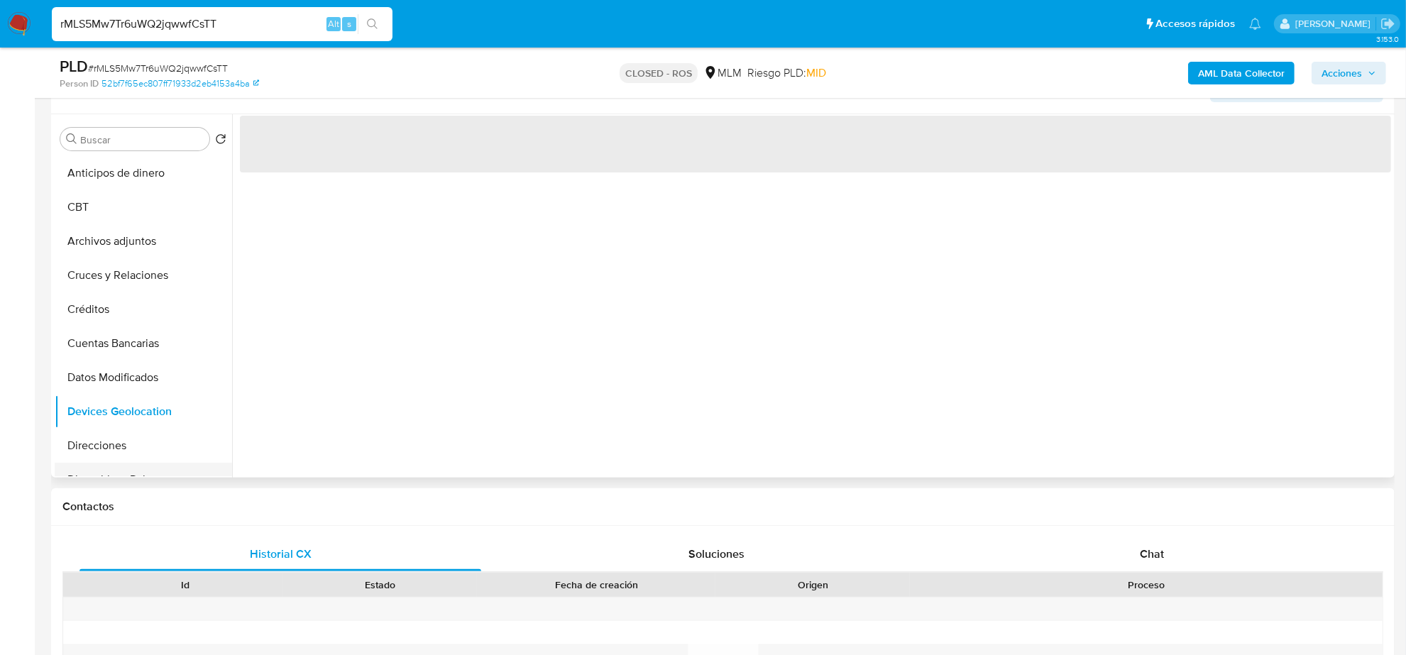
click at [89, 463] on button "Dispositivos Point" at bounding box center [138, 480] width 166 height 34
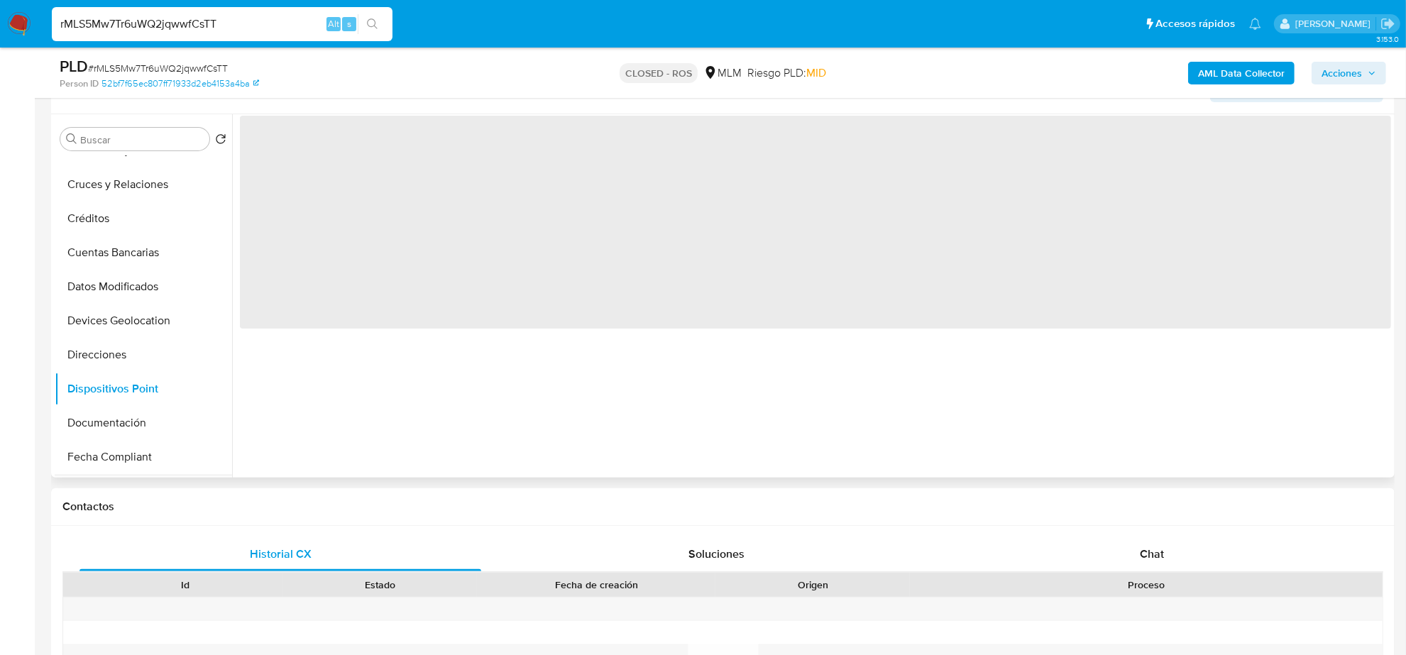
scroll to position [177, 0]
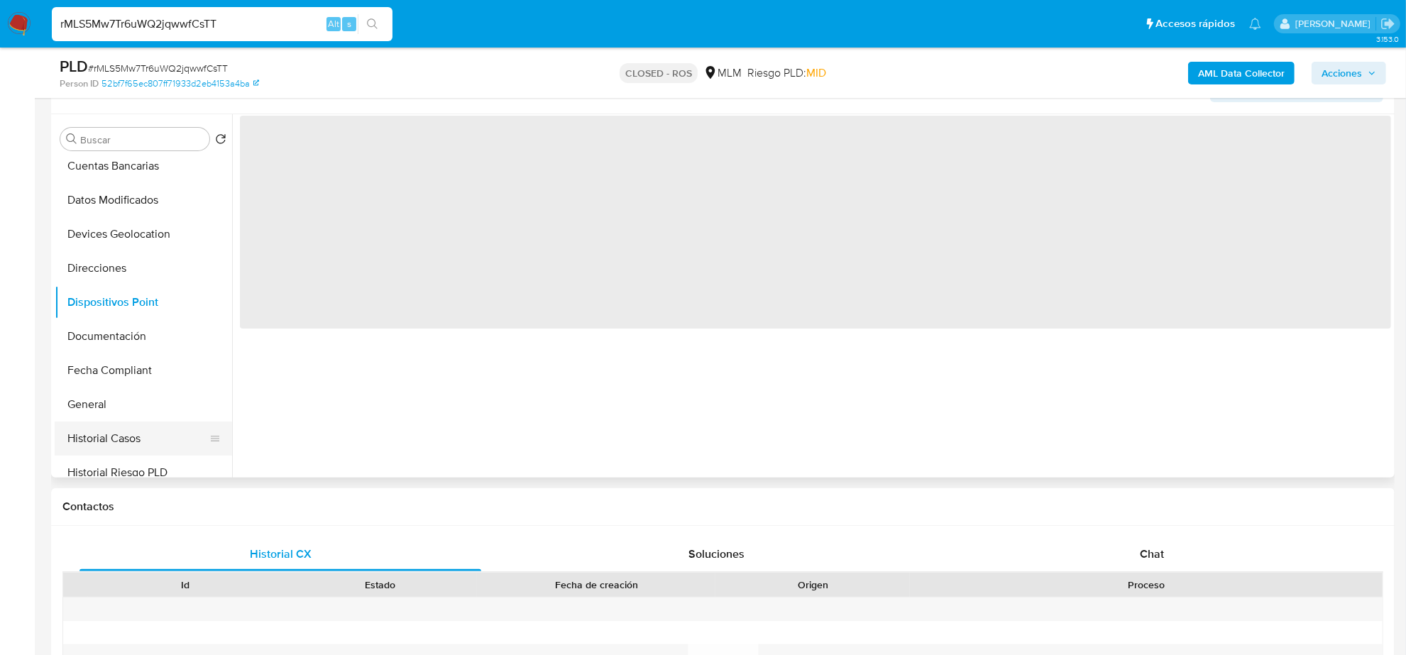
click at [108, 441] on button "Historial Casos" at bounding box center [138, 438] width 166 height 34
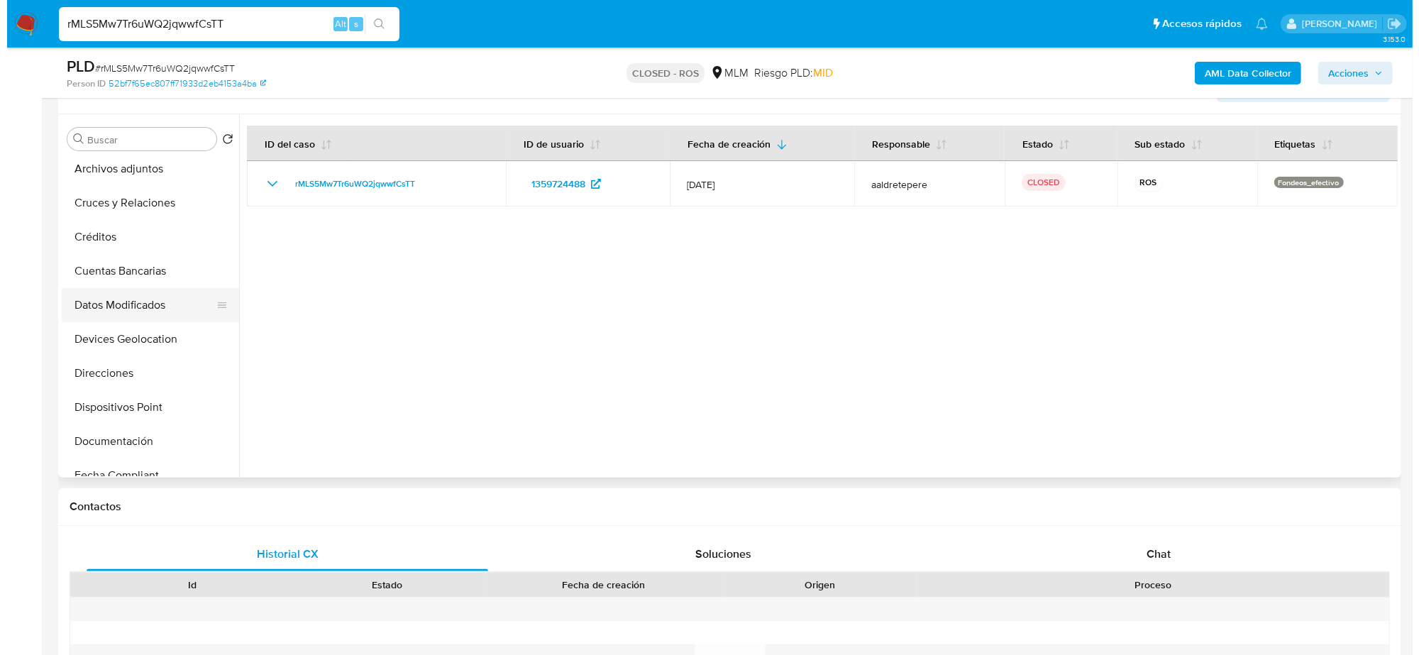
scroll to position [0, 0]
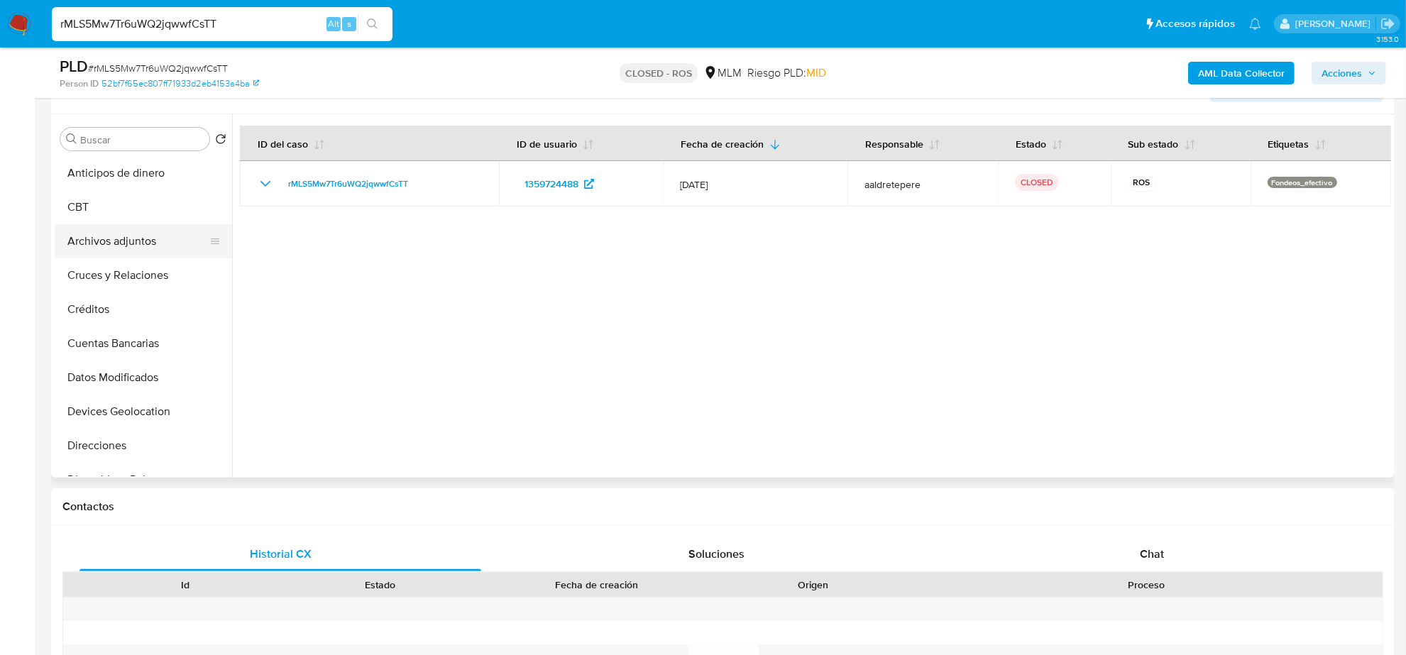
click at [118, 239] on button "Archivos adjuntos" at bounding box center [138, 241] width 166 height 34
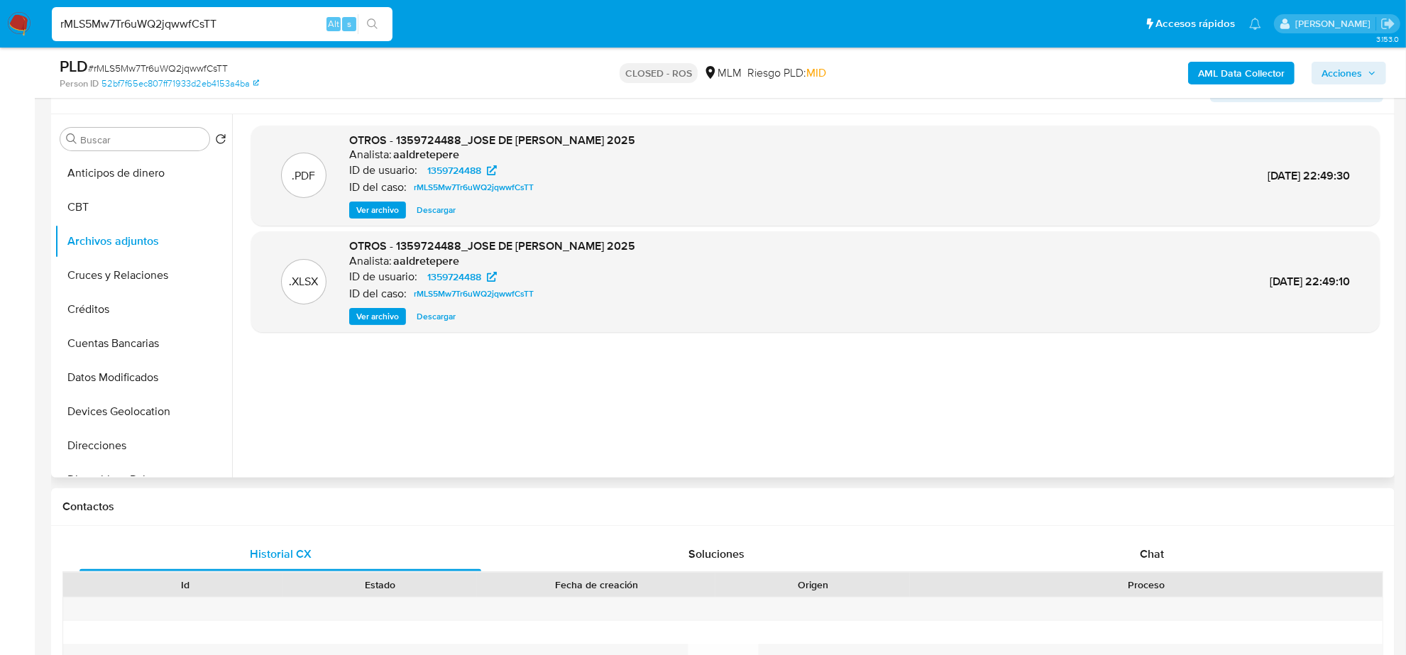
click at [439, 313] on span "Descargar" at bounding box center [436, 316] width 39 height 14
click at [380, 208] on span "Ver archivo" at bounding box center [377, 210] width 43 height 14
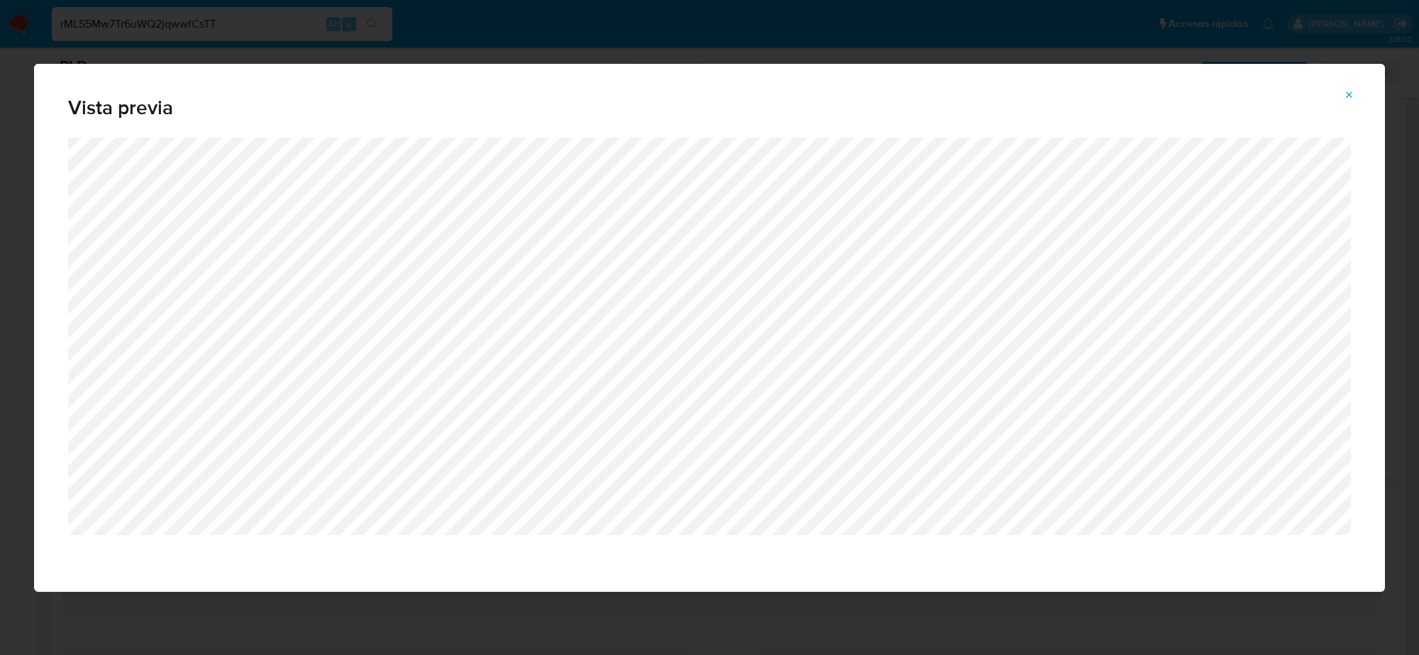
click at [1347, 99] on icon "Attachment preview" at bounding box center [1349, 94] width 11 height 11
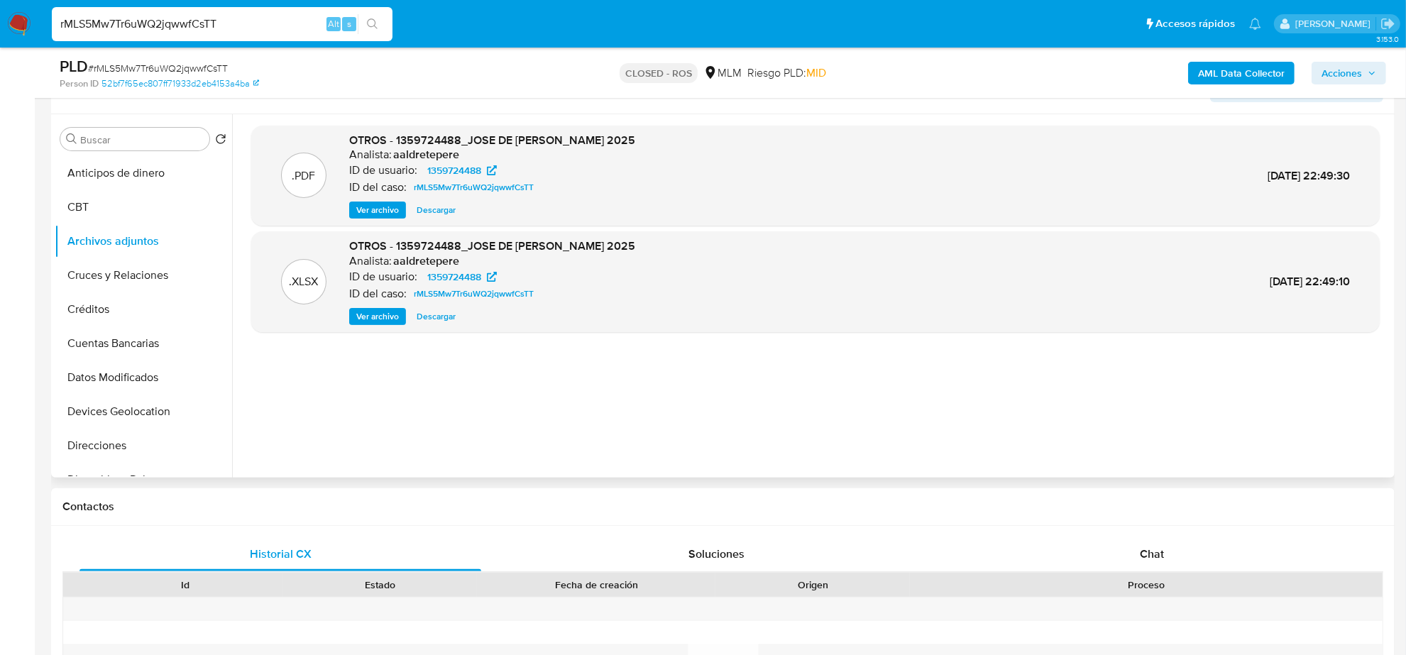
click at [384, 214] on span "Ver archivo" at bounding box center [377, 210] width 43 height 14
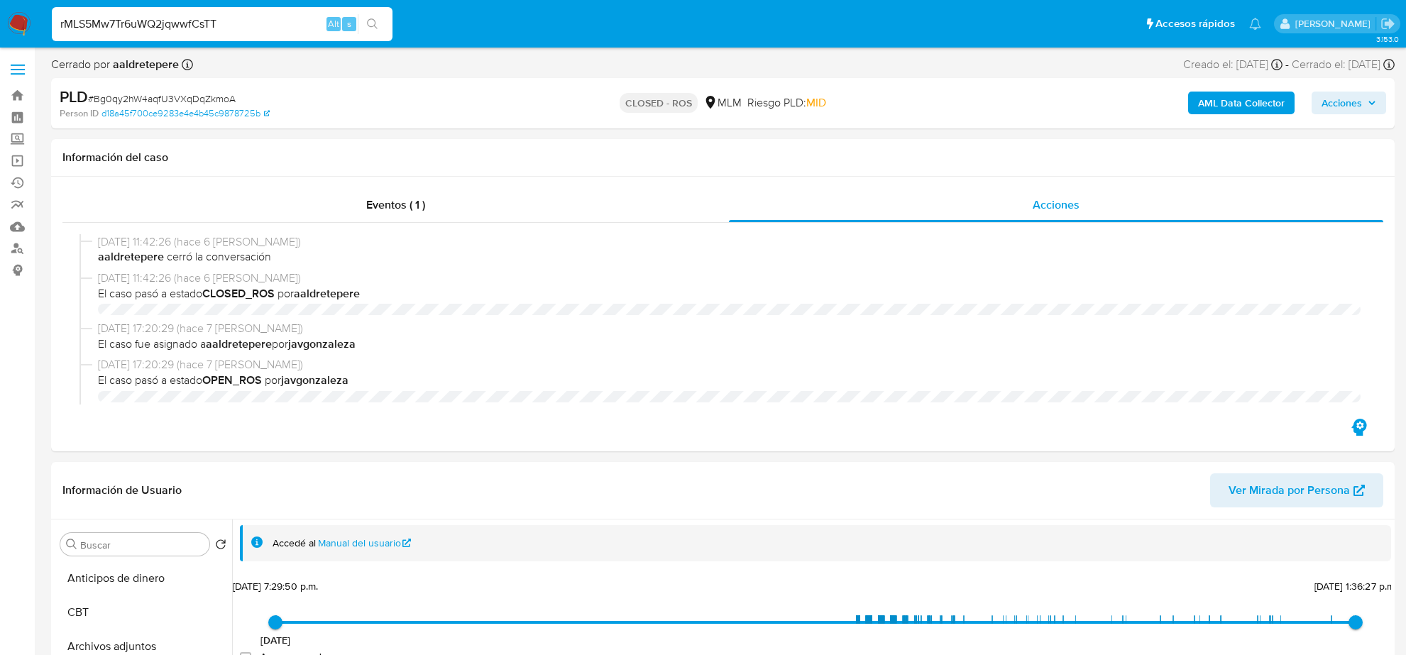
select select "10"
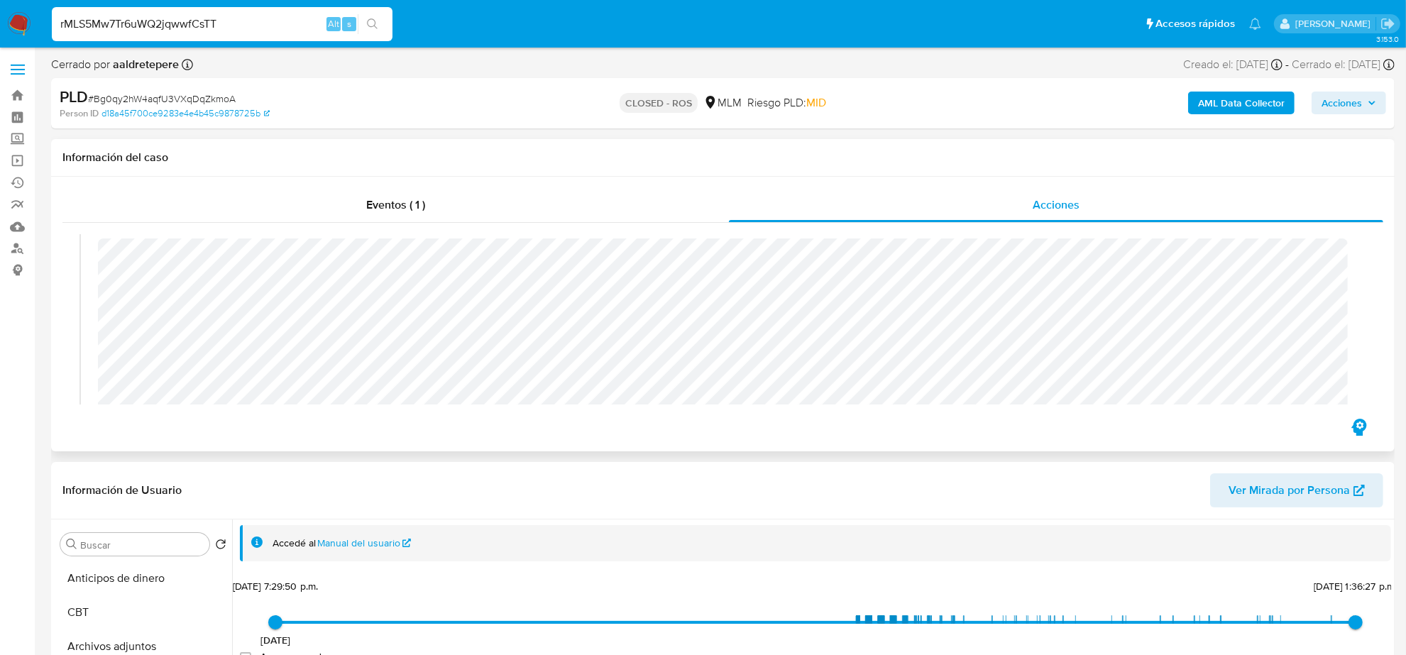
scroll to position [804, 0]
click at [1353, 426] on icon "button" at bounding box center [1358, 427] width 15 height 17
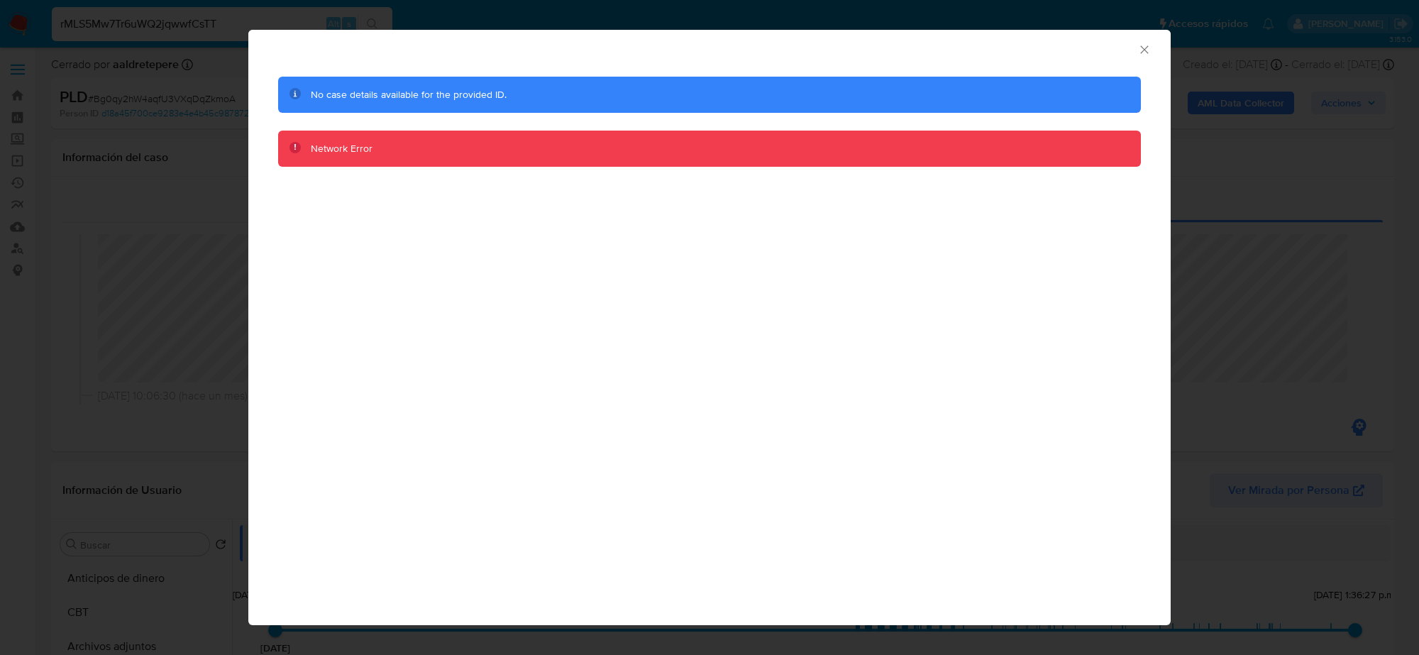
click at [1146, 48] on icon "Cerrar ventana" at bounding box center [1144, 50] width 14 height 14
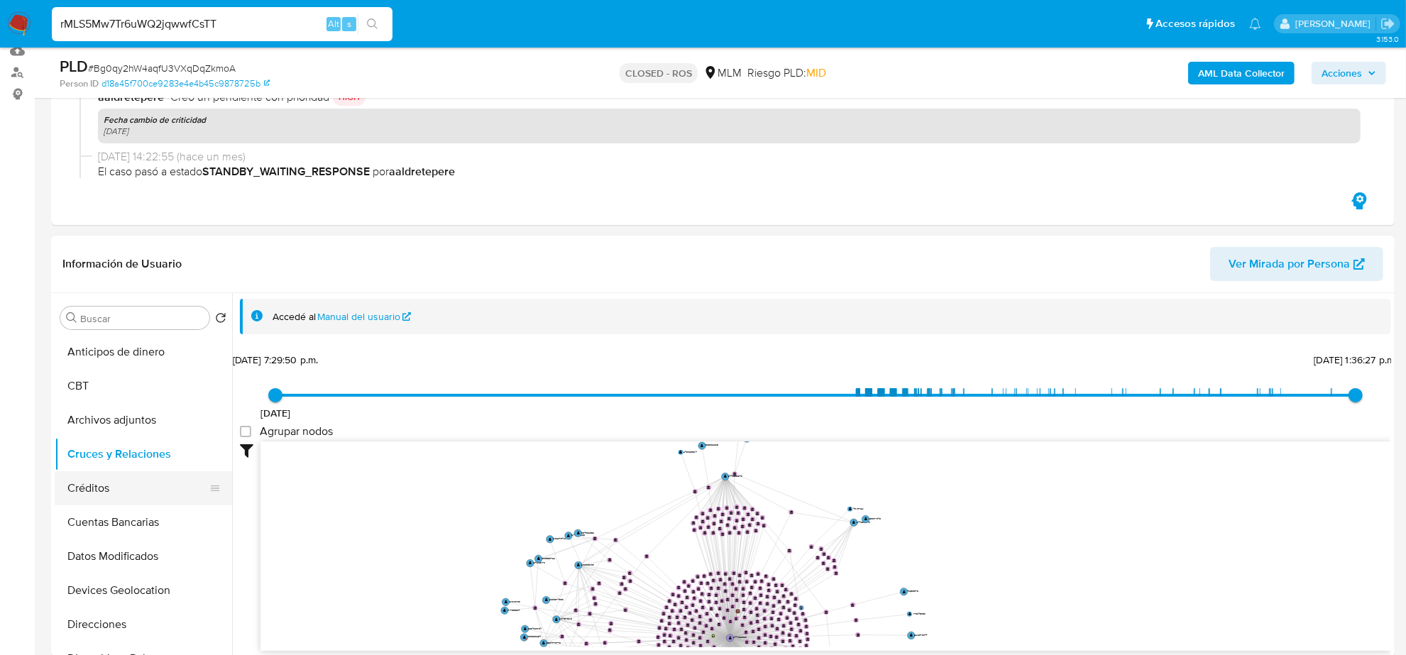
scroll to position [177, 0]
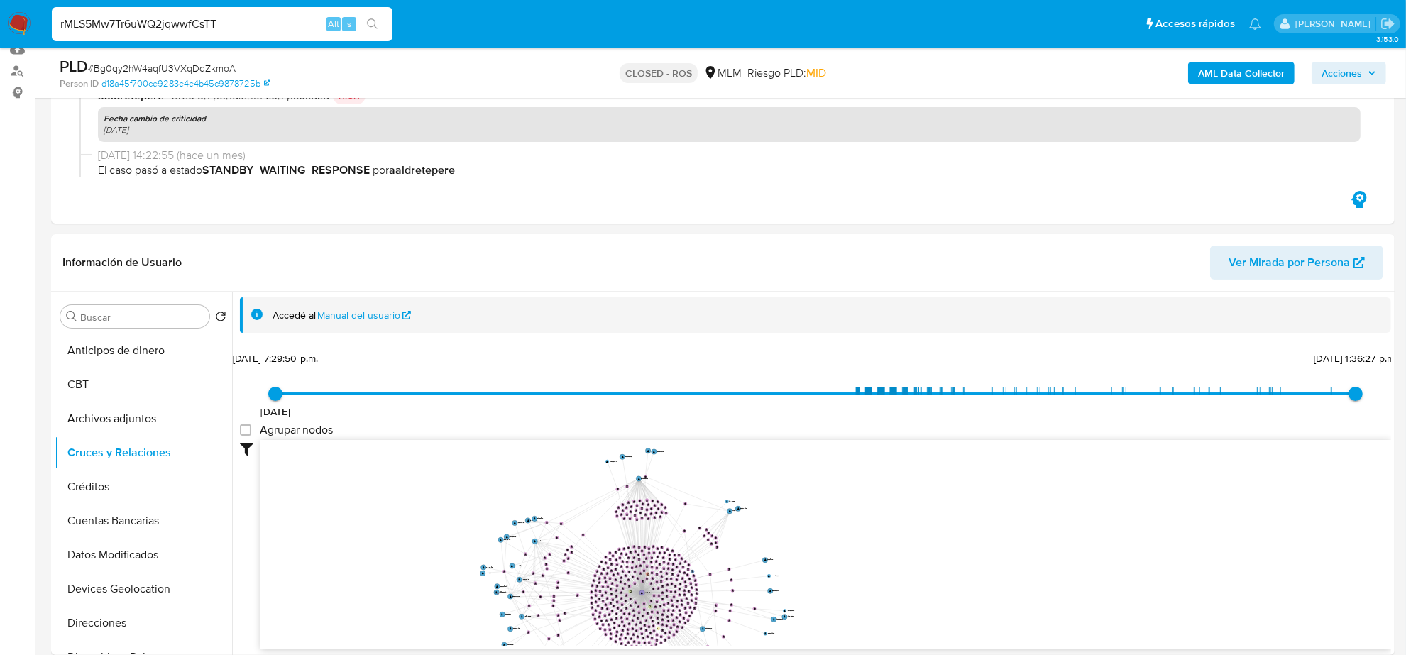
click at [235, 26] on input "rMLS5Mw7Tr6uWQ2jqwwfCsTT" at bounding box center [222, 24] width 341 height 18
click at [387, 19] on button "search-icon" at bounding box center [372, 24] width 29 height 20
click at [377, 23] on icon "search-icon" at bounding box center [372, 23] width 11 height 11
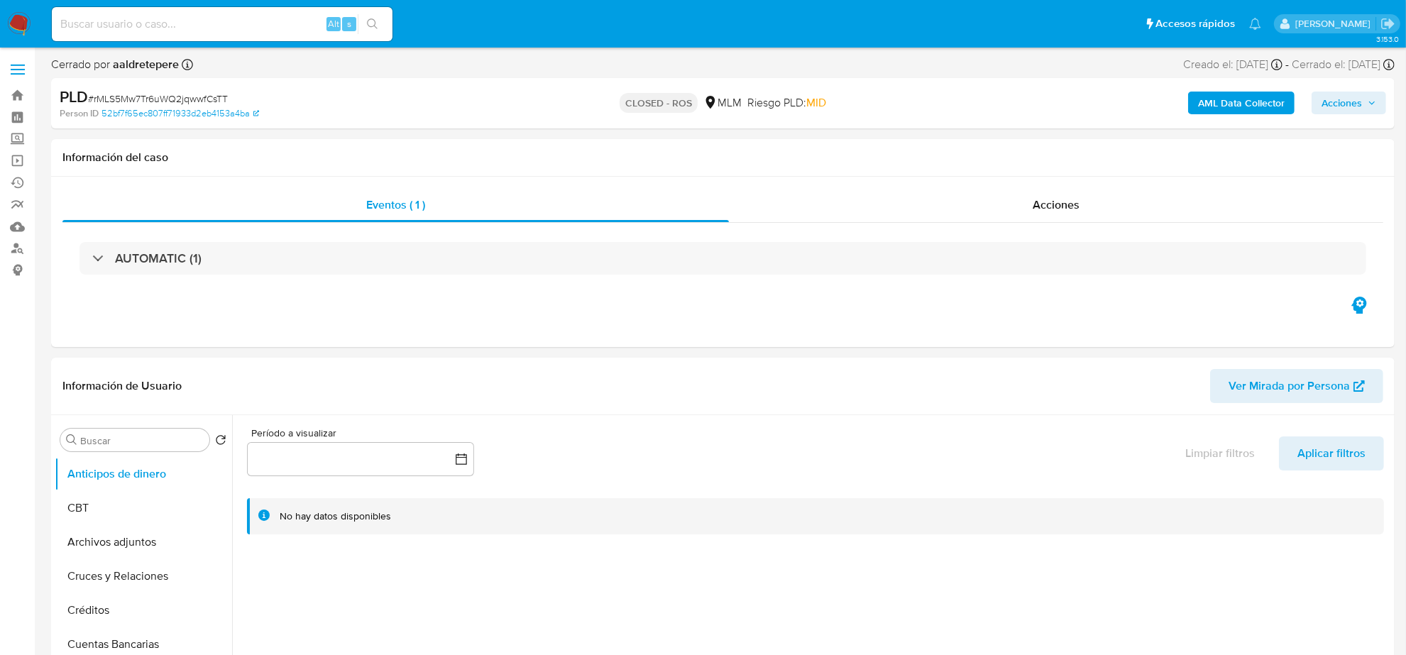
select select "10"
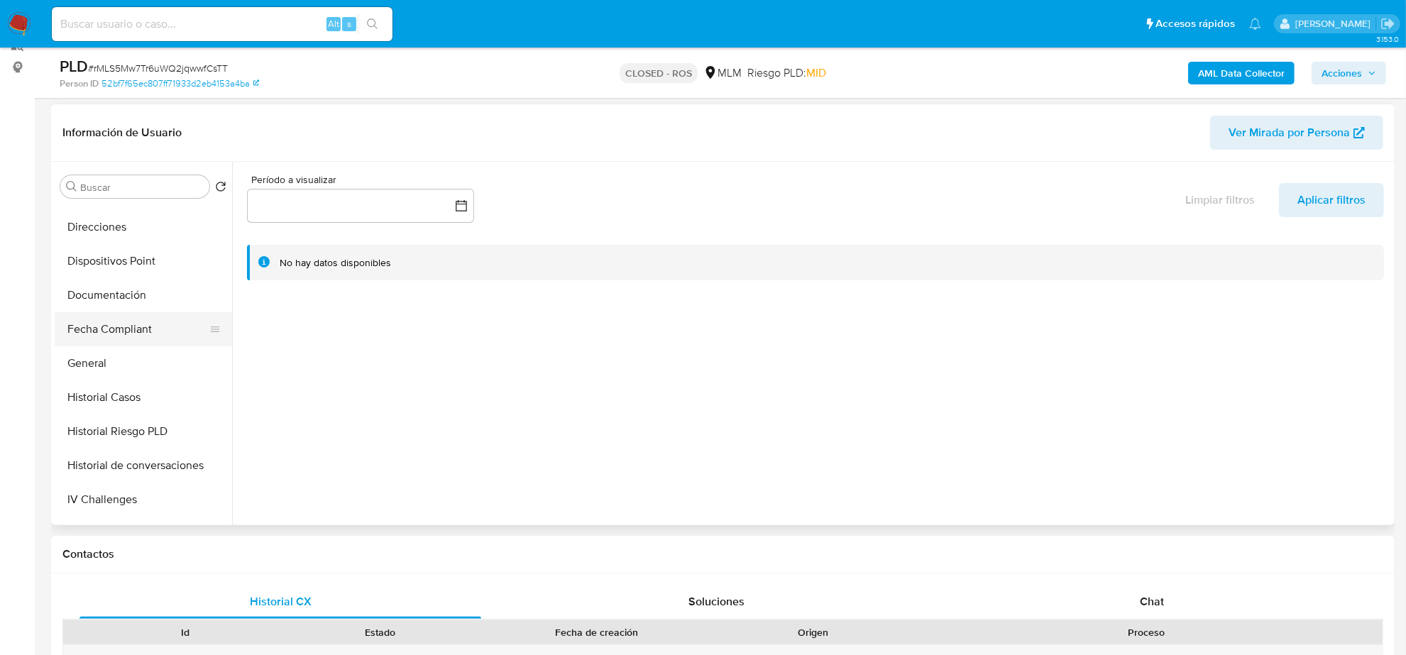
scroll to position [266, 0]
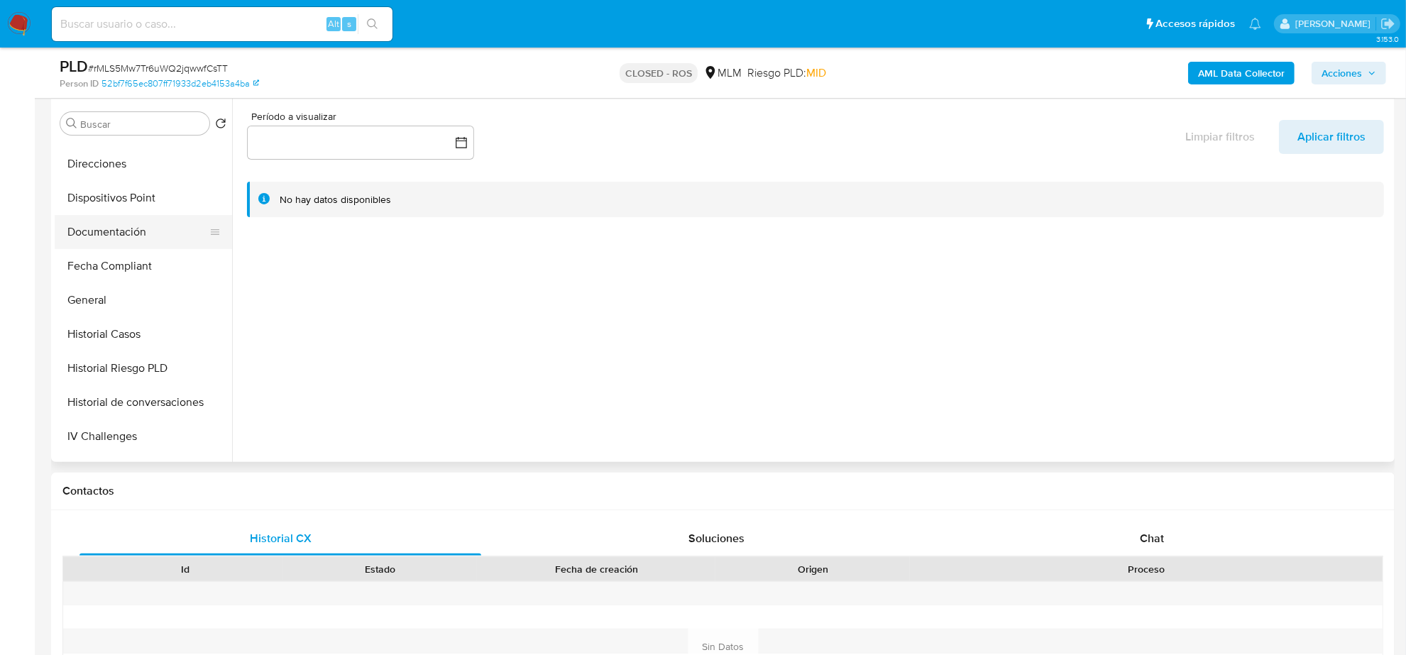
click at [103, 231] on button "Documentación" at bounding box center [138, 232] width 166 height 34
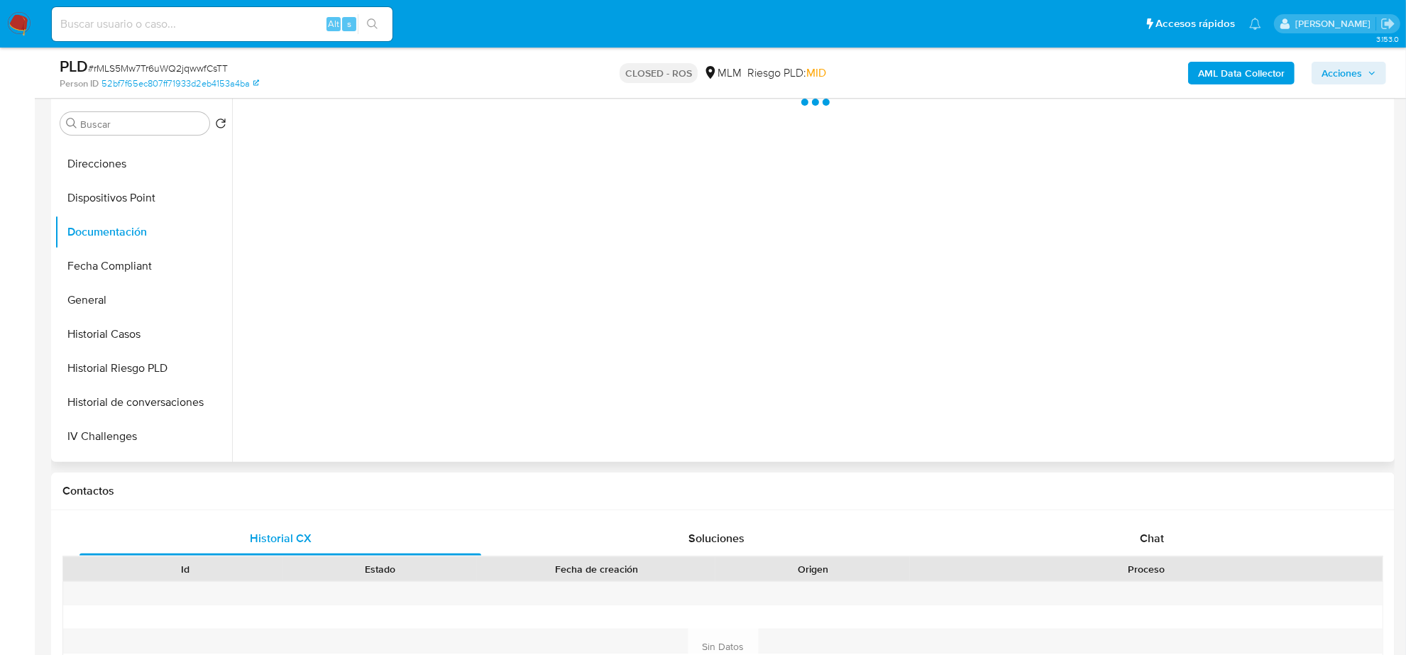
scroll to position [177, 0]
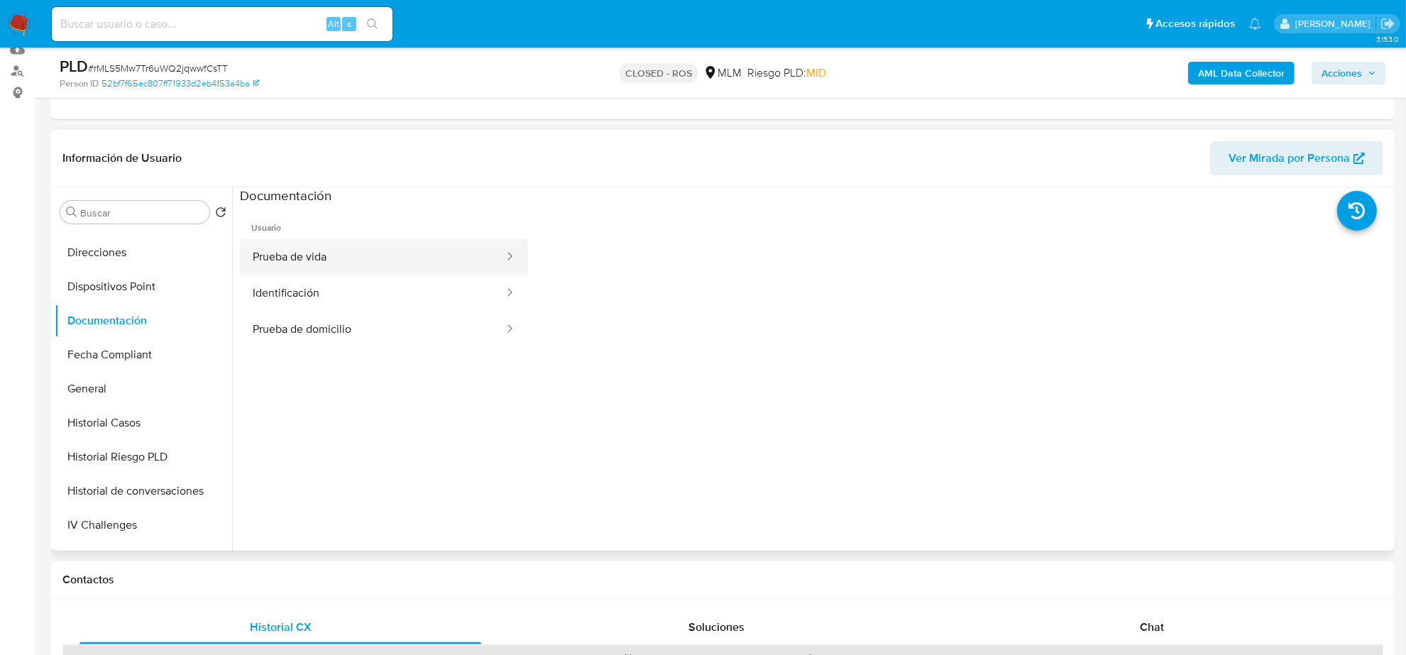
click at [431, 258] on button "Prueba de vida" at bounding box center [372, 257] width 265 height 36
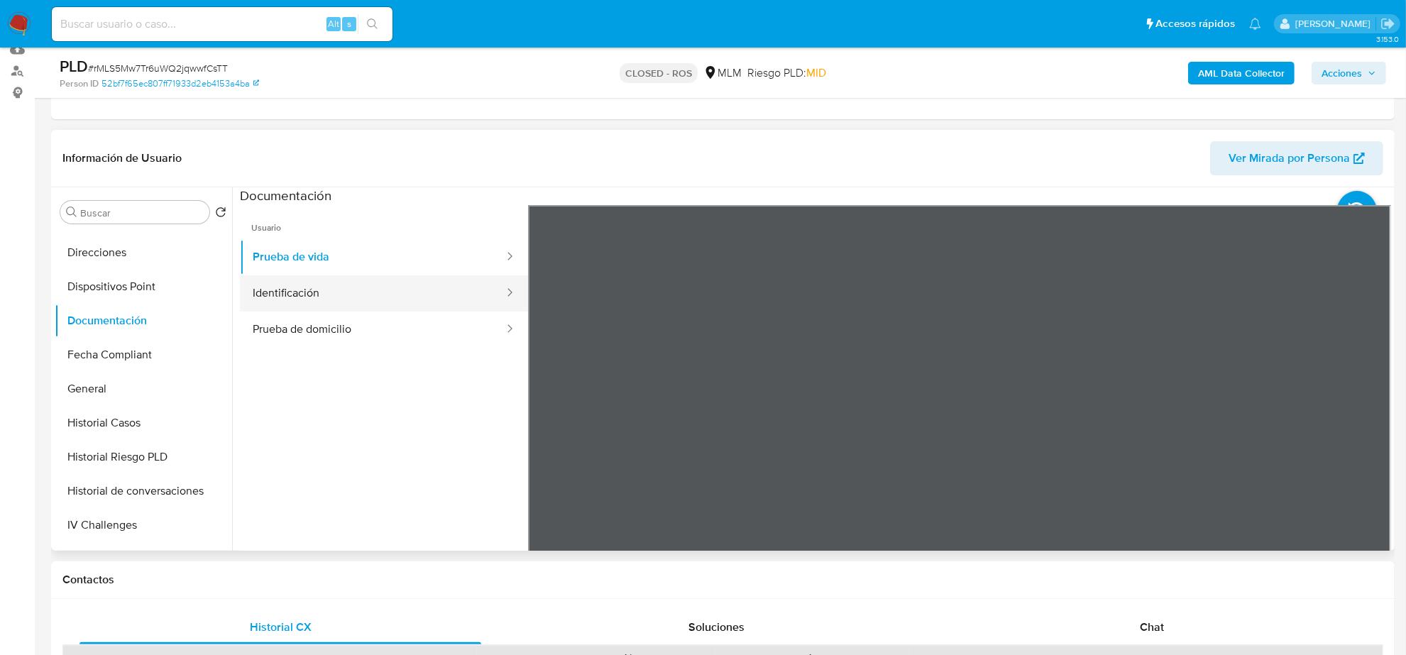
click at [309, 303] on button "Identificación" at bounding box center [372, 293] width 265 height 36
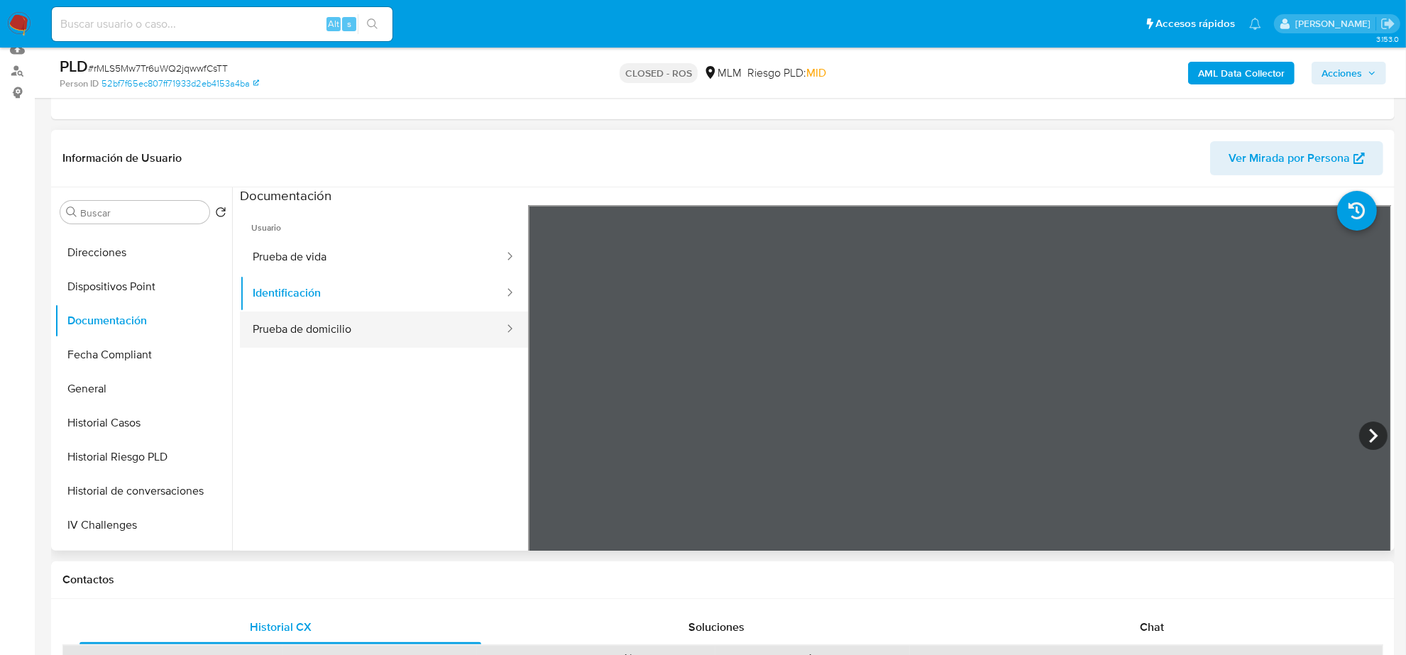
click at [306, 335] on button "Prueba de domicilio" at bounding box center [372, 330] width 265 height 36
click at [140, 355] on button "Fecha Compliant" at bounding box center [138, 355] width 166 height 34
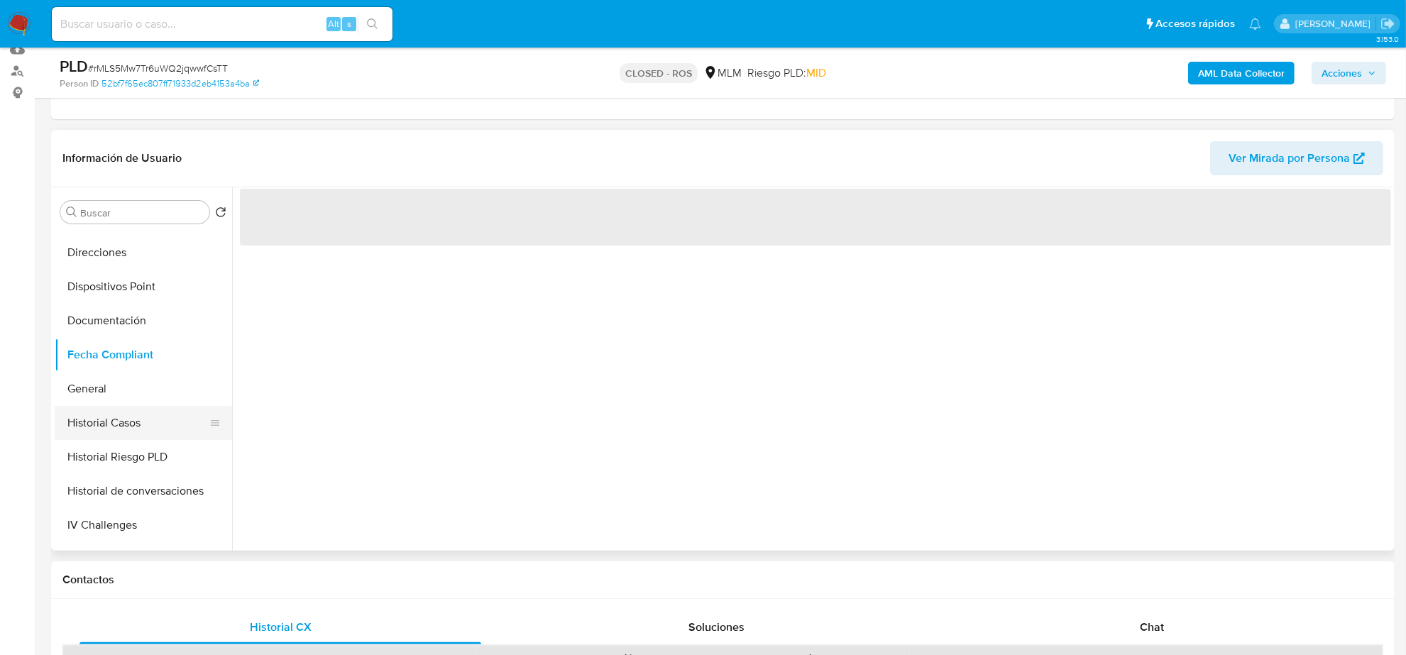
drag, startPoint x: 136, startPoint y: 385, endPoint x: 136, endPoint y: 423, distance: 37.6
click at [136, 388] on button "General" at bounding box center [143, 389] width 177 height 34
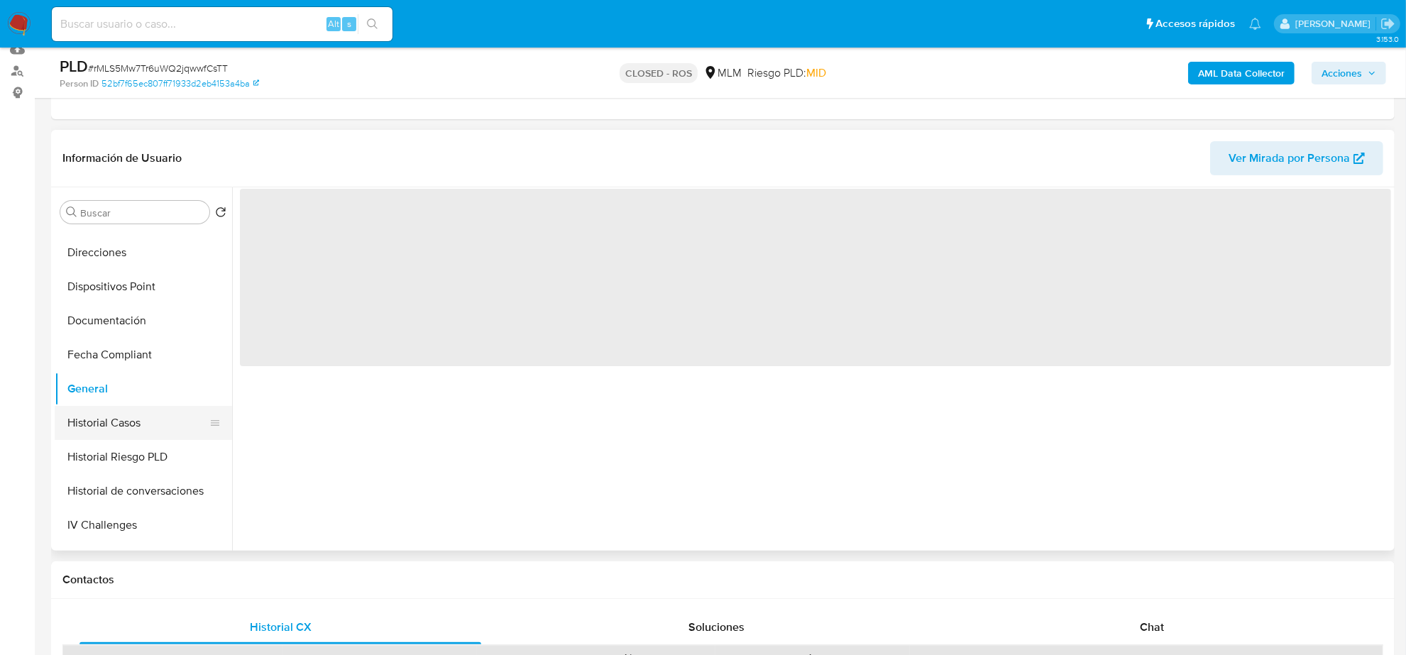
click at [136, 427] on button "Historial Casos" at bounding box center [138, 423] width 166 height 34
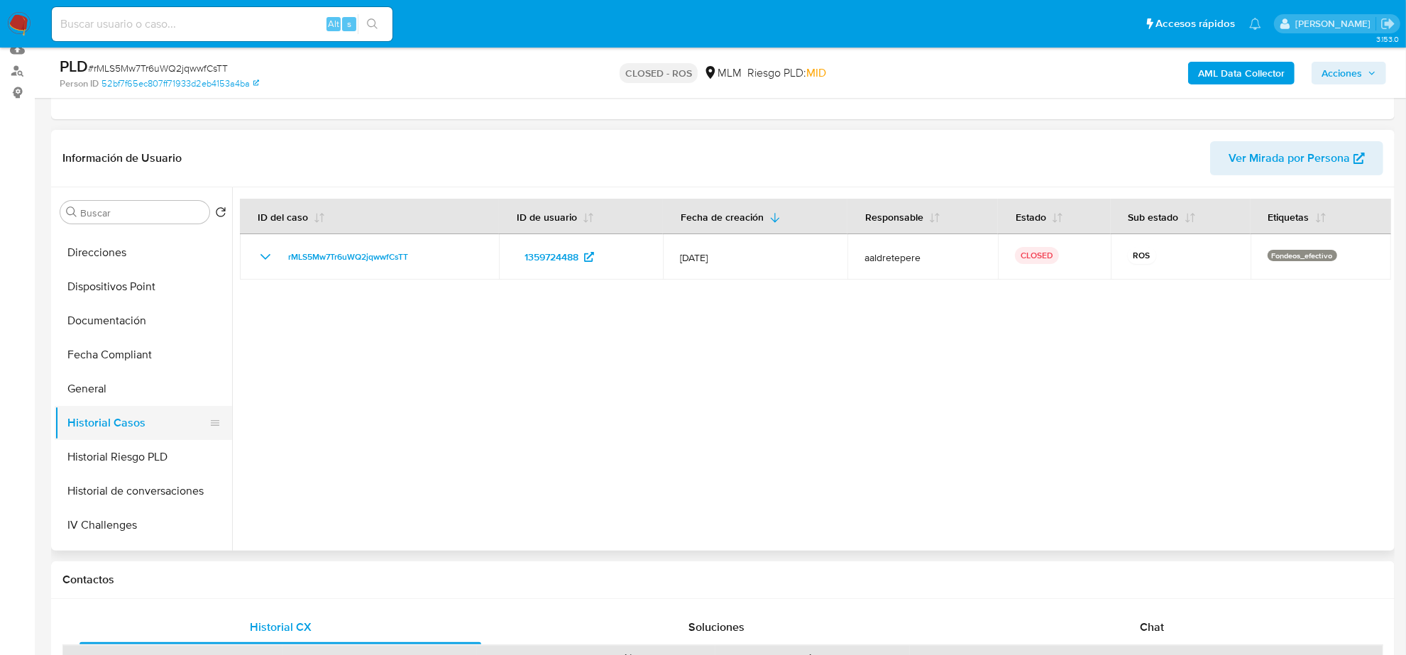
scroll to position [532, 0]
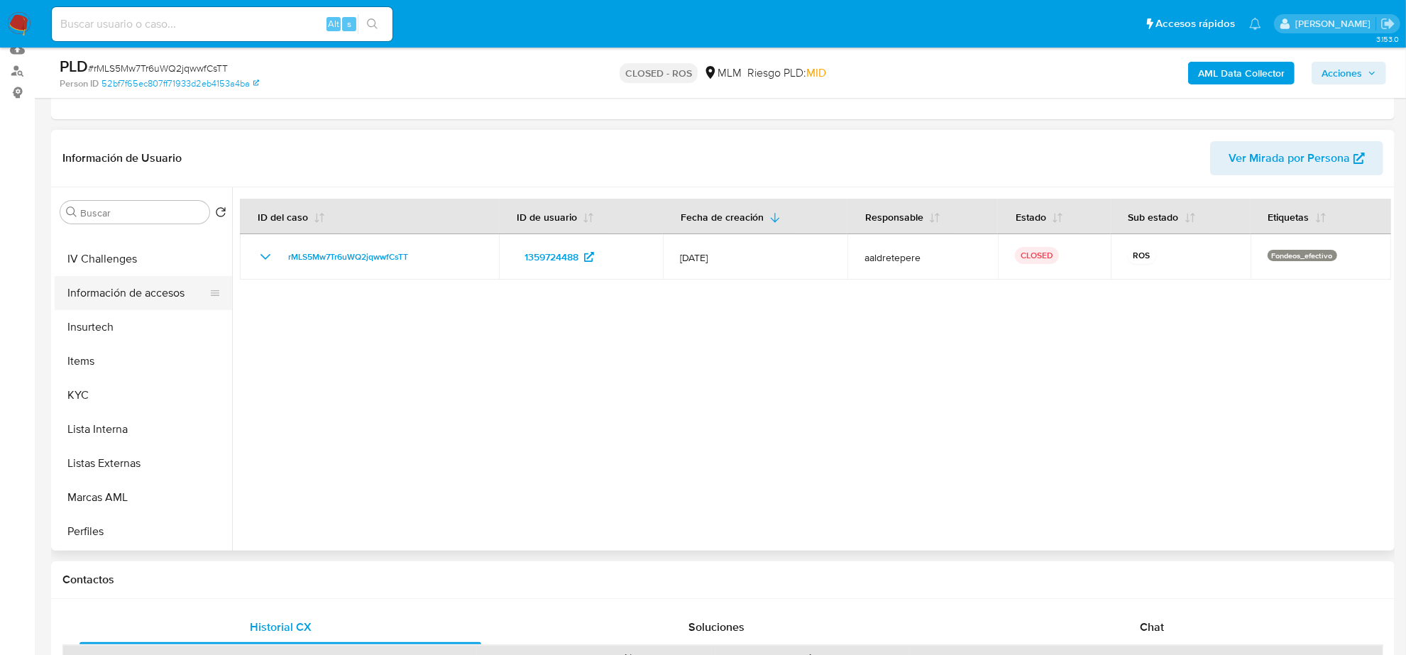
click at [90, 263] on button "IV Challenges" at bounding box center [143, 259] width 177 height 34
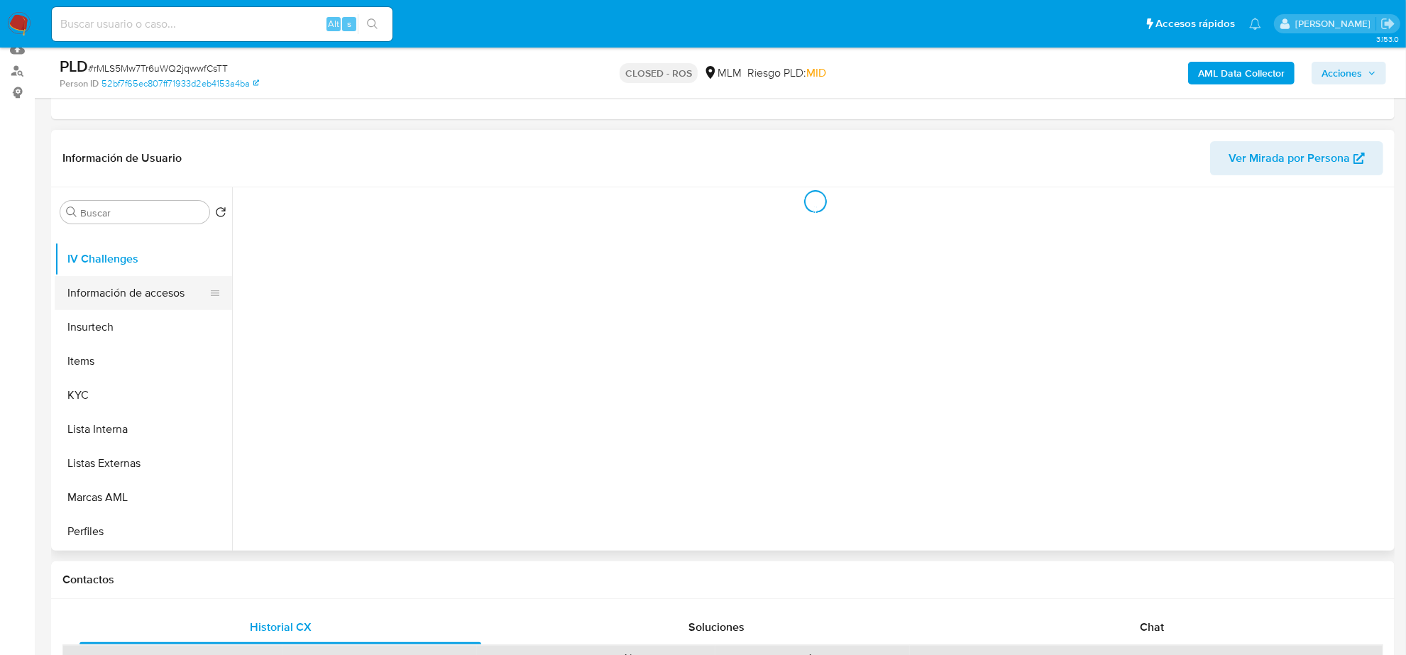
click at [93, 289] on button "Información de accesos" at bounding box center [138, 293] width 166 height 34
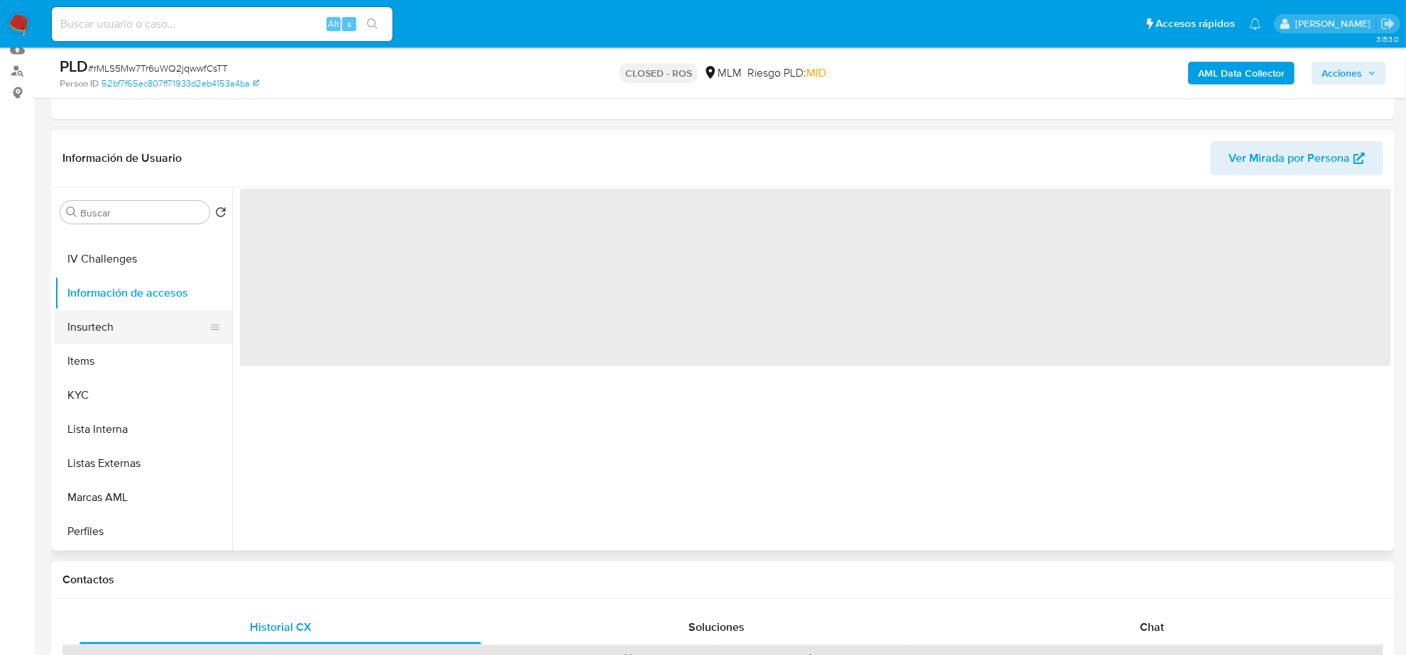
click at [89, 318] on button "Insurtech" at bounding box center [138, 327] width 166 height 34
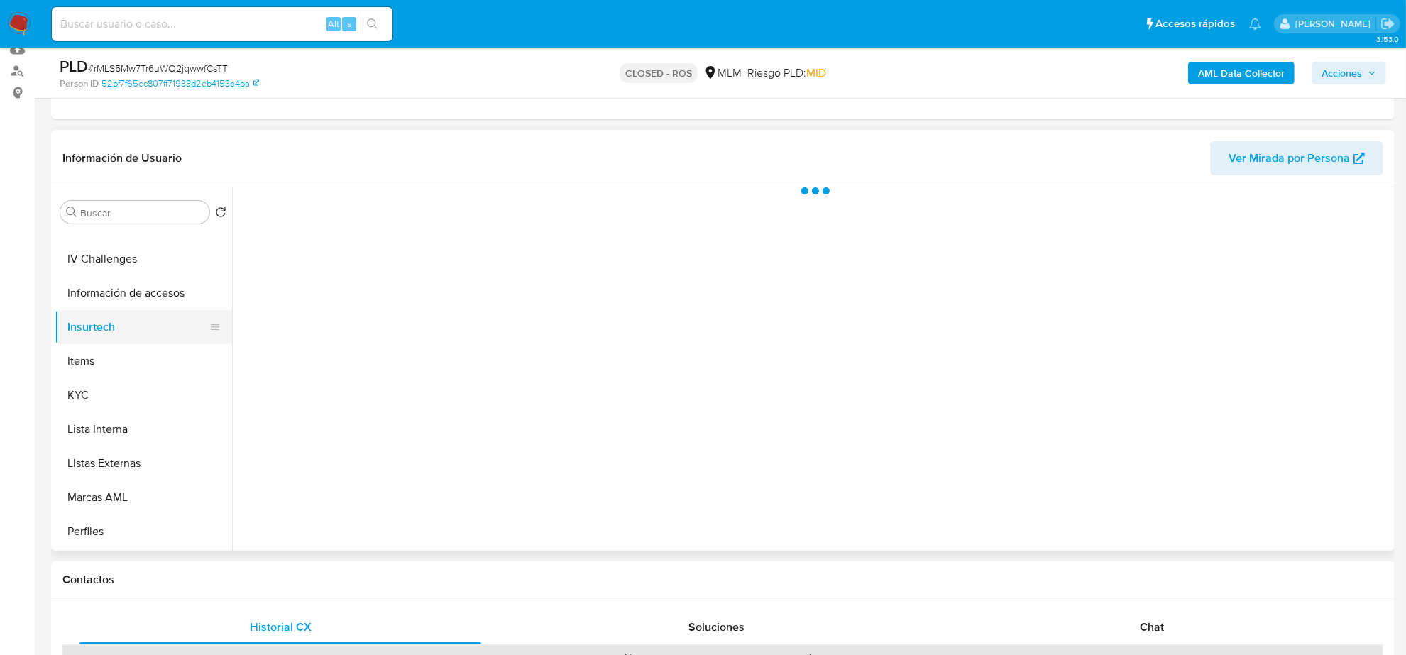
click at [87, 341] on button "Insurtech" at bounding box center [138, 327] width 166 height 34
click at [85, 384] on button "KYC" at bounding box center [138, 395] width 166 height 34
click at [77, 412] on button "Lista Interna" at bounding box center [138, 429] width 166 height 34
click at [72, 397] on button "KYC" at bounding box center [138, 395] width 166 height 34
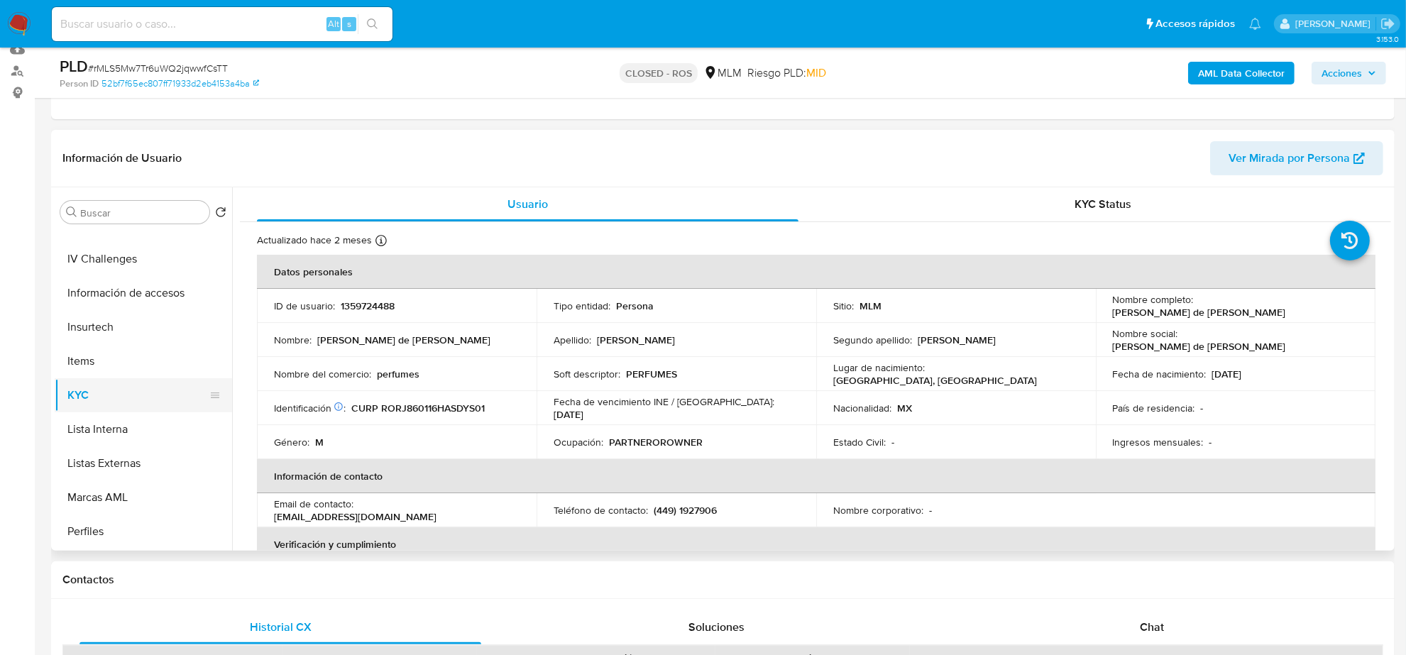
scroll to position [598, 0]
click at [124, 490] on button "Restricciones Nuevo Mundo" at bounding box center [138, 500] width 166 height 34
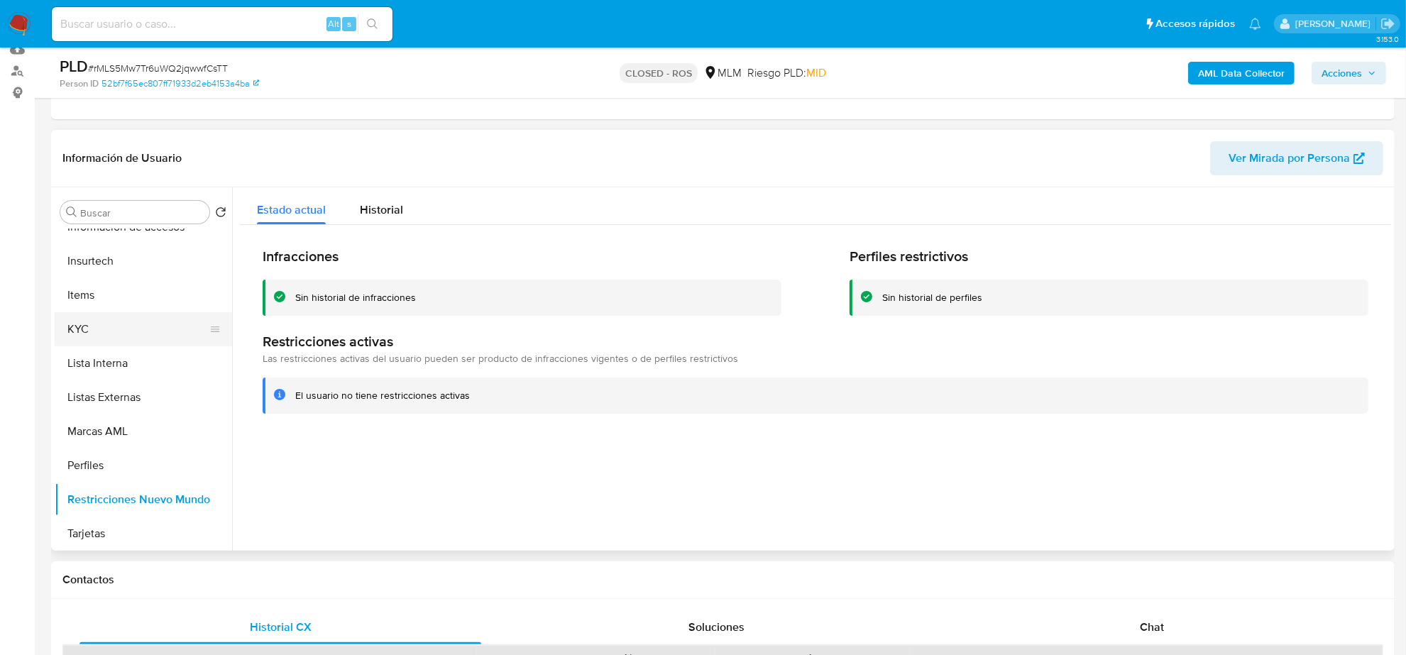
click at [70, 331] on button "KYC" at bounding box center [138, 329] width 166 height 34
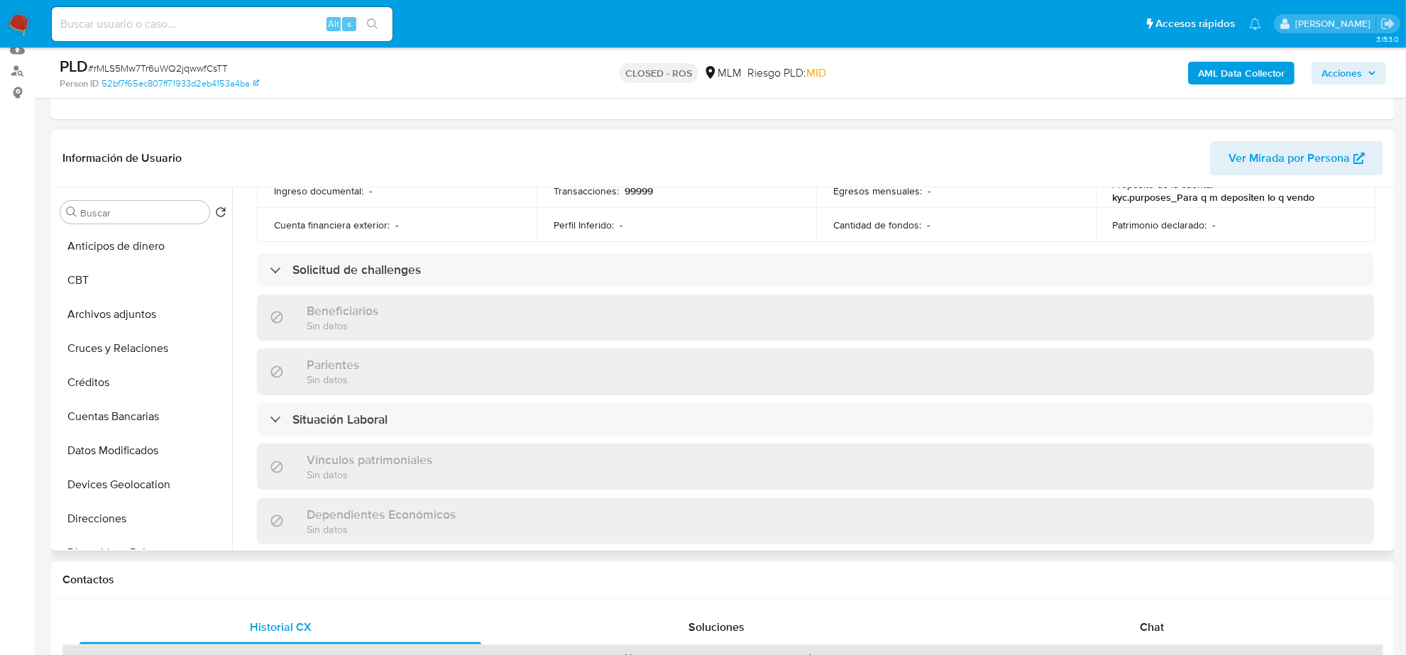
scroll to position [509, 0]
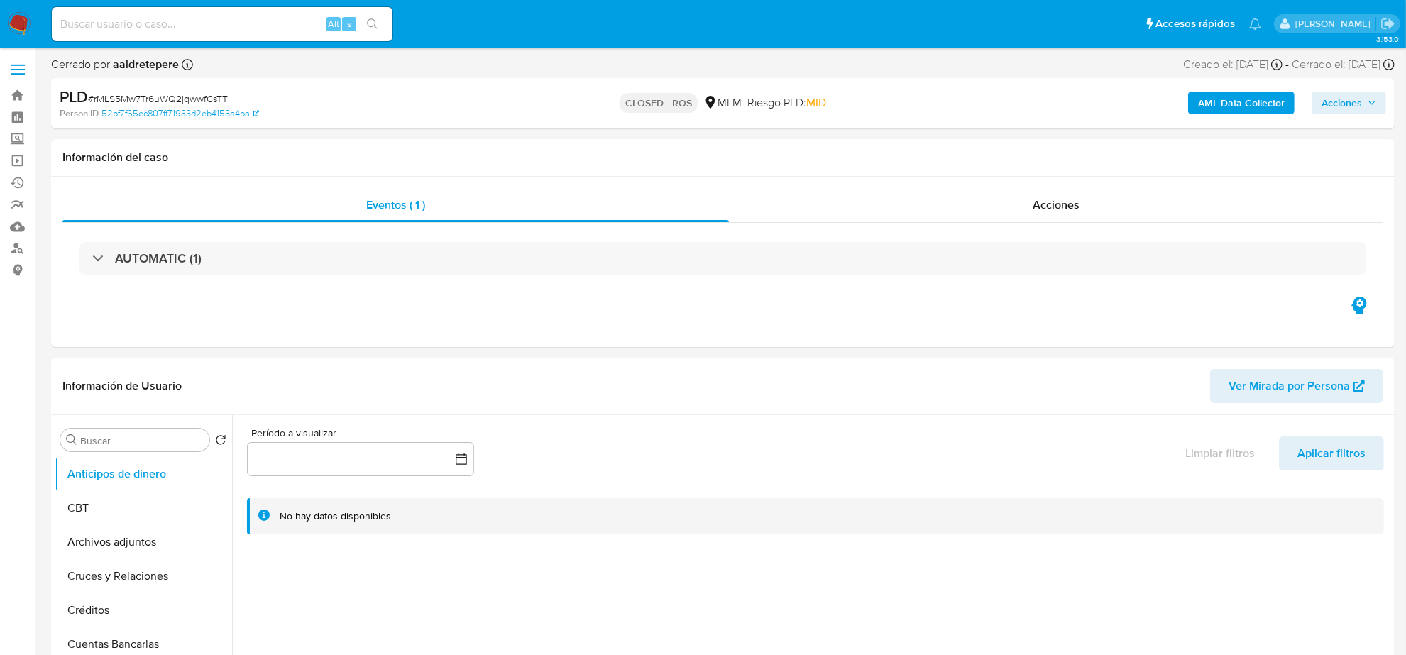
select select "10"
click at [153, 546] on button "Archivos adjuntos" at bounding box center [138, 542] width 166 height 34
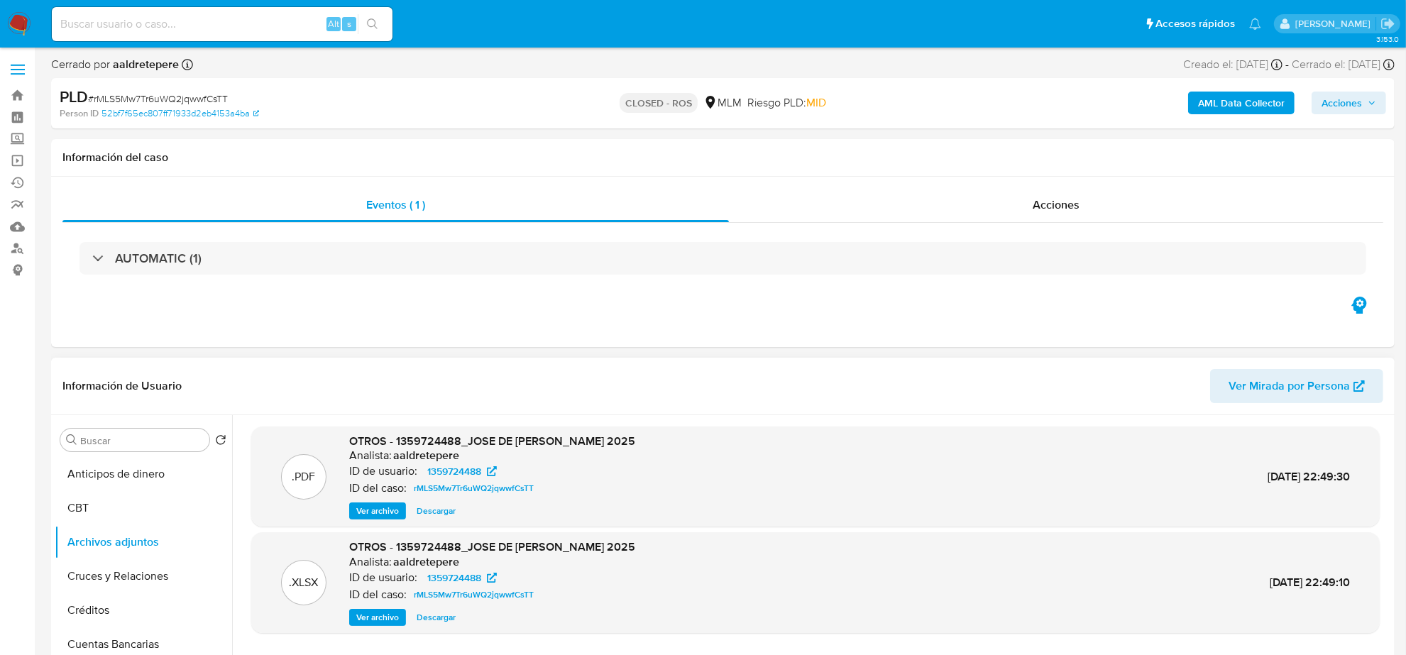
click at [377, 513] on span "Ver archivo" at bounding box center [377, 511] width 43 height 14
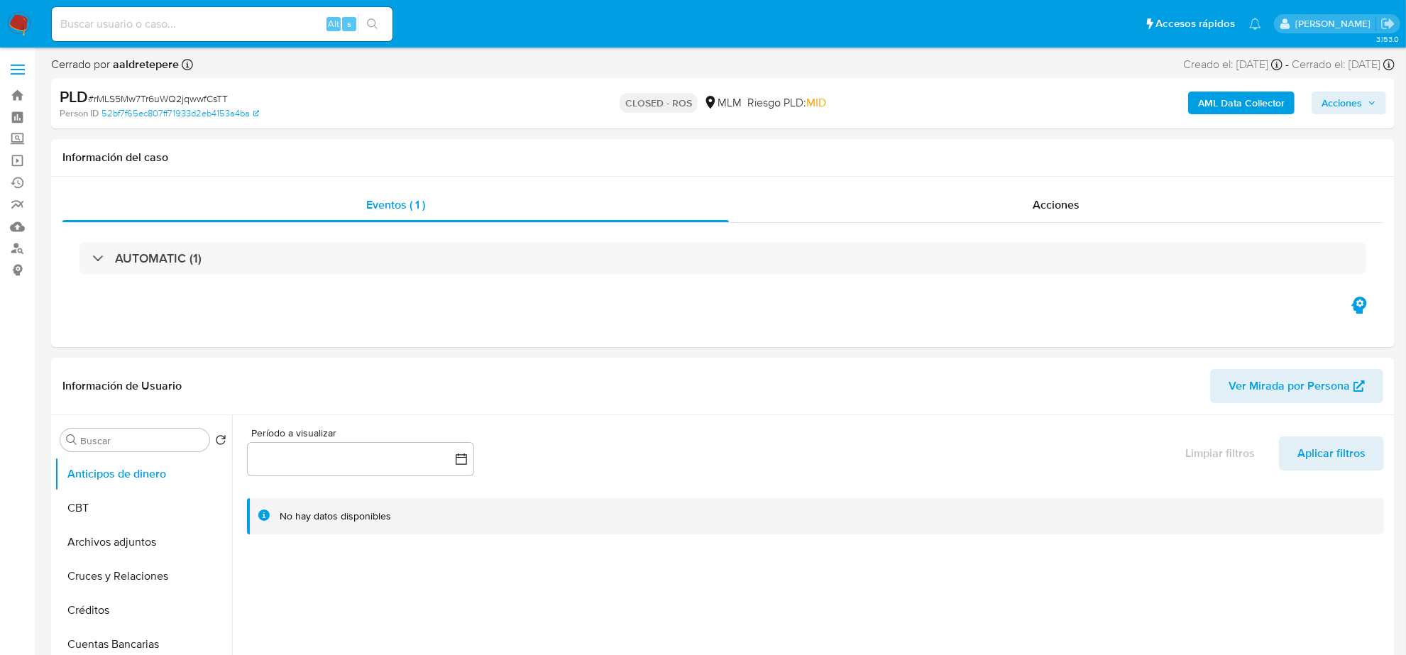
select select "10"
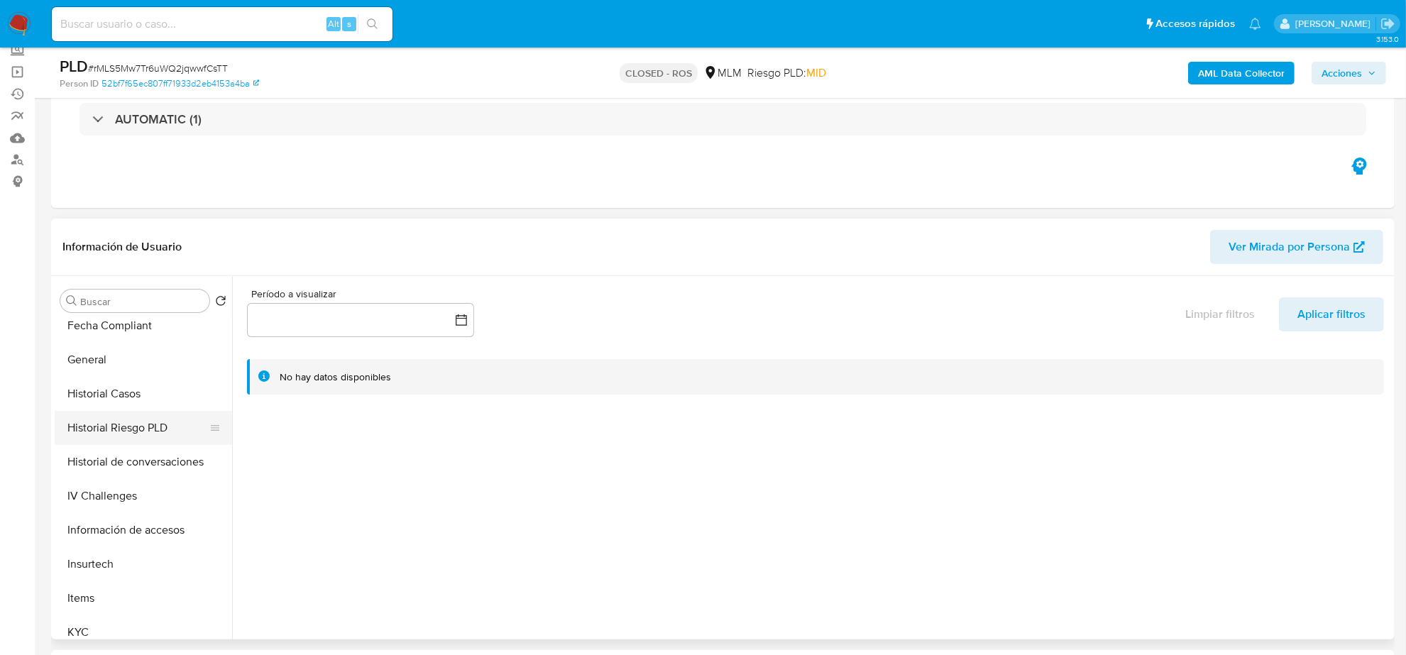
scroll to position [443, 0]
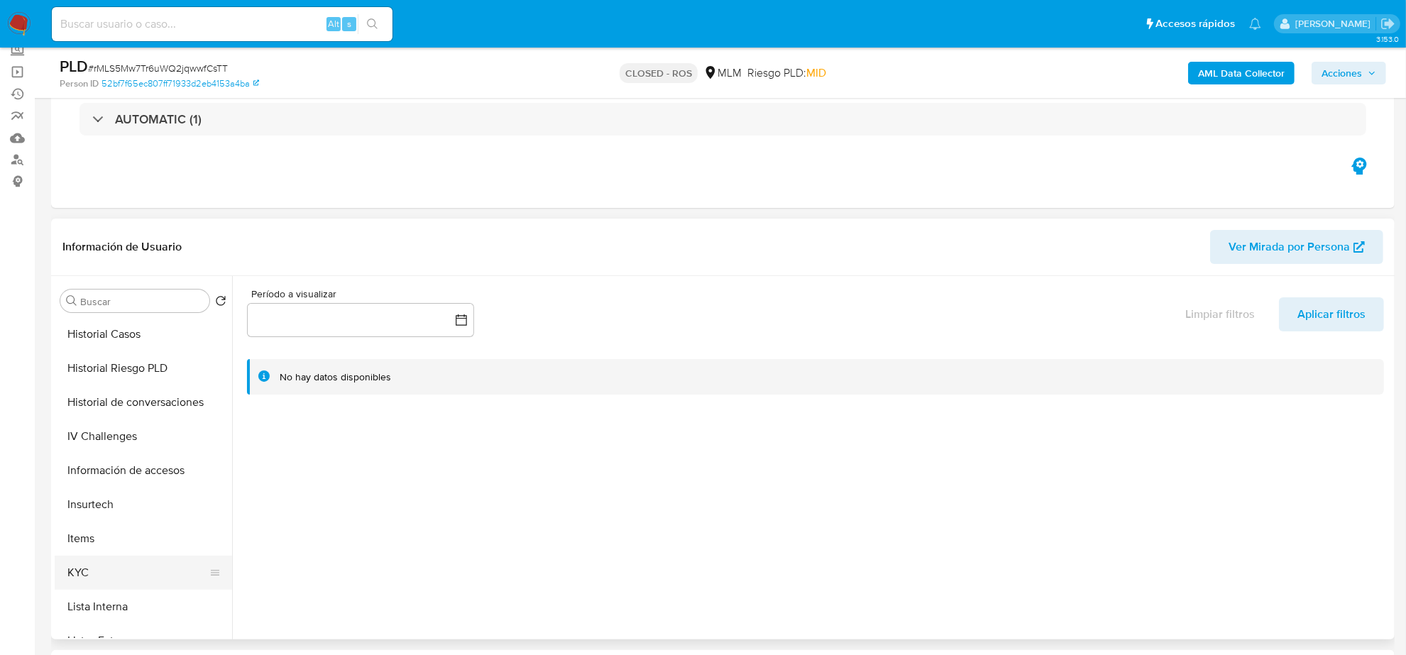
click at [209, 579] on div at bounding box center [214, 573] width 11 height 34
click at [209, 576] on icon at bounding box center [214, 572] width 11 height 11
click at [211, 575] on icon at bounding box center [215, 573] width 9 height 6
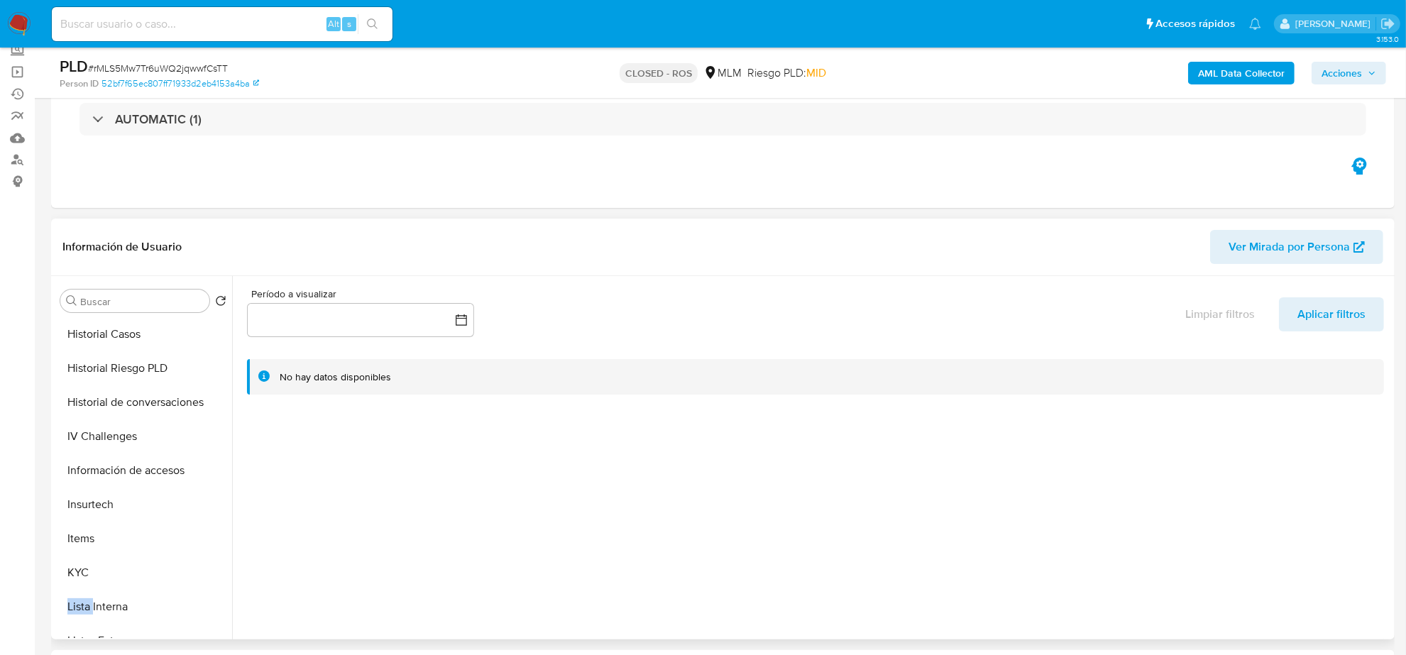
click at [211, 575] on icon at bounding box center [215, 573] width 9 height 6
click at [207, 575] on ul "Anticipos de dinero CBT Archivos adjuntos Cruces y Relaciones Créditos Cuentas …" at bounding box center [143, 478] width 177 height 320
click at [211, 575] on icon at bounding box center [215, 573] width 9 height 6
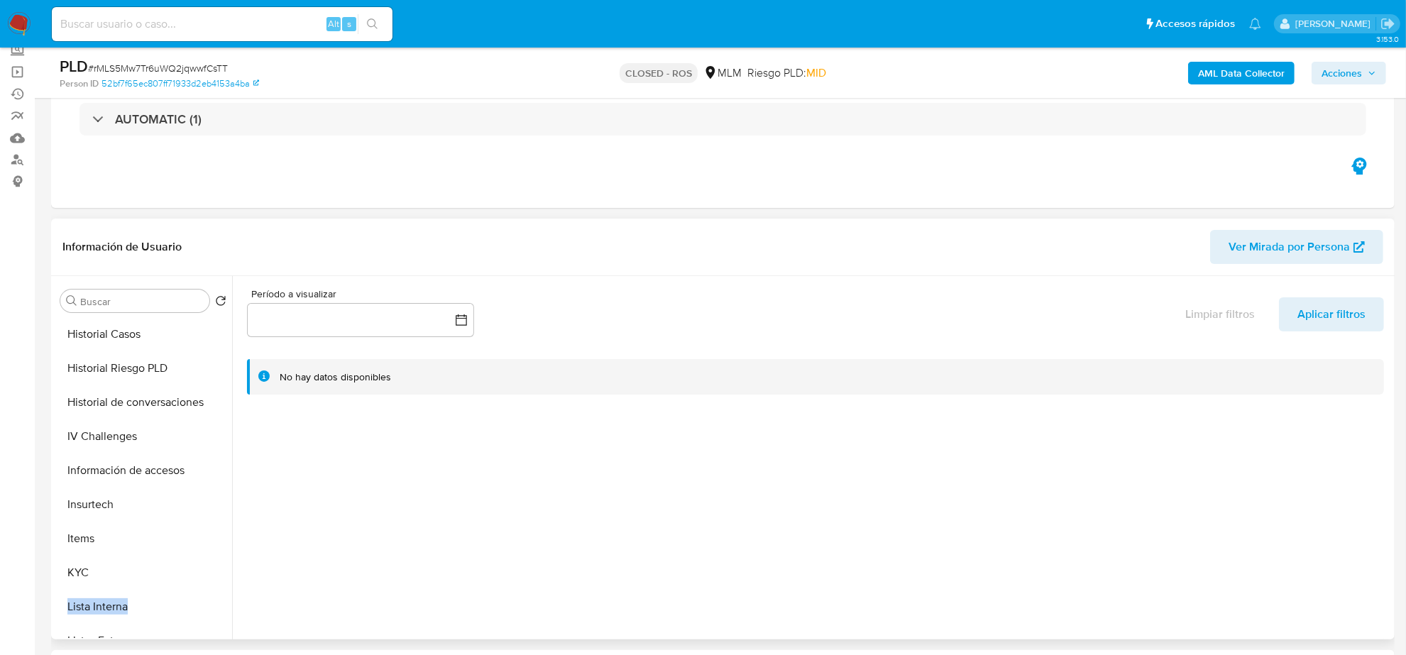
click at [211, 575] on icon at bounding box center [215, 573] width 9 height 6
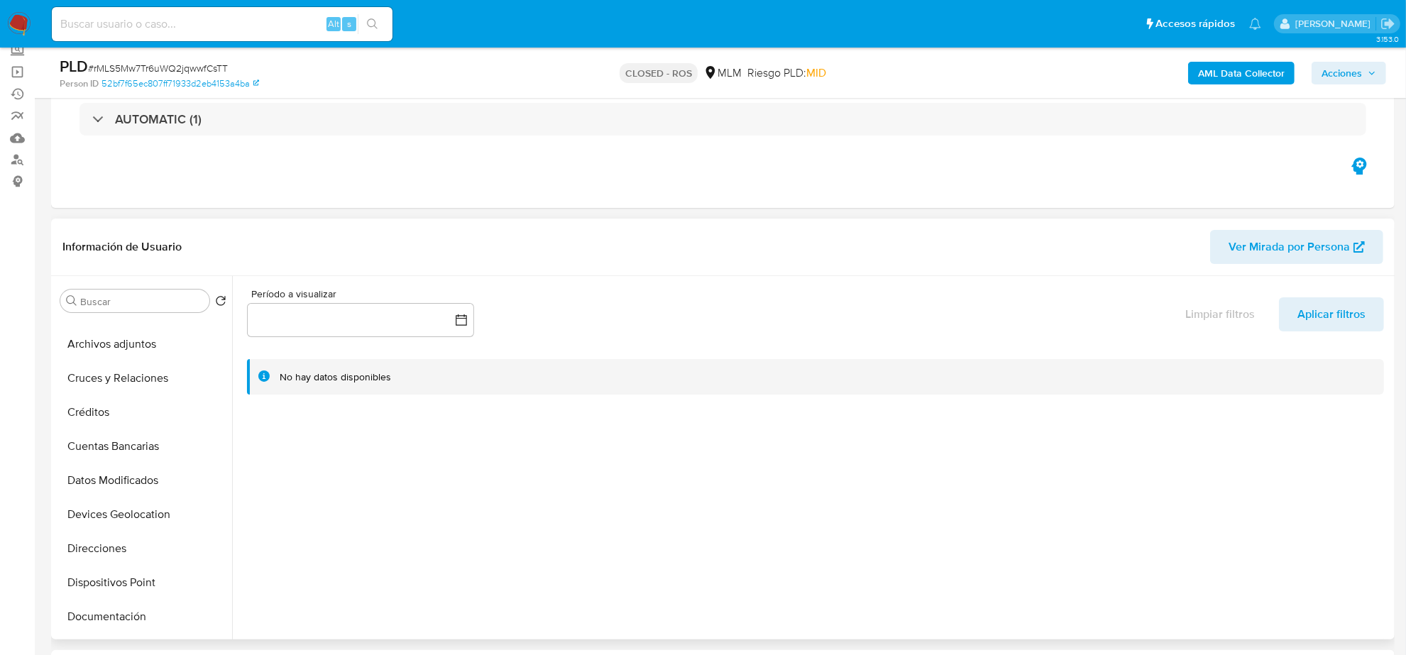
scroll to position [0, 0]
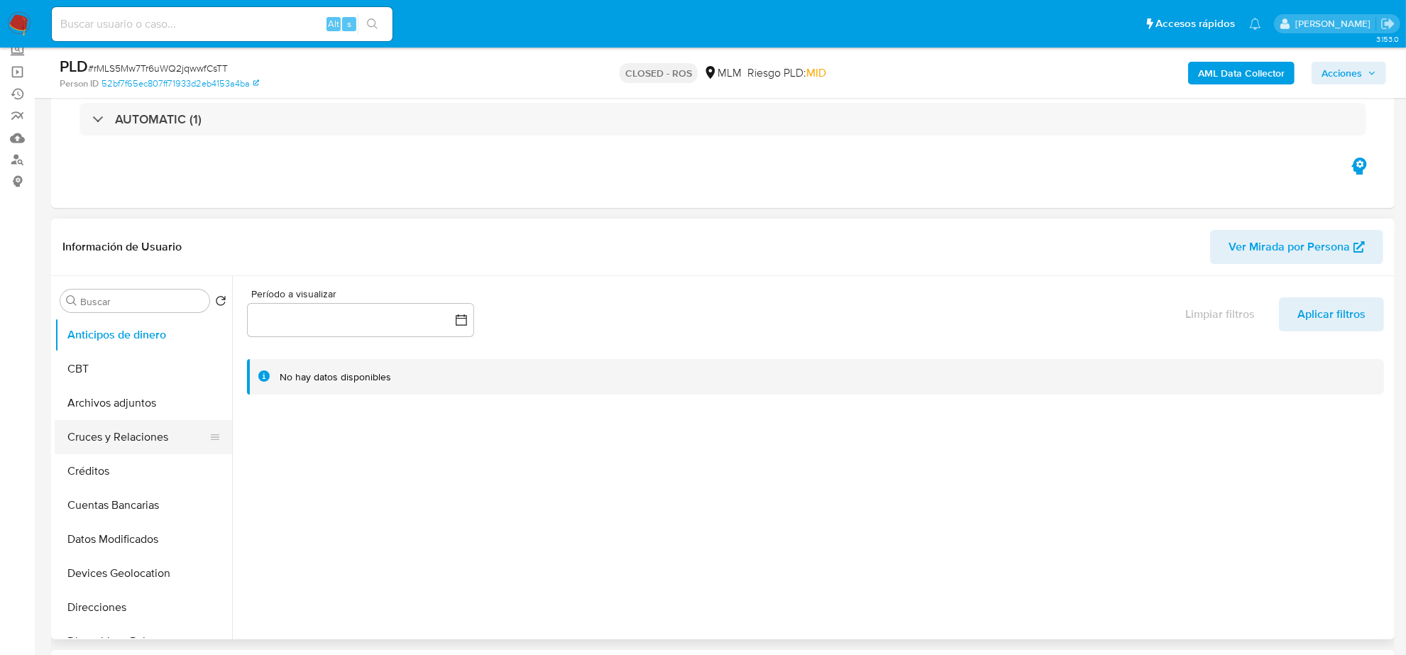
click at [140, 429] on button "Cruces y Relaciones" at bounding box center [138, 437] width 166 height 34
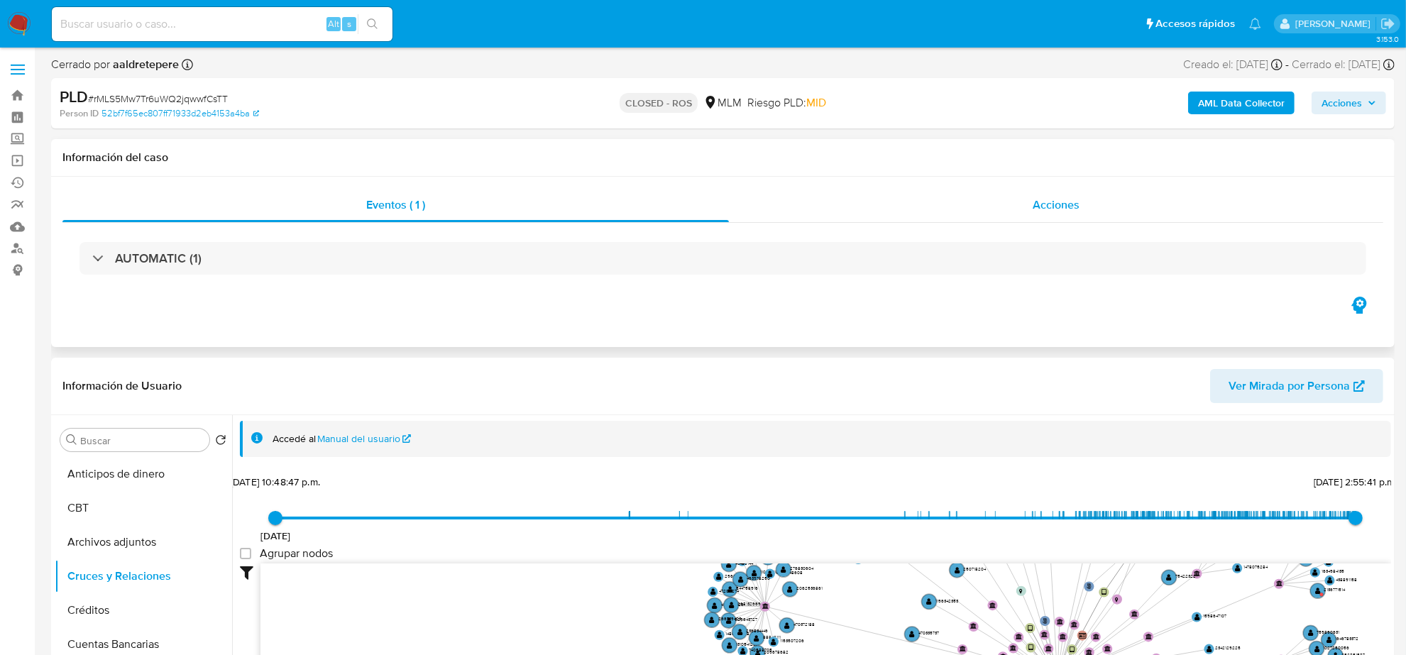
click at [1038, 207] on span "Acciones" at bounding box center [1055, 205] width 47 height 16
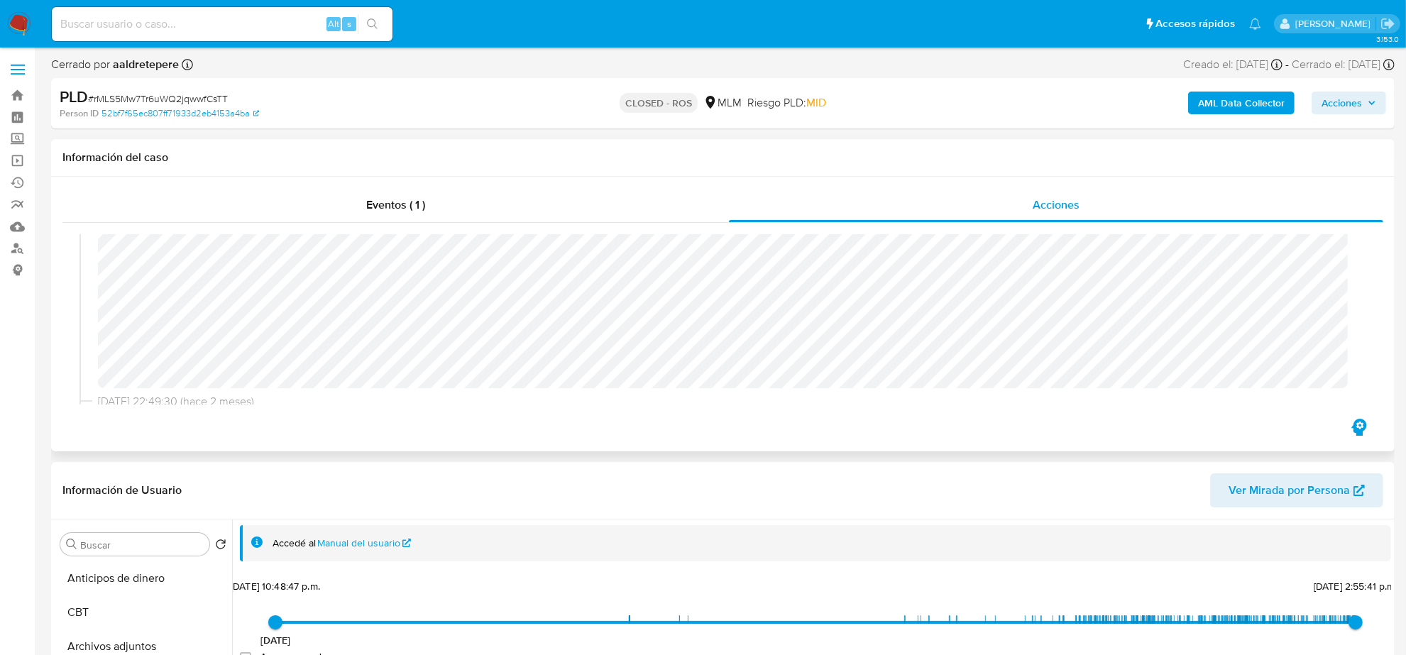
scroll to position [710, 0]
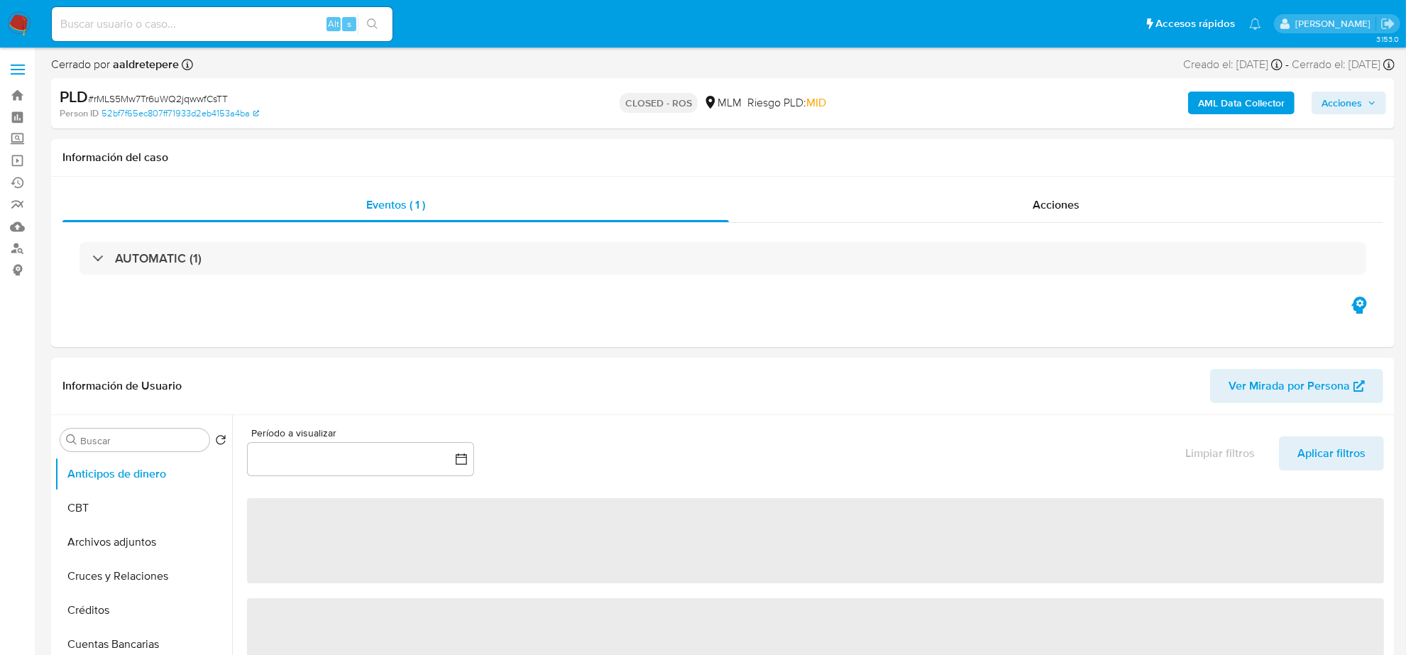
select select "10"
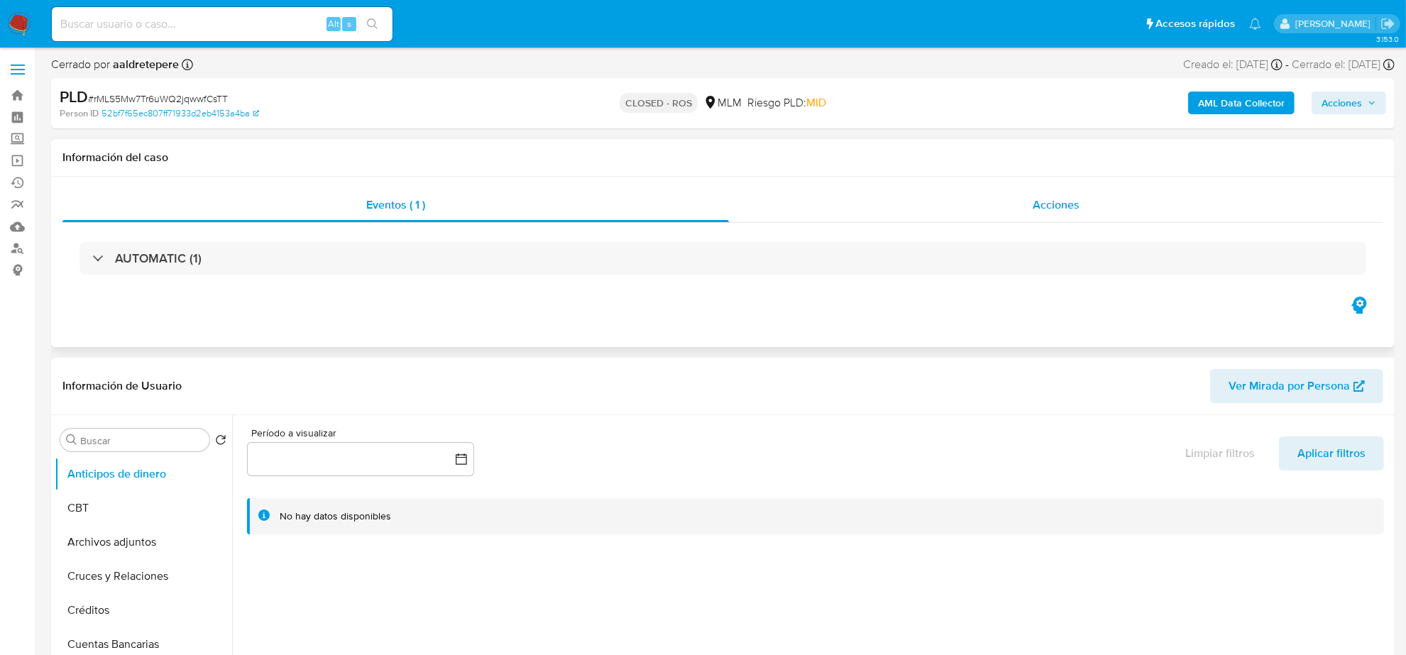
click at [1084, 202] on div "Acciones" at bounding box center [1056, 205] width 654 height 34
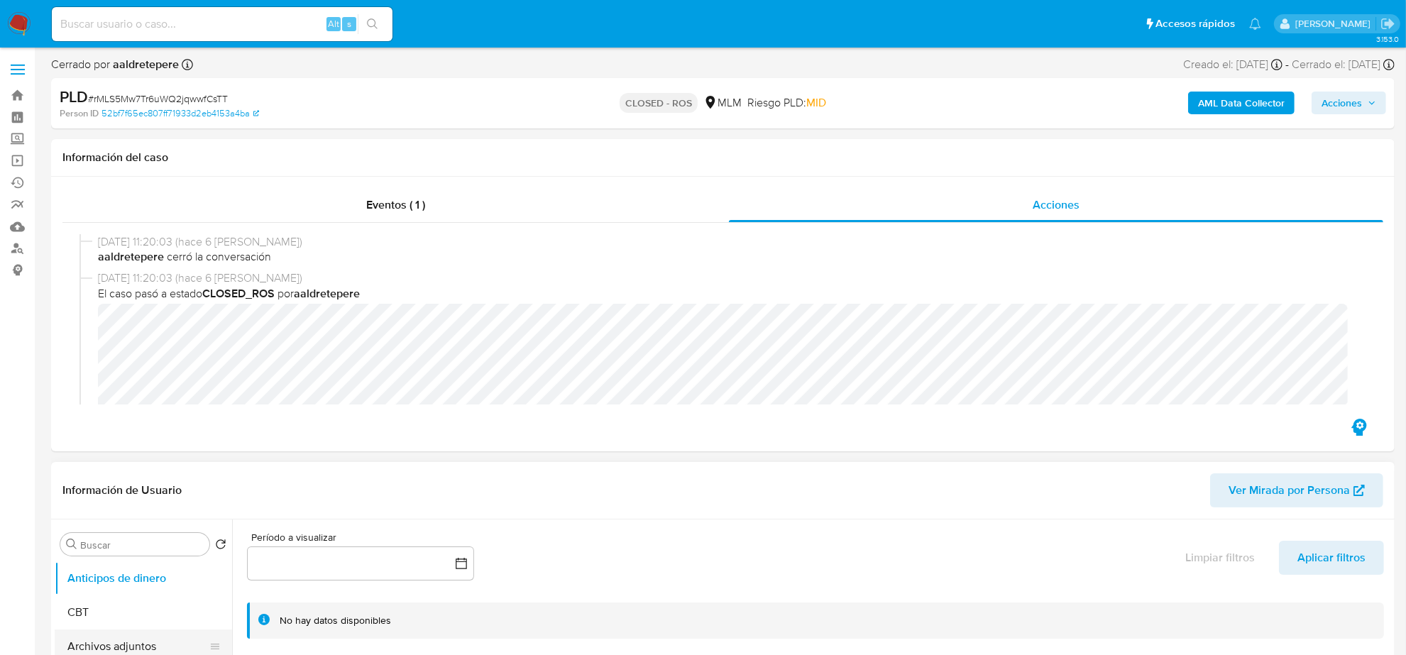
scroll to position [266, 0]
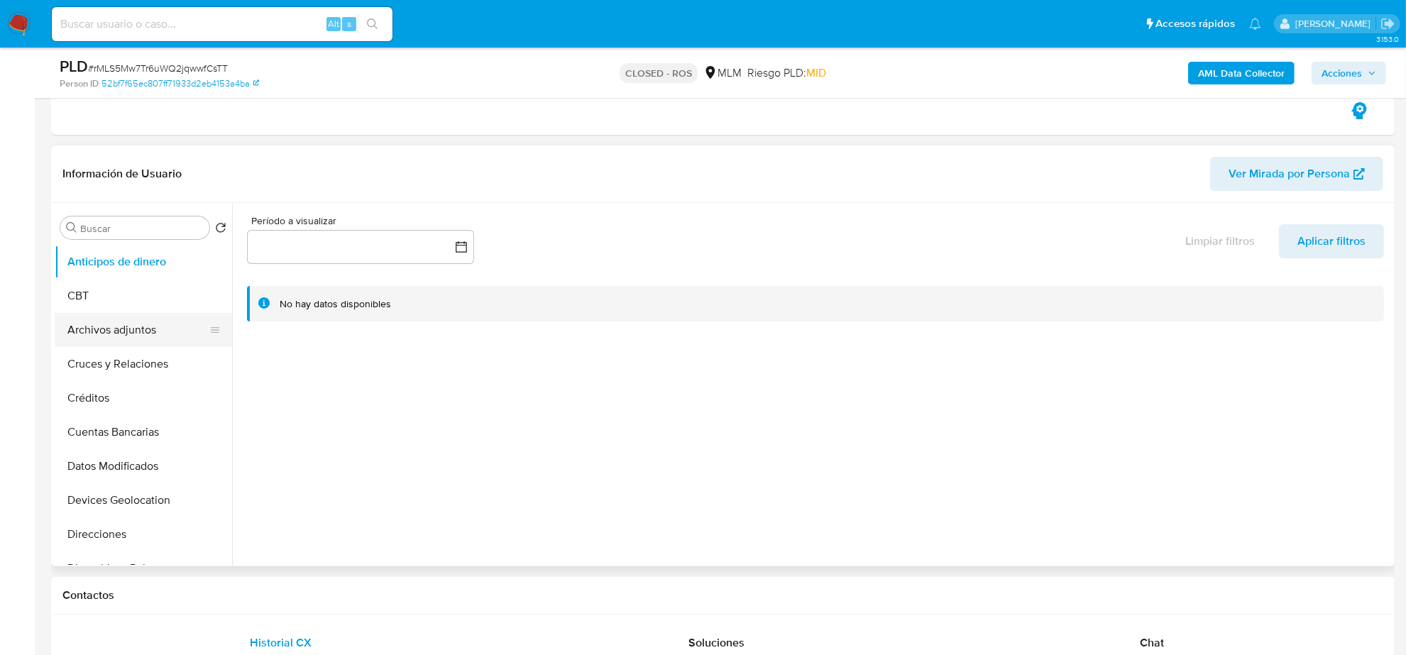
click at [119, 330] on button "Archivos adjuntos" at bounding box center [138, 330] width 166 height 34
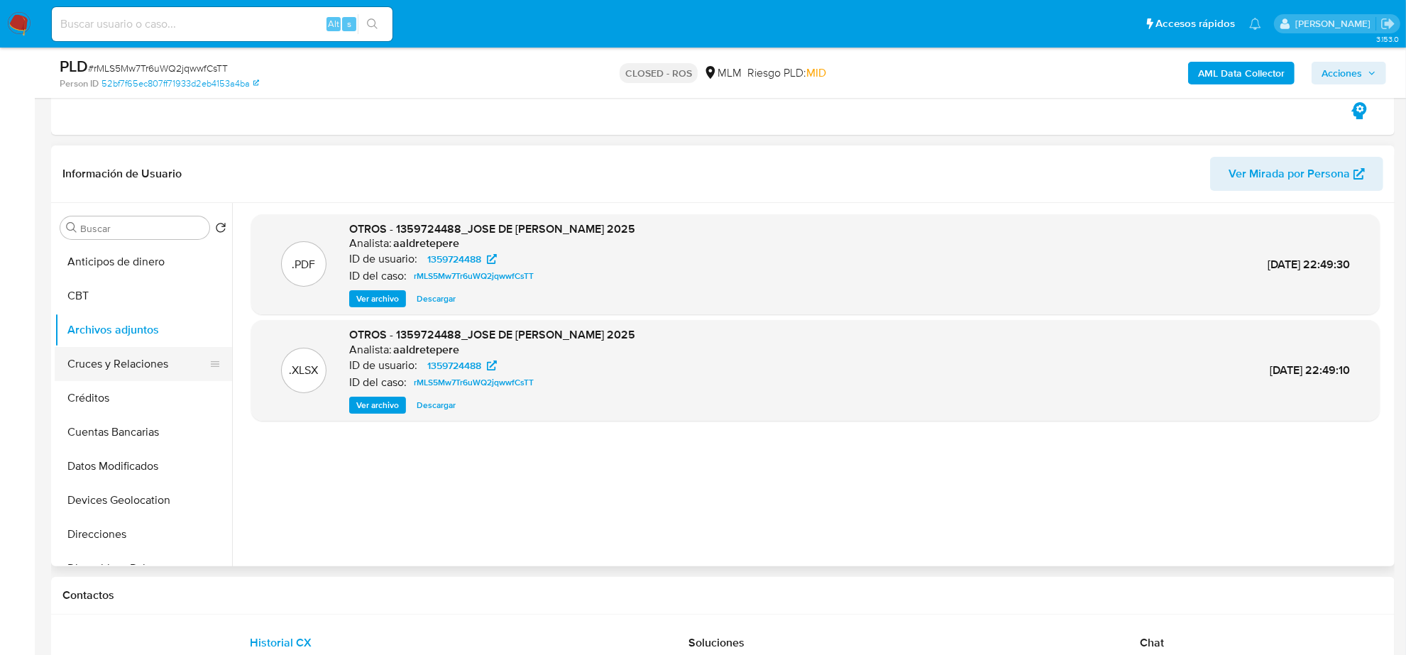
click at [124, 363] on button "Cruces y Relaciones" at bounding box center [138, 364] width 166 height 34
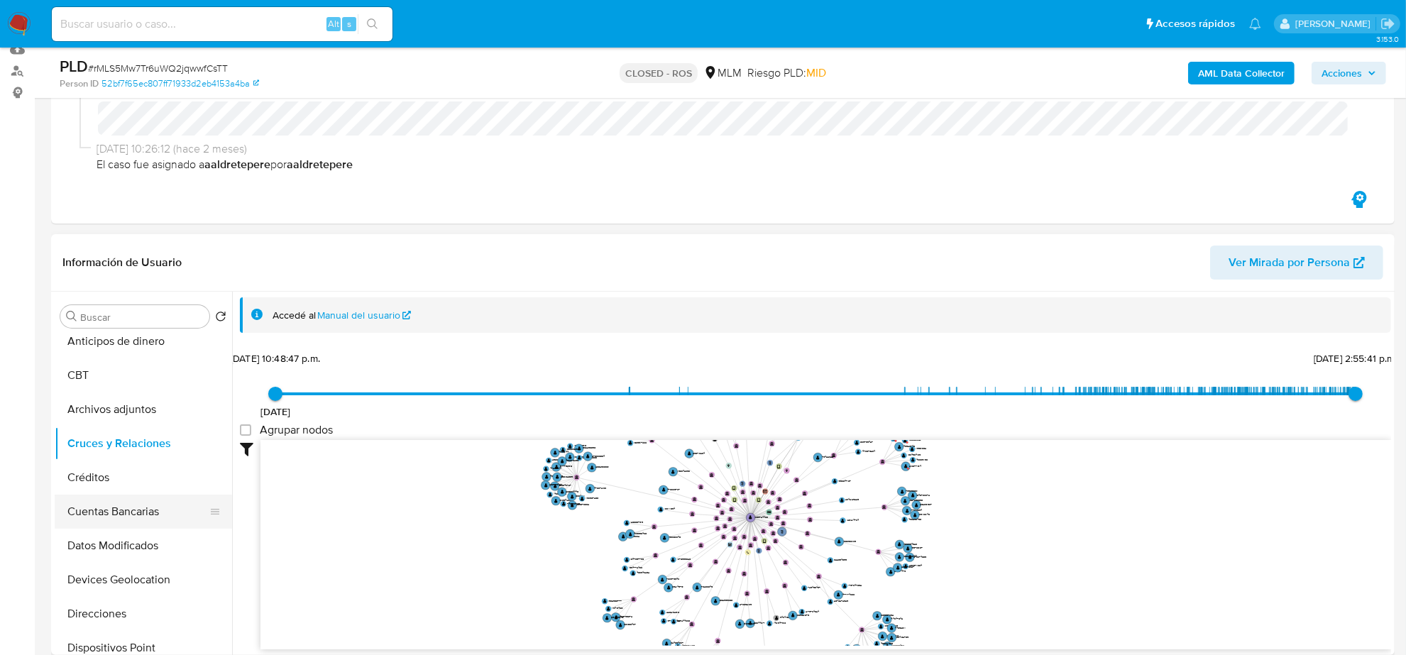
scroll to position [0, 0]
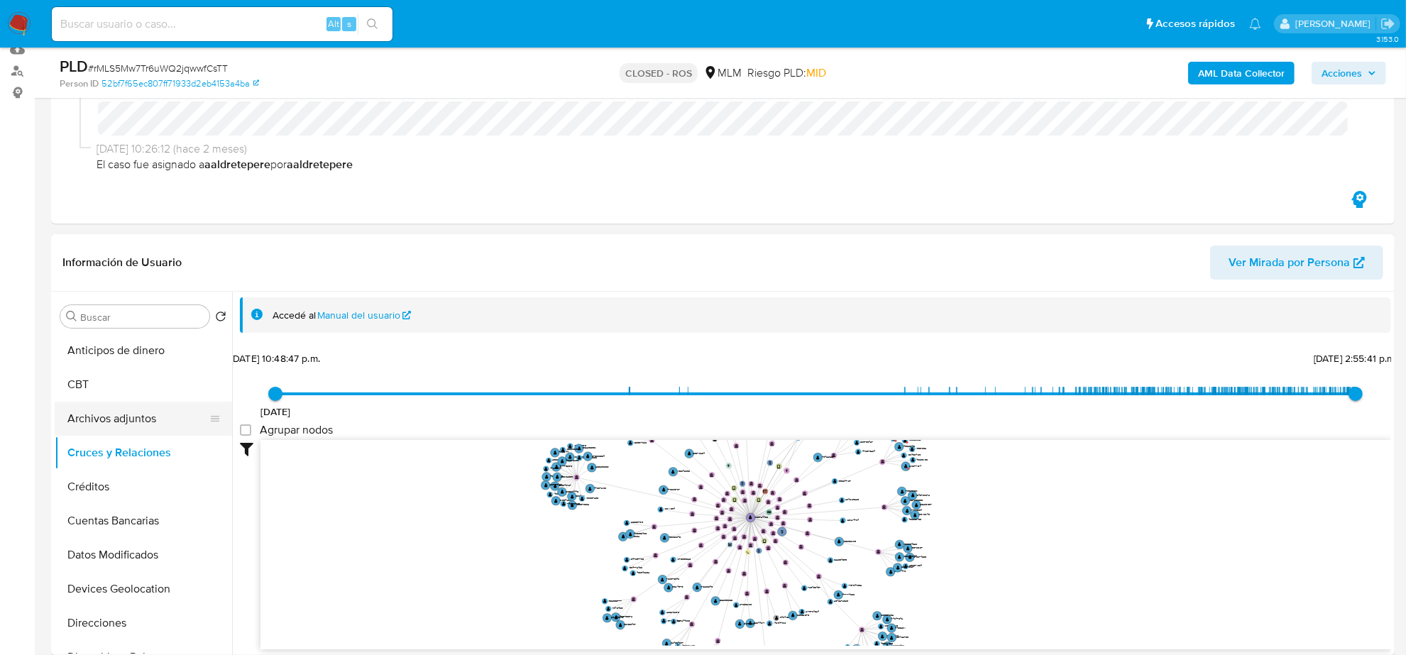
click at [124, 421] on button "Archivos adjuntos" at bounding box center [138, 419] width 166 height 34
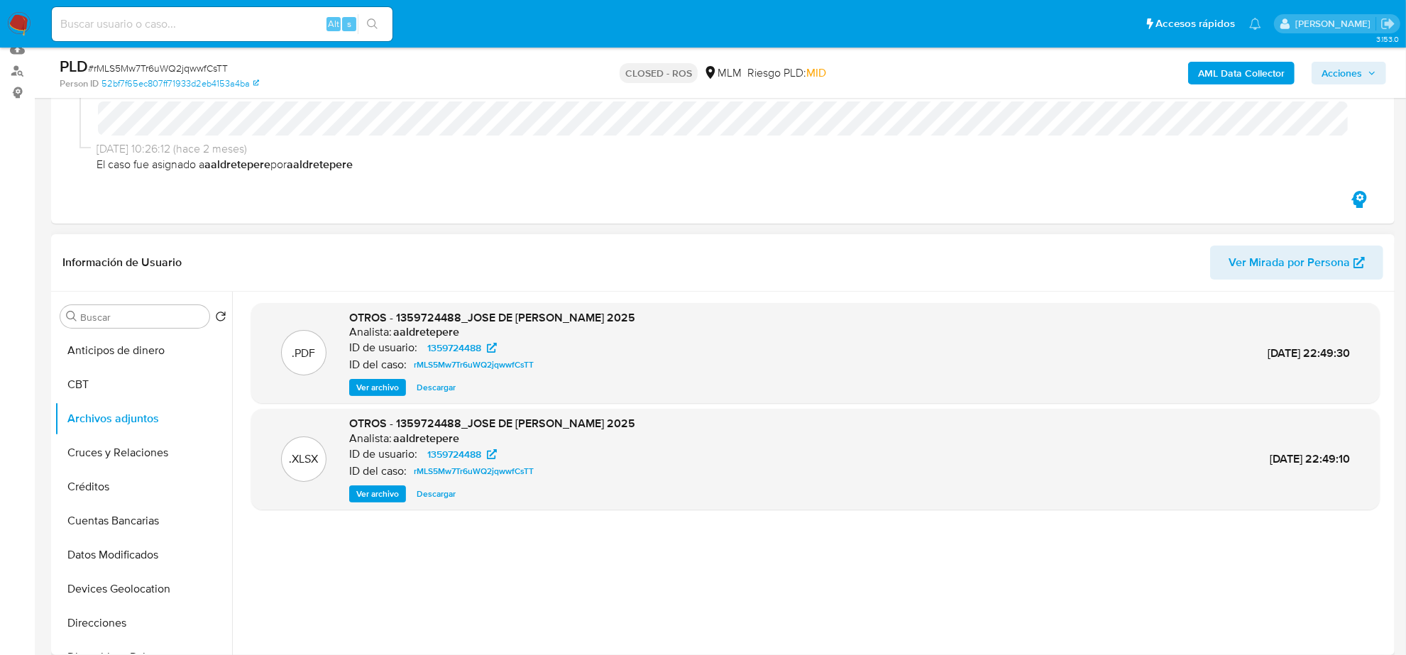
click at [387, 383] on span "Ver archivo" at bounding box center [377, 387] width 43 height 14
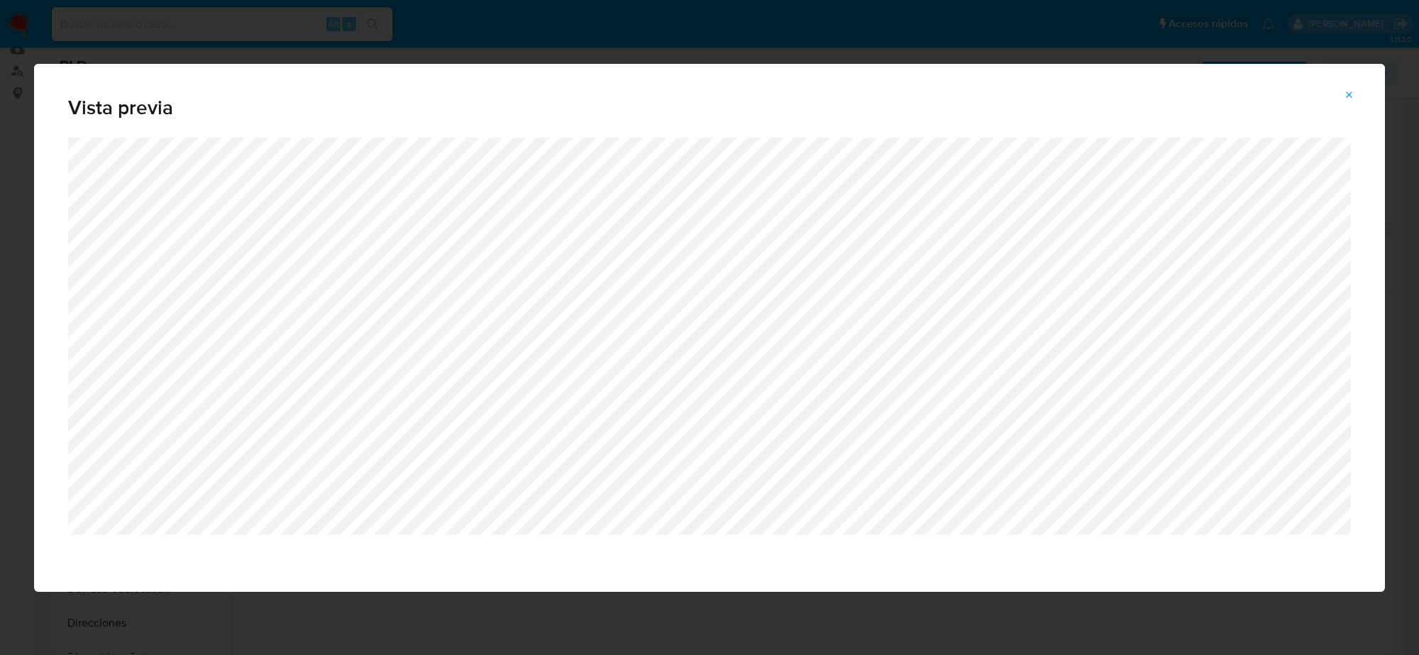
click at [1348, 94] on icon "Attachment preview" at bounding box center [1349, 94] width 11 height 11
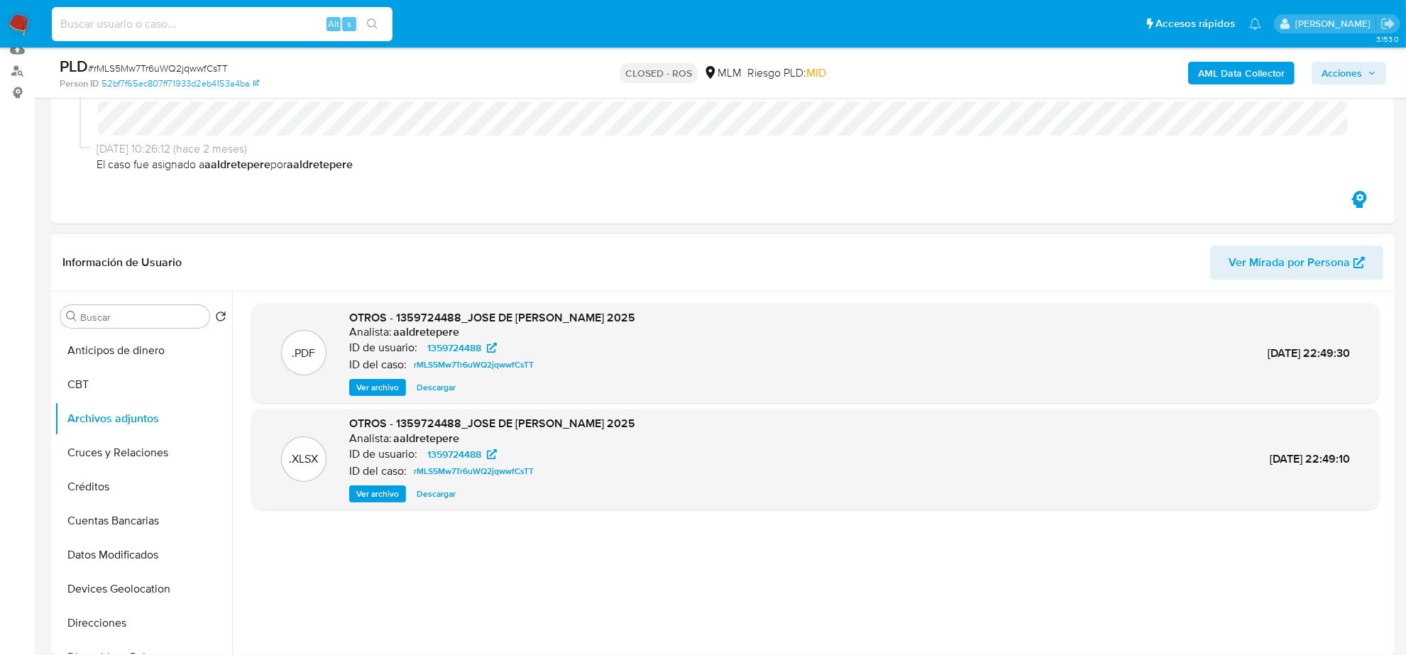
click at [175, 21] on input at bounding box center [222, 24] width 341 height 18
paste input "CP6oA07nDNmg8T8NHWeBnAJF"
type input "CP6oA07nDNmg8T8NHWeBnAJF"
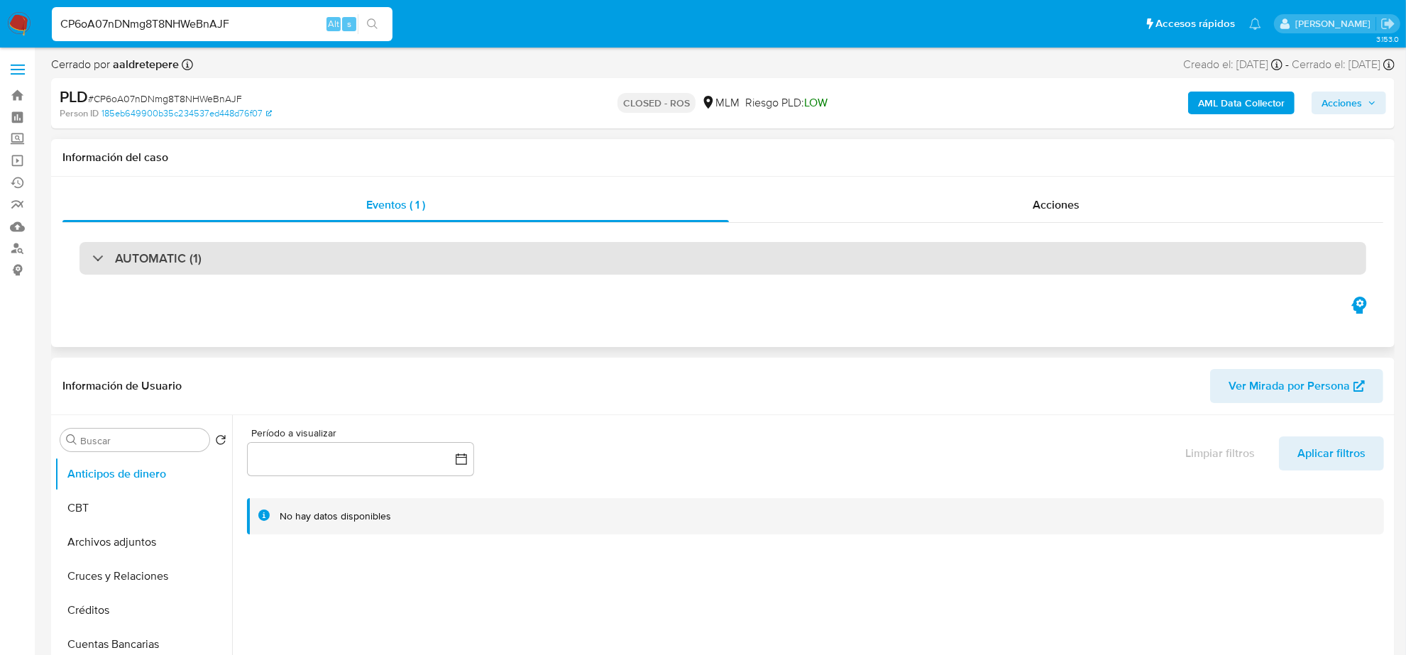
select select "10"
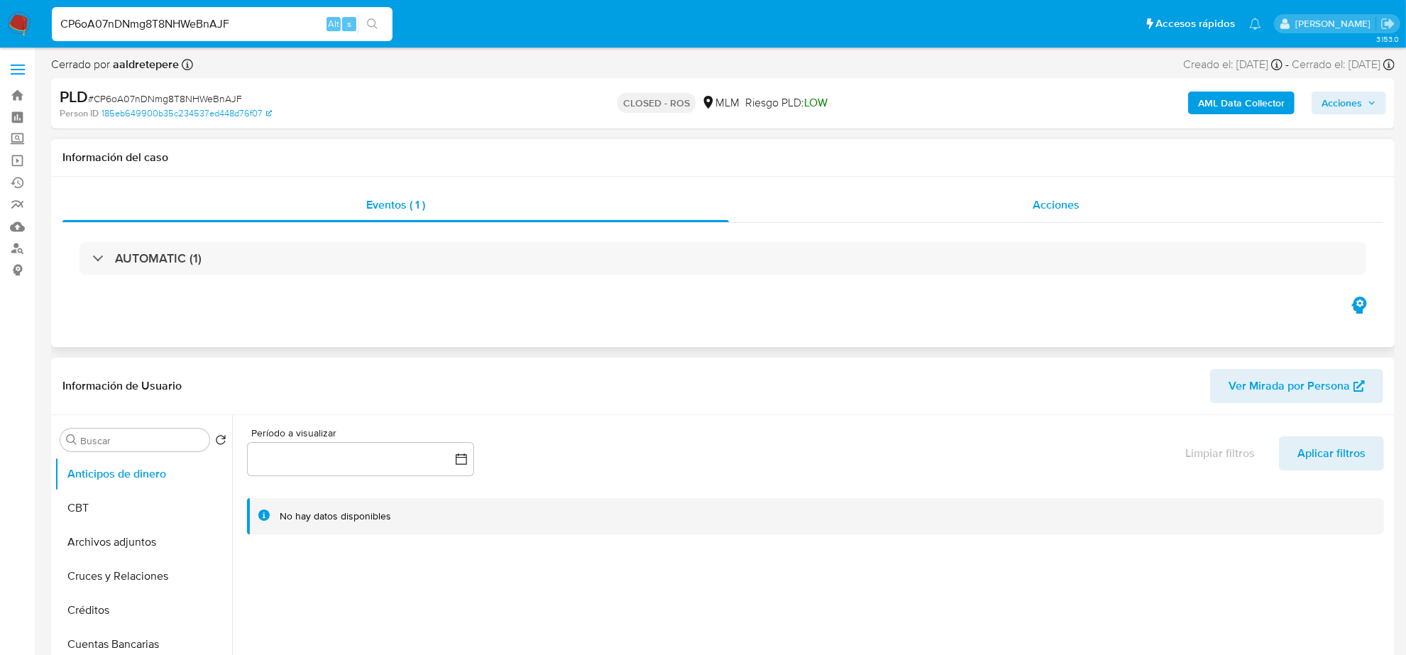
click at [1069, 203] on span "Acciones" at bounding box center [1055, 205] width 47 height 16
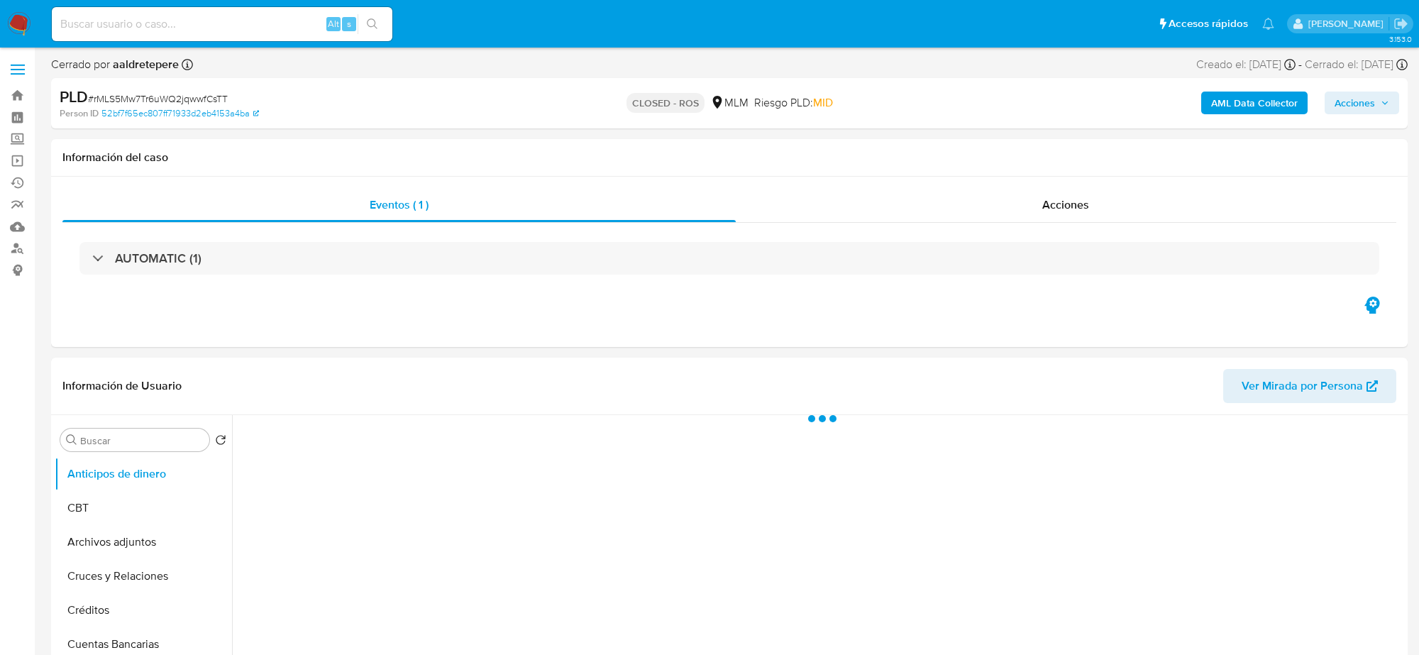
select select "10"
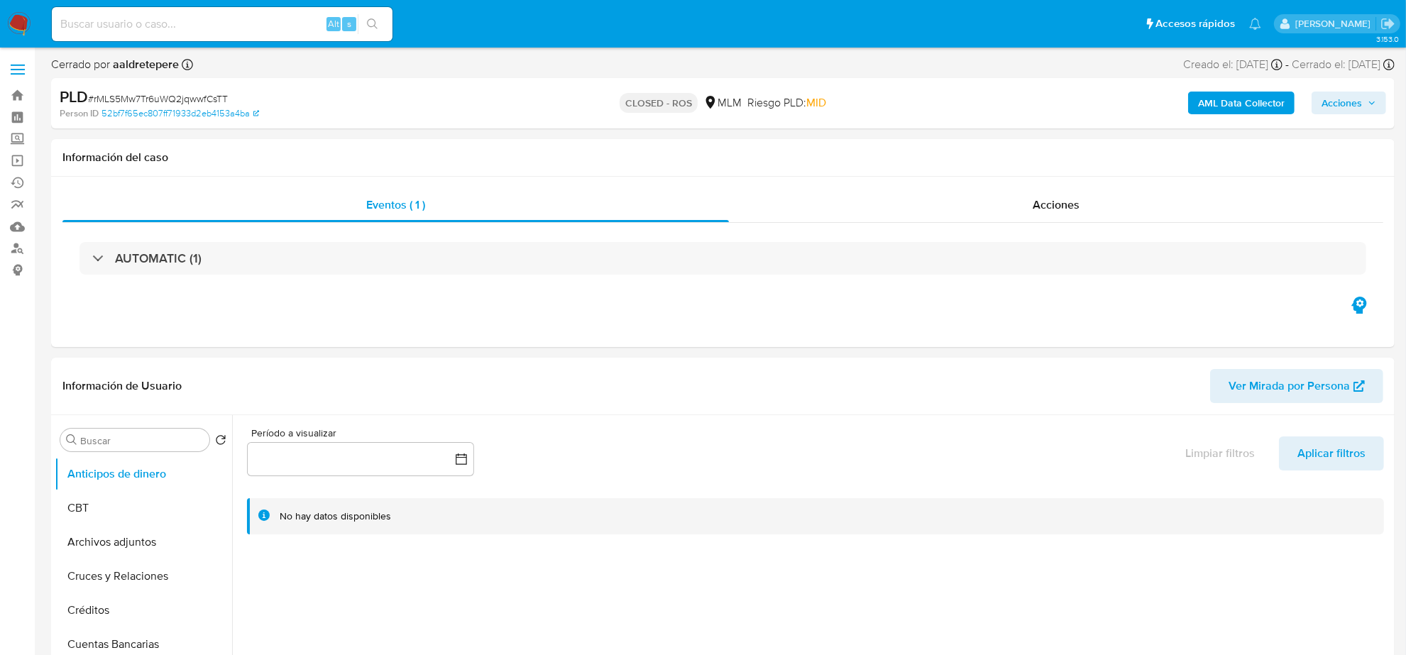
drag, startPoint x: 128, startPoint y: 43, endPoint x: 126, endPoint y: 29, distance: 13.8
click at [128, 41] on div "Alt s" at bounding box center [222, 24] width 341 height 40
click at [126, 29] on input at bounding box center [222, 24] width 341 height 18
paste input "CP6oA07nDNmg8T8NHWeBnAJF"
type input "CP6oA07nDNmg8T8NHWeBnAJF"
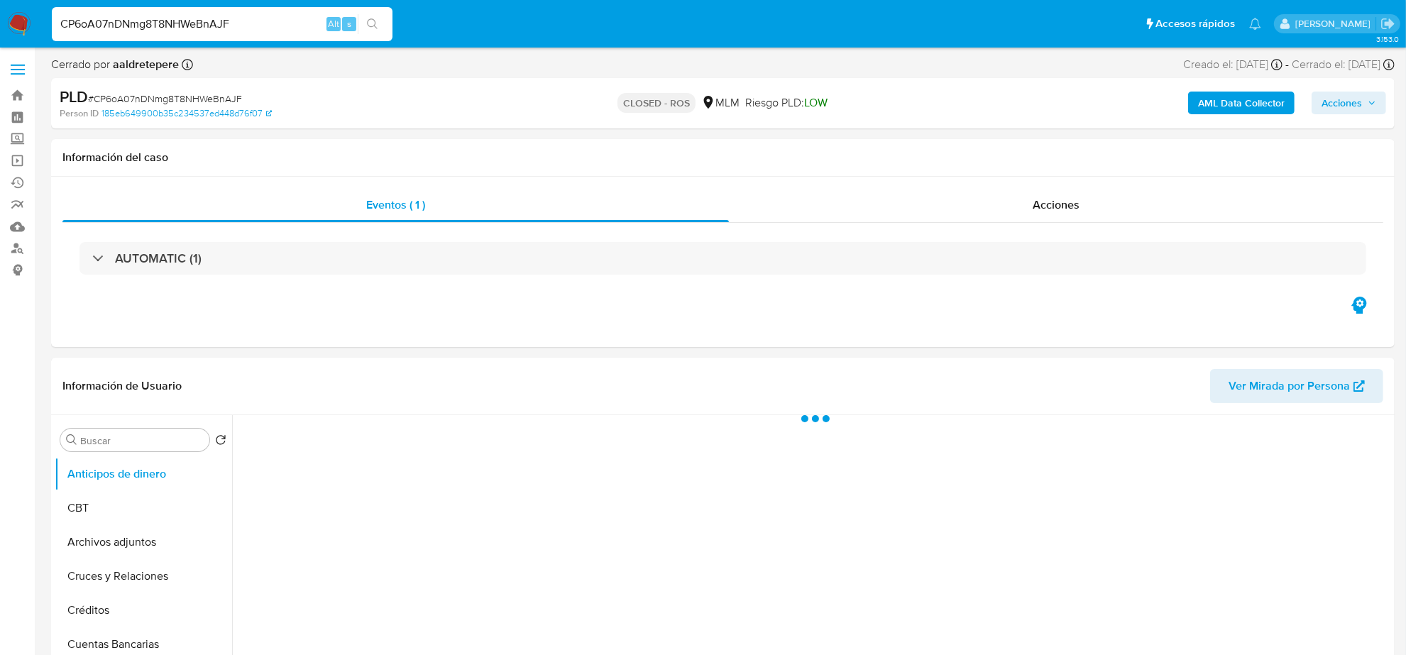
select select "10"
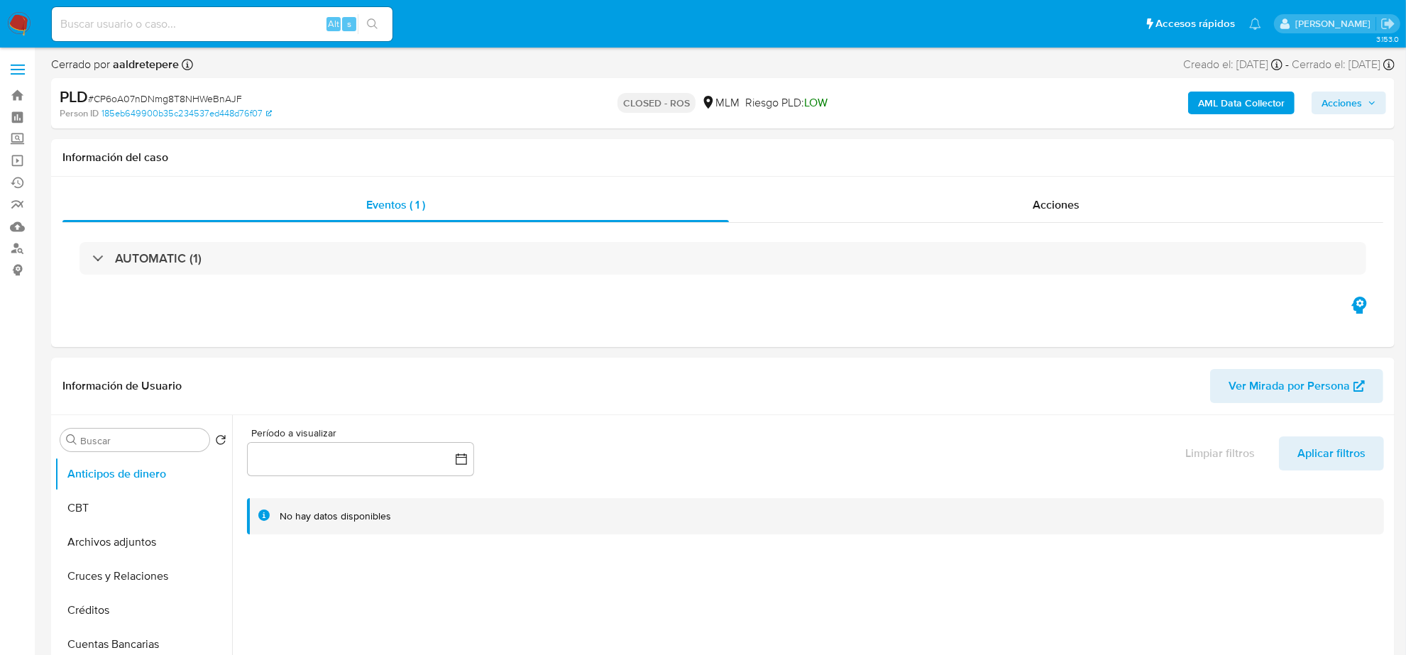
select select "10"
click at [227, 20] on input at bounding box center [222, 24] width 341 height 18
paste input "CP6oA07nDNmg8T8NHWeBnAJF"
click at [265, 18] on input "CP6oA07nDNmg8T8NHWeBnAJF" at bounding box center [222, 24] width 341 height 18
type input "CP6oA07nDNmg8T8NHWeBnAJF"
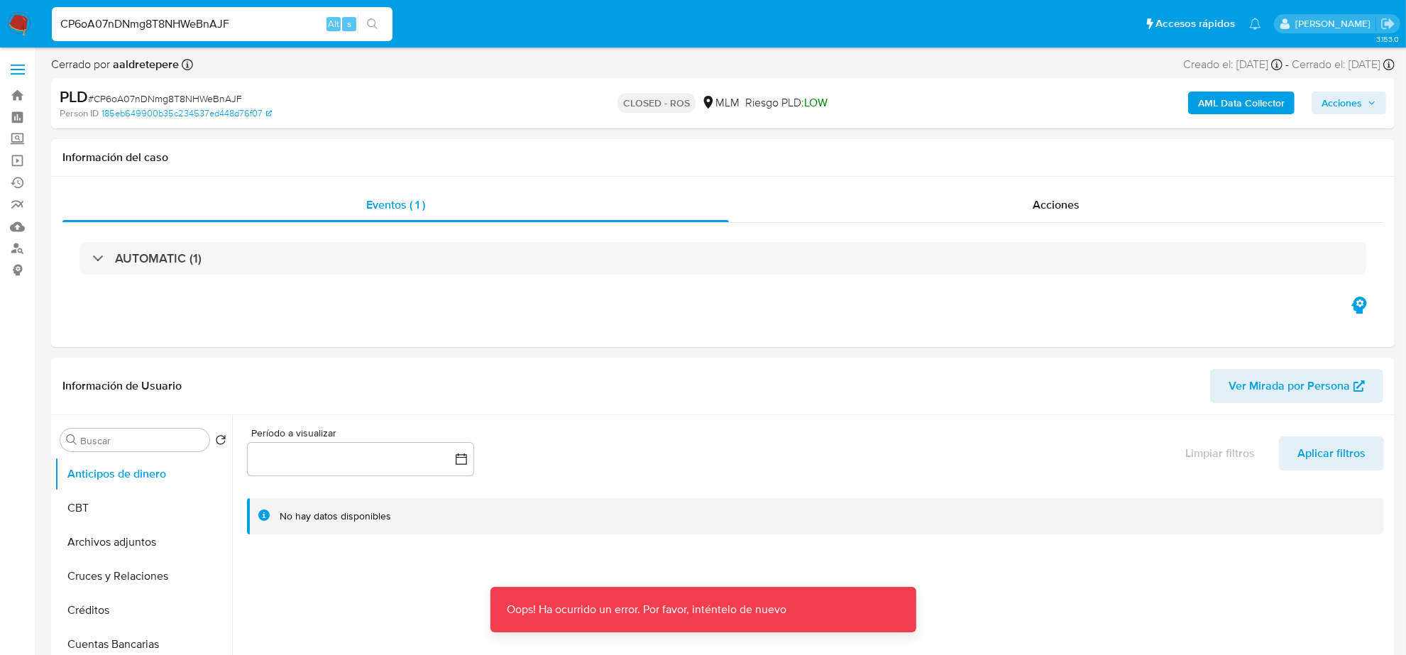
click at [278, 26] on input "CP6oA07nDNmg8T8NHWeBnAJF" at bounding box center [222, 24] width 341 height 18
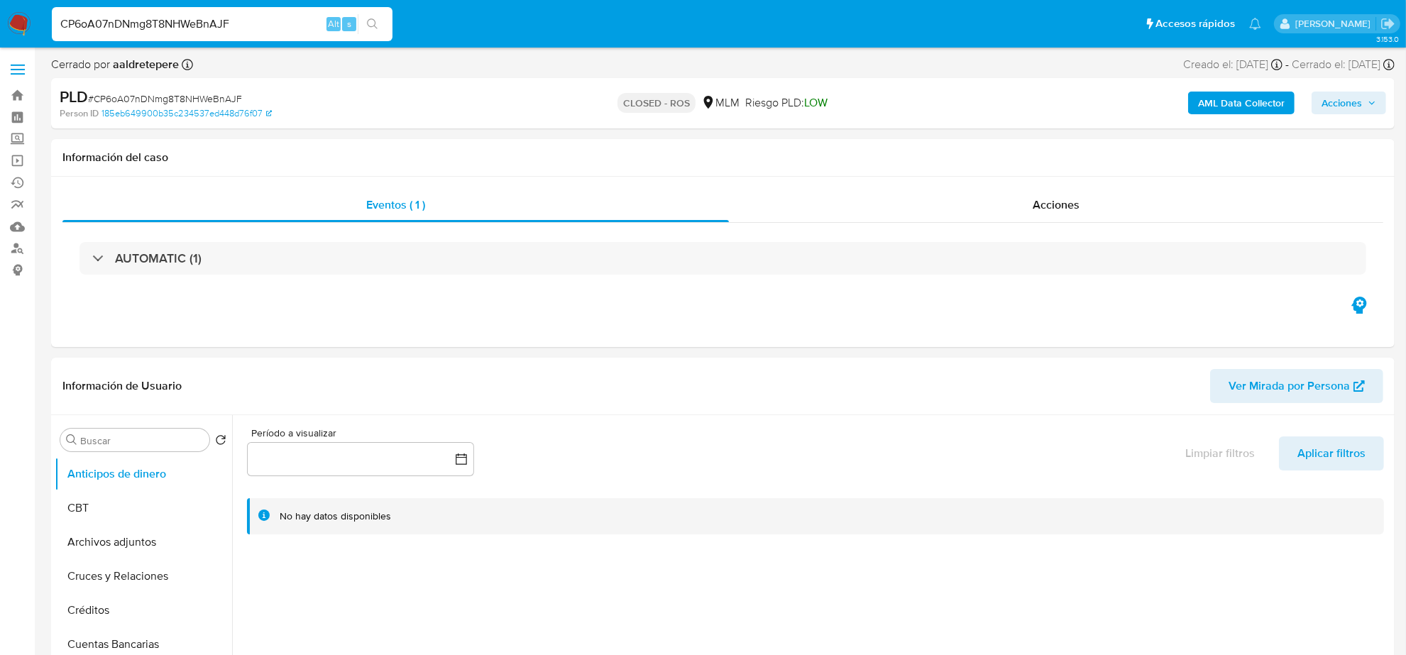
click at [278, 26] on input "CP6oA07nDNmg8T8NHWeBnAJF" at bounding box center [222, 24] width 341 height 18
select select "10"
click at [1045, 220] on div "Acciones" at bounding box center [1056, 205] width 654 height 34
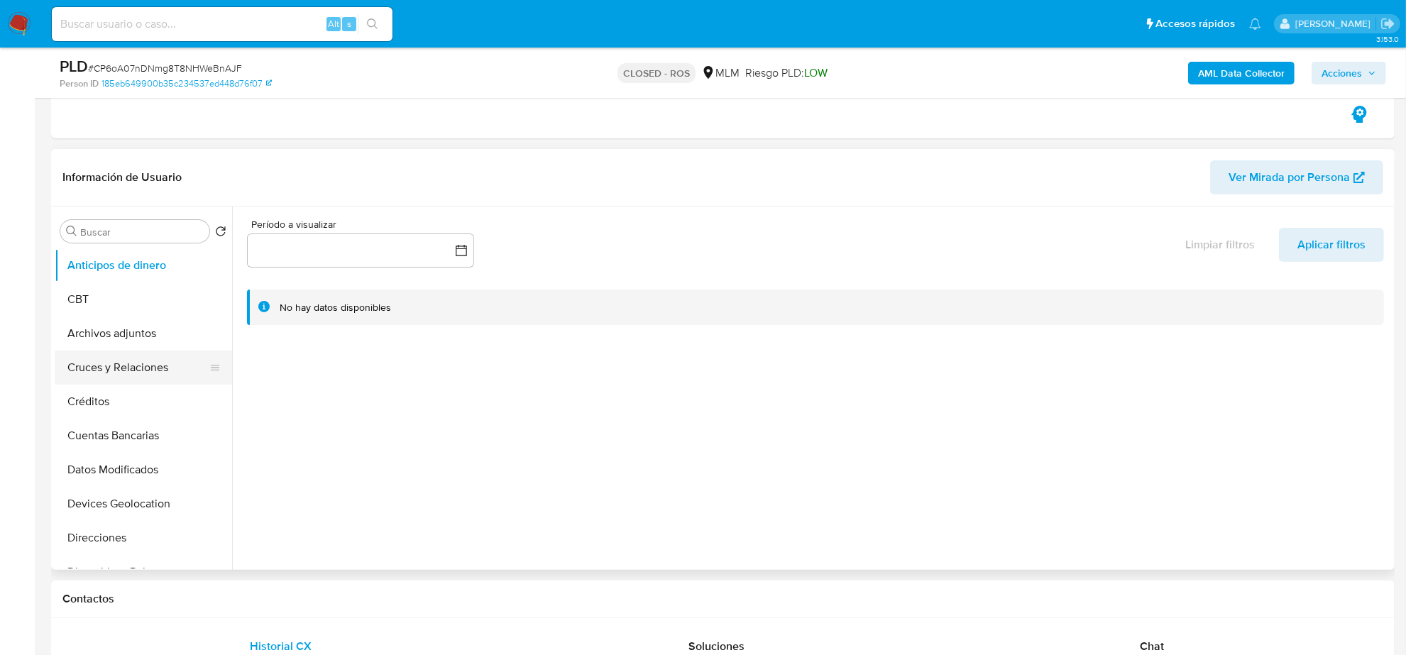
scroll to position [266, 0]
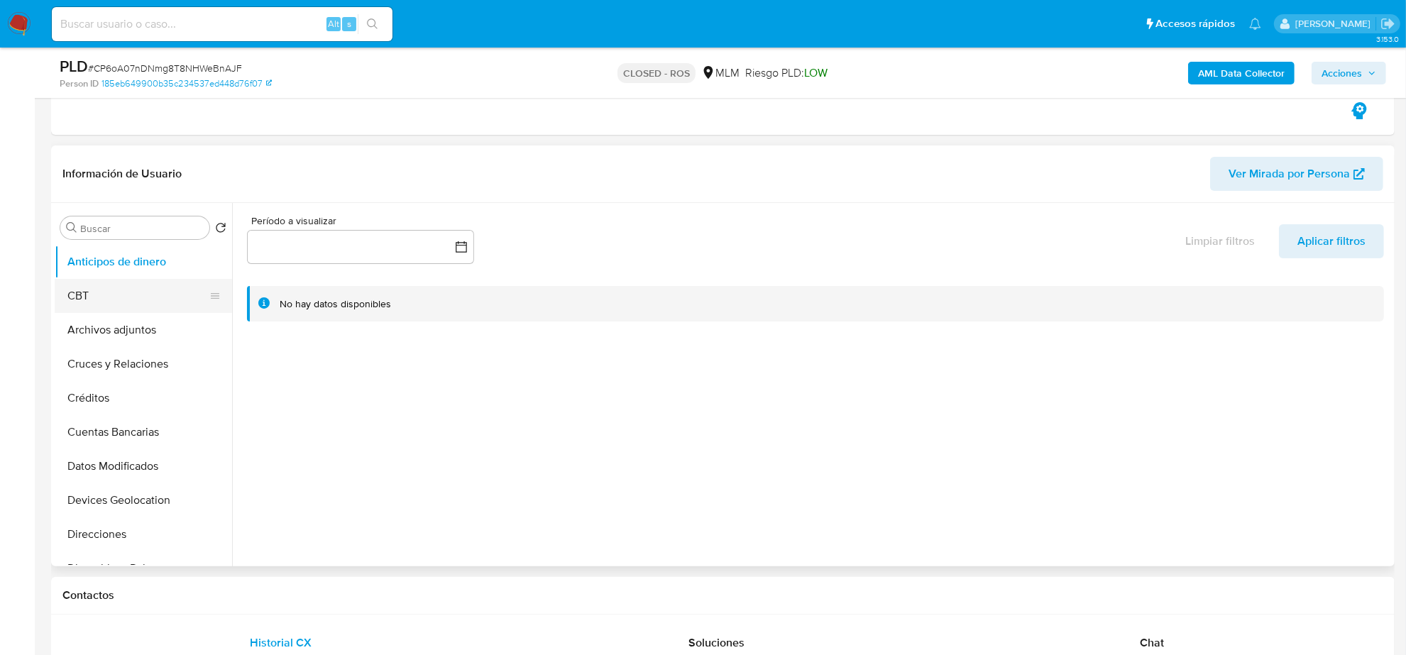
click at [140, 293] on button "CBT" at bounding box center [138, 296] width 166 height 34
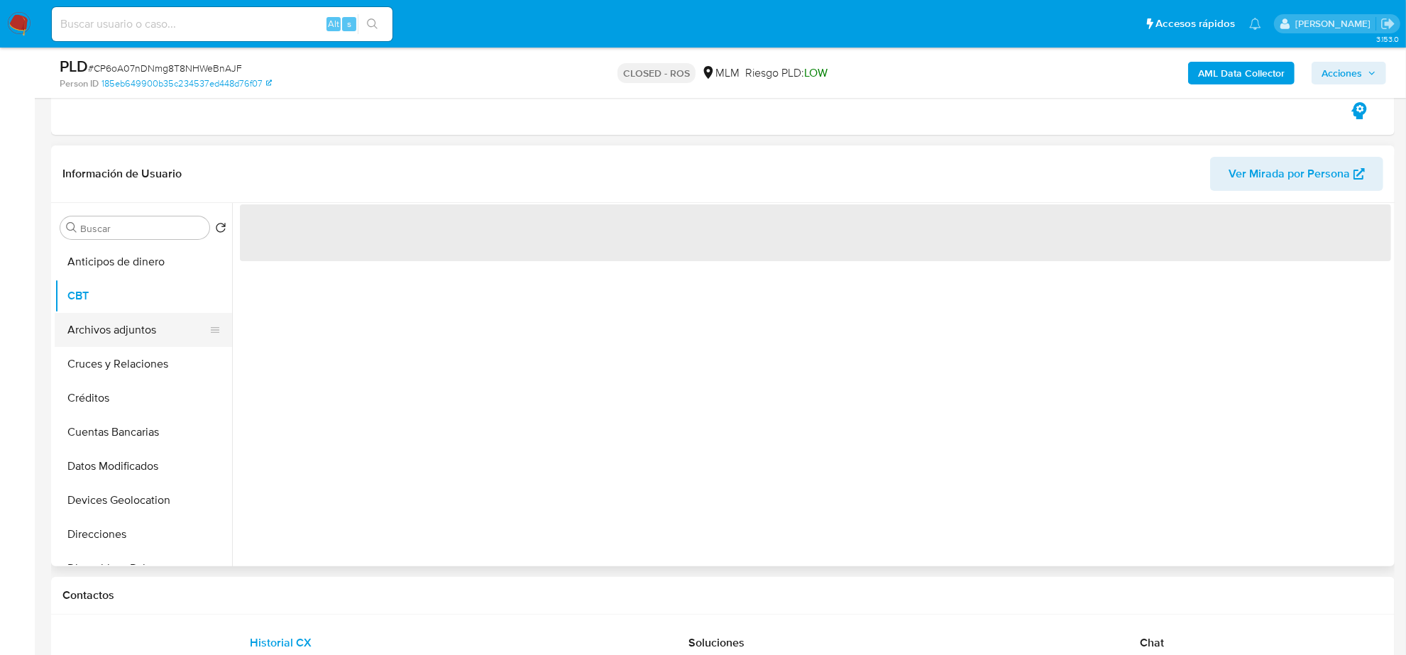
click at [147, 319] on button "Archivos adjuntos" at bounding box center [138, 330] width 166 height 34
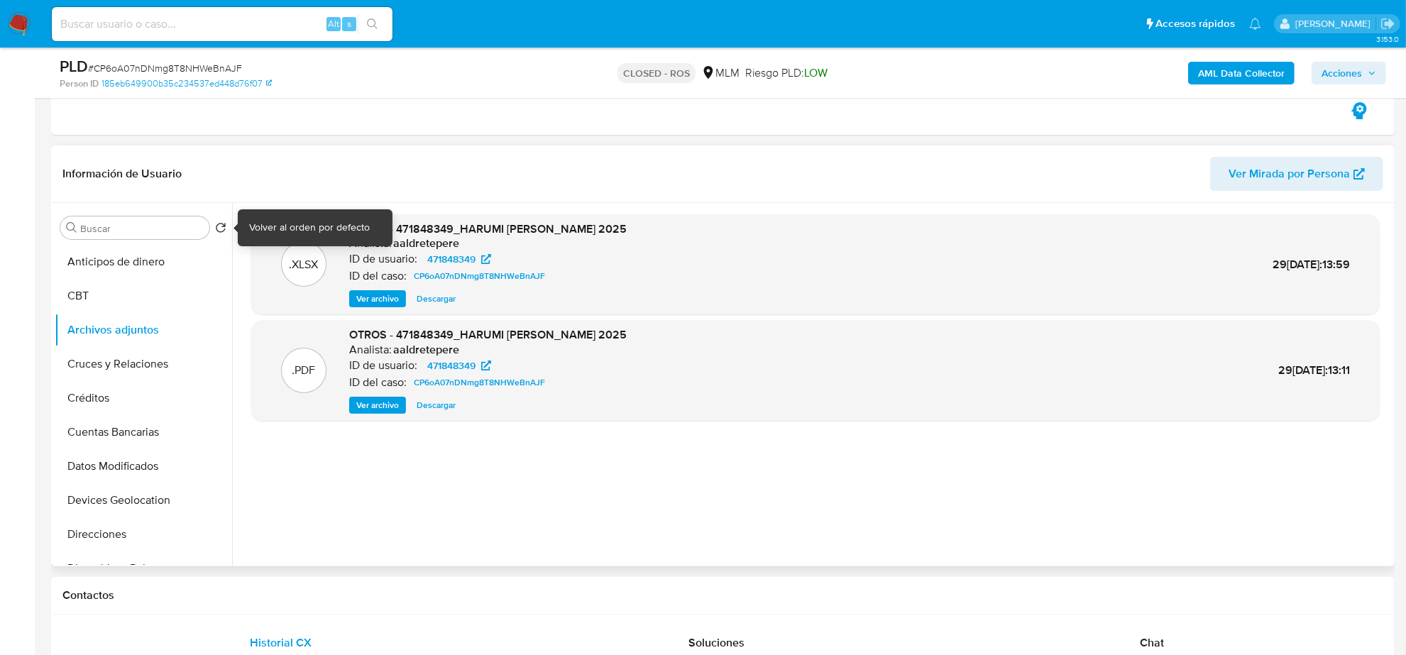
click at [217, 233] on icon "Volver al orden por defecto" at bounding box center [220, 227] width 11 height 11
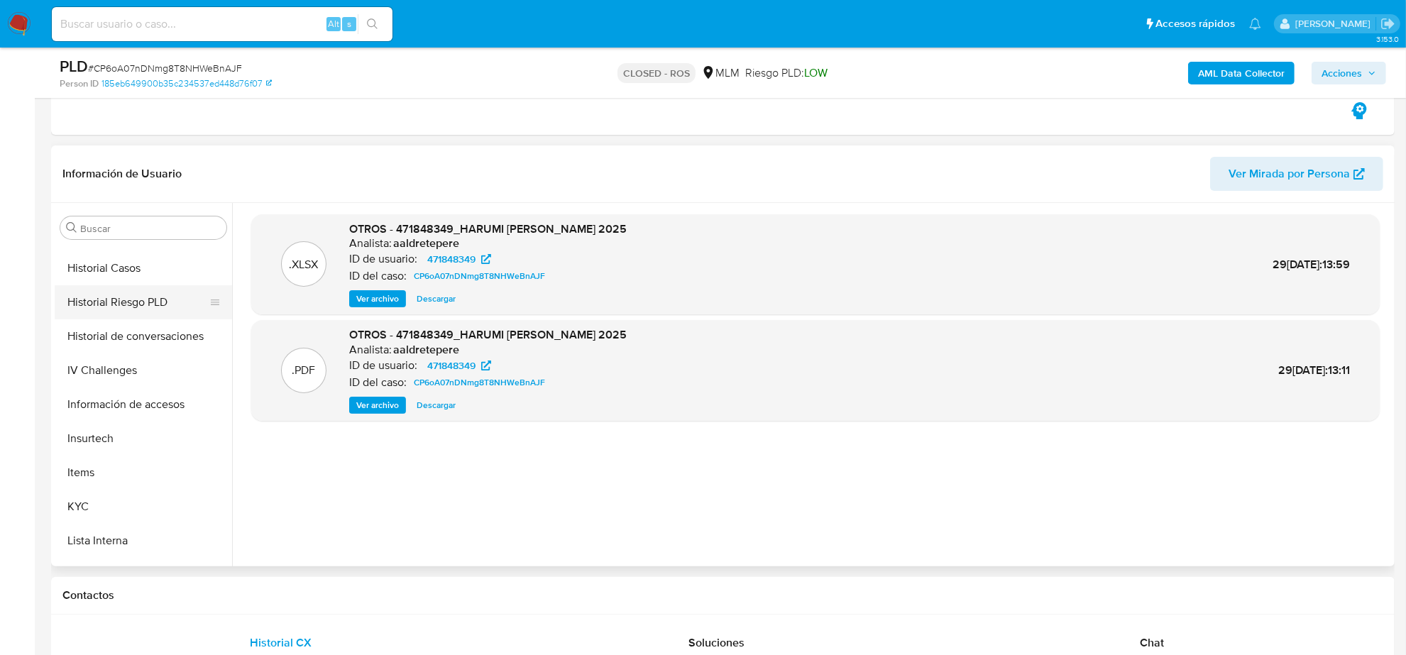
scroll to position [443, 0]
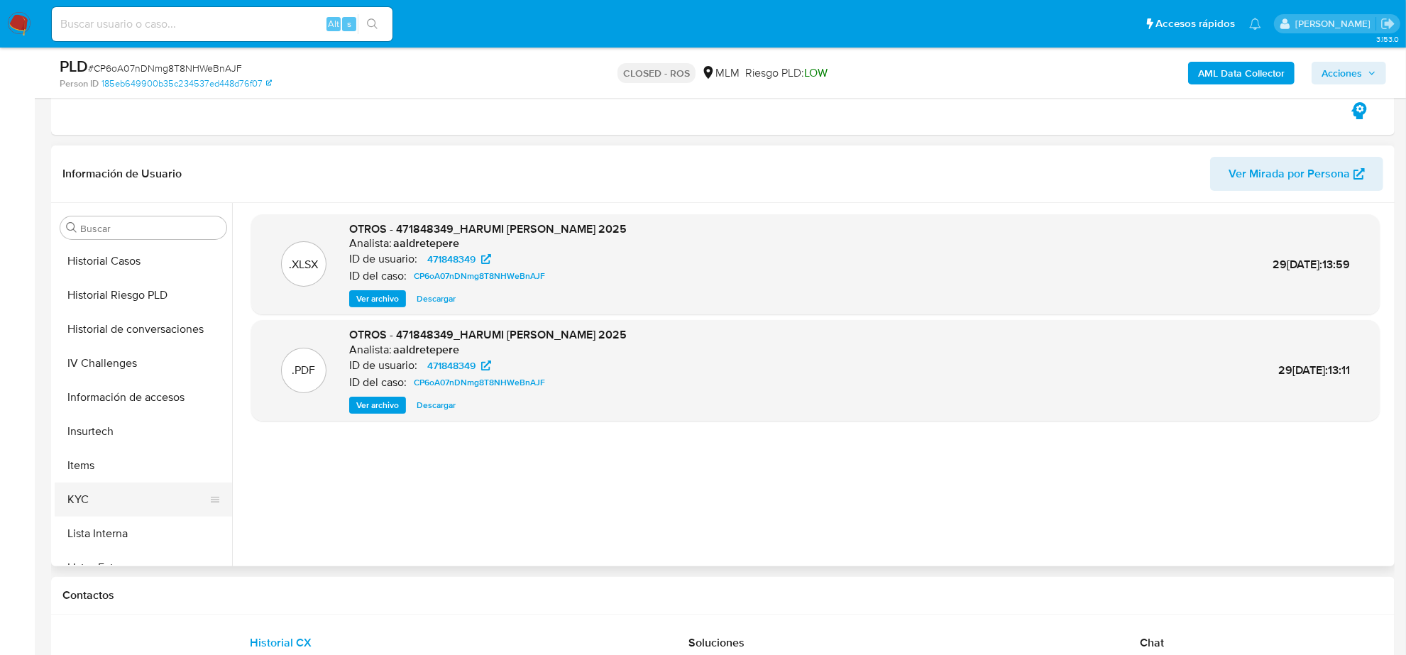
click at [129, 502] on button "KYC" at bounding box center [138, 500] width 166 height 34
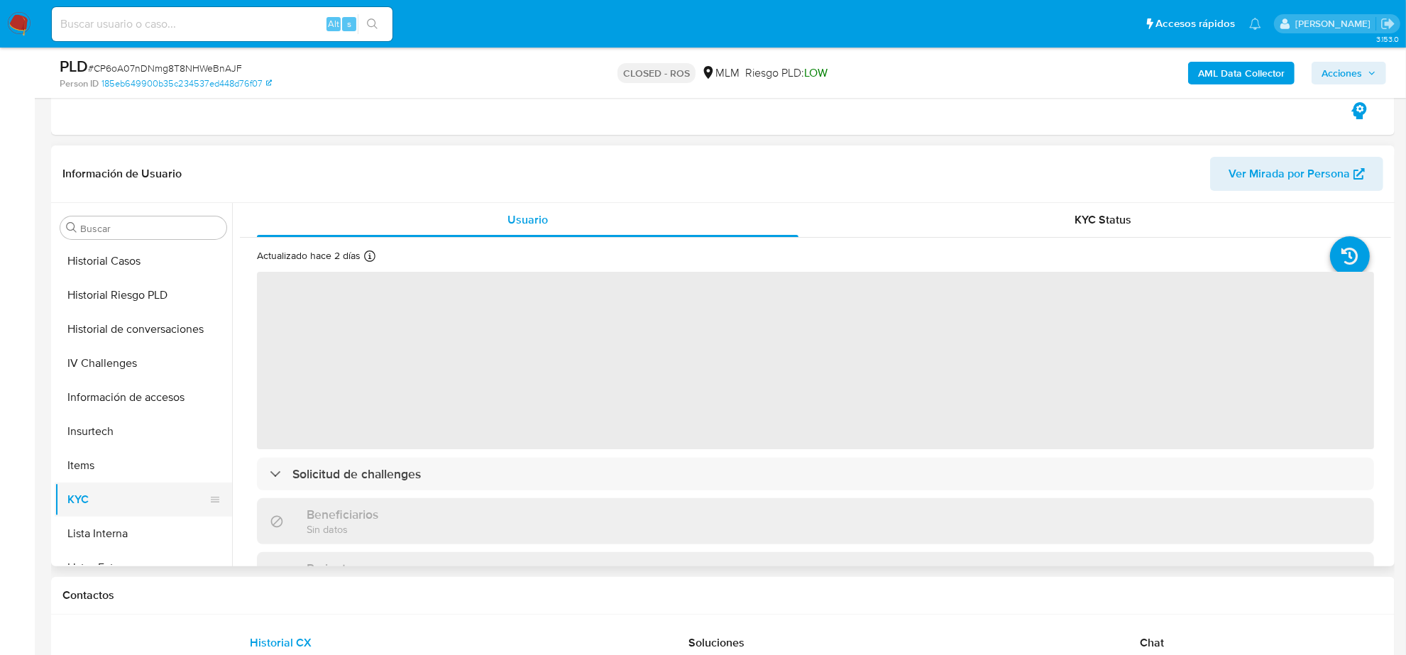
click at [209, 502] on icon at bounding box center [214, 499] width 11 height 11
click at [211, 502] on icon at bounding box center [215, 500] width 9 height 6
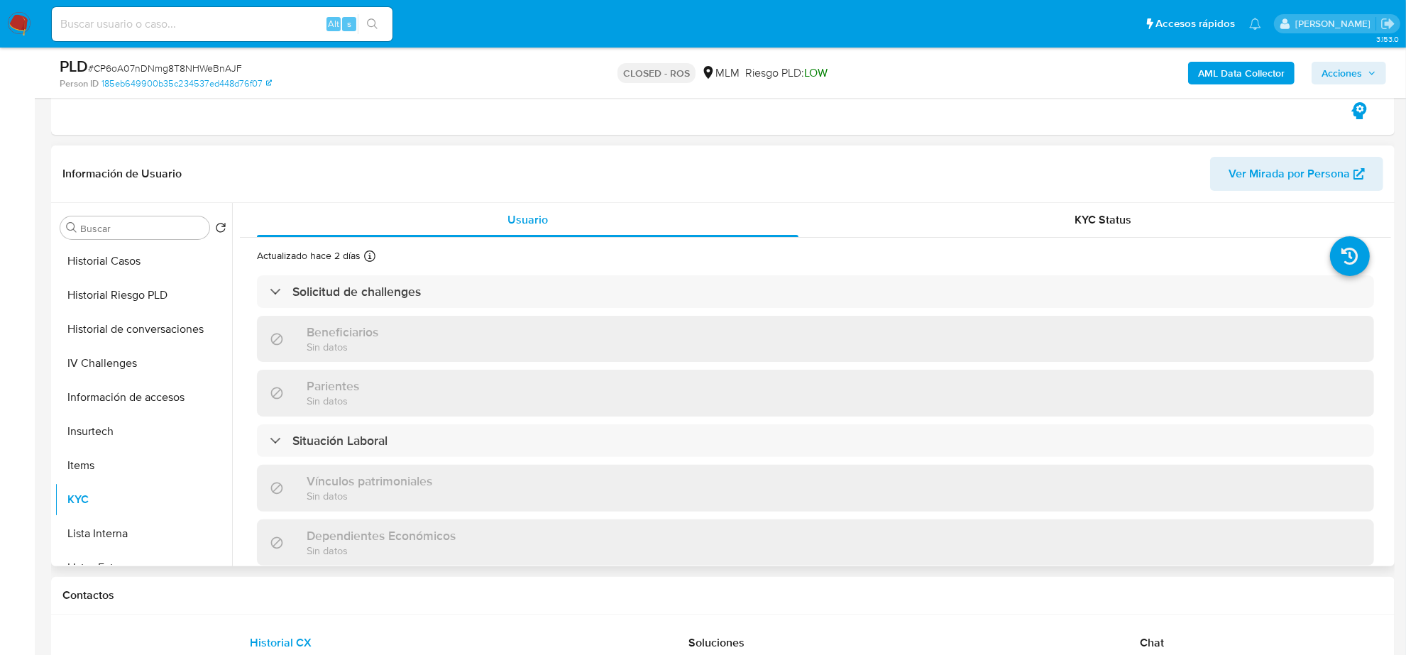
click at [211, 502] on icon at bounding box center [215, 500] width 9 height 6
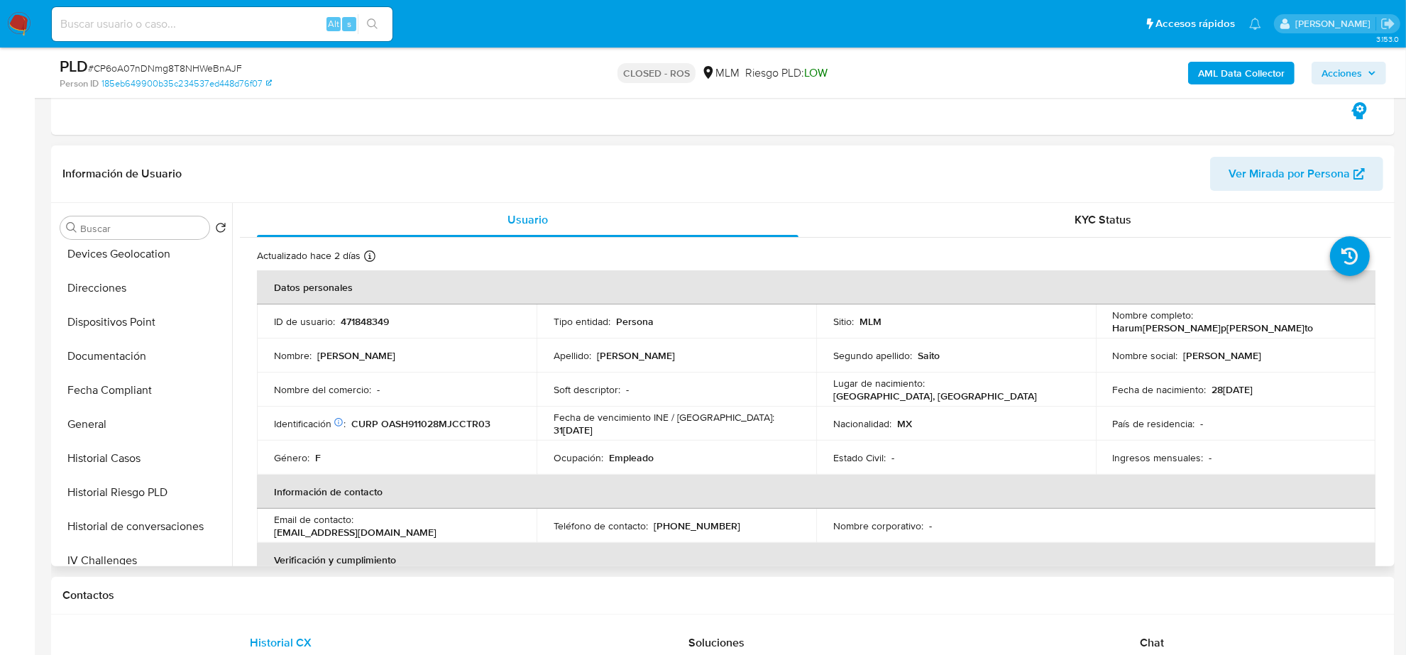
scroll to position [0, 0]
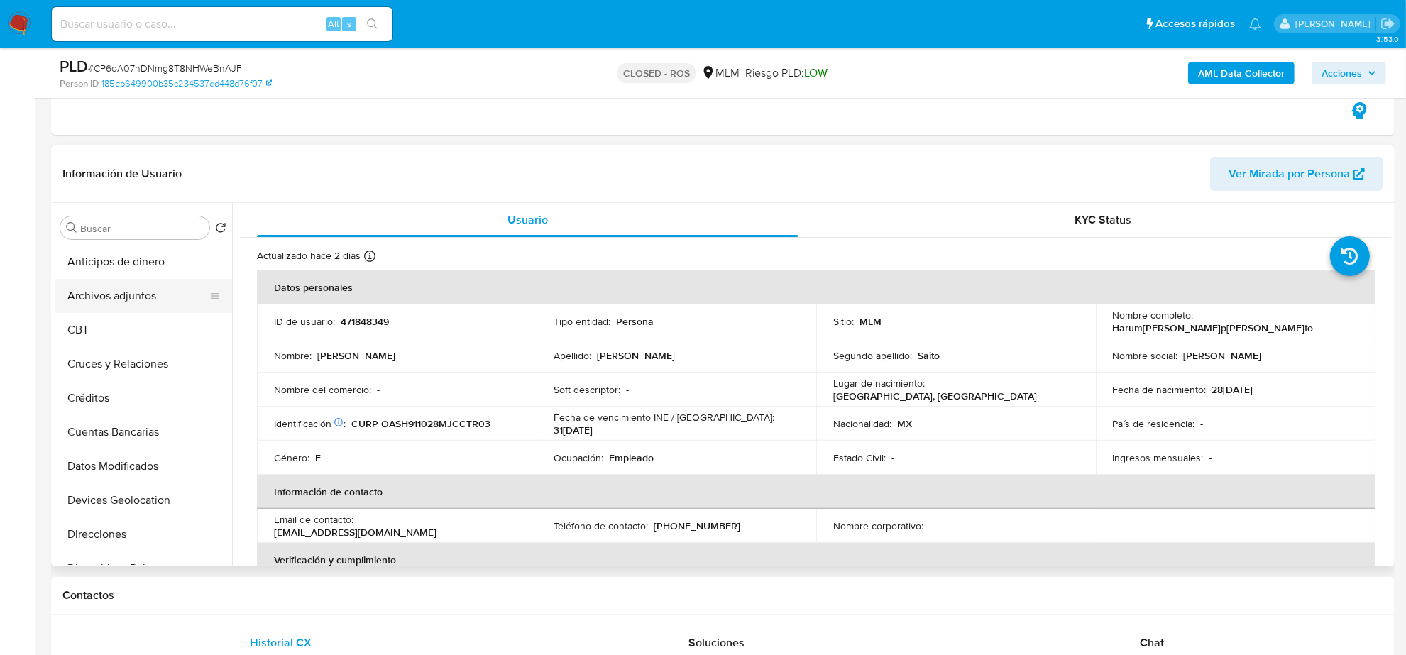
click at [157, 285] on button "Archivos adjuntos" at bounding box center [138, 296] width 166 height 34
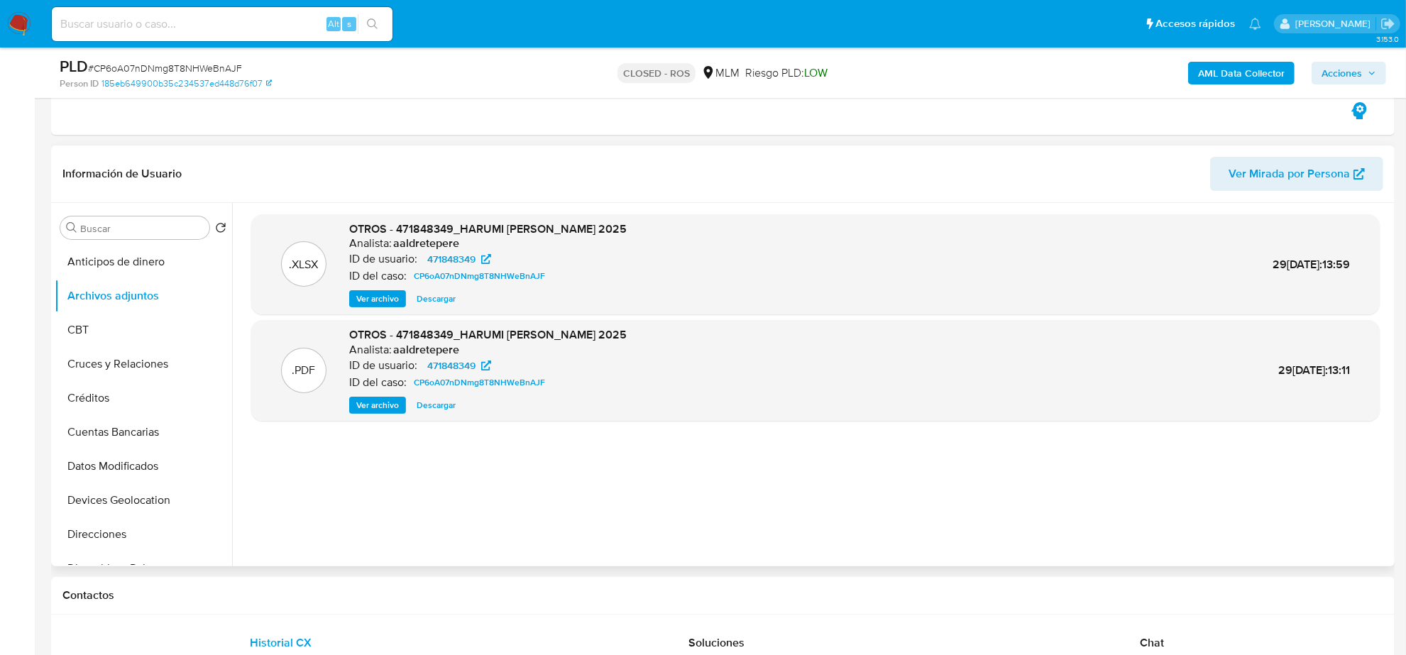
click at [427, 299] on span "Descargar" at bounding box center [436, 299] width 39 height 14
click at [397, 410] on span "Ver archivo" at bounding box center [377, 405] width 43 height 14
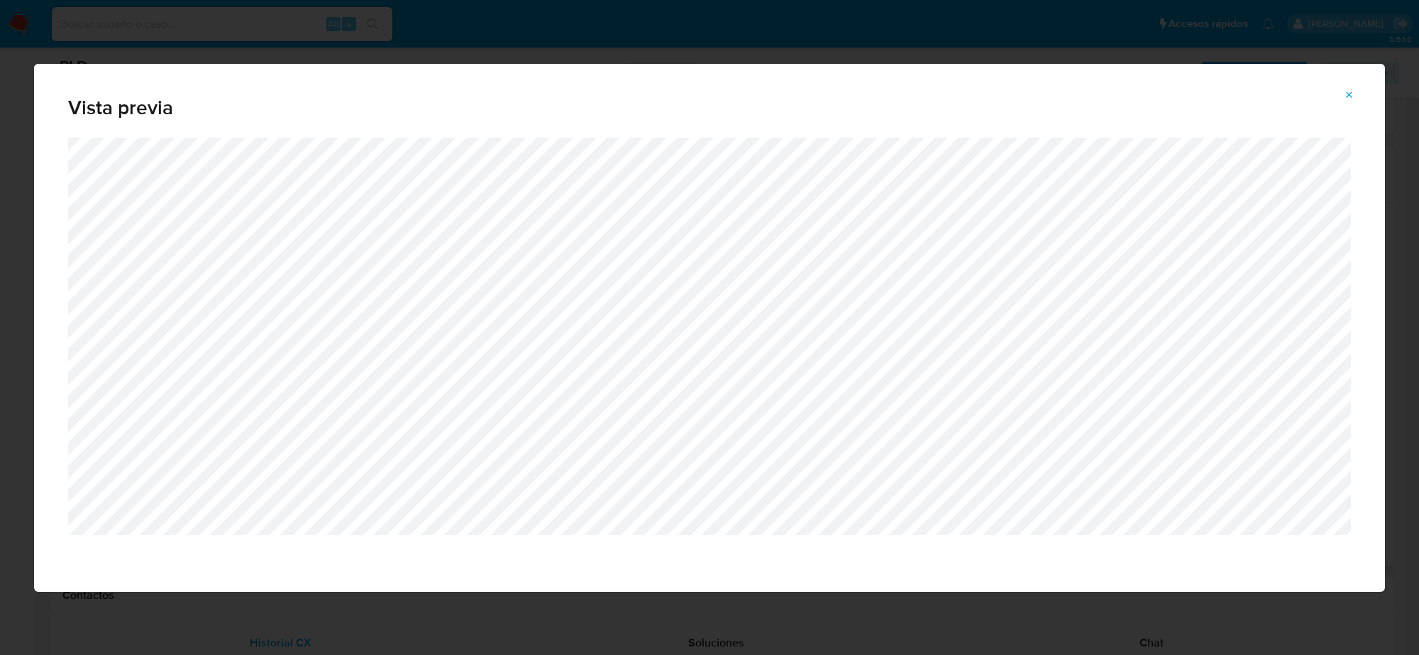
click at [1349, 92] on icon "Attachment preview" at bounding box center [1349, 94] width 11 height 11
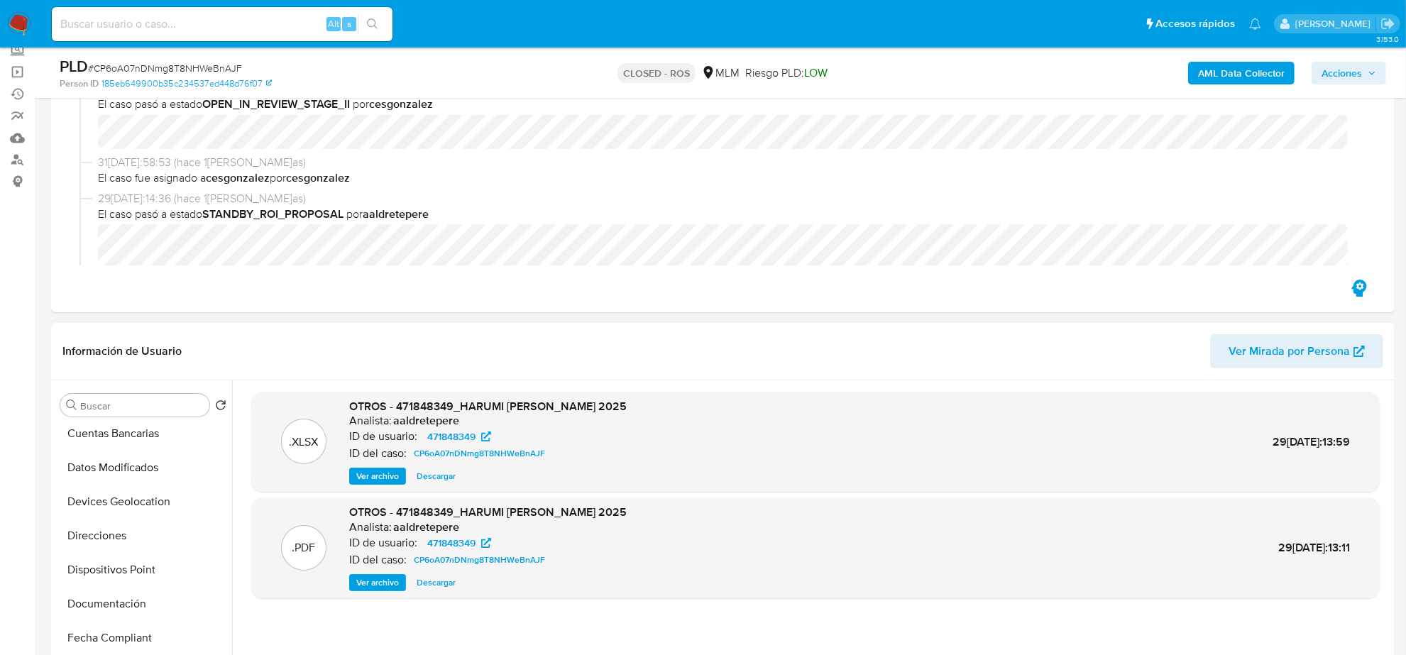
scroll to position [266, 0]
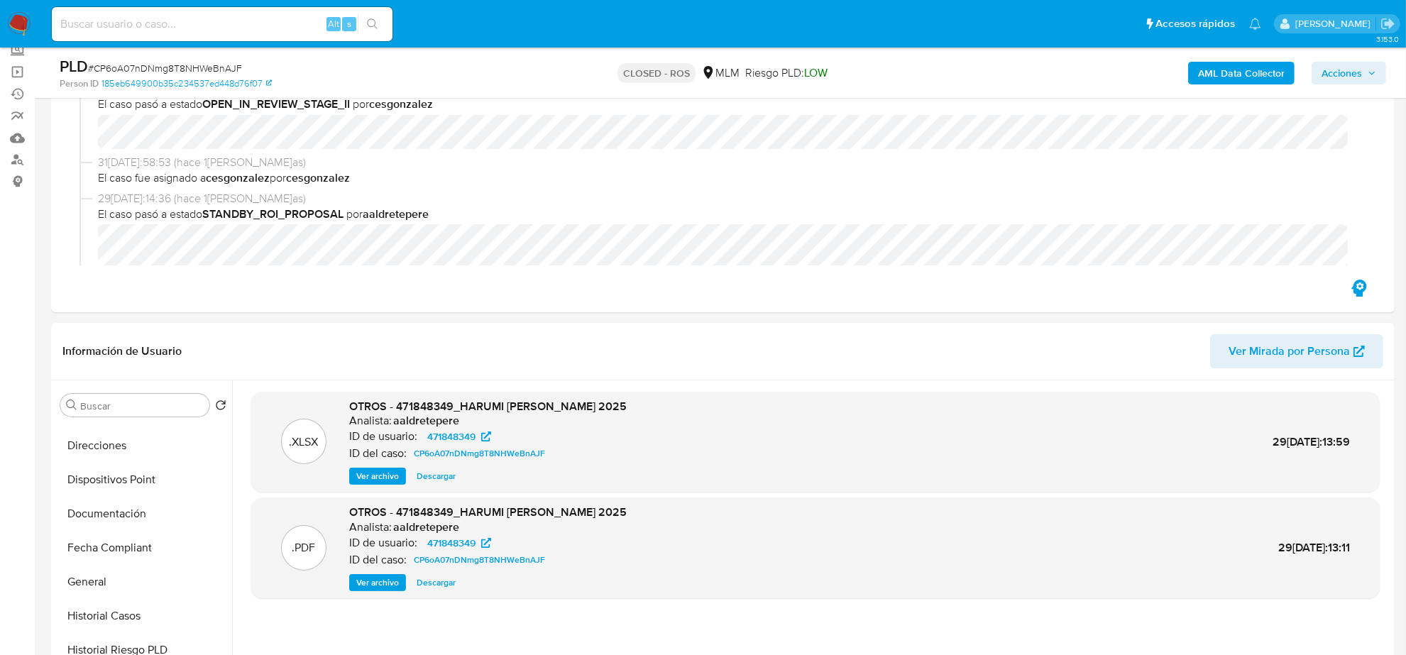
click at [380, 584] on span "Ver archivo" at bounding box center [377, 582] width 43 height 14
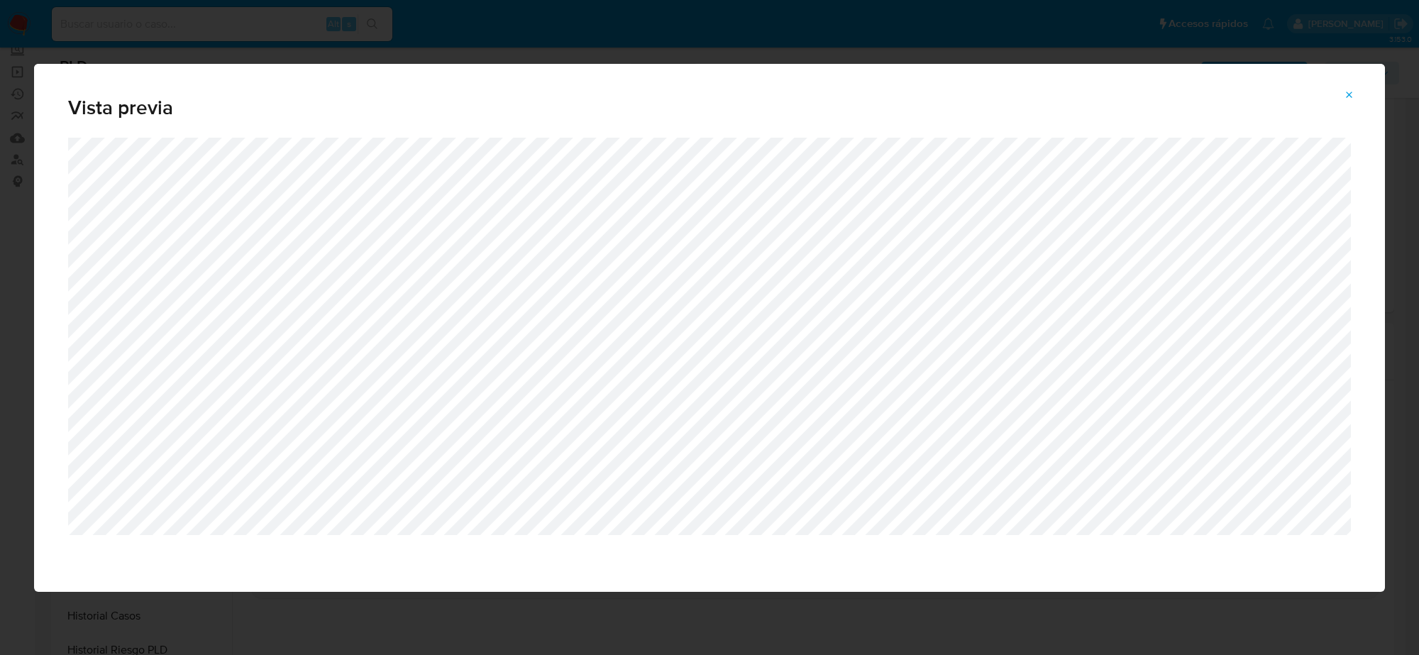
drag, startPoint x: 1350, startPoint y: 96, endPoint x: 1316, endPoint y: 94, distance: 33.4
click at [1350, 96] on icon "Attachment preview" at bounding box center [1350, 95] width 6 height 6
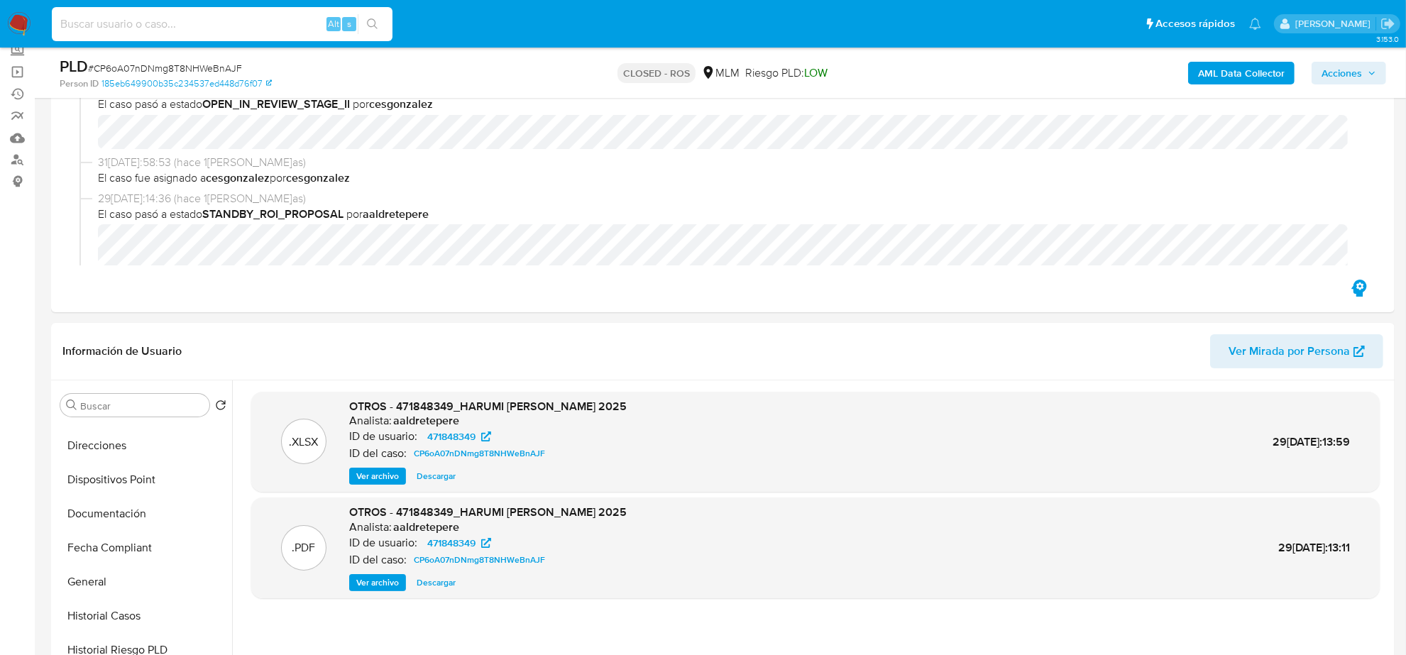
click at [147, 26] on input at bounding box center [222, 24] width 341 height 18
paste input "CxV5J6CIwBs0pqCSDSbym2cY"
type input "CxV5J6CIwBs0pqCSDSbym2cY"
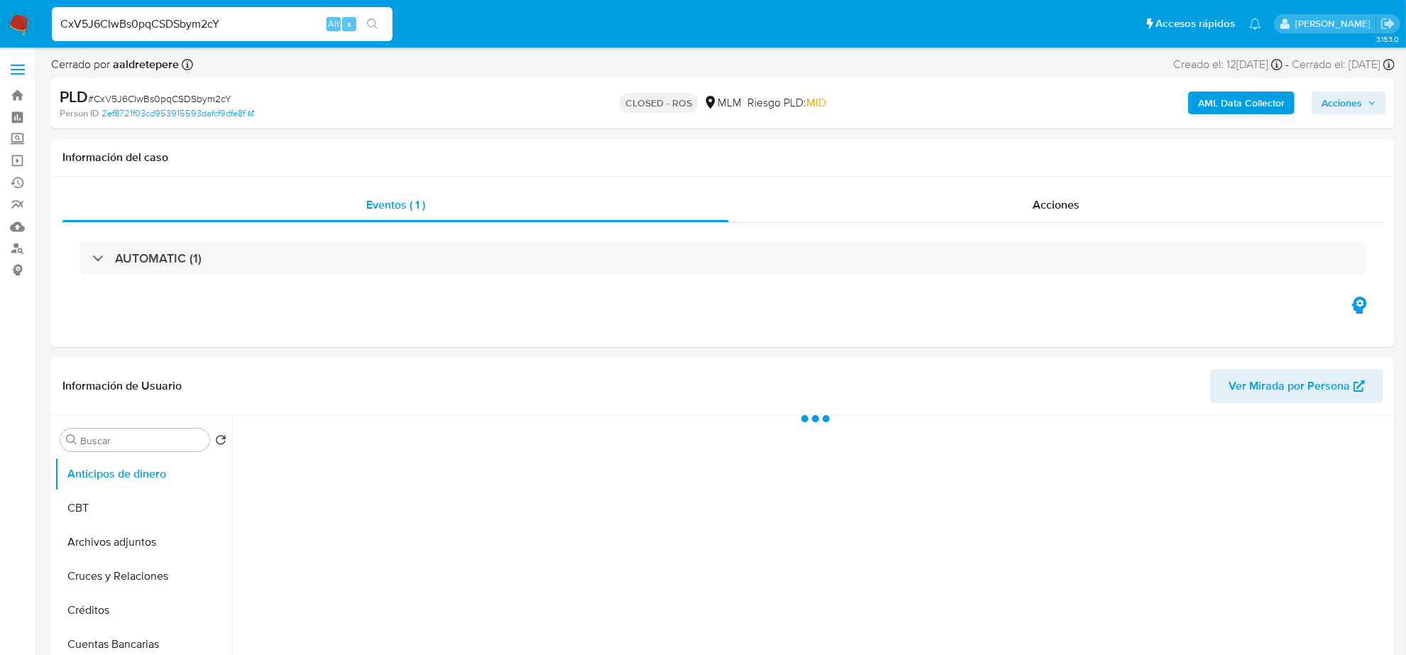
select select "10"
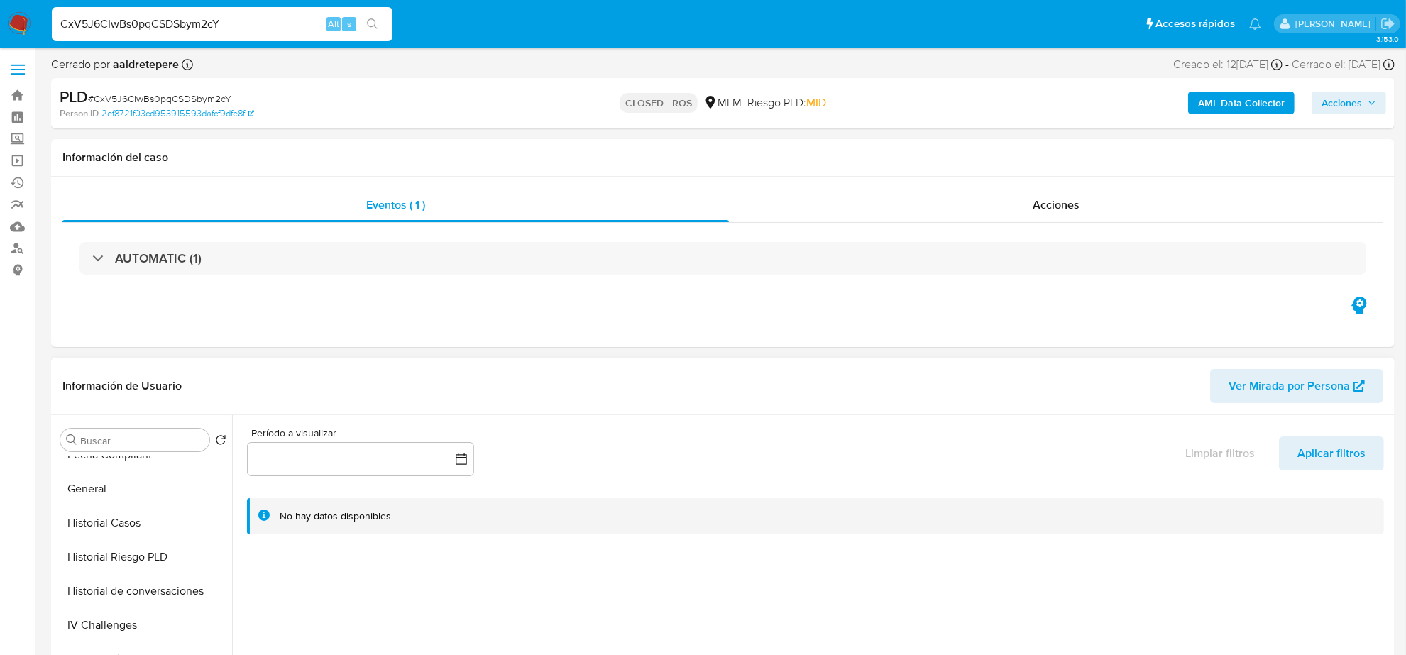
scroll to position [532, 0]
click at [209, 622] on icon at bounding box center [214, 622] width 11 height 11
click at [172, 622] on button "KYC" at bounding box center [138, 623] width 166 height 34
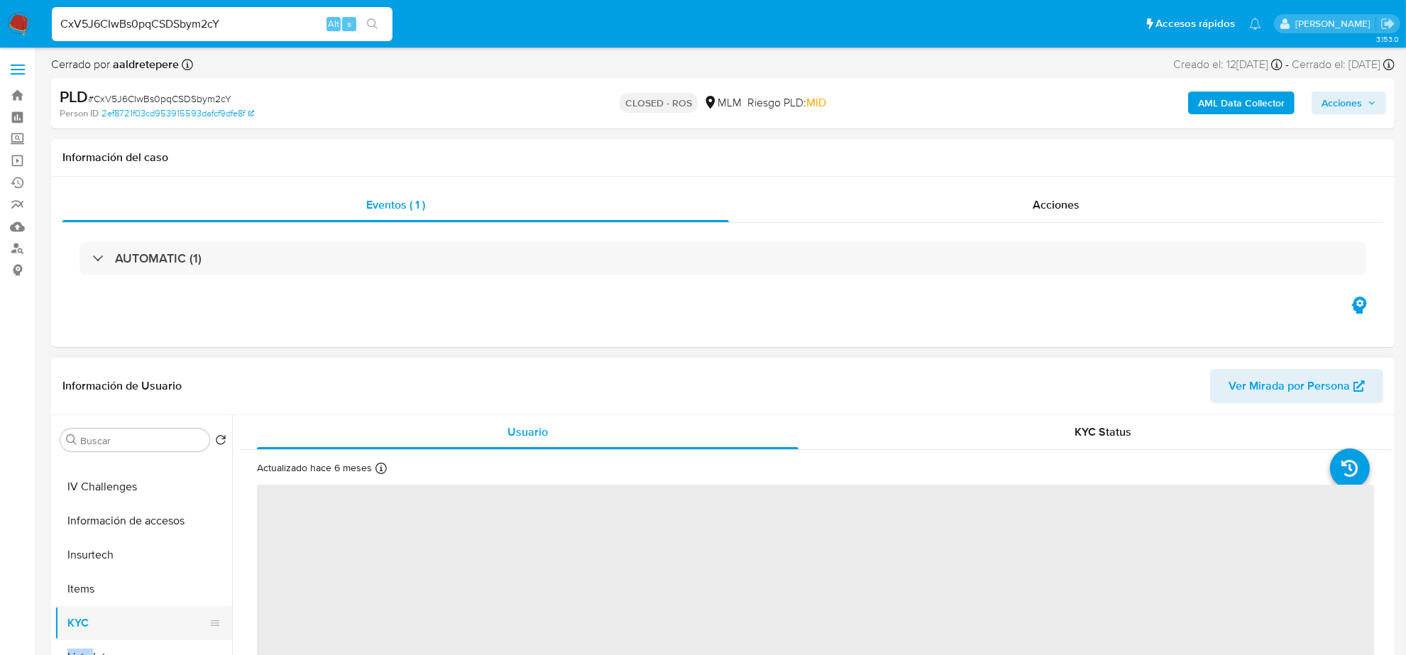
click at [172, 622] on button "KYC" at bounding box center [138, 623] width 166 height 34
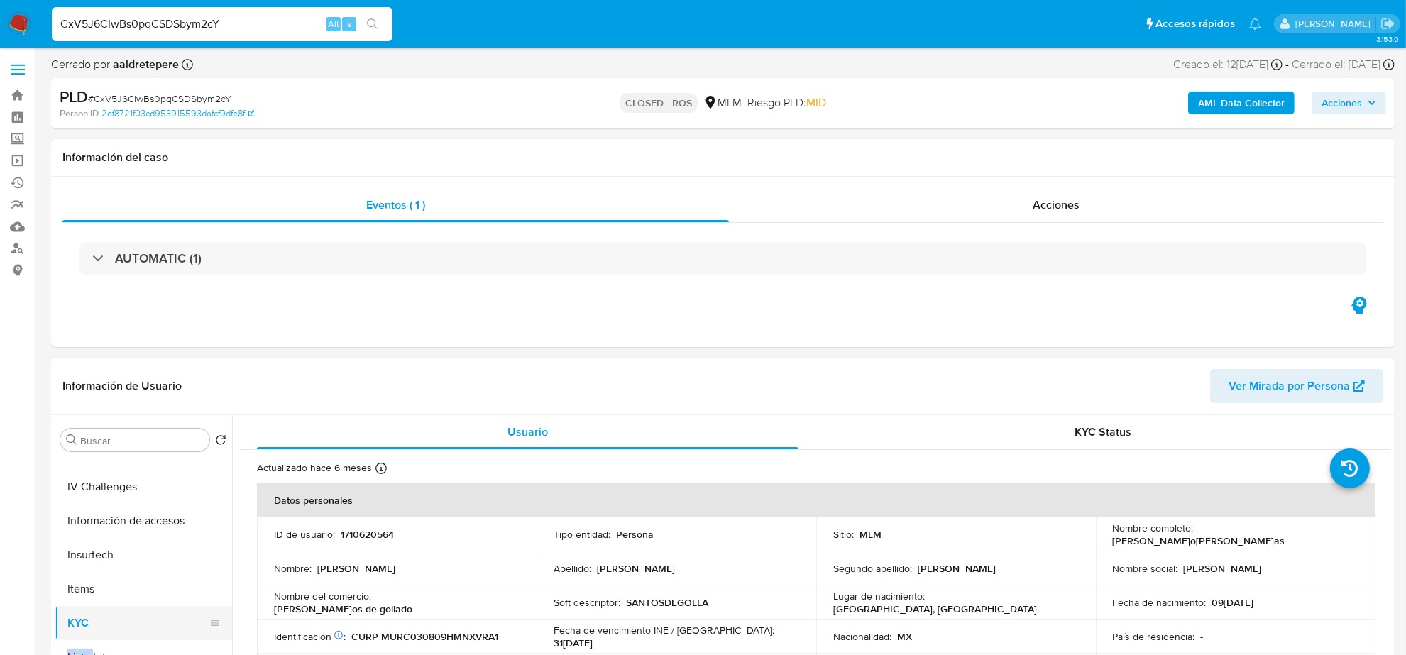
click at [215, 622] on button "KYC" at bounding box center [138, 623] width 166 height 34
click at [209, 624] on icon at bounding box center [214, 622] width 11 height 11
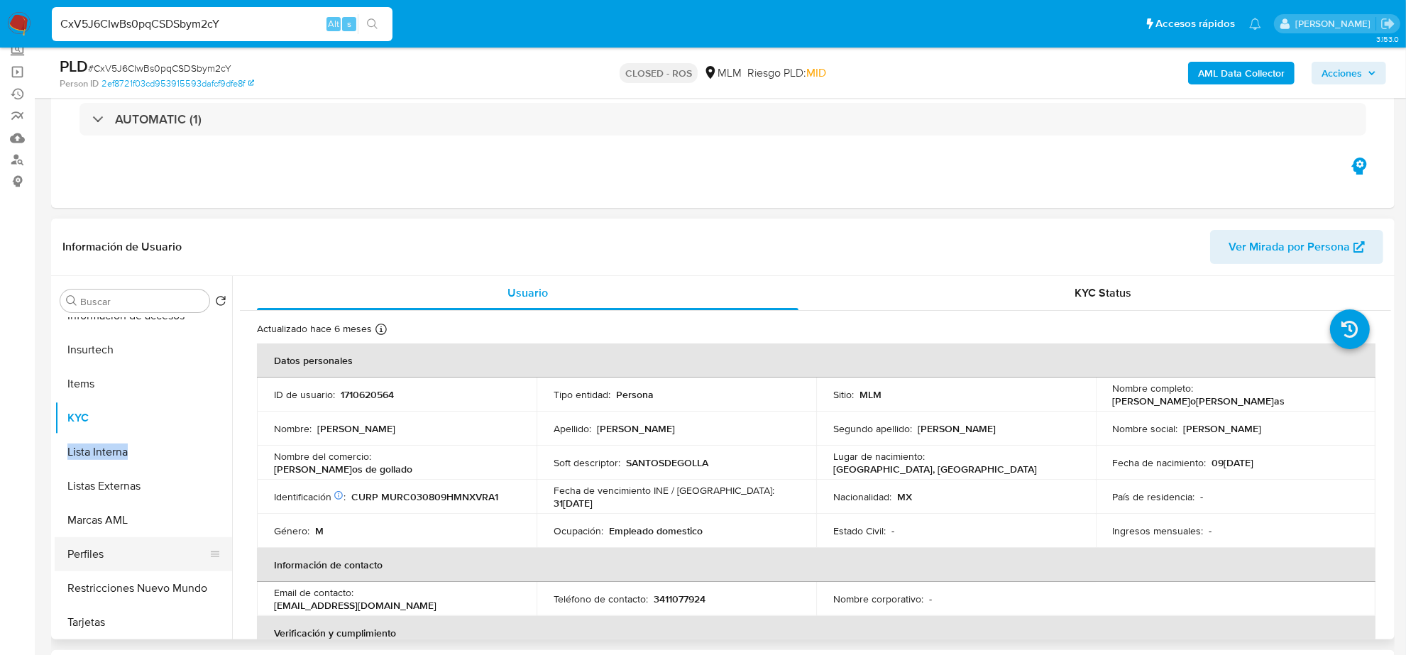
scroll to position [509, 0]
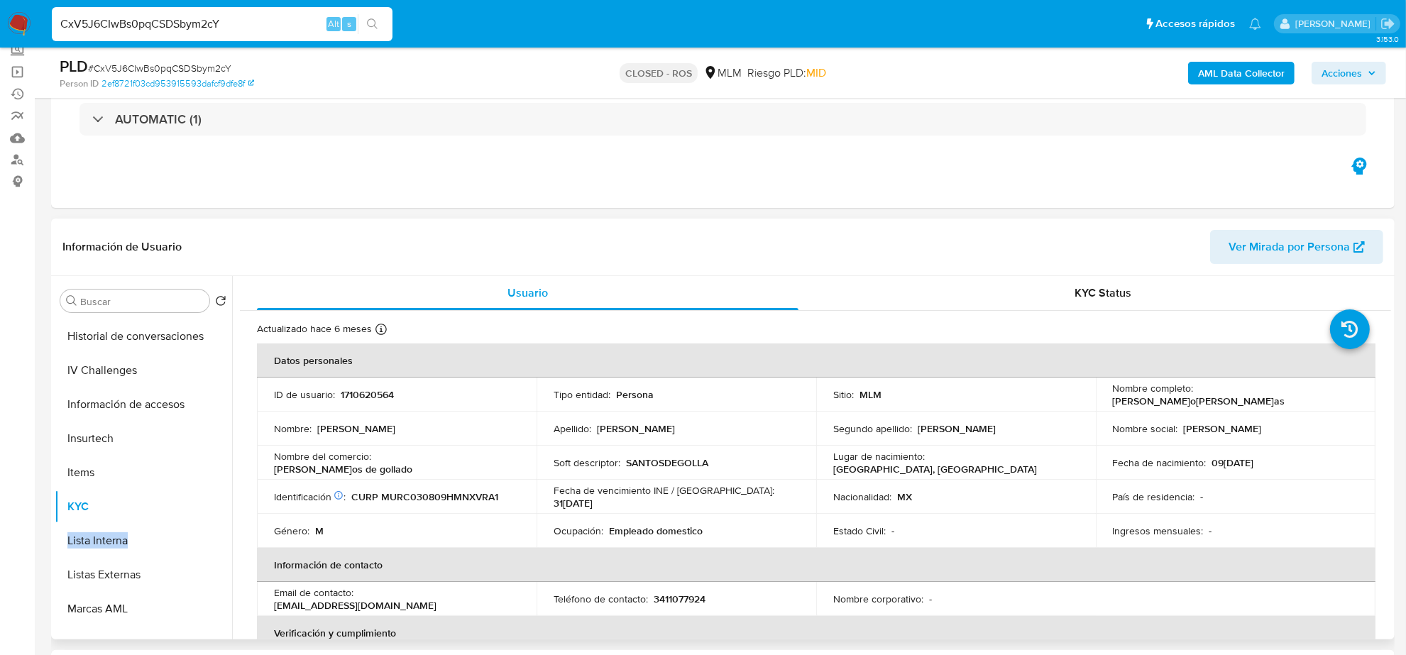
drag, startPoint x: 175, startPoint y: 508, endPoint x: 175, endPoint y: 316, distance: 192.3
click at [175, 316] on div "Buscar Volver al orden por defecto Anticipos de dinero CBT Archivos adjuntos Cr…" at bounding box center [143, 458] width 177 height 361
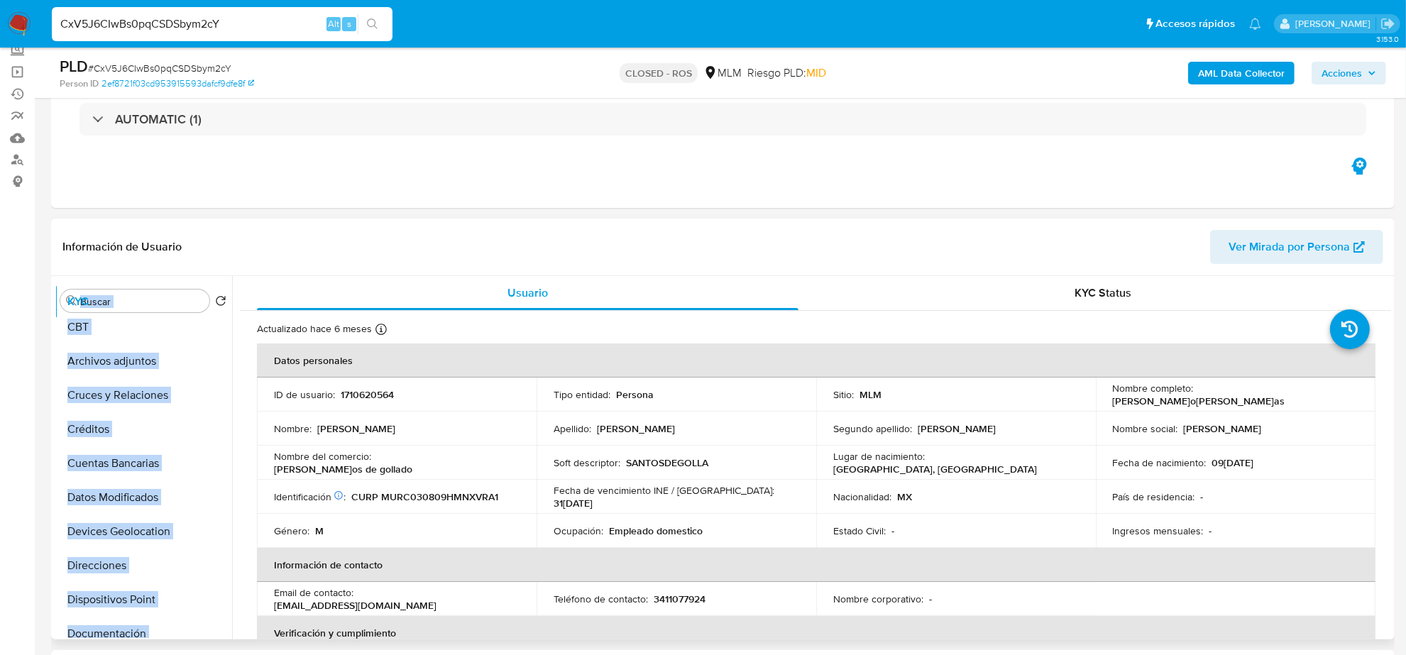
scroll to position [0, 0]
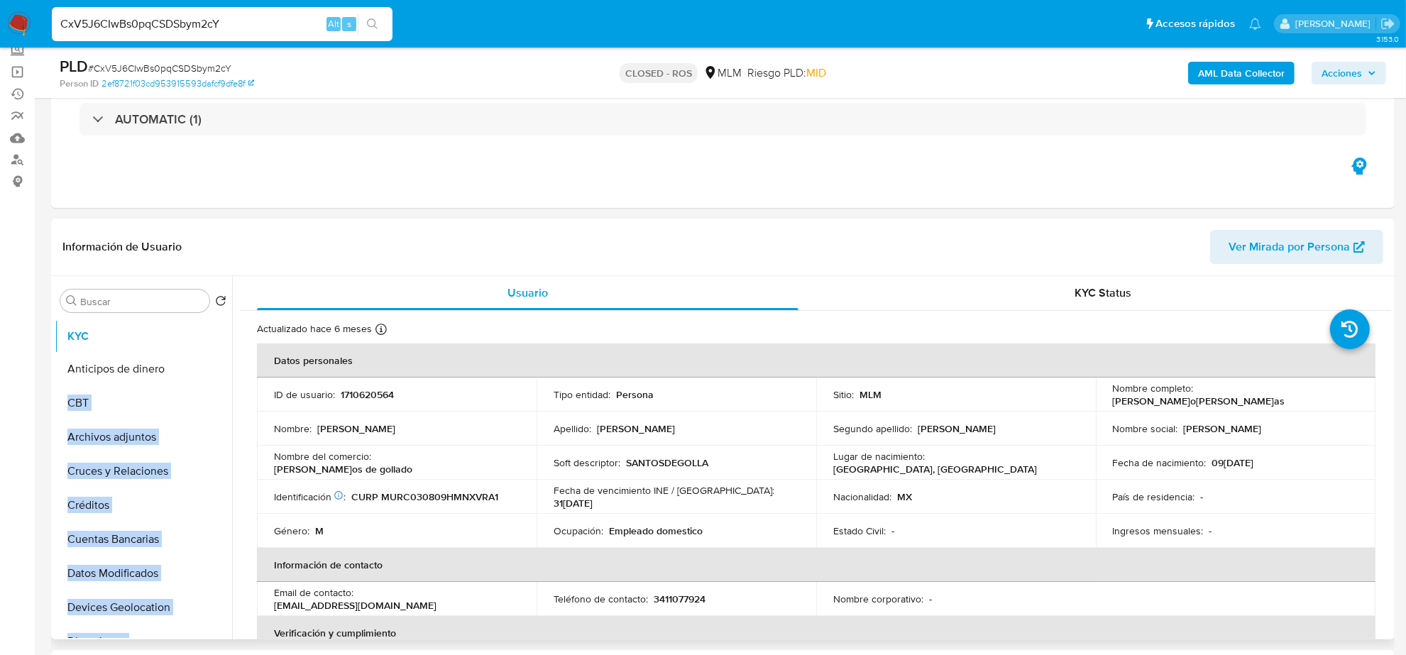
drag, startPoint x: 214, startPoint y: 508, endPoint x: 206, endPoint y: 338, distance: 169.8
click at [206, 338] on ul "Anticipos de dinero CBT Archivos adjuntos Cruces y Relaciones Créditos Cuentas …" at bounding box center [143, 478] width 177 height 320
click at [158, 339] on button "KYC" at bounding box center [138, 335] width 166 height 34
click at [135, 437] on button "Archivos adjuntos" at bounding box center [138, 437] width 166 height 34
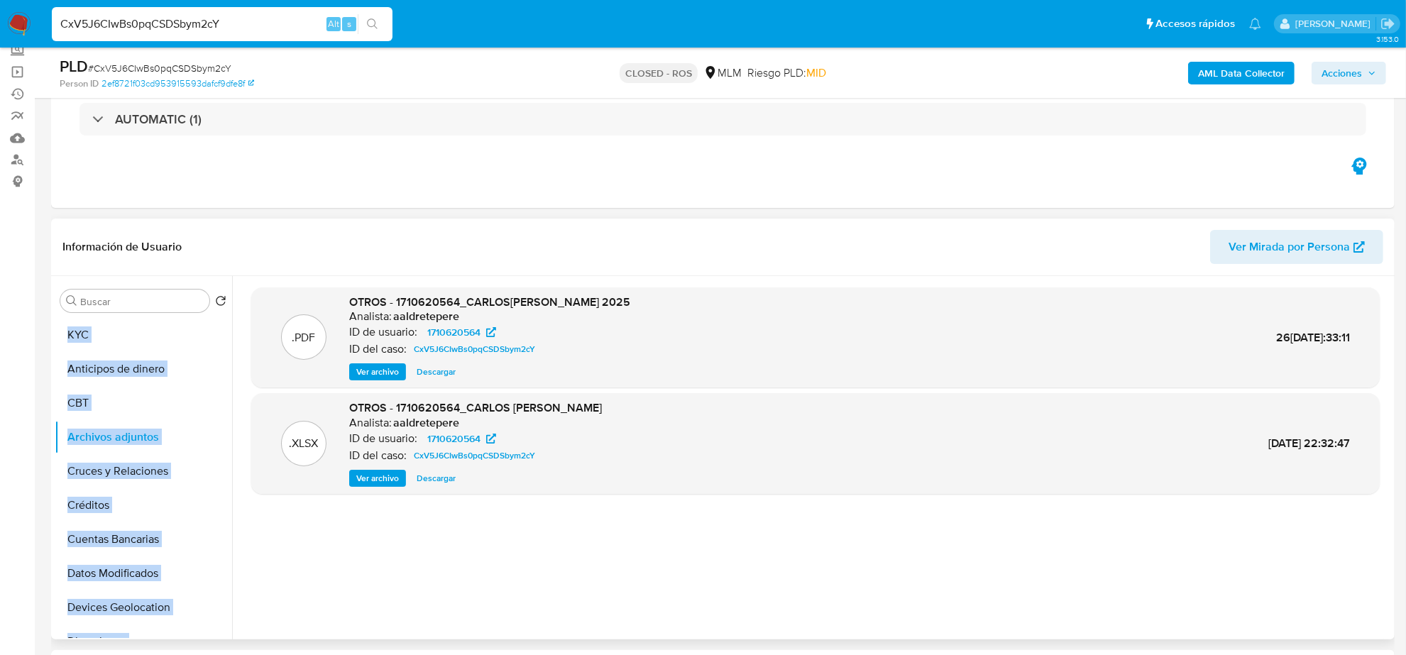
click at [440, 473] on span "Descargar" at bounding box center [436, 478] width 39 height 14
click at [370, 365] on span "Ver archivo" at bounding box center [377, 372] width 43 height 14
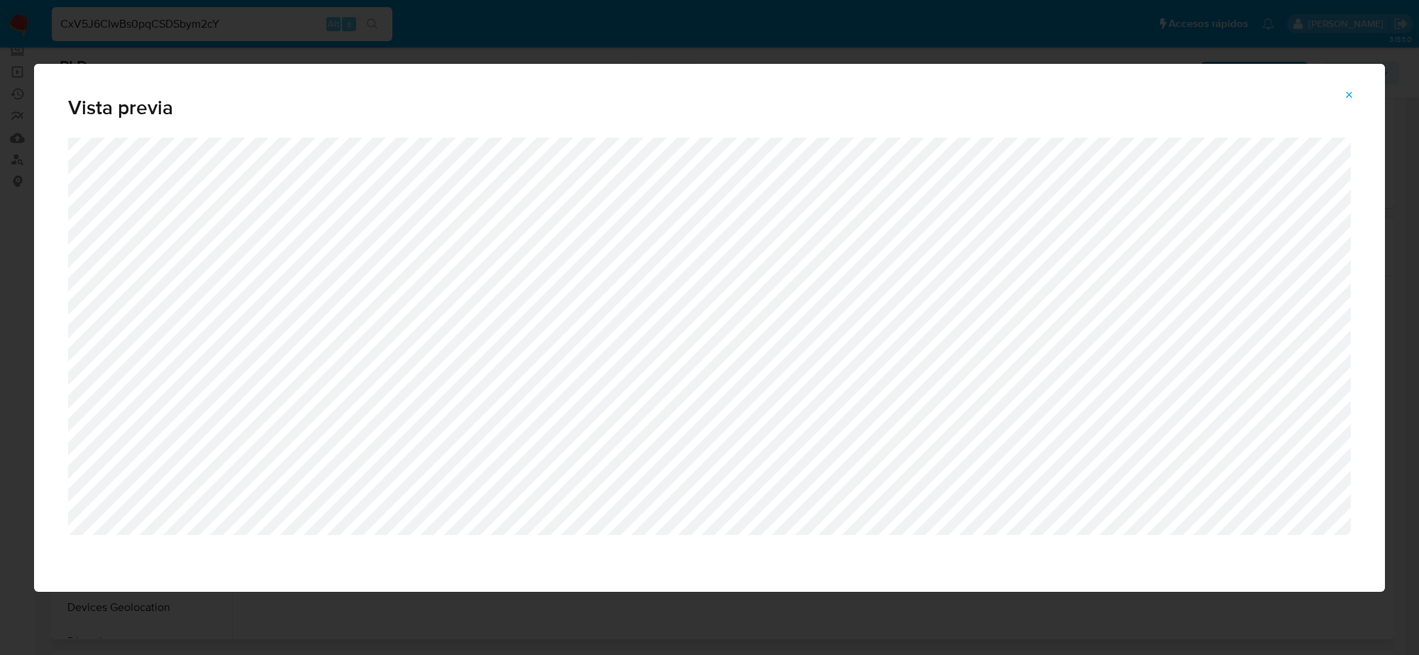
drag, startPoint x: 1352, startPoint y: 97, endPoint x: 1286, endPoint y: 87, distance: 67.4
click at [1352, 97] on icon "Attachment preview" at bounding box center [1350, 95] width 6 height 6
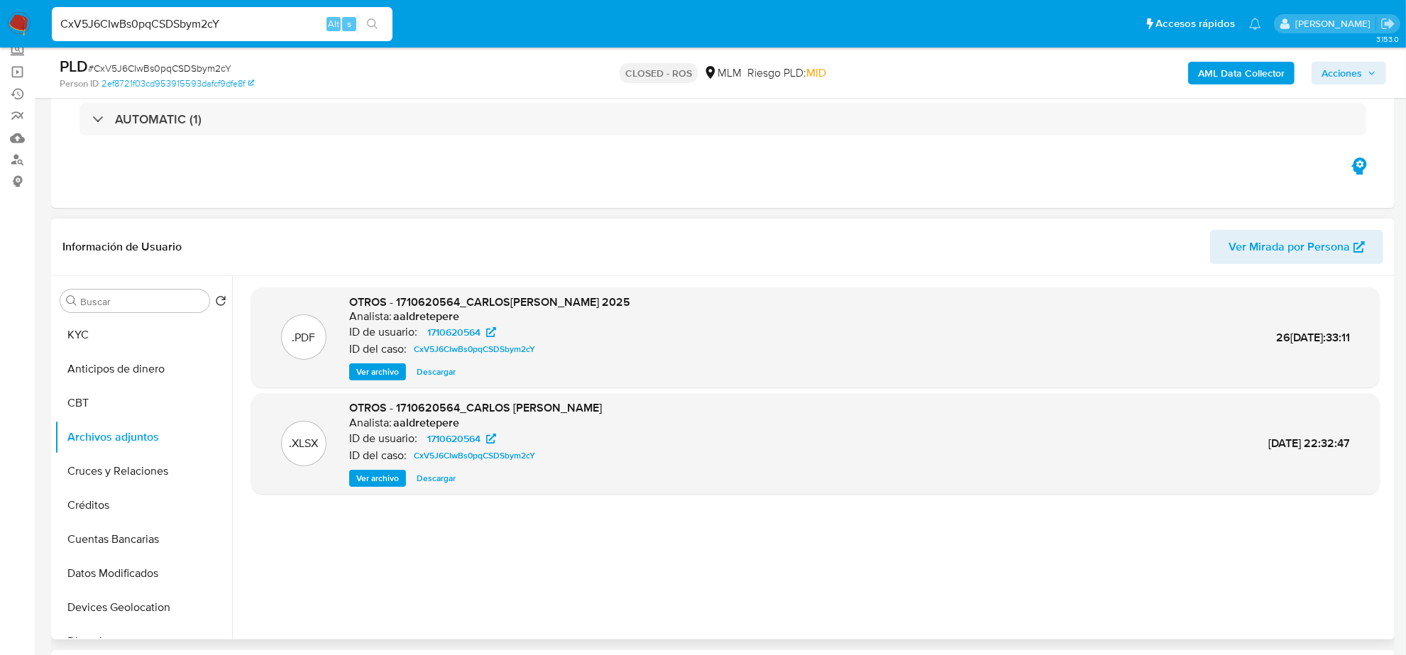
click at [226, 20] on input "CxV5J6CIwBs0pqCSDSbym2cY" at bounding box center [222, 24] width 341 height 18
paste input "GIghaTbyXpscKzUYd9OGyRvs"
type input "GIghaTbyXpscKzUYd9OGyRvs"
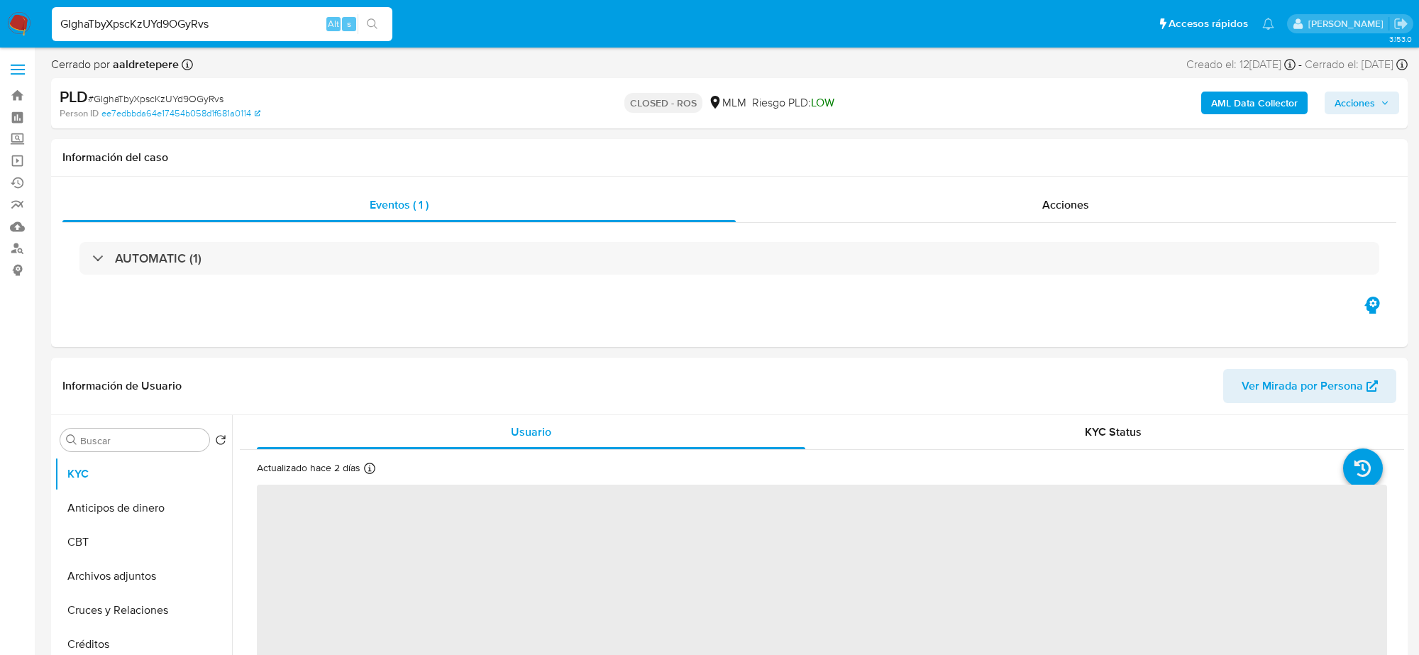
select select "10"
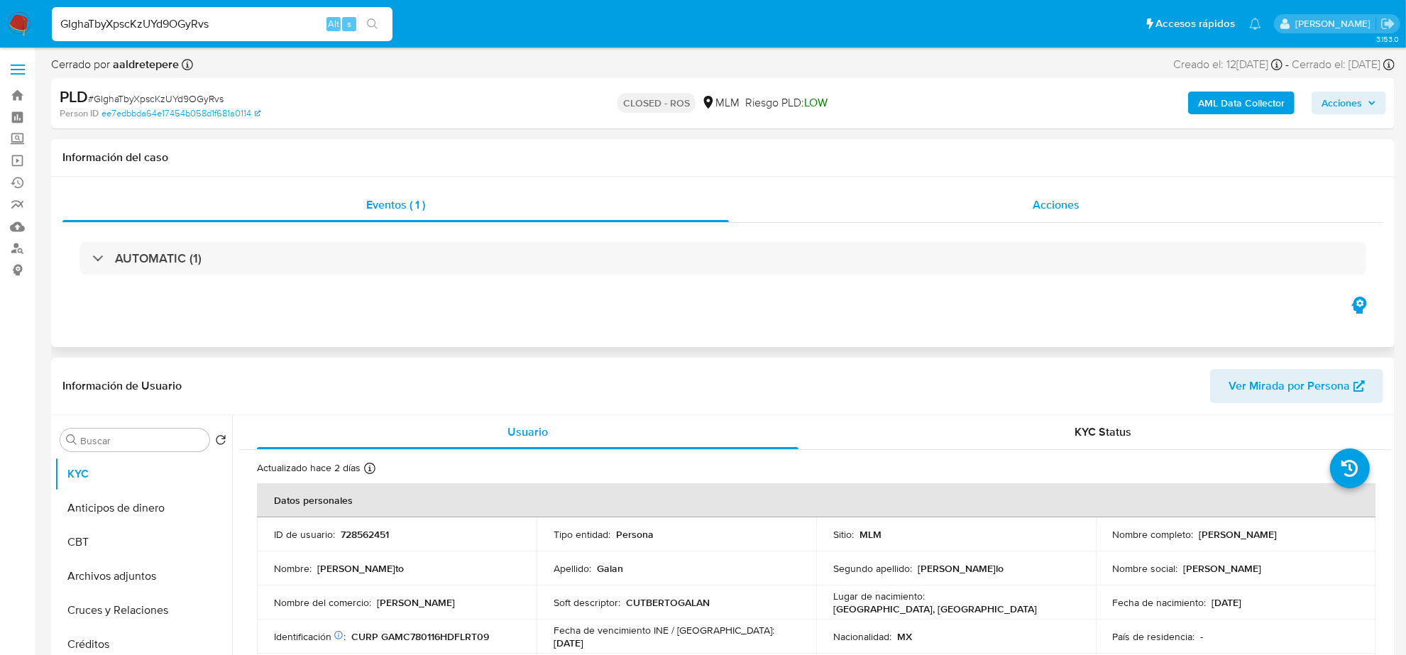
click at [1086, 211] on div "Acciones" at bounding box center [1056, 205] width 654 height 34
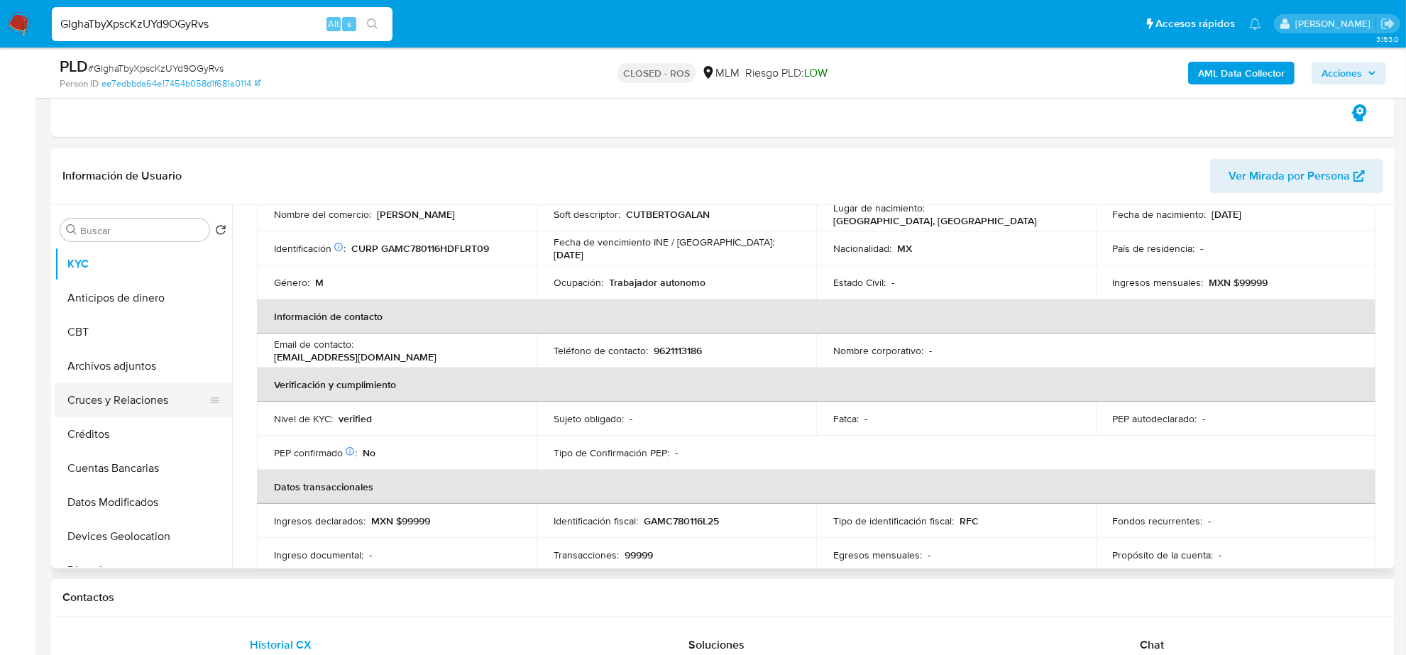
scroll to position [266, 0]
click at [149, 305] on button "Anticipos de dinero" at bounding box center [138, 296] width 166 height 34
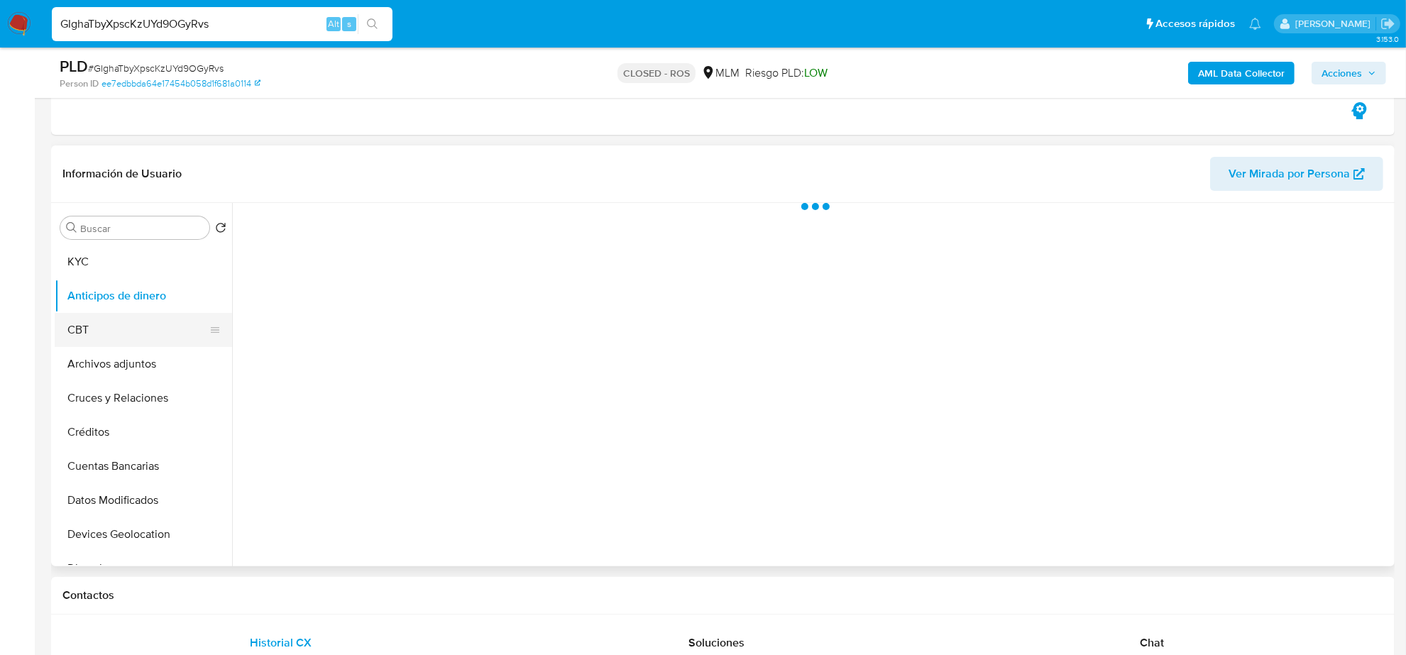
click at [131, 343] on button "CBT" at bounding box center [138, 330] width 166 height 34
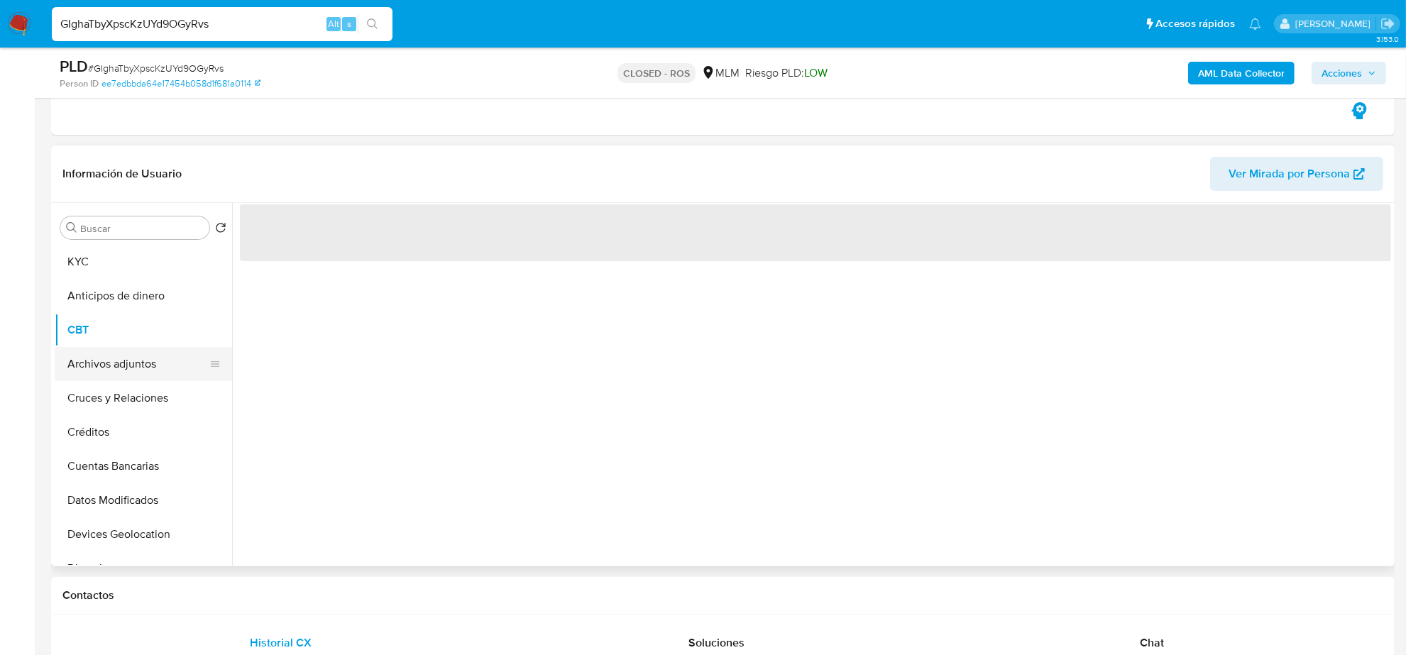
click at [128, 368] on button "Archivos adjuntos" at bounding box center [138, 364] width 166 height 34
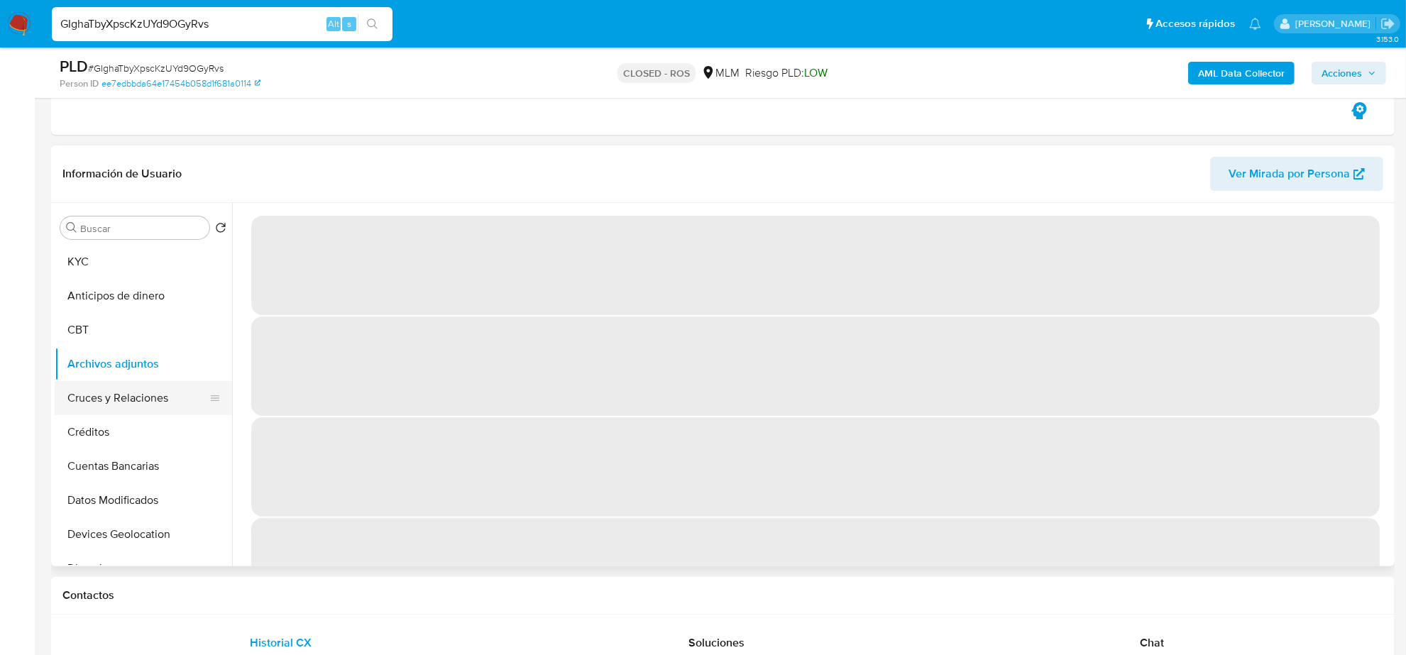
click at [117, 402] on button "Cruces y Relaciones" at bounding box center [138, 398] width 166 height 34
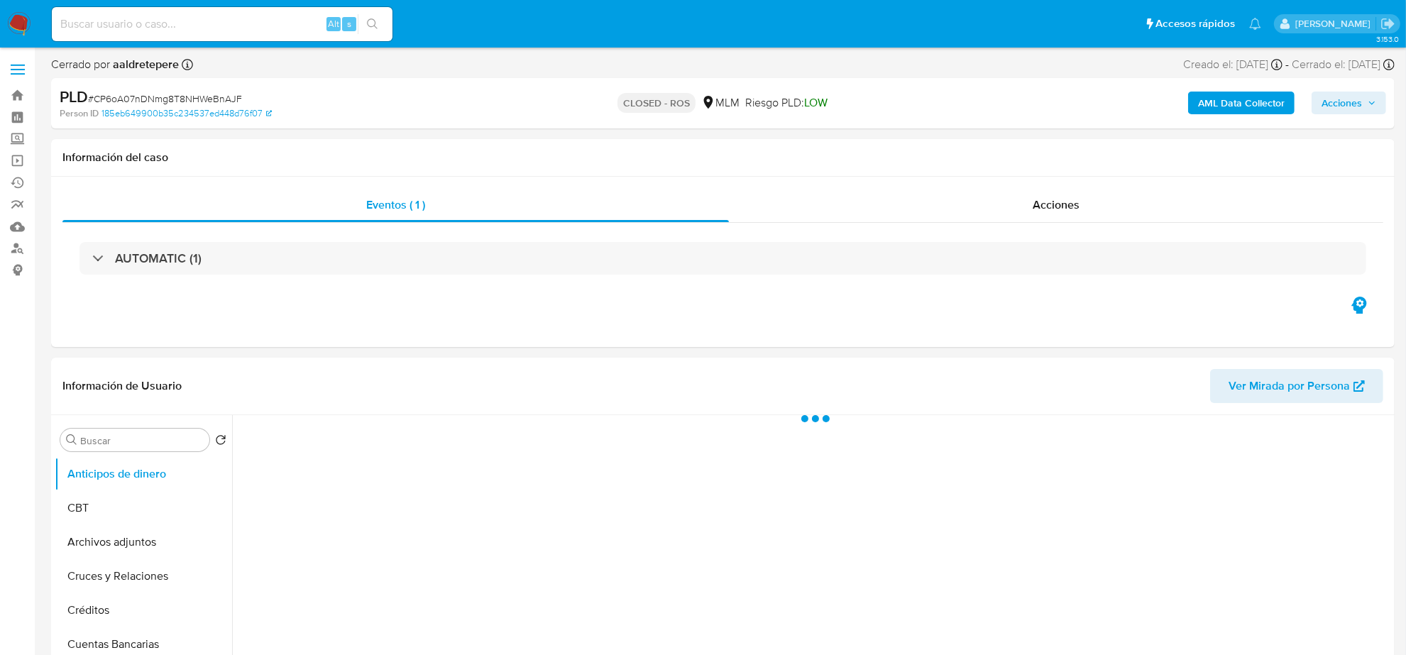
select select "10"
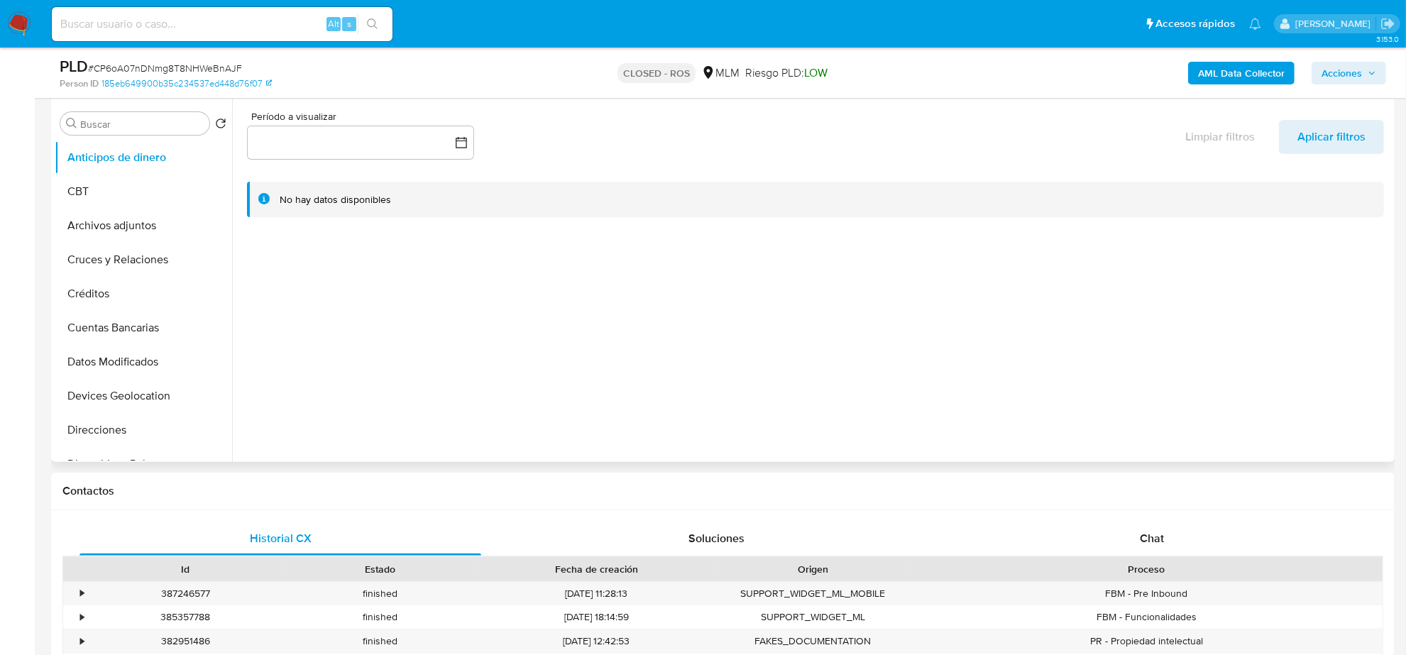
scroll to position [443, 0]
click at [117, 378] on button "KYC" at bounding box center [138, 395] width 166 height 34
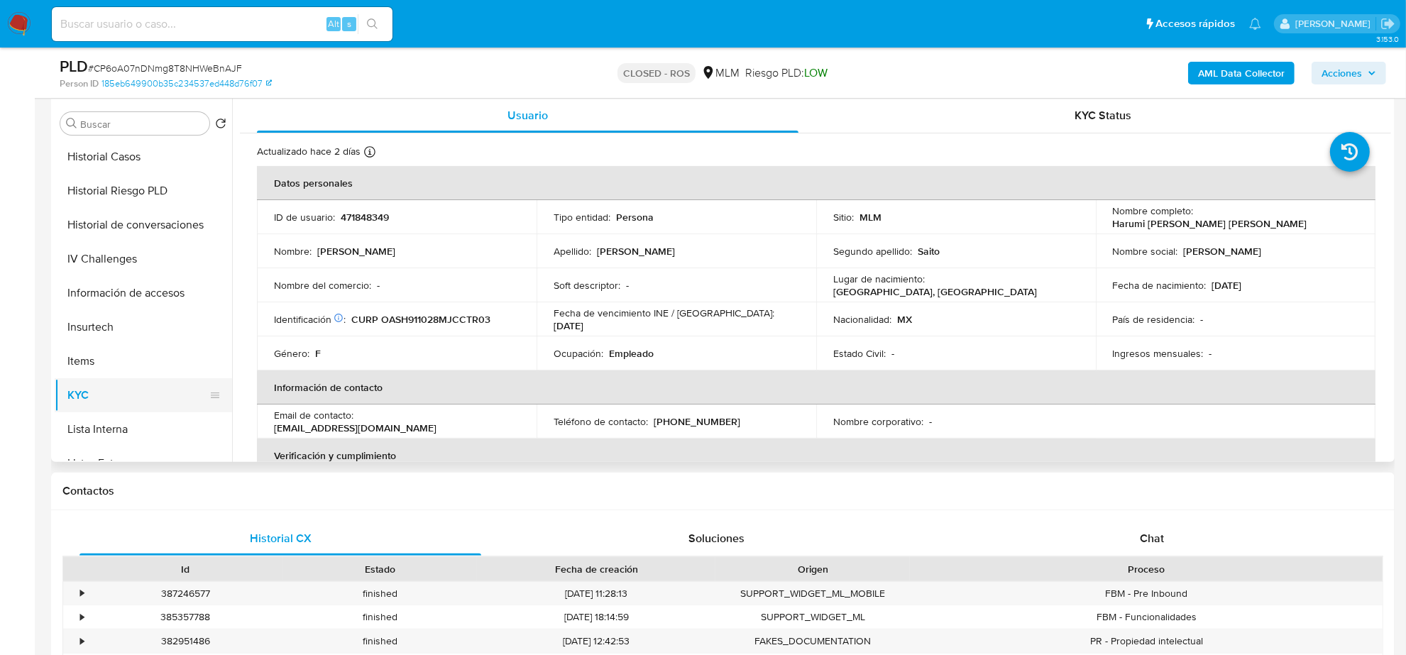
click at [209, 395] on icon at bounding box center [214, 395] width 11 height 11
click at [209, 394] on icon at bounding box center [214, 395] width 11 height 11
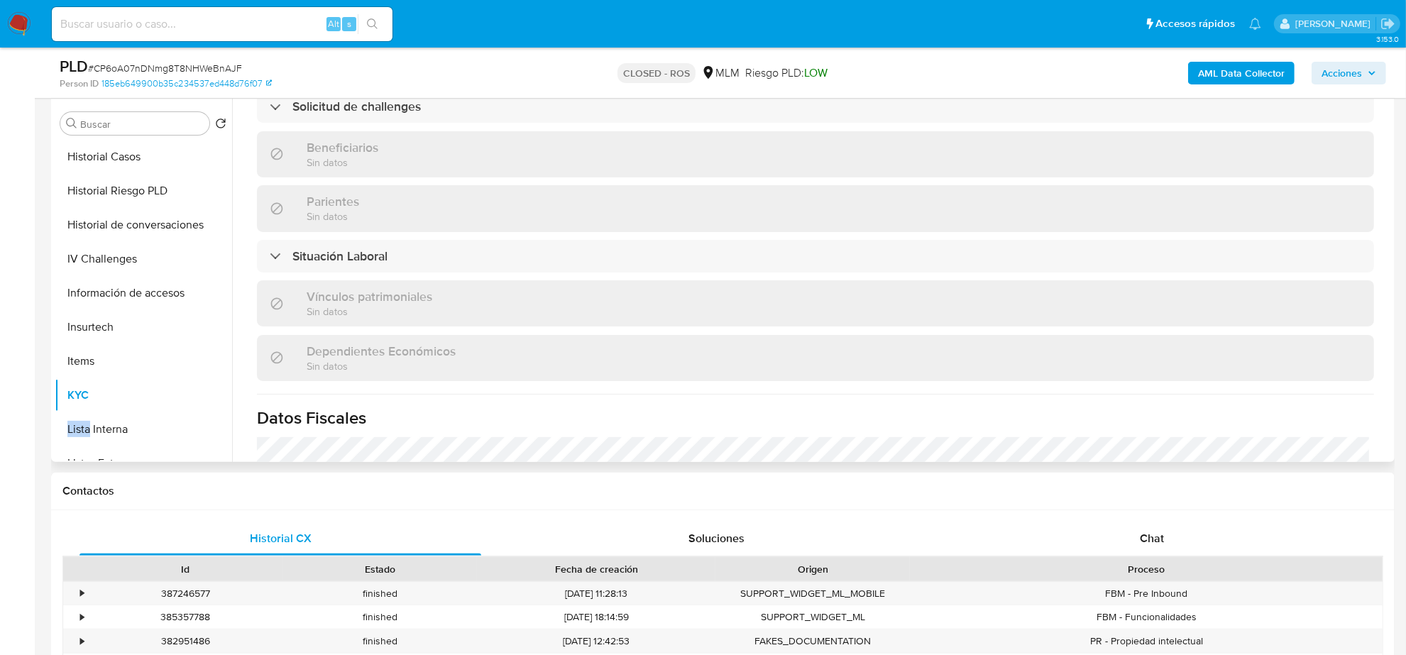
scroll to position [621, 0]
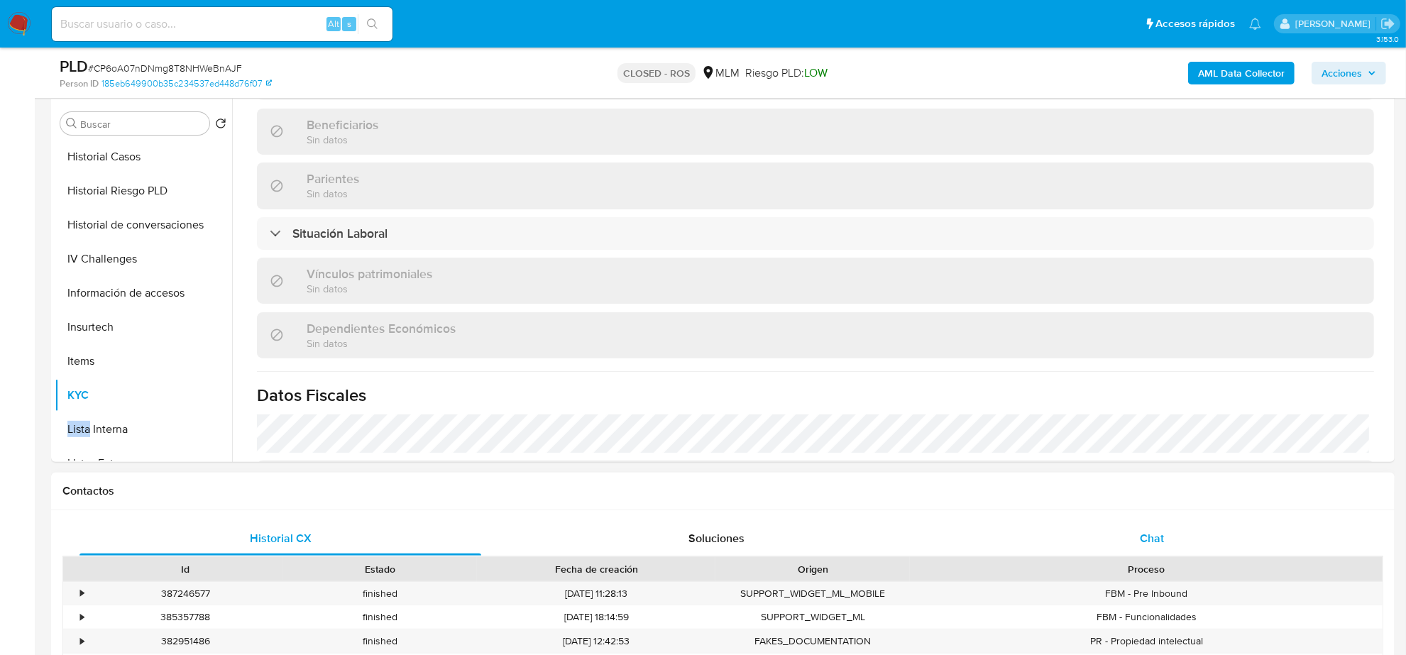
click at [1147, 527] on div "Chat" at bounding box center [1152, 539] width 402 height 34
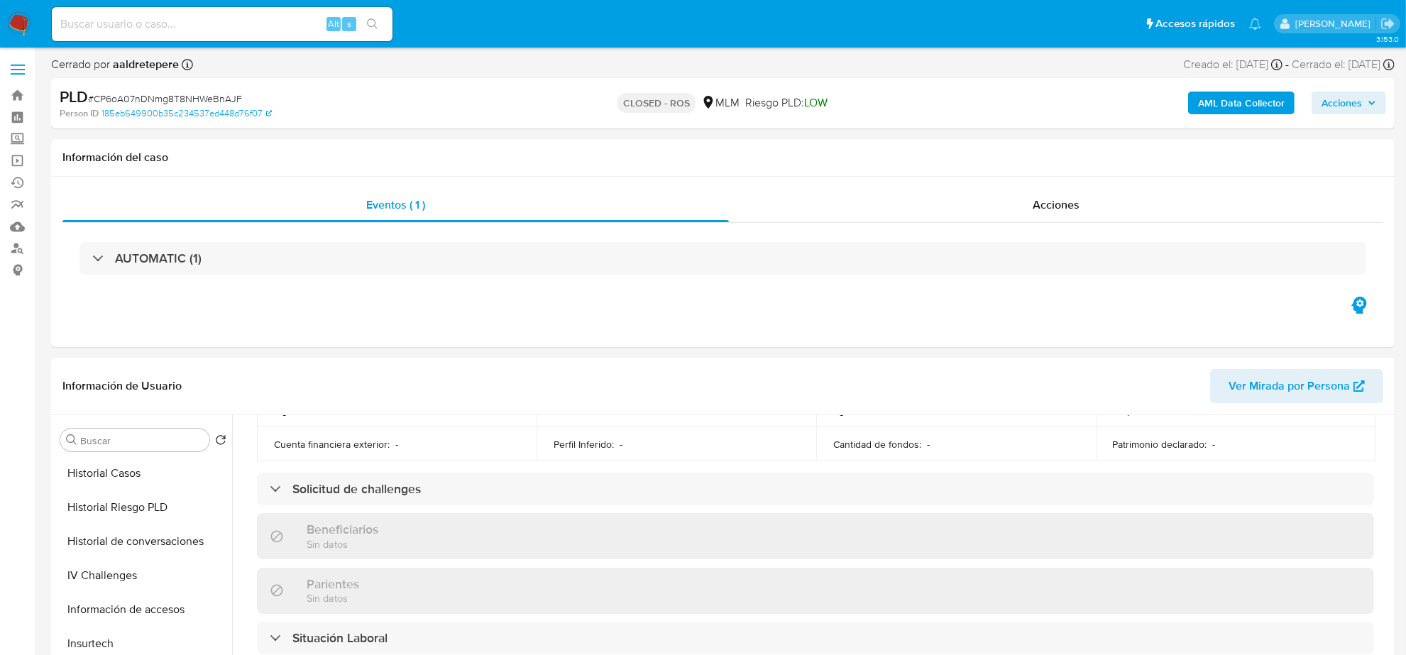
scroll to position [532, 0]
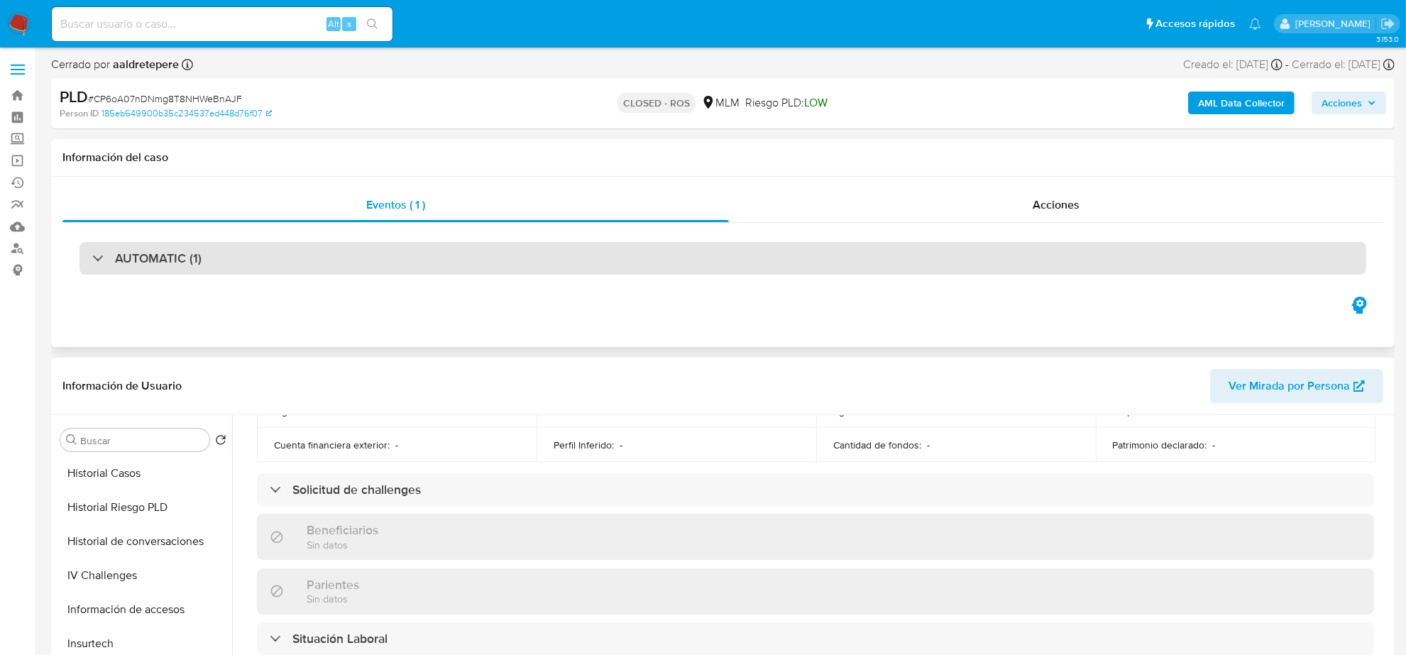
click at [337, 250] on div "AUTOMATIC (1)" at bounding box center [722, 258] width 1286 height 33
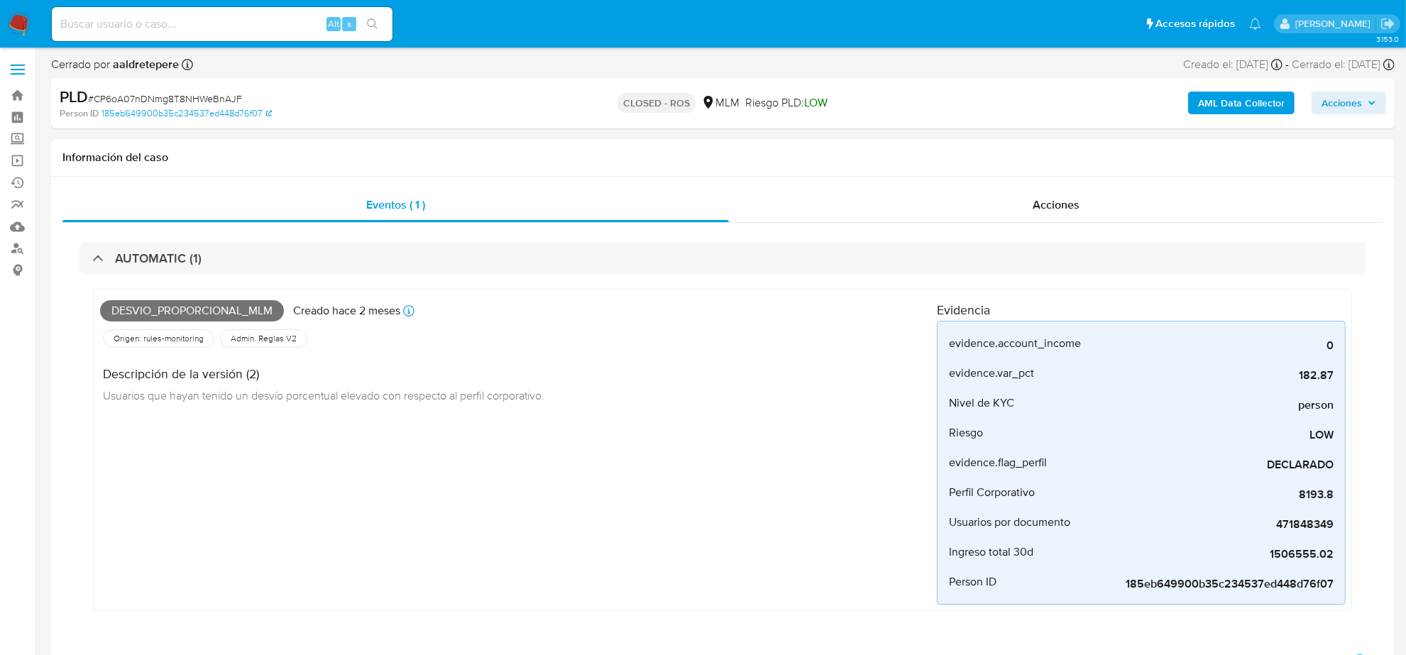
click at [175, 25] on input at bounding box center [222, 24] width 341 height 18
paste input "CxV5J6CIwBs0pqCSDSbym2cY"
type input "CxV5J6CIwBs0pqCSDSbym2cY"
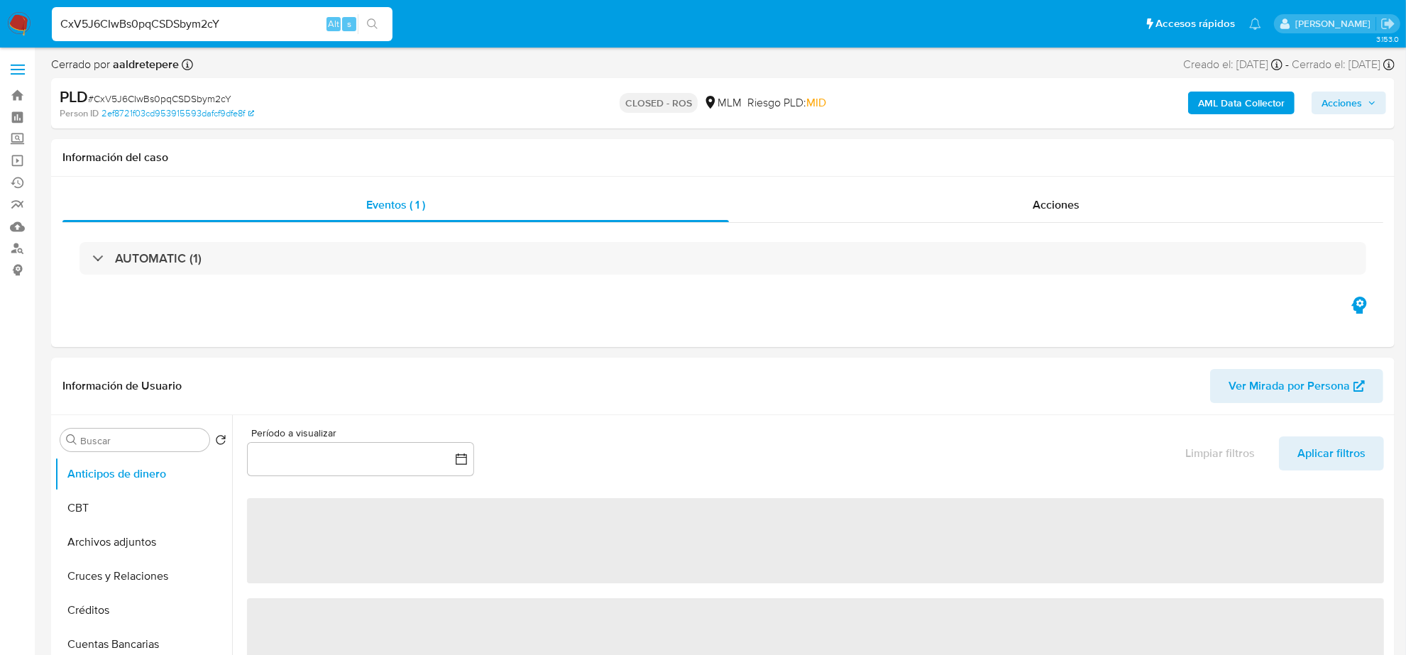
select select "10"
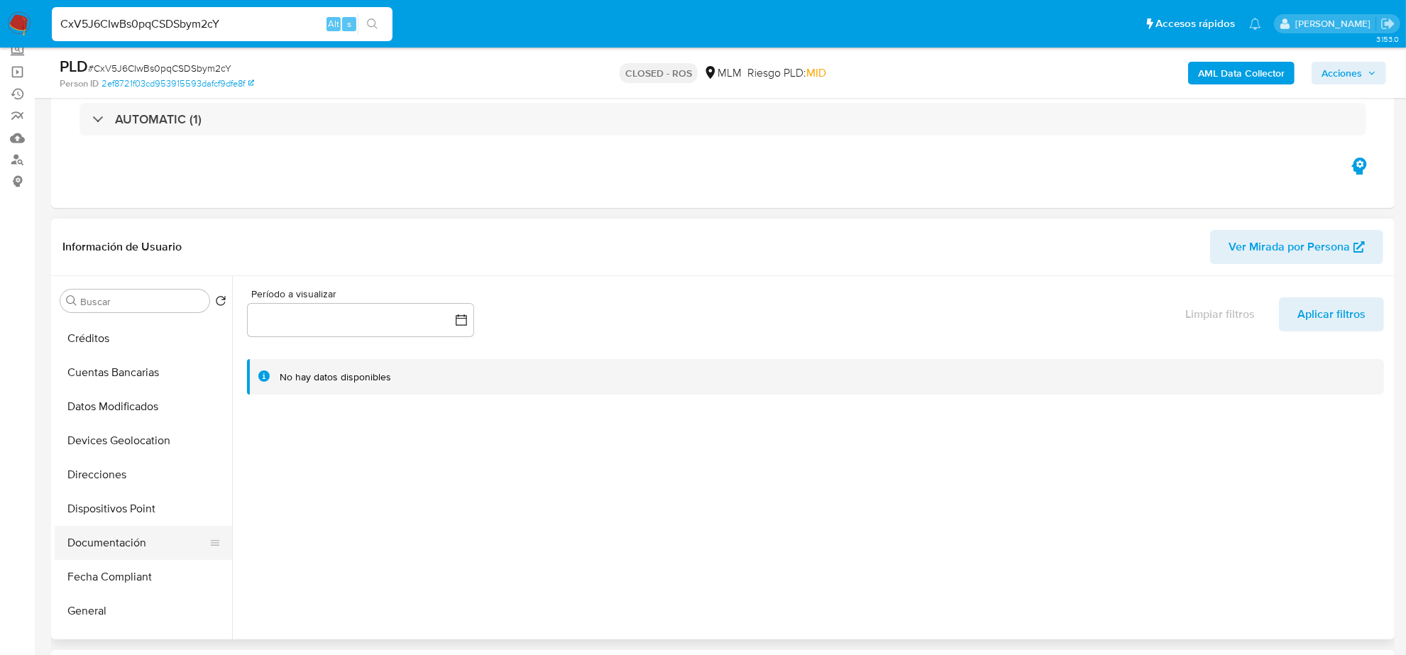
scroll to position [266, 0]
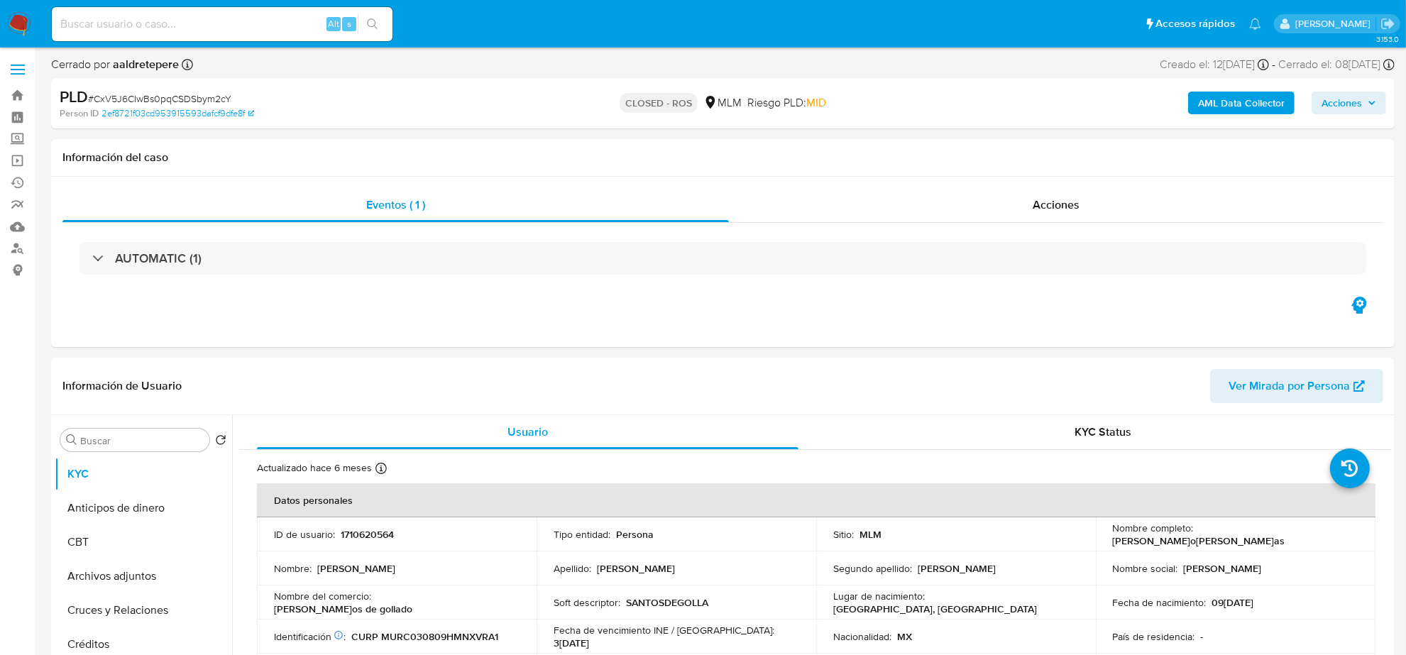
select select "10"
click at [1037, 193] on div "Acciones" at bounding box center [1056, 205] width 654 height 34
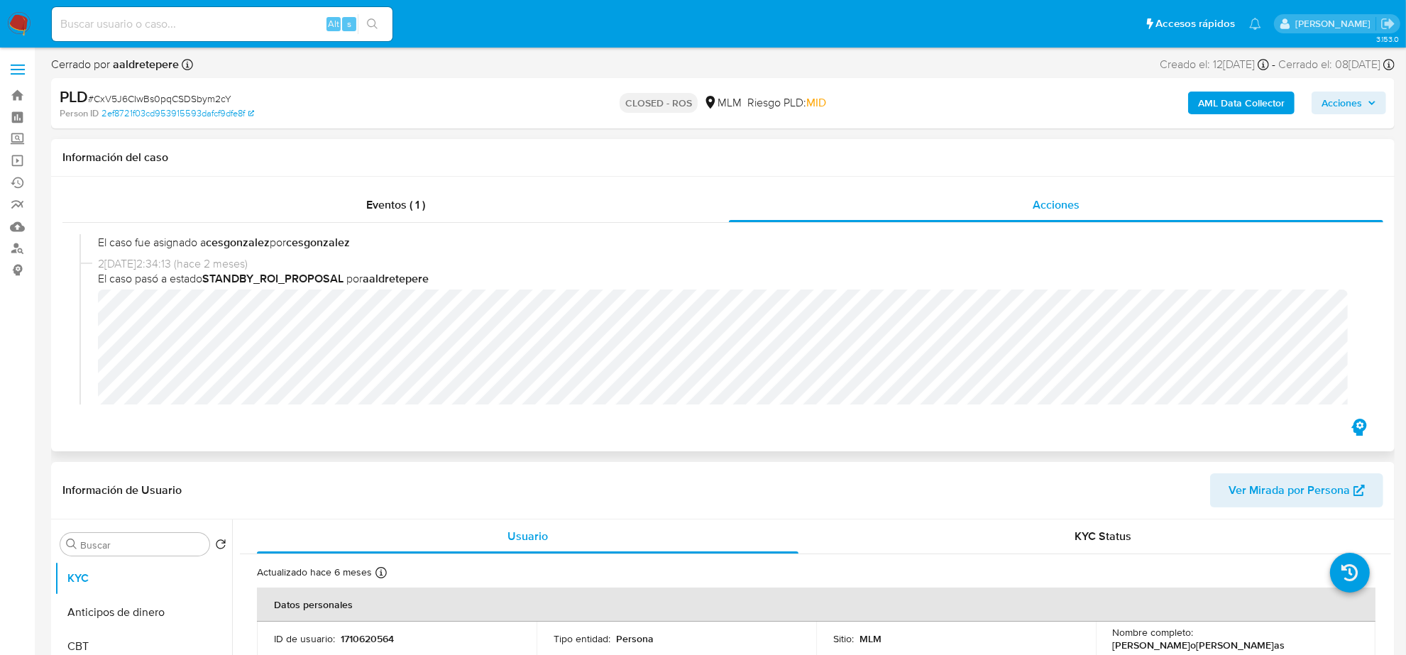
scroll to position [710, 0]
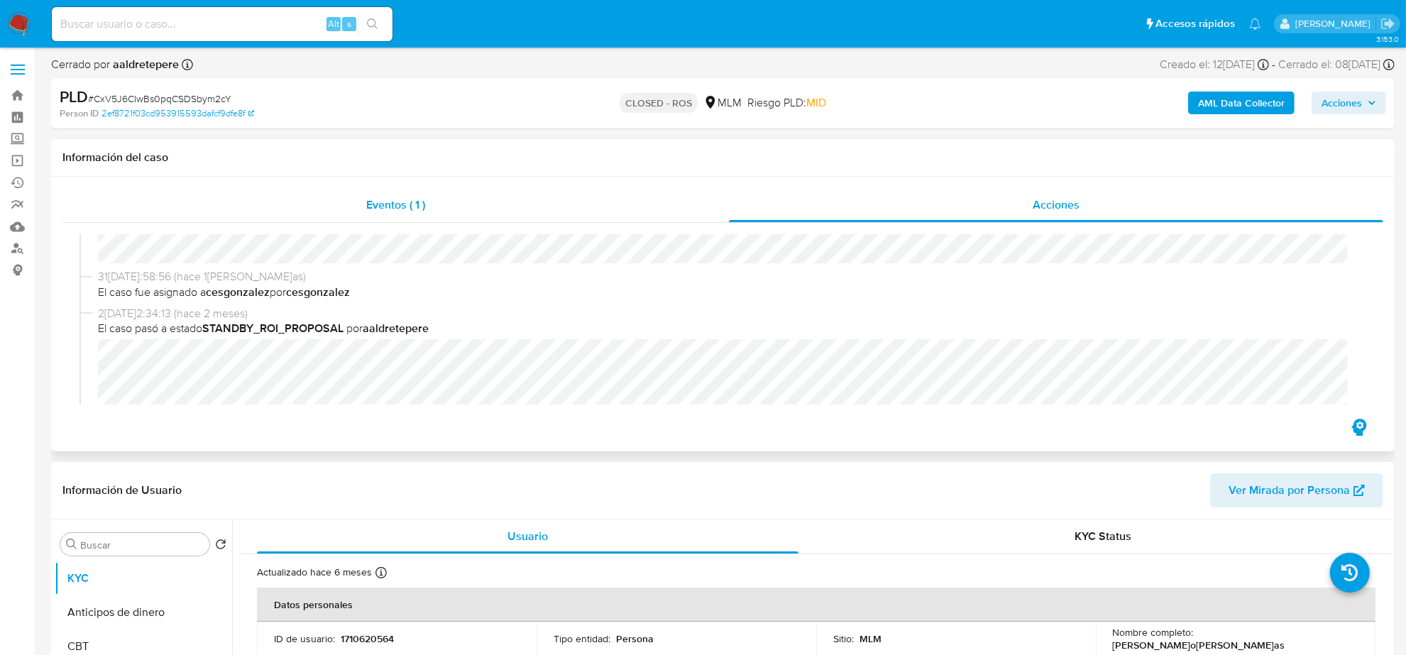
click at [409, 204] on span "Eventos ( 1 )" at bounding box center [395, 205] width 59 height 16
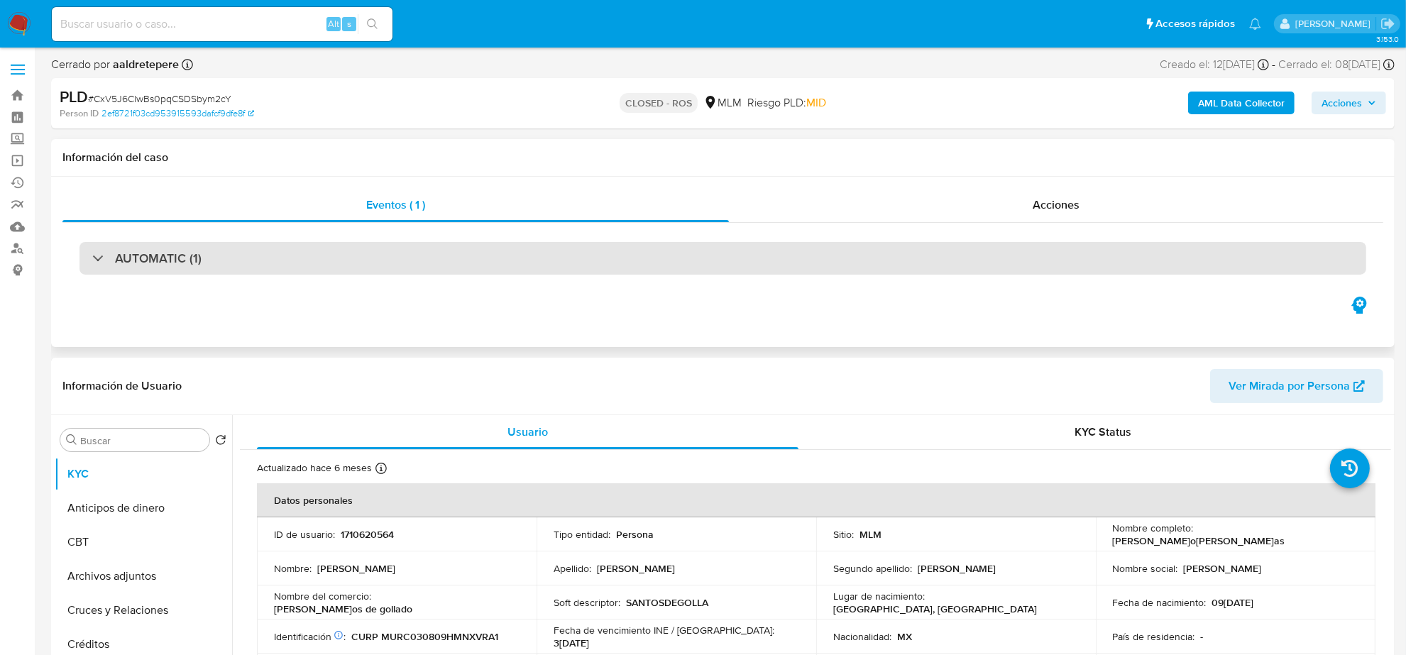
click at [234, 271] on div "AUTOMATIC (1)" at bounding box center [722, 258] width 1286 height 33
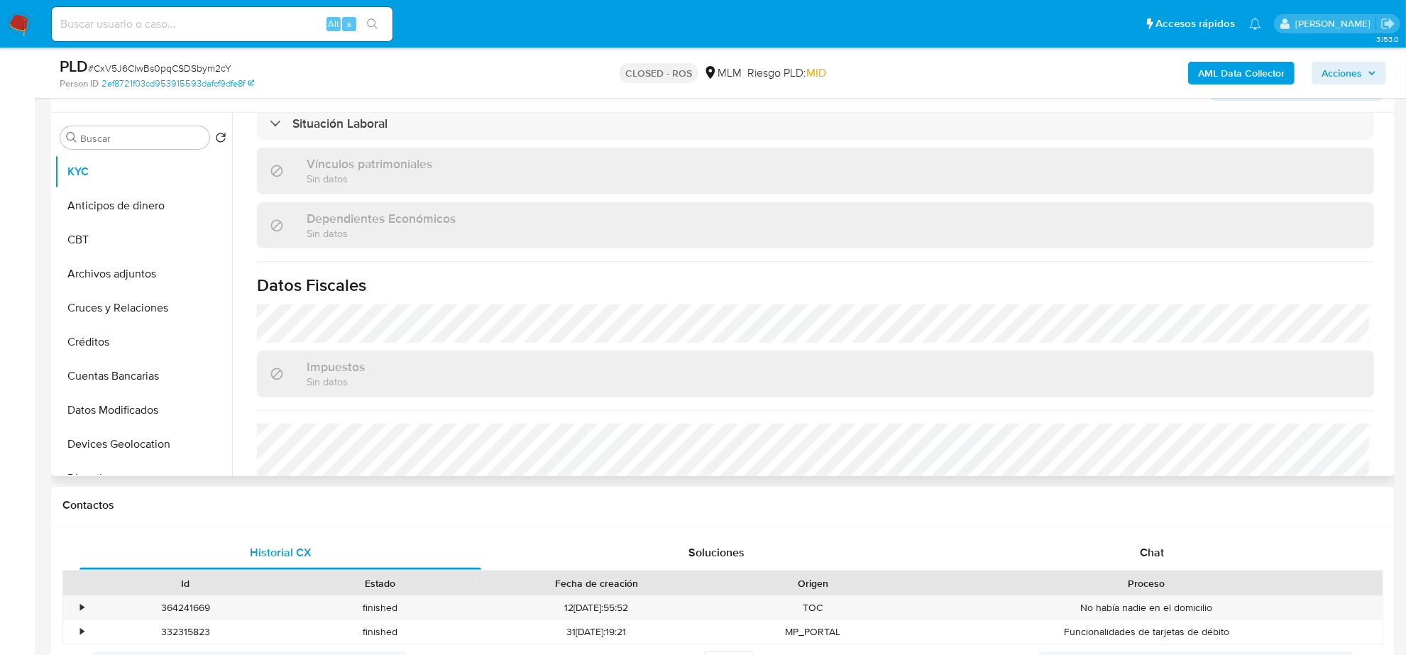
scroll to position [798, 0]
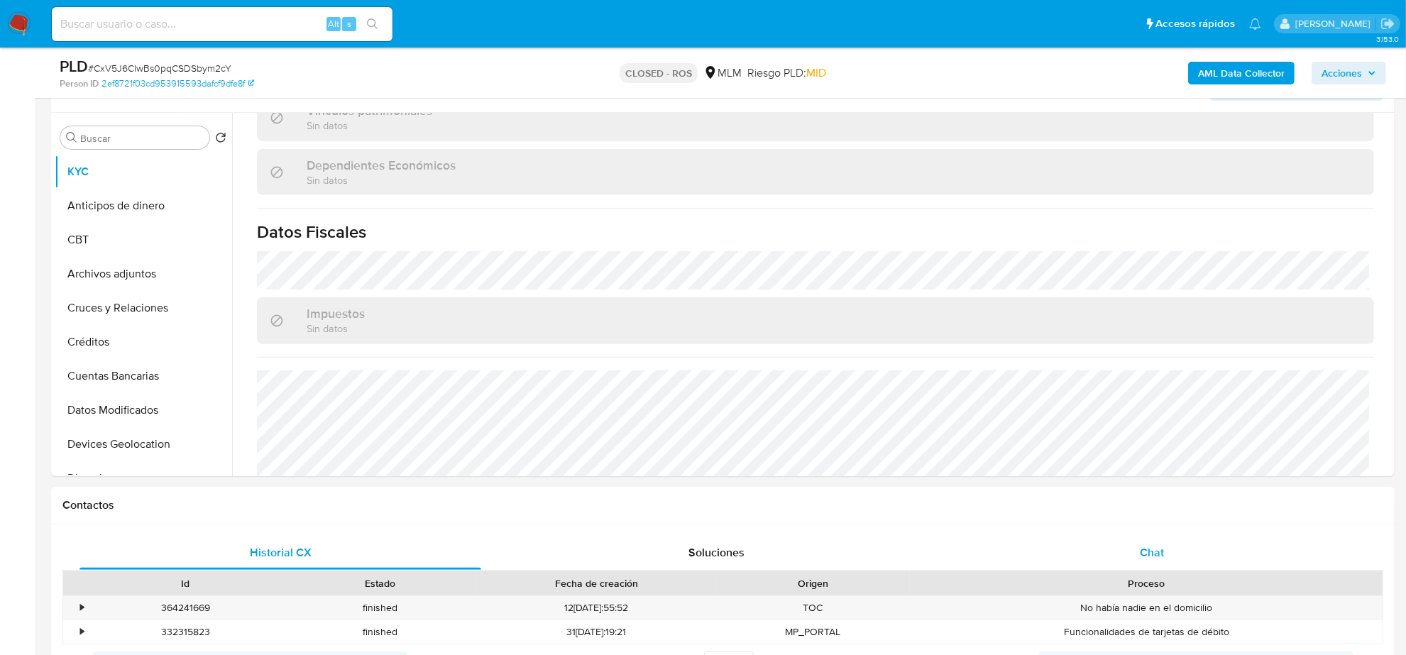
click at [1132, 561] on div "Chat" at bounding box center [1152, 553] width 402 height 34
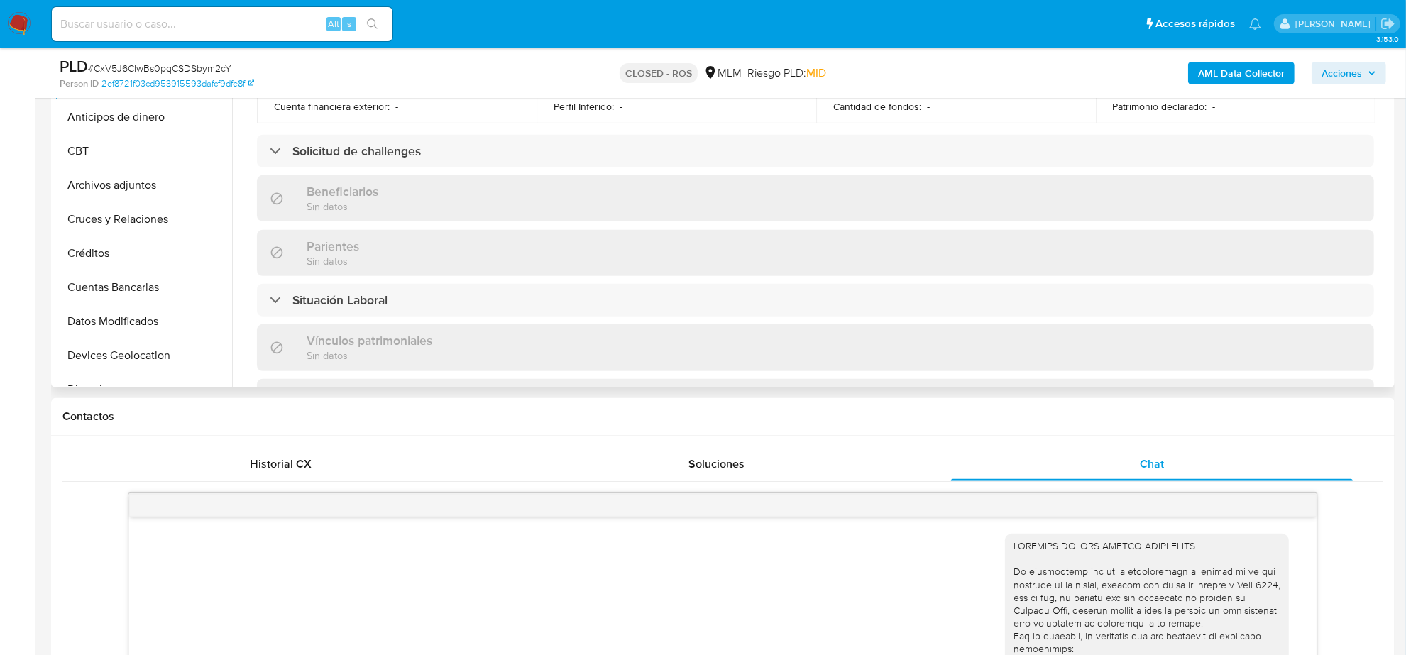
scroll to position [509, 0]
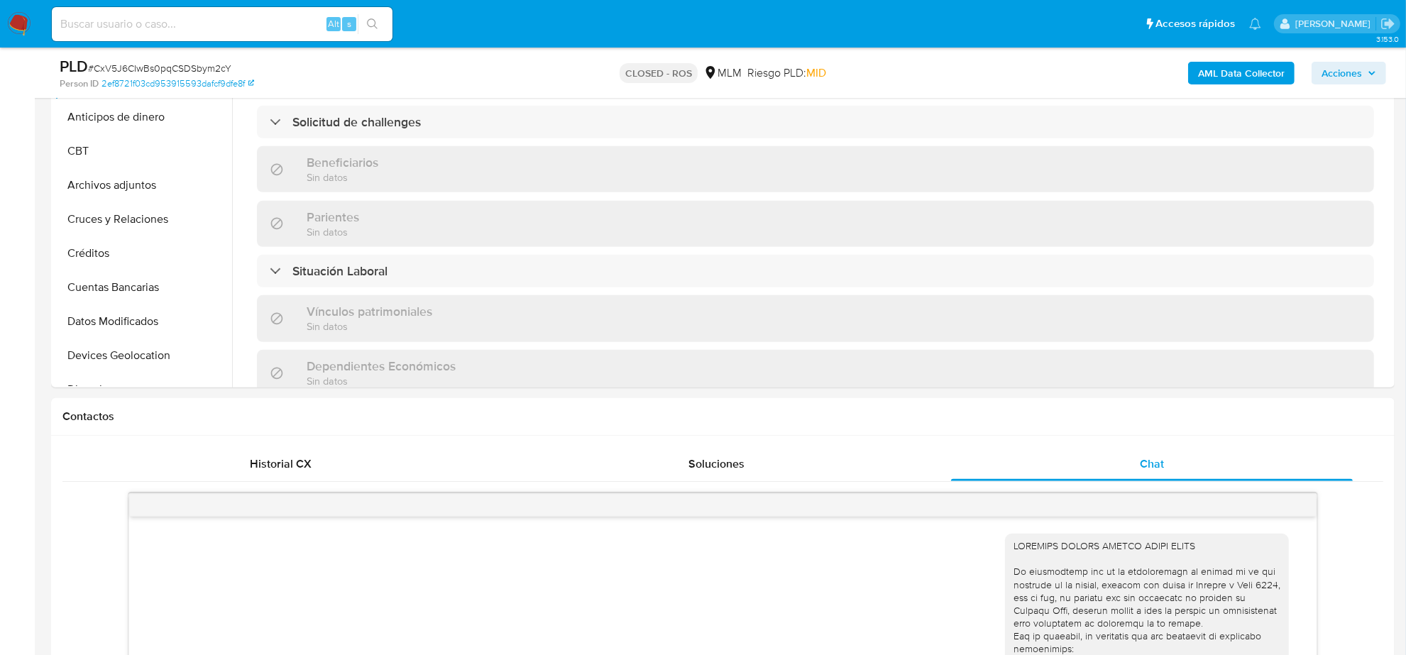
click at [164, 69] on span "# CxV5J6CIwBs0pqCSDSbym2cY" at bounding box center [159, 68] width 143 height 14
copy span "CxV5J6CIwBs0pqCSDSbym2cY"
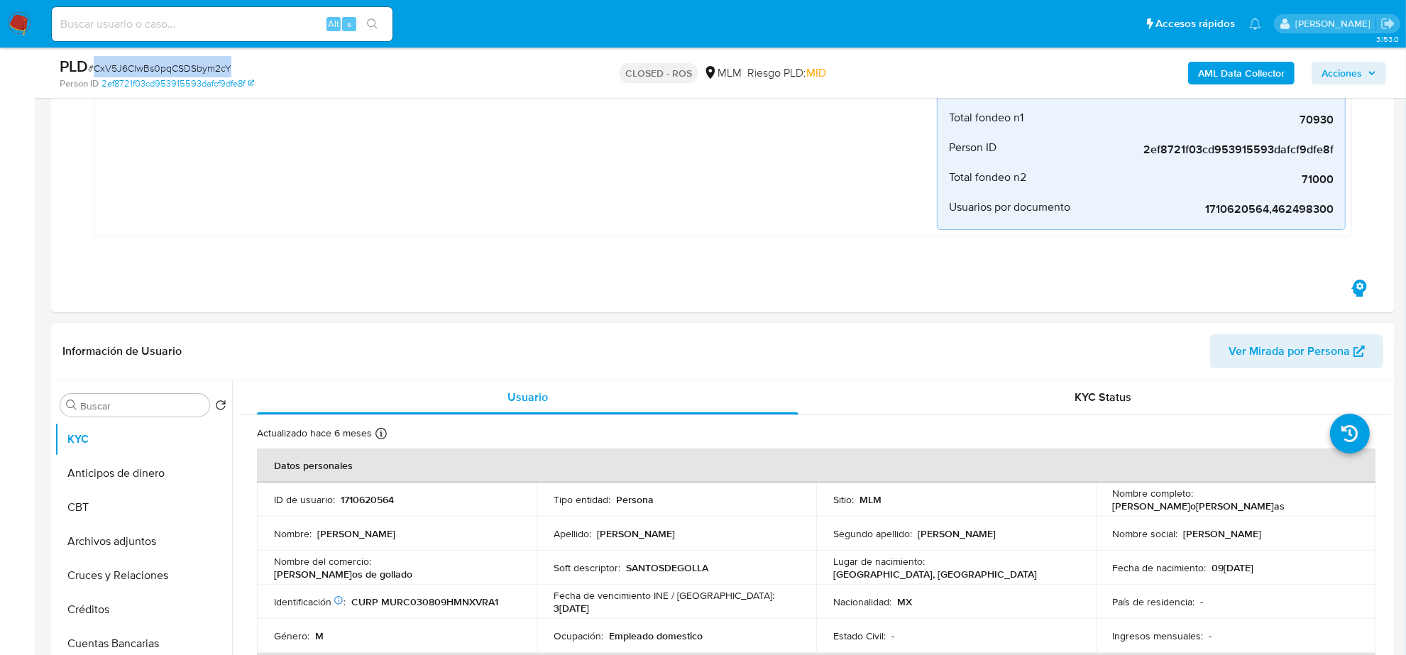
scroll to position [266, 0]
click at [137, 565] on button "Cruces y Relaciones" at bounding box center [138, 574] width 166 height 34
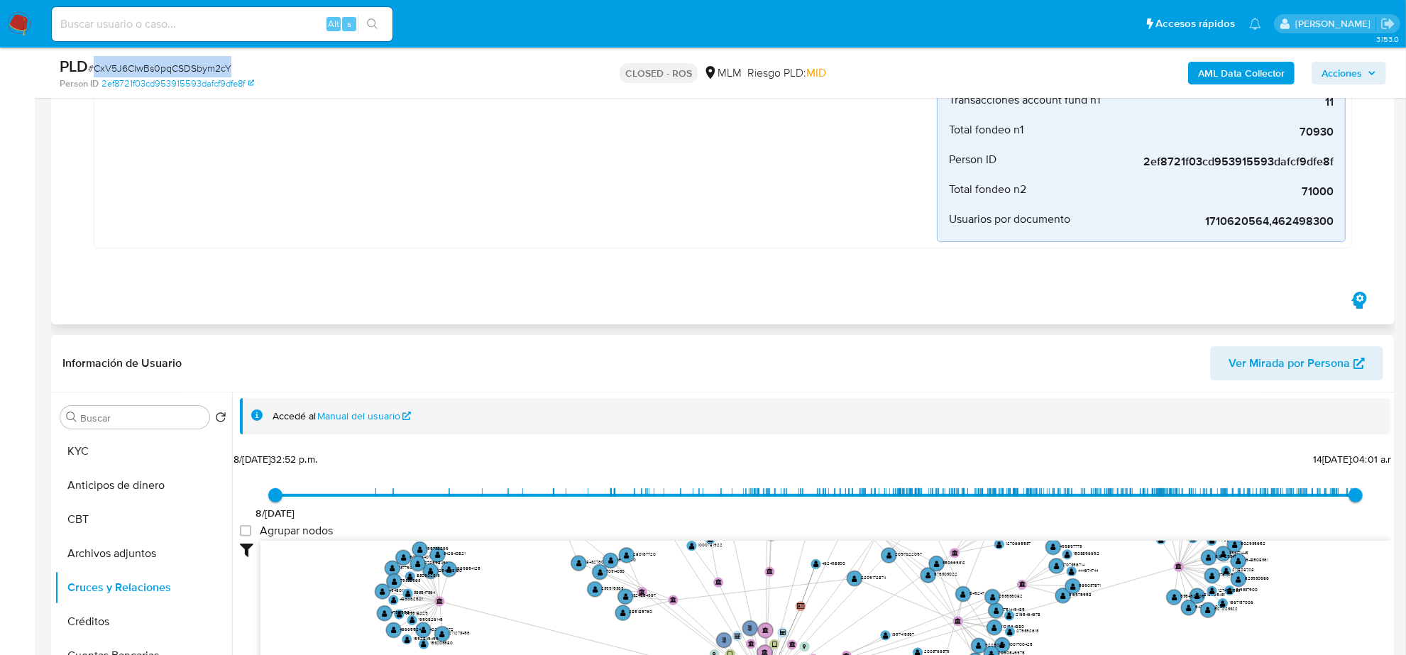
scroll to position [0, 0]
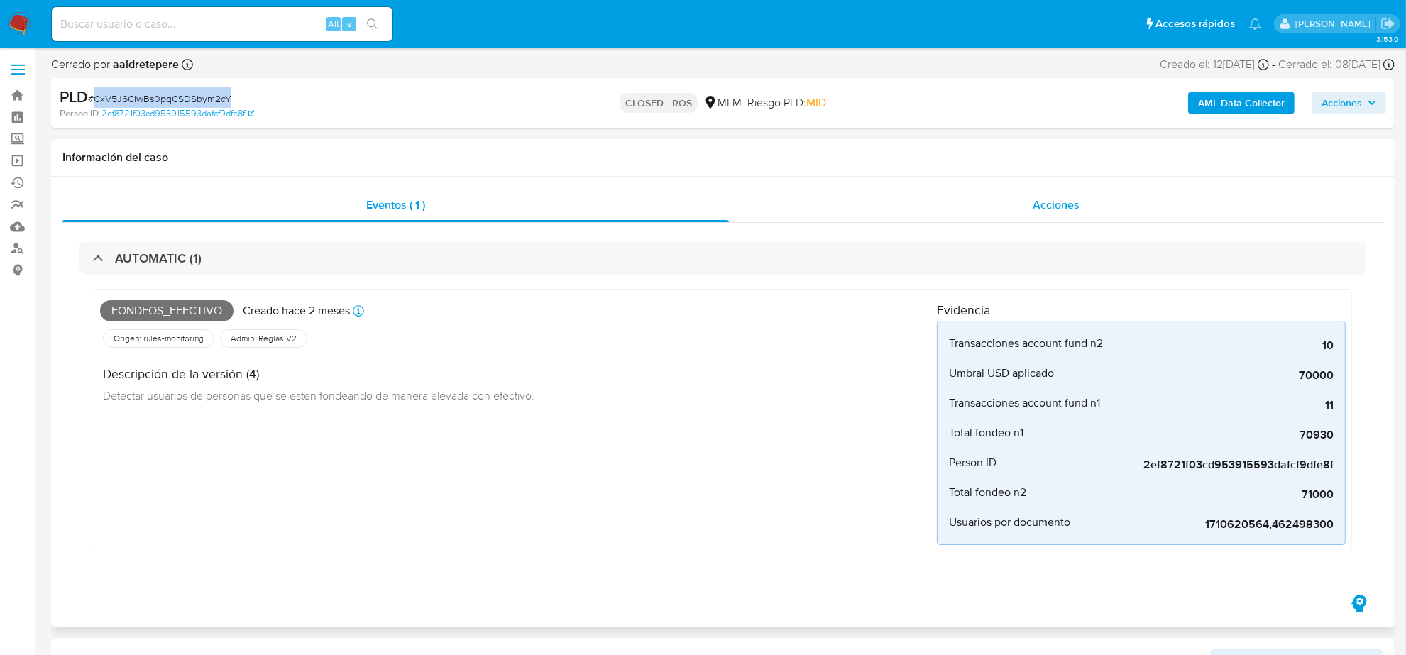
click at [1076, 204] on span "Acciones" at bounding box center [1055, 205] width 47 height 16
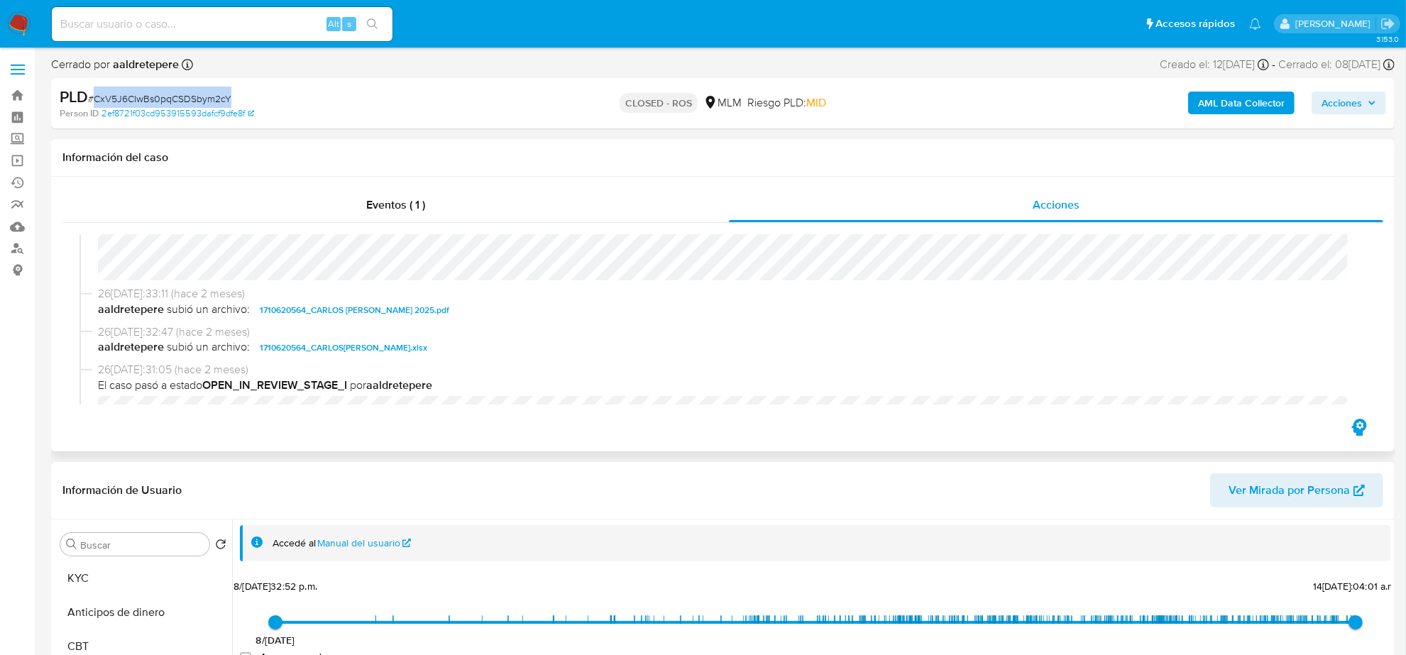
scroll to position [710, 0]
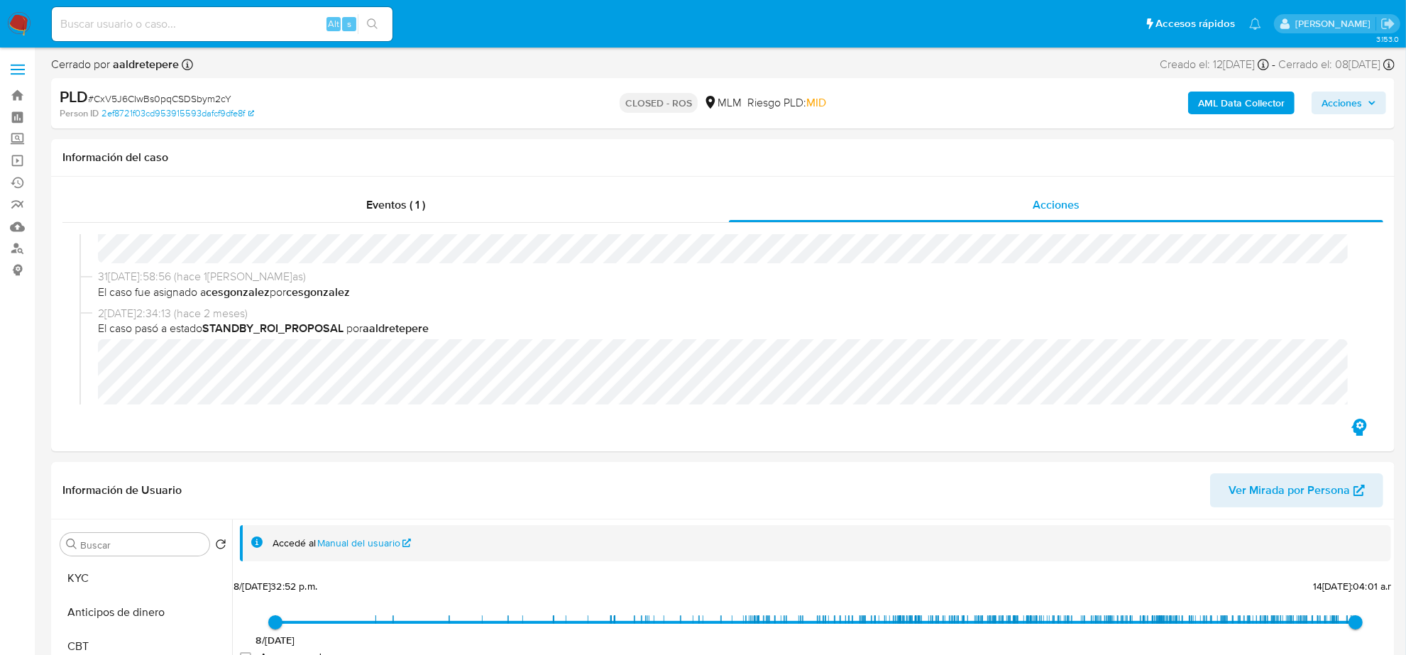
click at [180, 26] on input at bounding box center [222, 24] width 341 height 18
paste input "GIghaTbyXpscKzUYd9OGyRvs"
type input "GIghaTbyXpscKzUYd9OGyRvs"
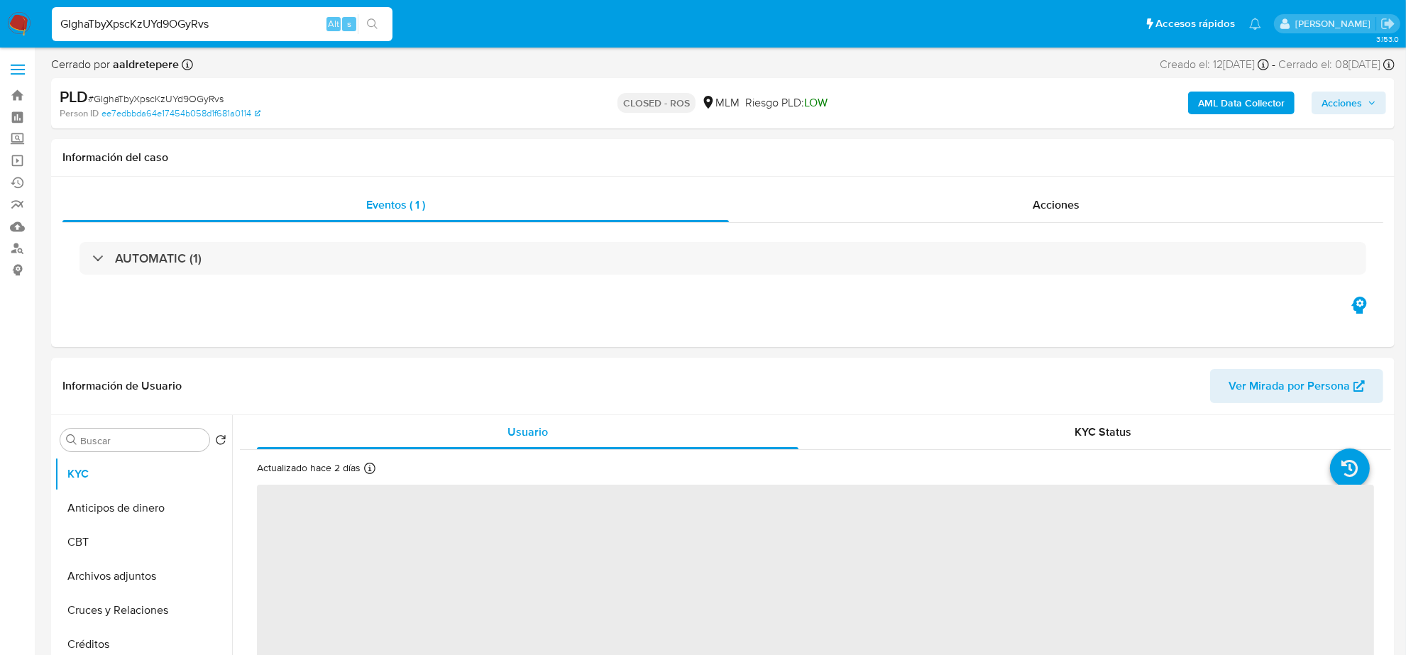
select select "10"
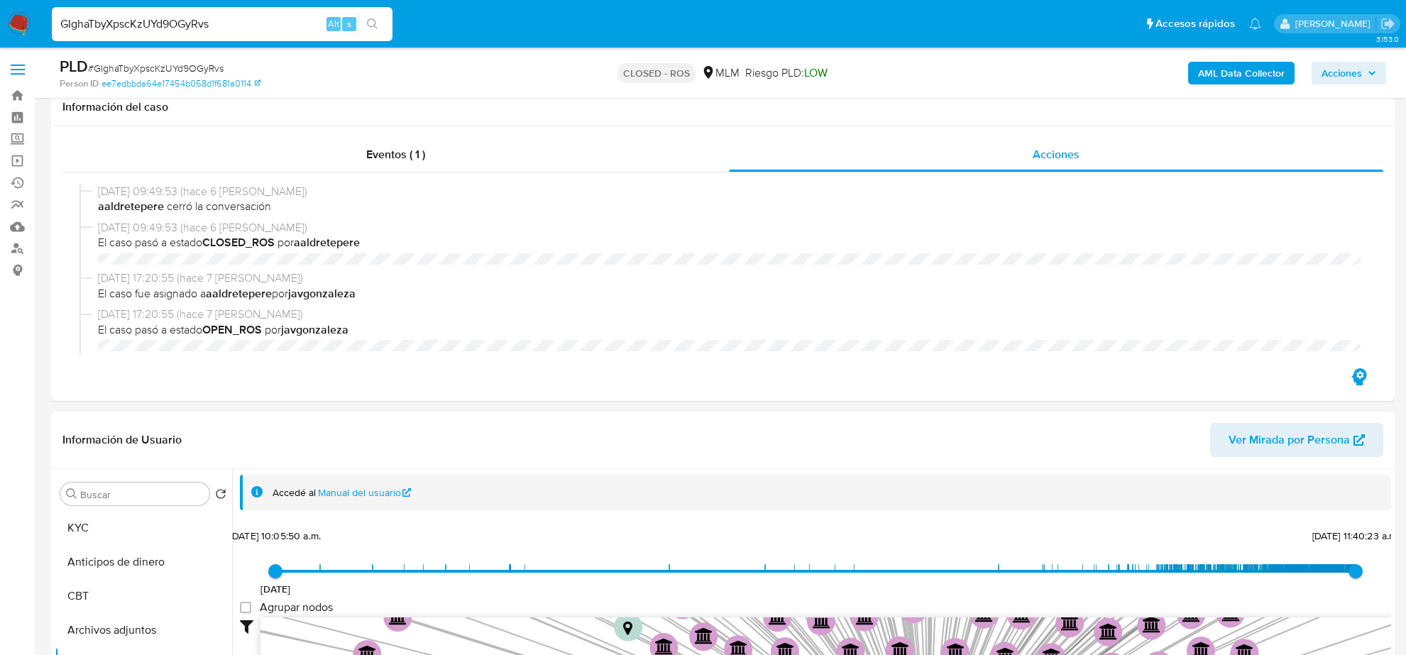
select select "10"
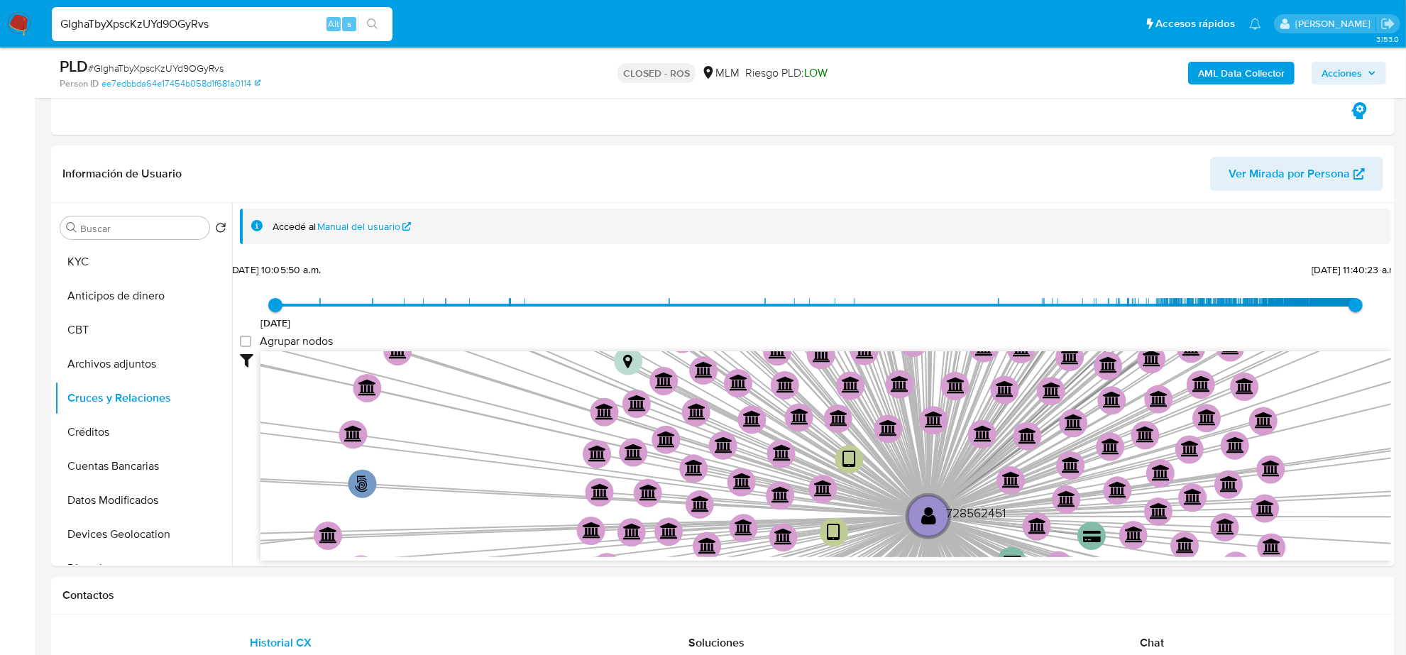
scroll to position [532, 0]
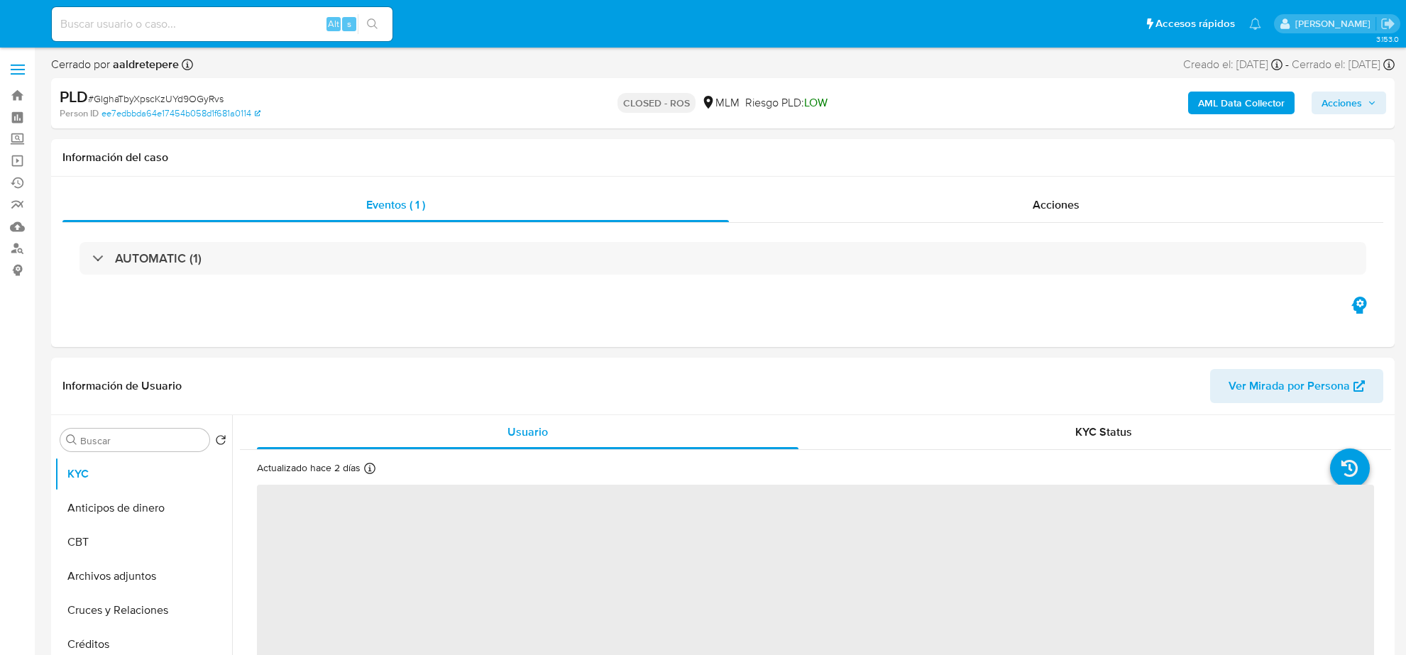
select select "10"
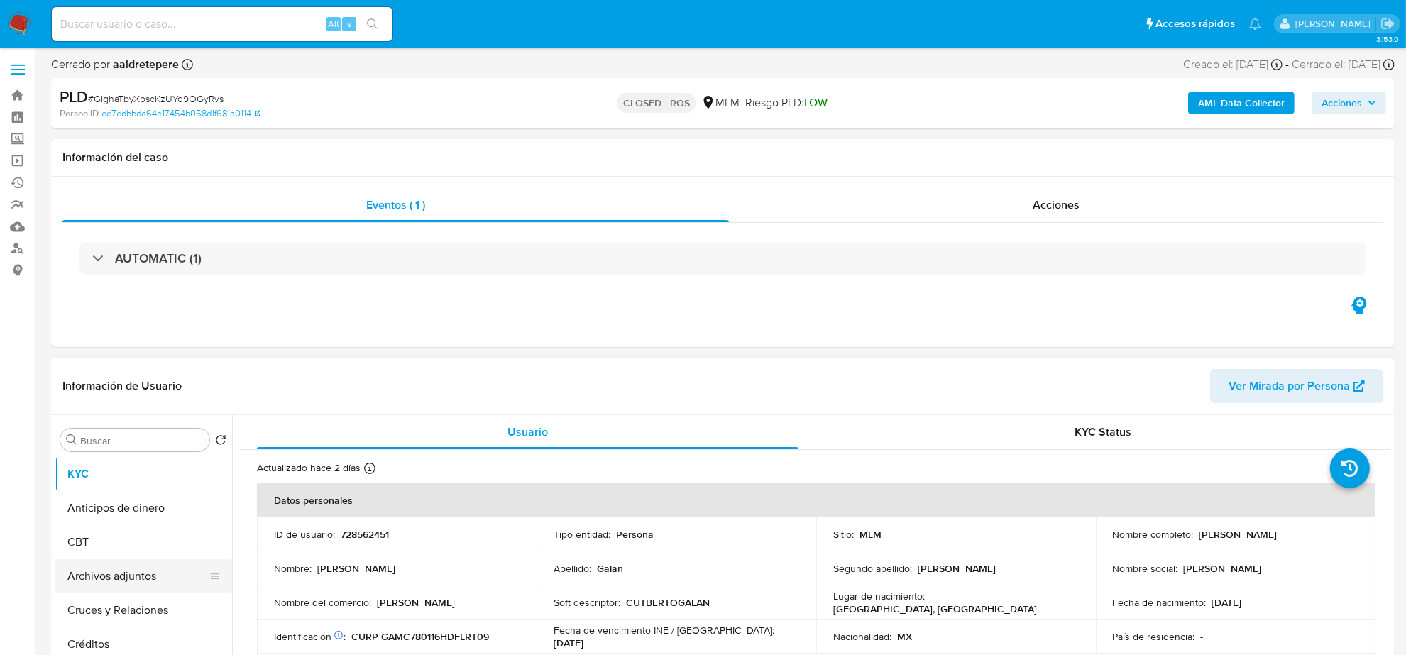
scroll to position [89, 0]
click at [140, 495] on button "Archivos adjuntos" at bounding box center [138, 487] width 166 height 34
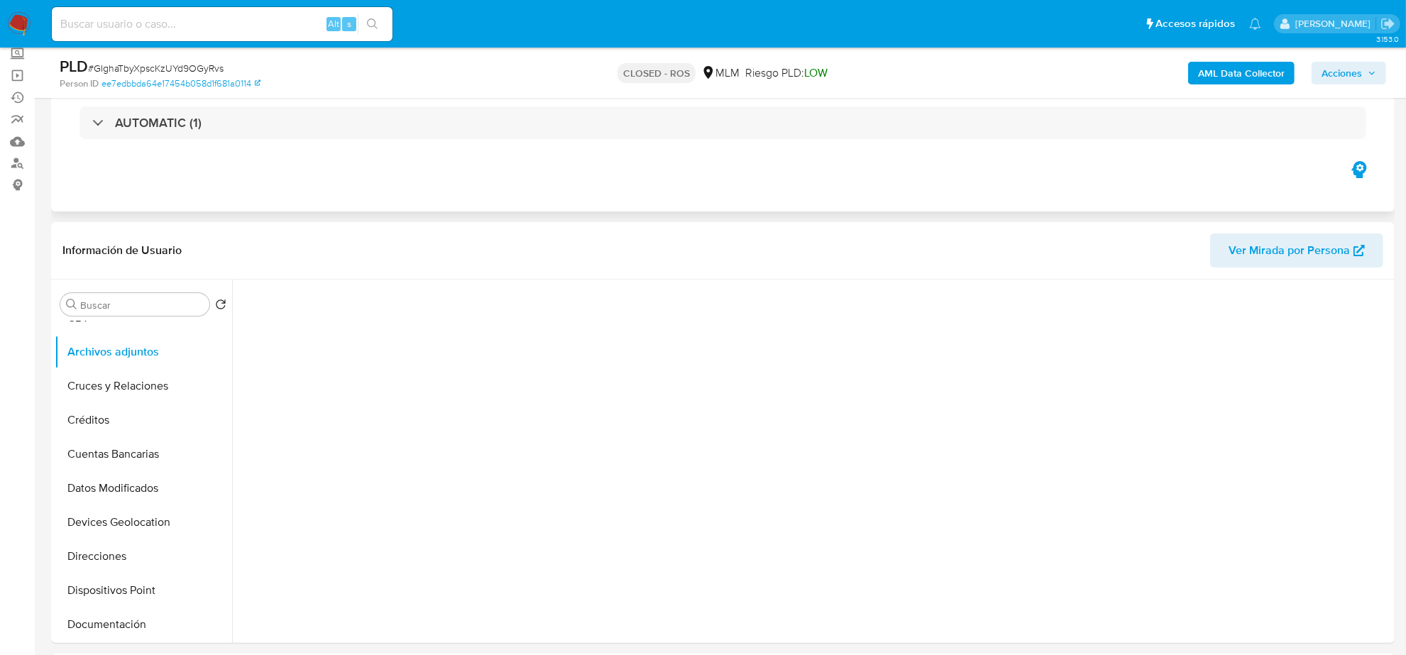
scroll to position [0, 0]
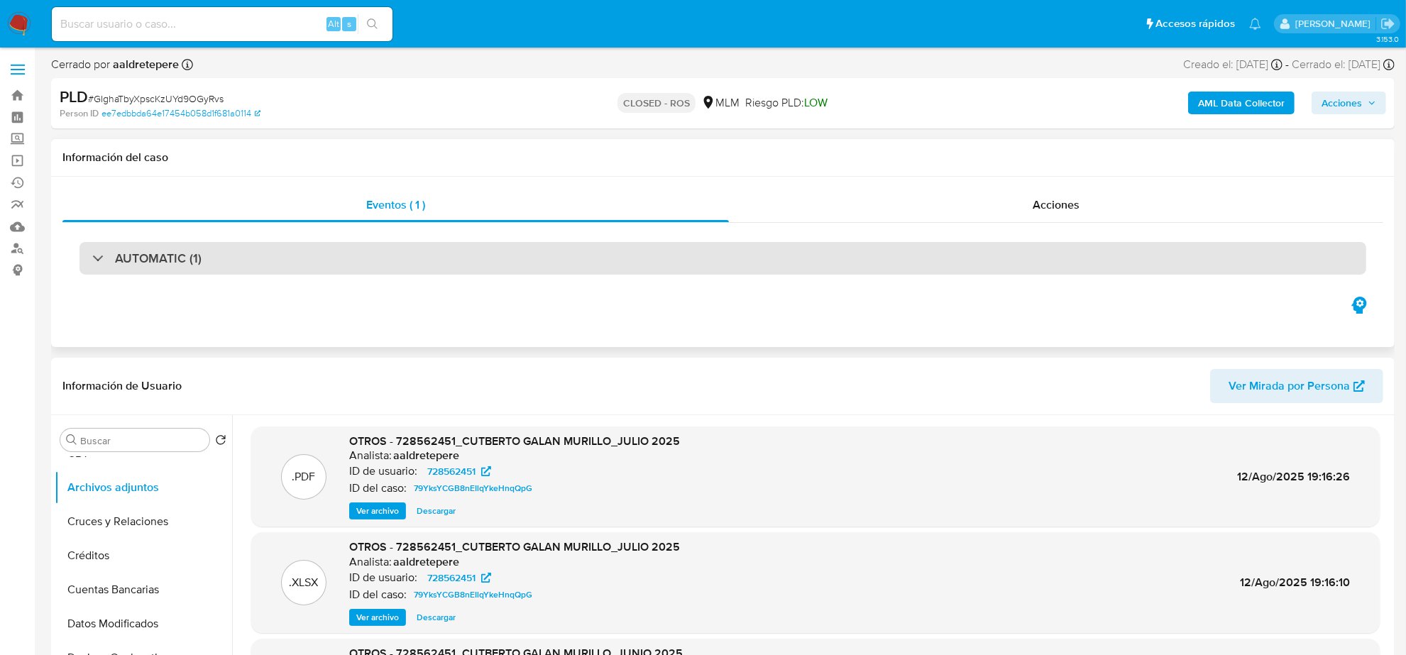
click at [306, 242] on div "AUTOMATIC (1)" at bounding box center [722, 258] width 1321 height 71
click at [307, 248] on div "AUTOMATIC (1)" at bounding box center [722, 258] width 1286 height 33
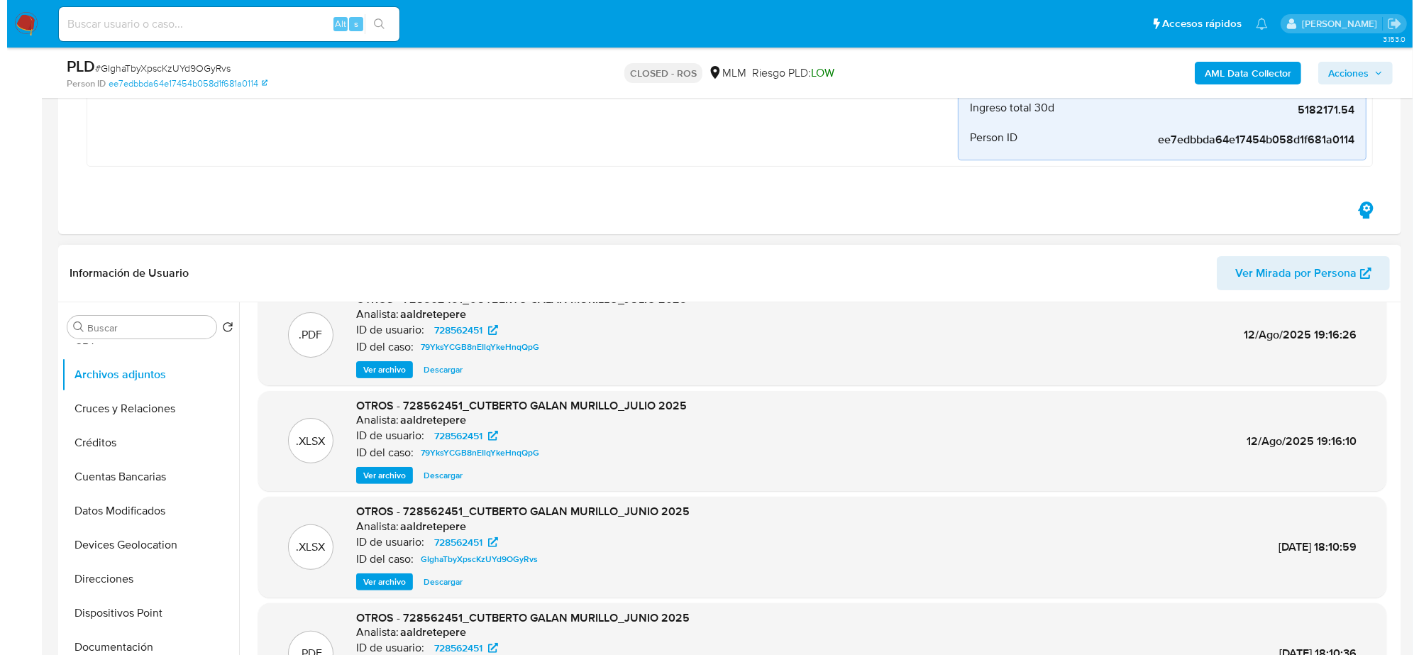
scroll to position [79, 0]
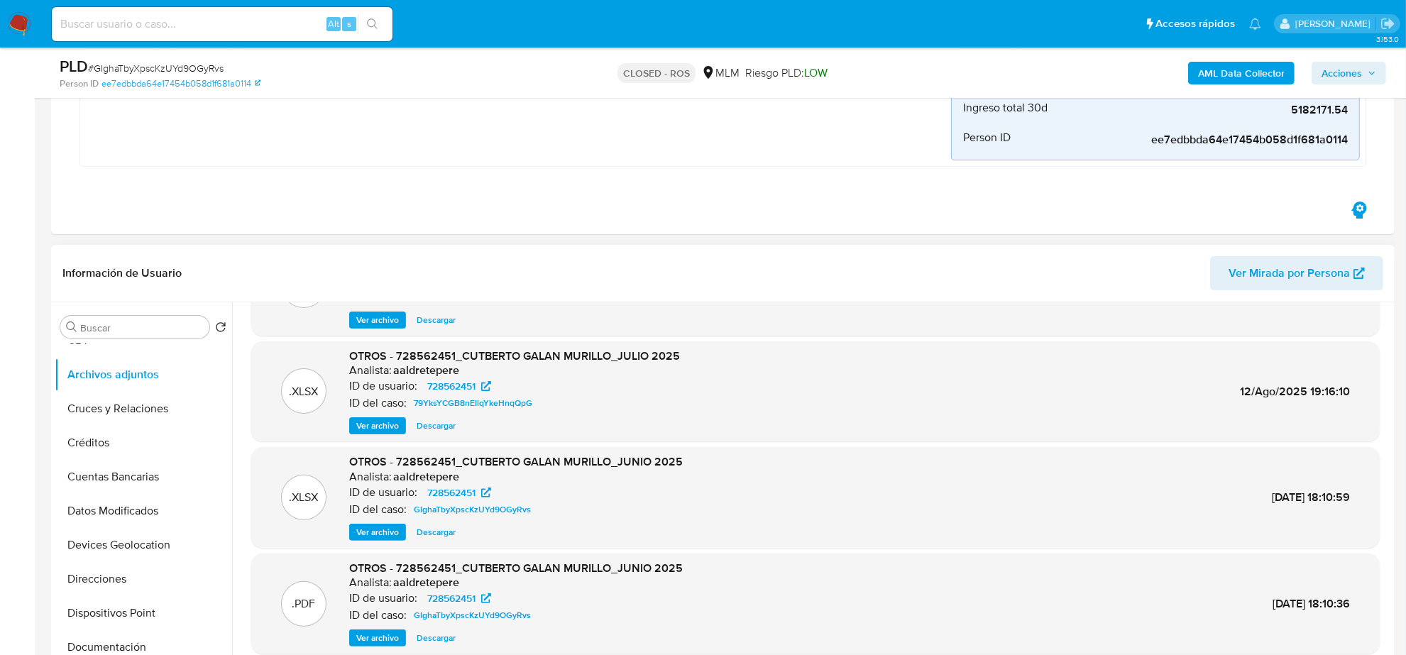
click at [437, 530] on span "Descargar" at bounding box center [436, 532] width 39 height 14
click at [392, 634] on span "Ver archivo" at bounding box center [377, 638] width 43 height 14
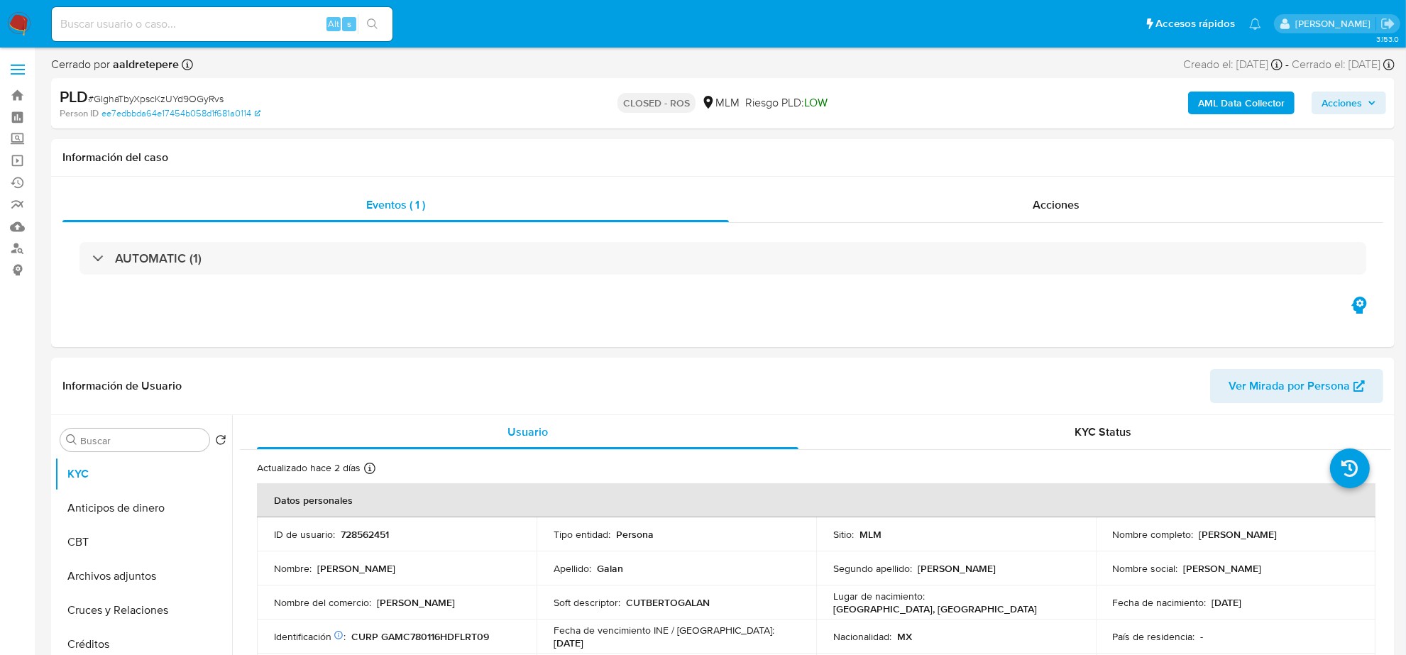
select select "10"
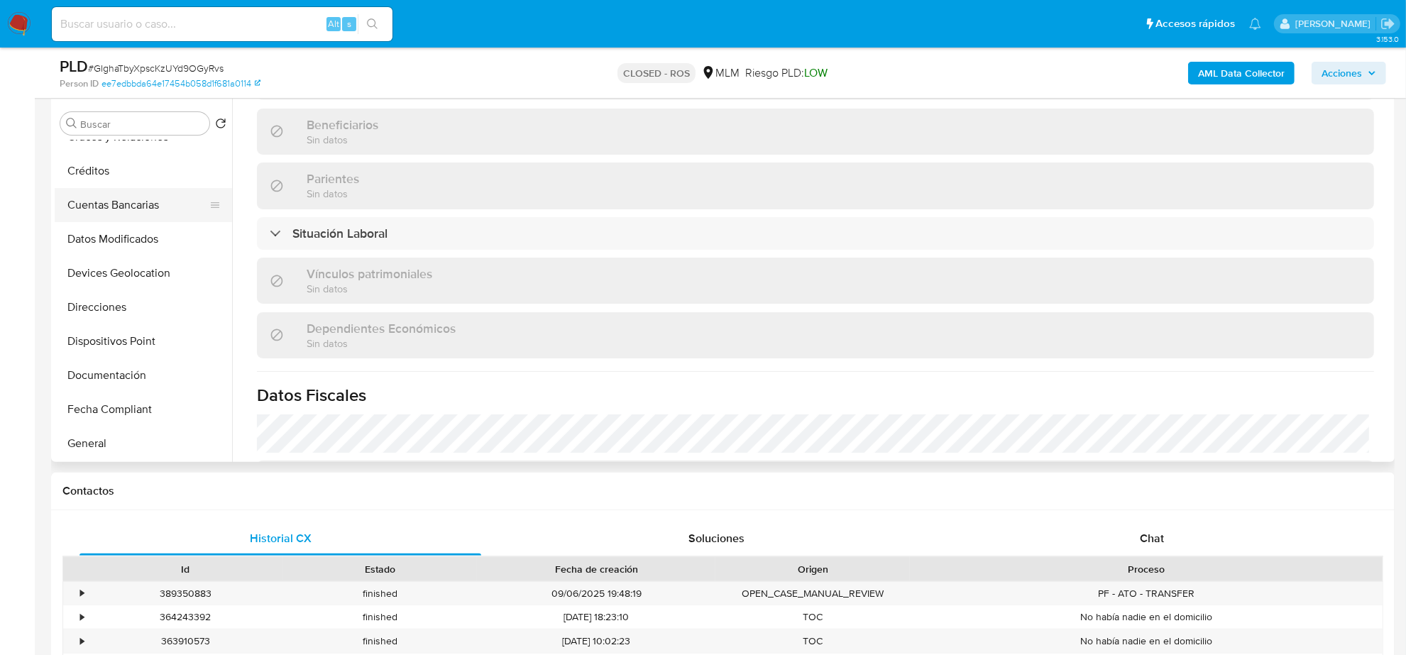
scroll to position [266, 0]
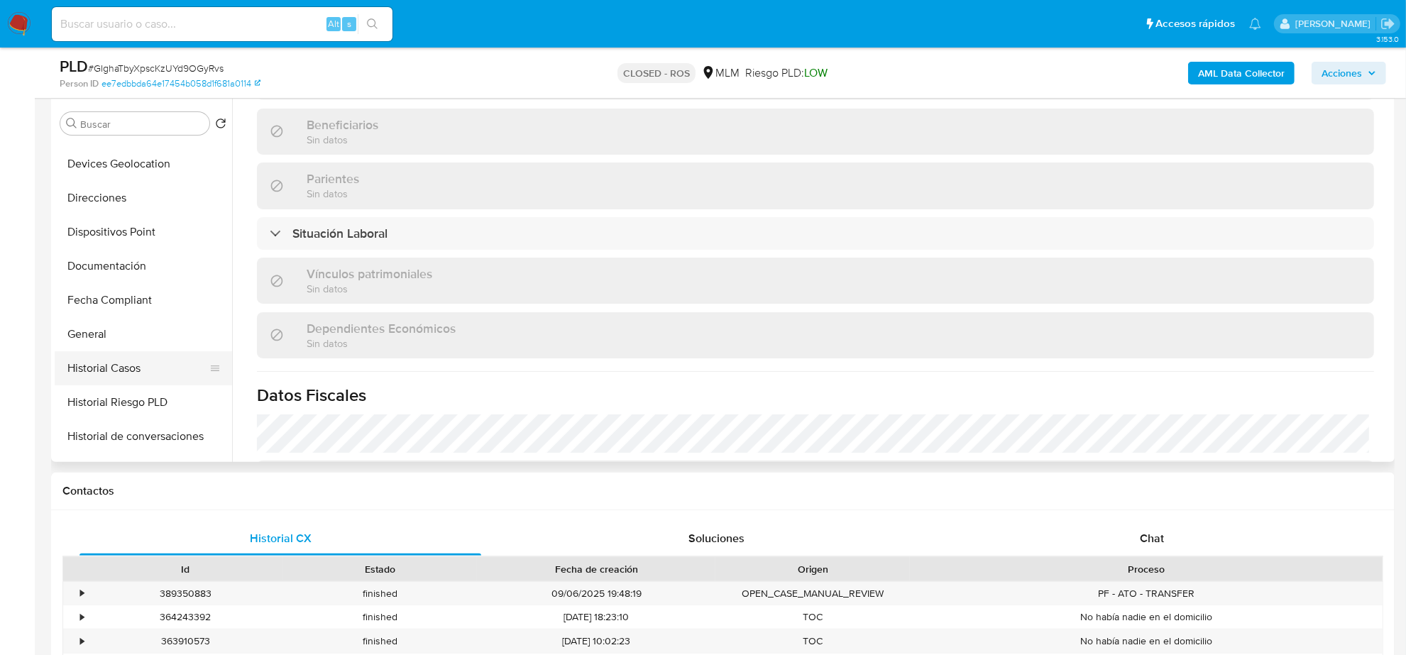
click at [124, 356] on button "Historial Casos" at bounding box center [138, 368] width 166 height 34
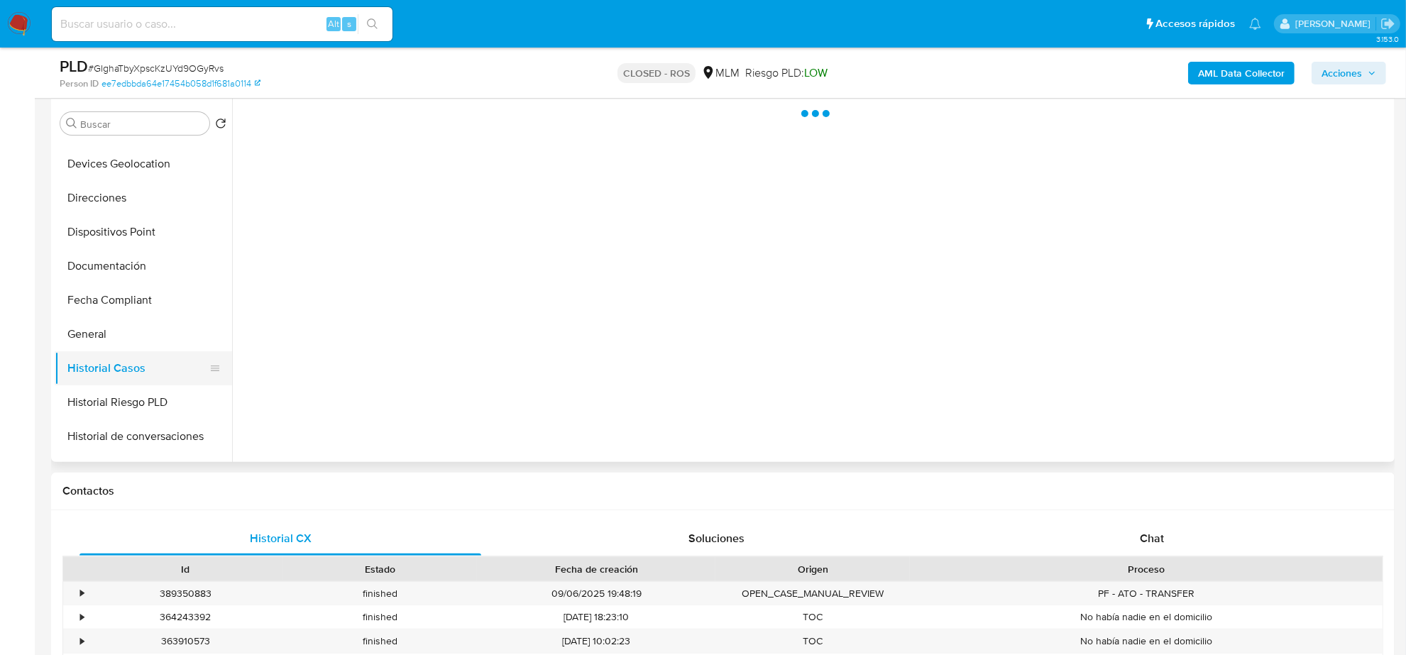
scroll to position [0, 0]
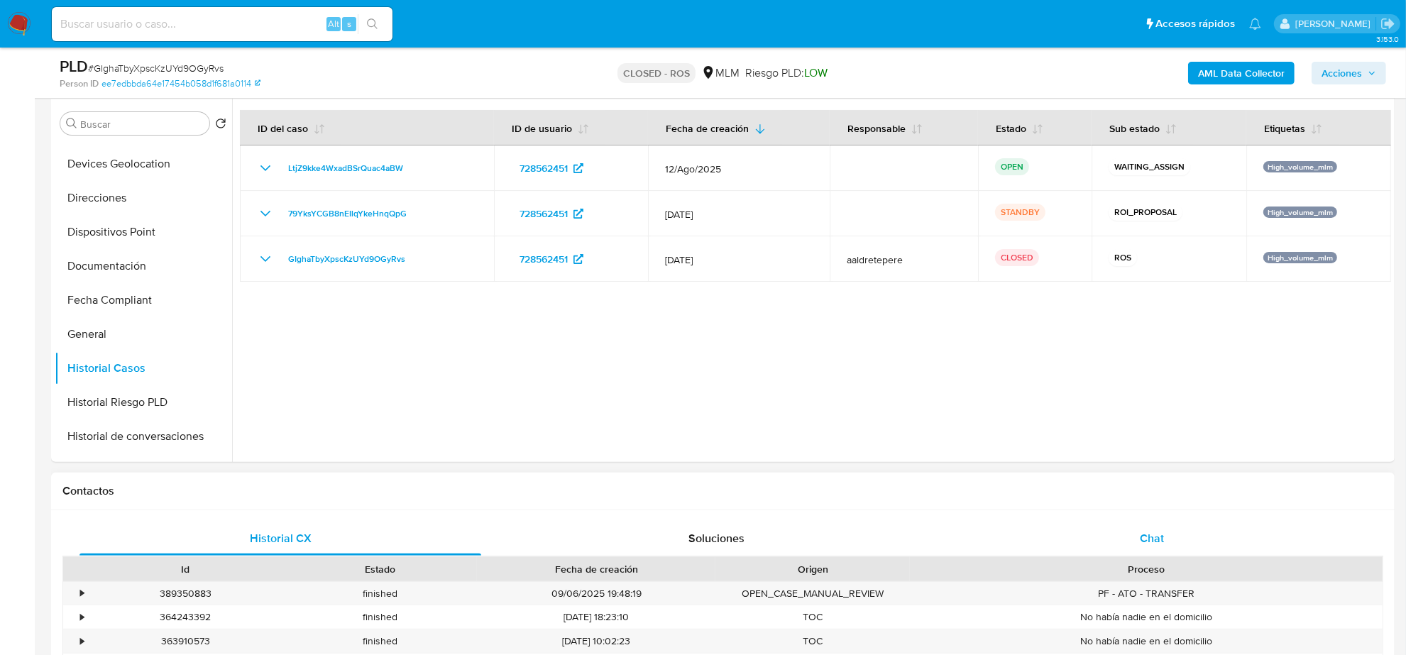
click at [1169, 536] on div "Chat" at bounding box center [1152, 539] width 402 height 34
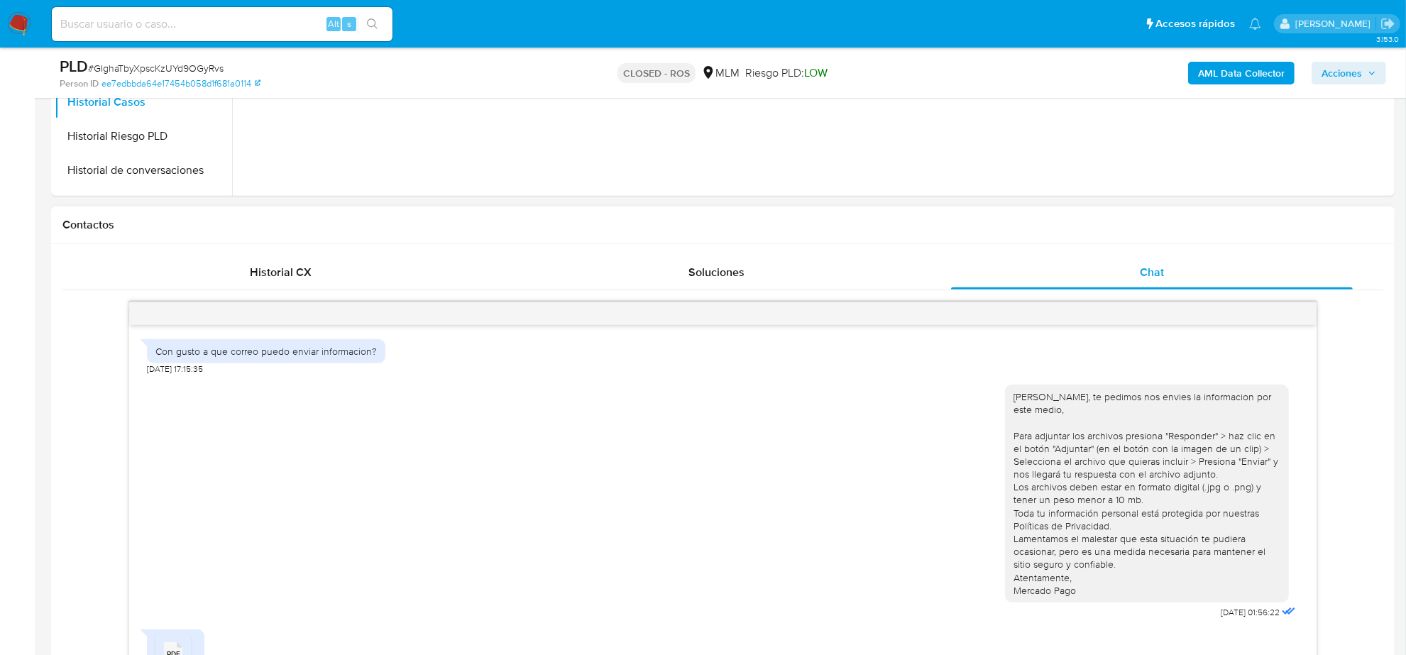
scroll to position [746, 0]
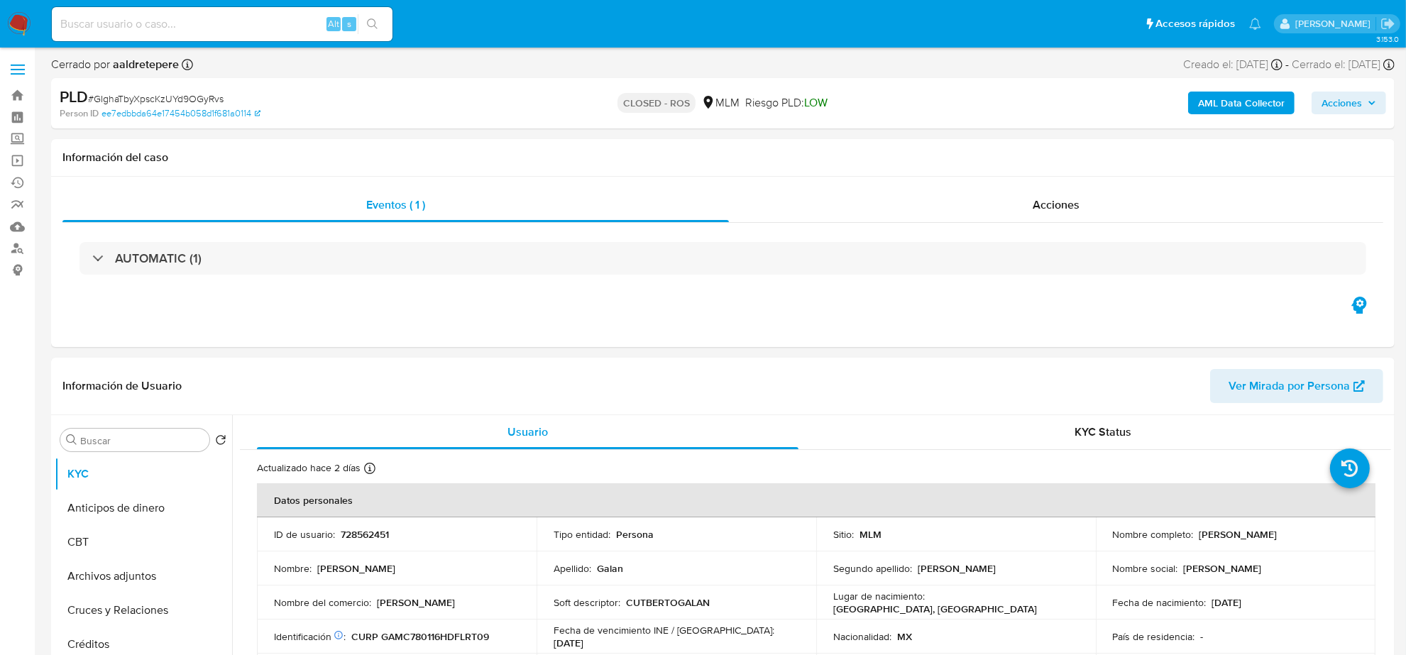
select select "10"
click at [1063, 197] on span "Acciones" at bounding box center [1055, 205] width 47 height 16
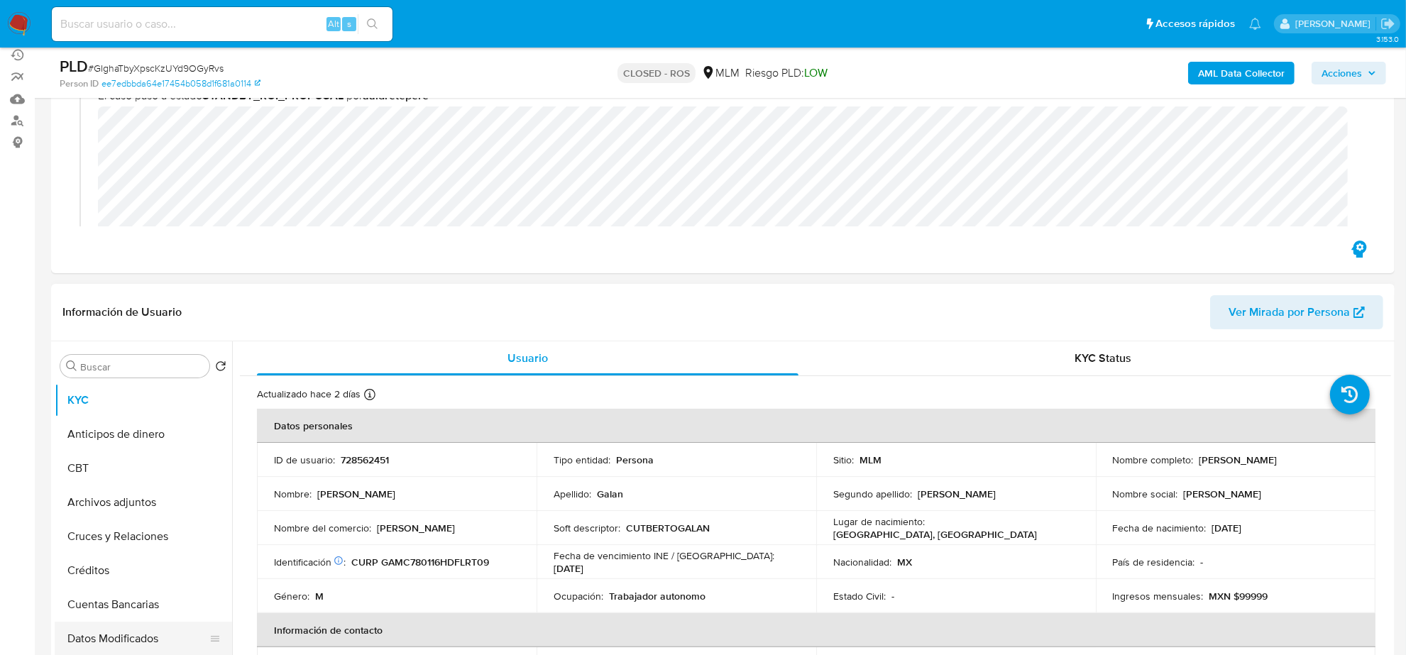
scroll to position [266, 0]
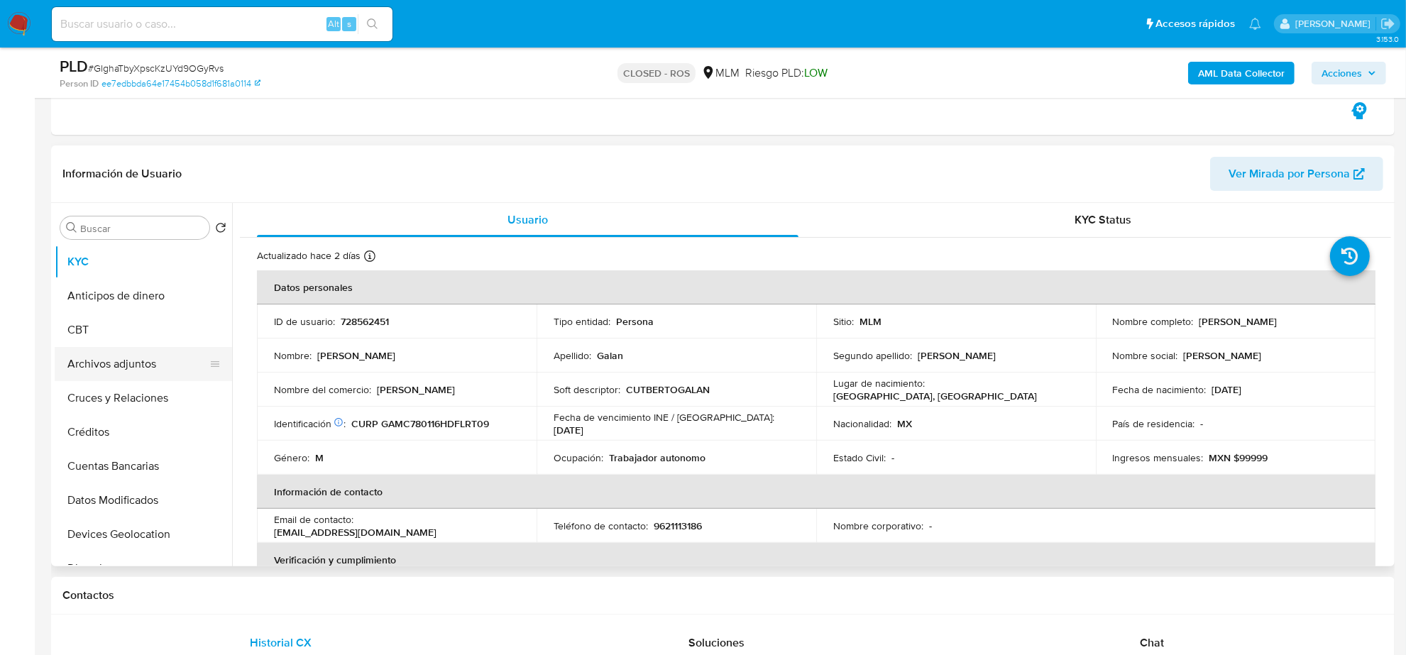
click at [143, 362] on button "Archivos adjuntos" at bounding box center [138, 364] width 166 height 34
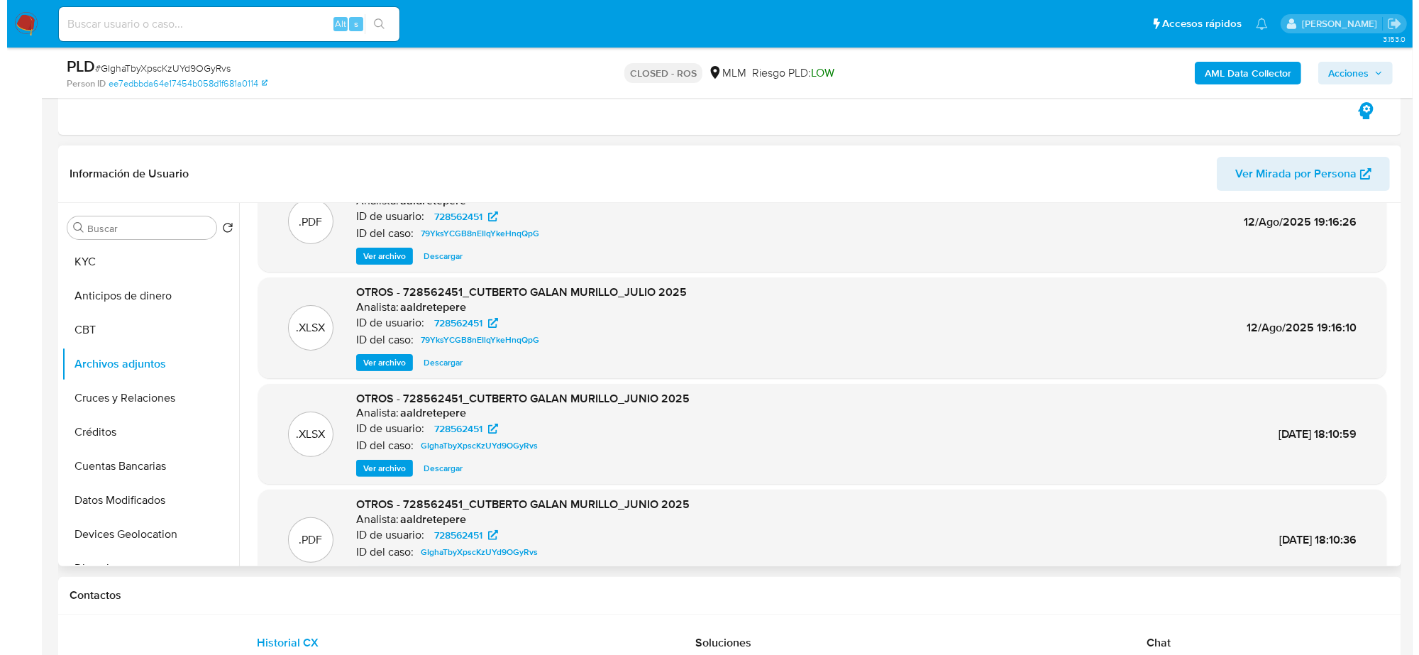
scroll to position [79, 0]
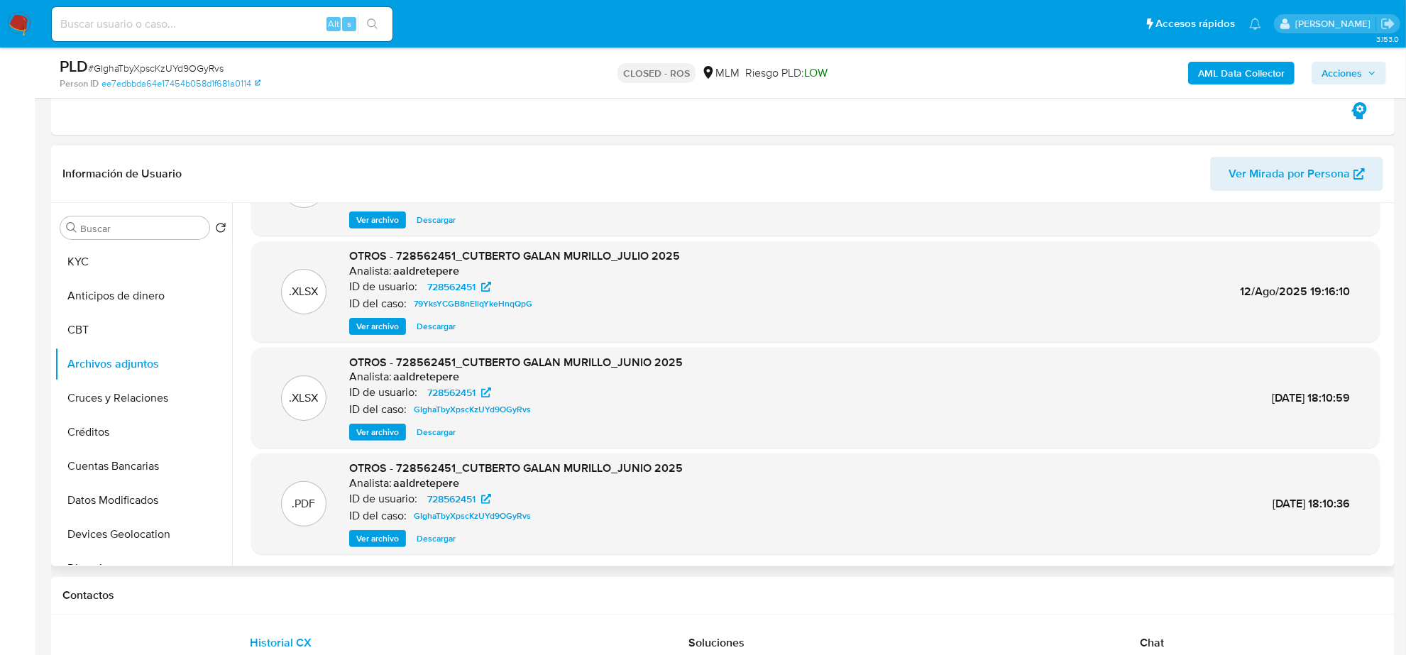
click at [385, 538] on span "Ver archivo" at bounding box center [377, 538] width 43 height 14
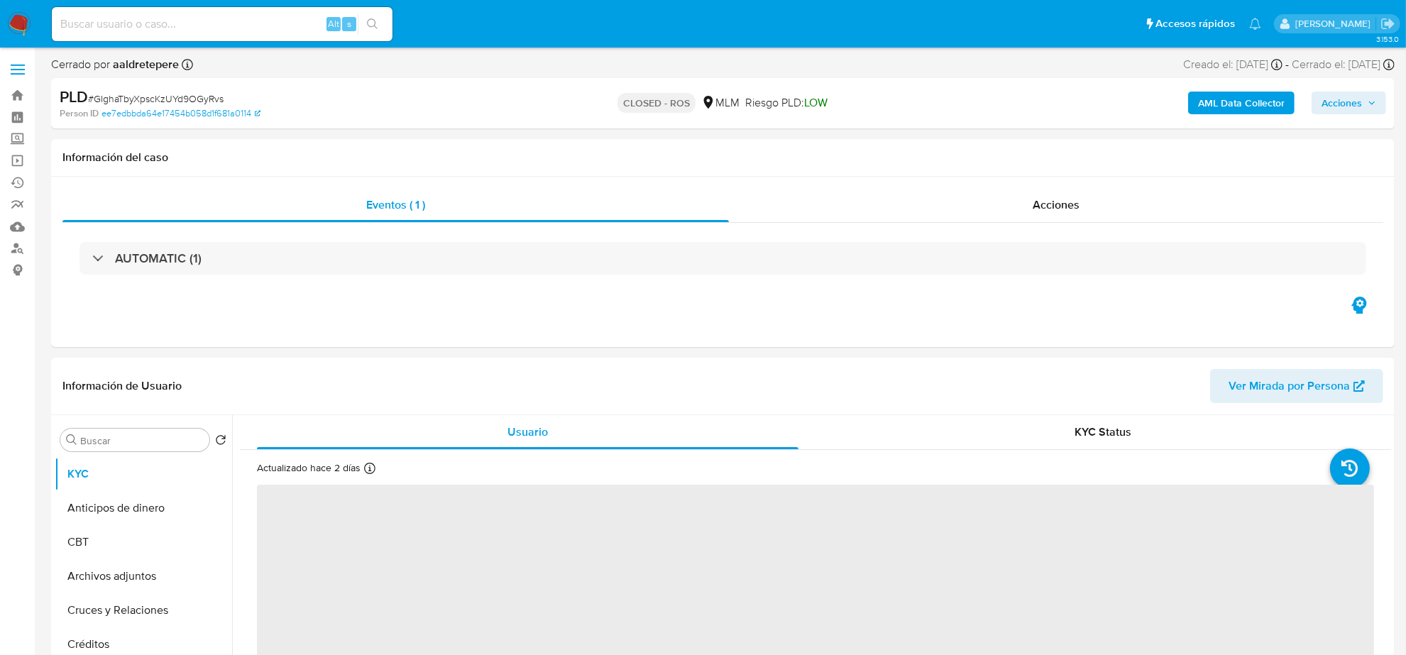
select select "10"
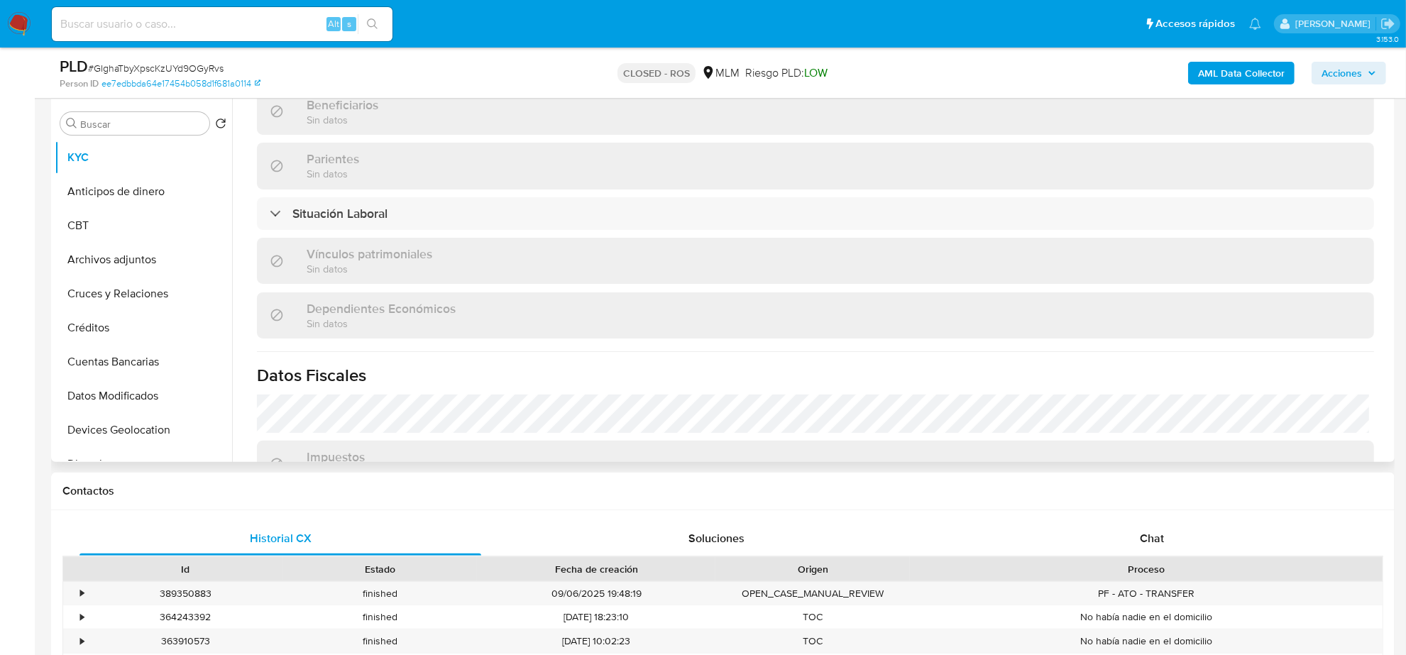
scroll to position [532, 0]
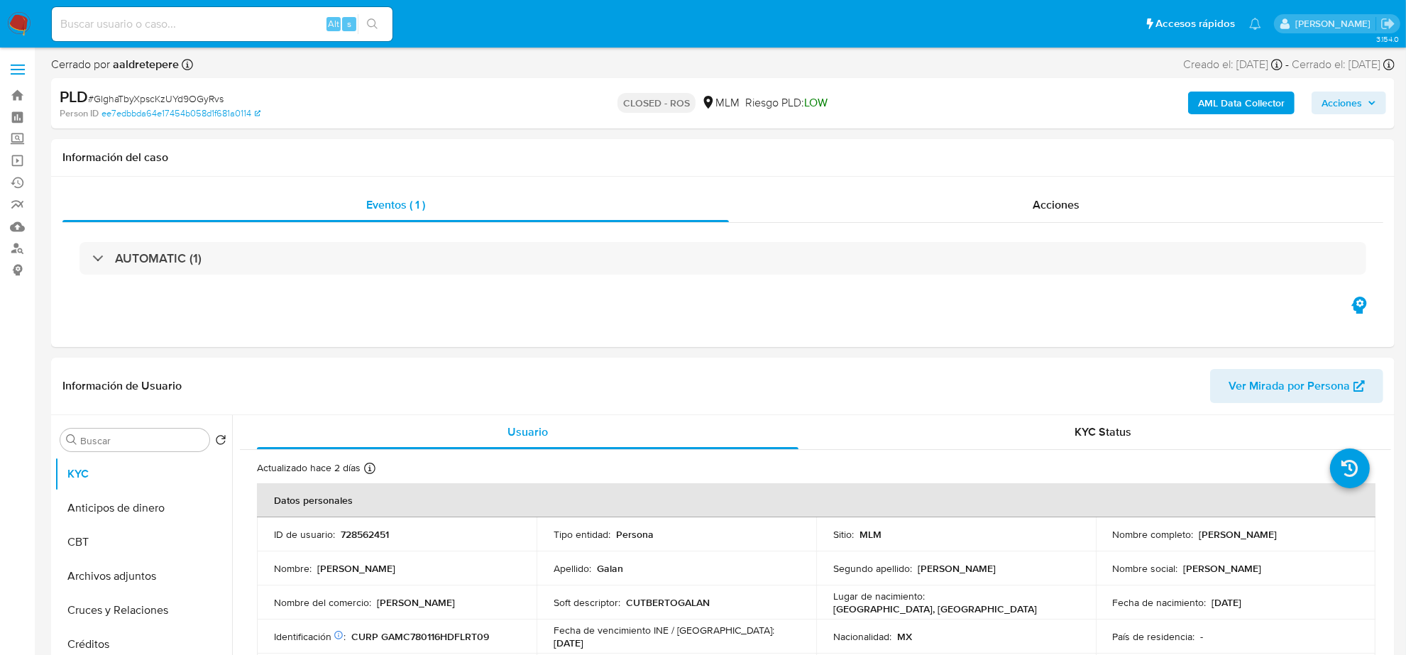
select select "10"
